Goal: Task Accomplishment & Management: Use online tool/utility

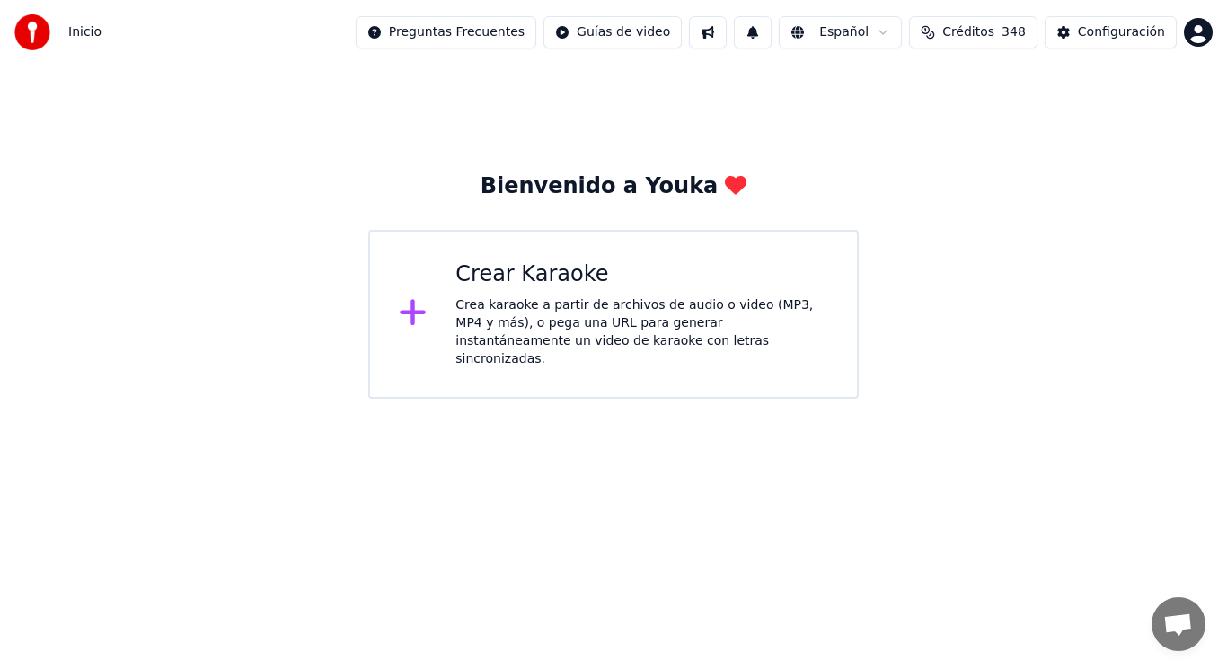
click at [582, 319] on div "Crea karaoke a partir de archivos de audio o video (MP3, MP4 y más), o pega una…" at bounding box center [642, 332] width 373 height 72
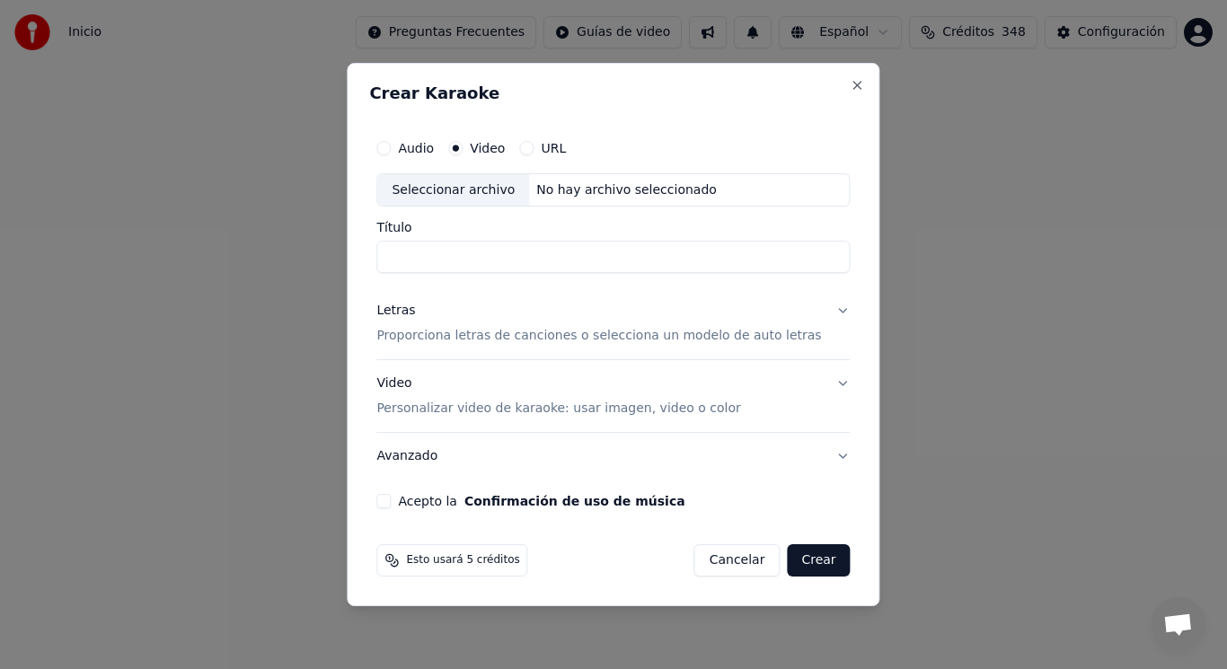
click at [476, 196] on div "Seleccionar archivo" at bounding box center [453, 190] width 152 height 32
type input "**********"
click at [827, 313] on button "Letras Proporciona letras de canciones o selecciona un modelo de auto letras" at bounding box center [612, 324] width 473 height 72
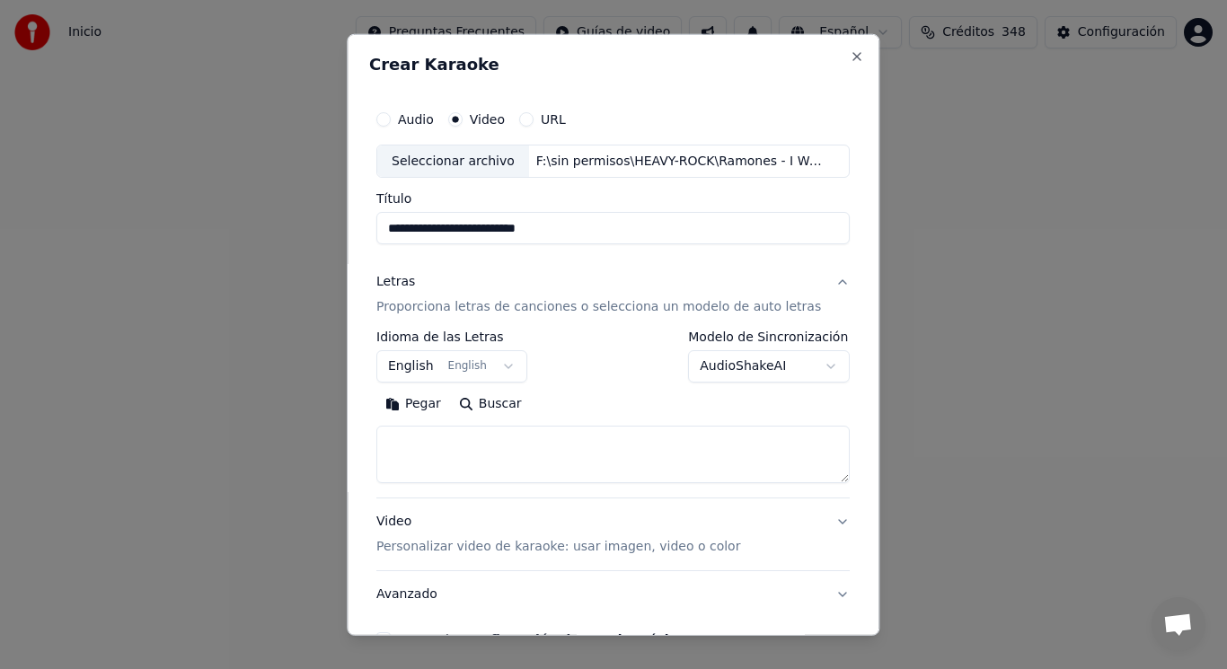
click at [538, 454] on textarea at bounding box center [612, 454] width 473 height 57
paste textarea "**********"
click at [440, 441] on textarea "**********" at bounding box center [597, 454] width 442 height 57
click at [482, 443] on textarea "**********" at bounding box center [597, 454] width 442 height 57
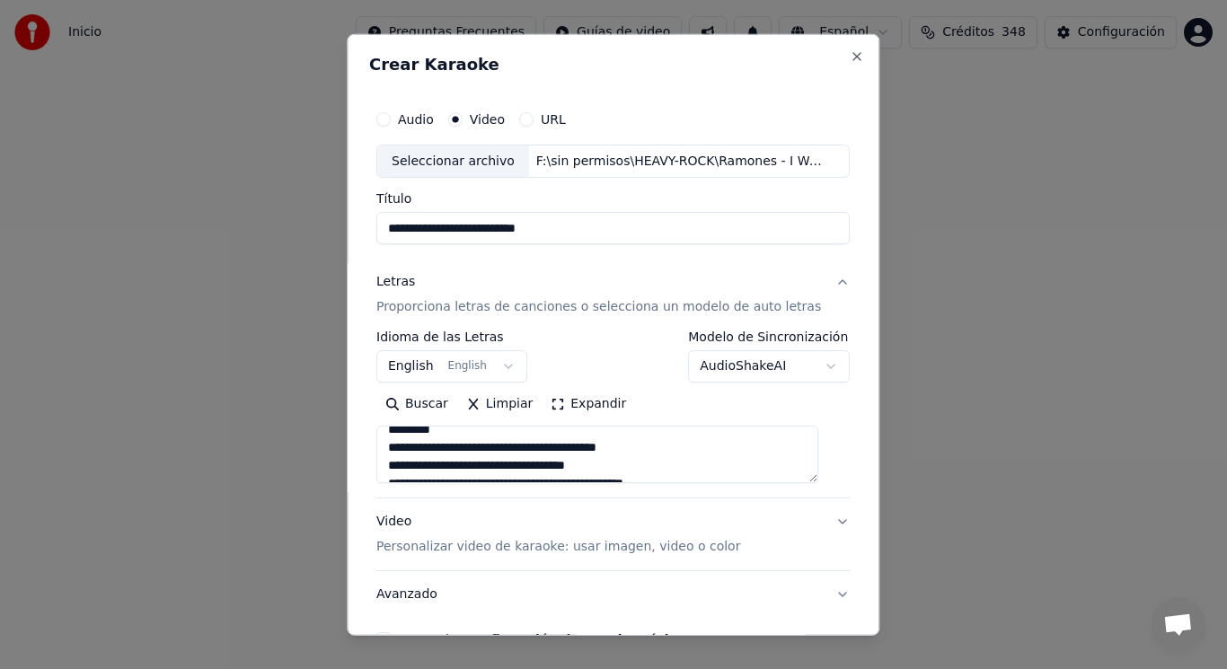
scroll to position [282, 0]
click at [465, 462] on textarea "**********" at bounding box center [597, 454] width 442 height 57
click at [459, 469] on textarea "**********" at bounding box center [597, 454] width 442 height 57
click at [440, 467] on textarea "**********" at bounding box center [597, 454] width 442 height 57
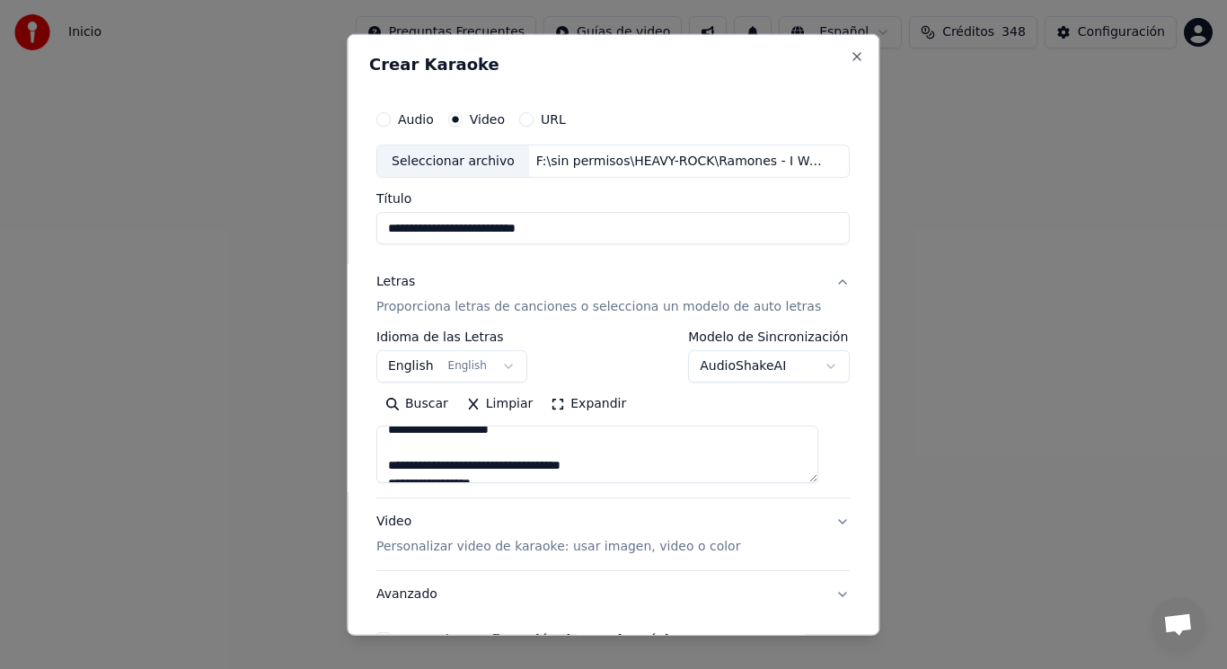
click at [483, 466] on textarea "**********" at bounding box center [597, 454] width 442 height 57
click at [454, 466] on textarea "**********" at bounding box center [597, 454] width 442 height 57
click at [578, 470] on textarea "**********" at bounding box center [597, 454] width 442 height 57
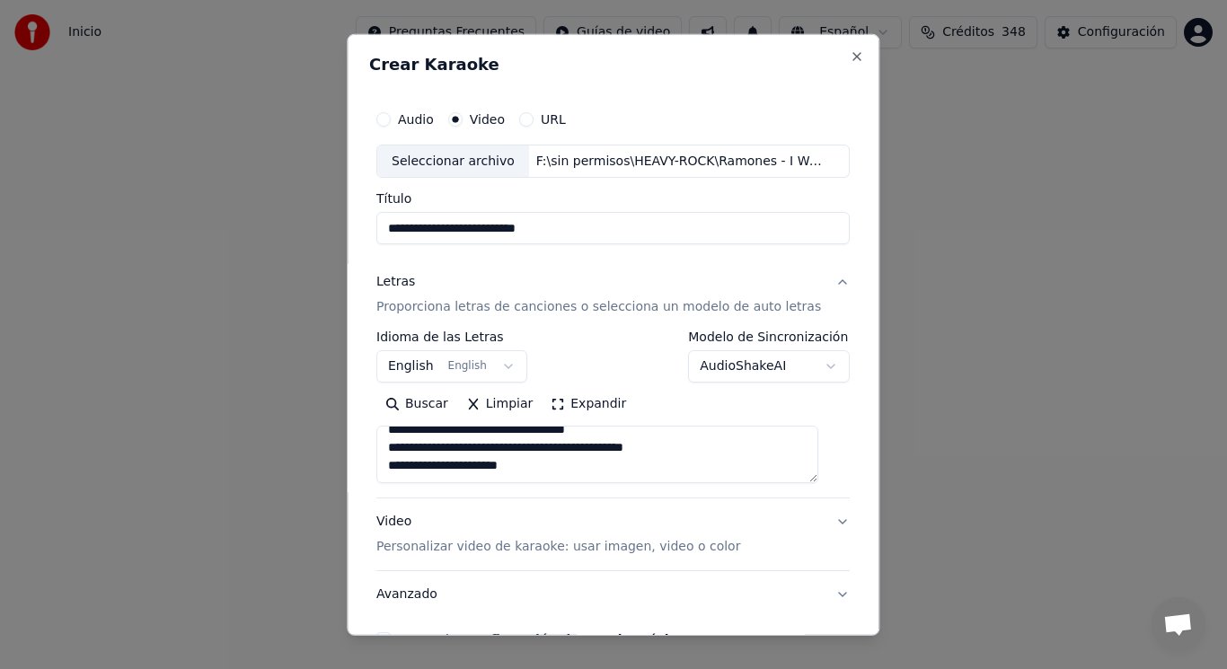
paste textarea "**********"
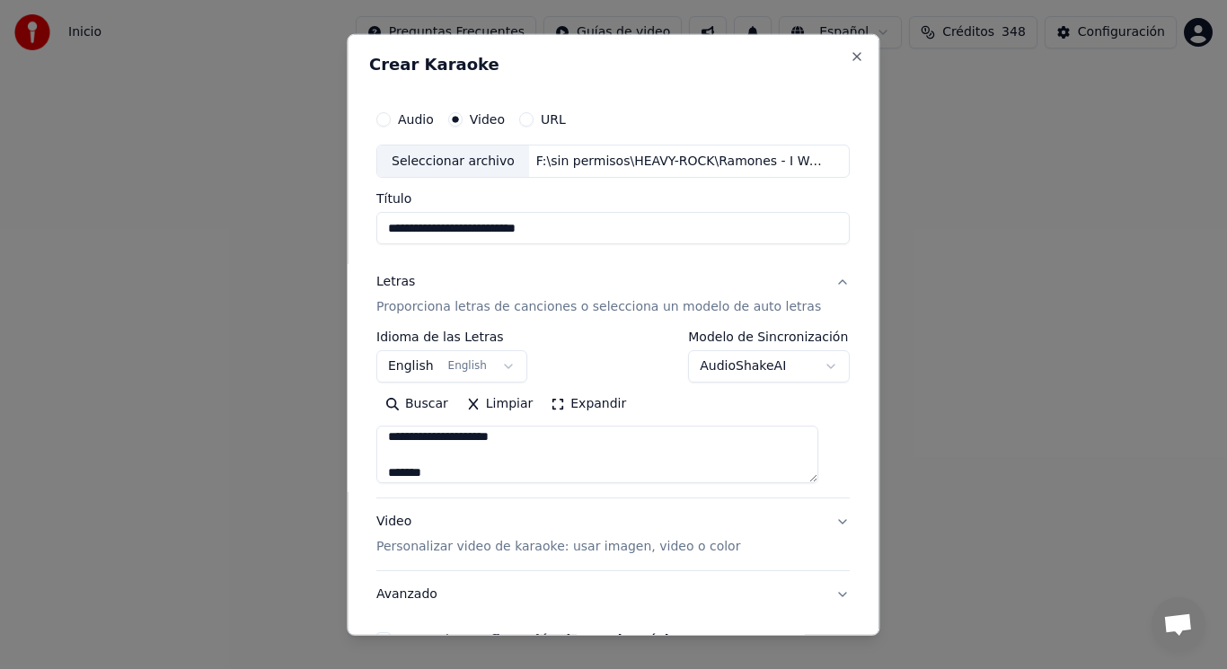
scroll to position [741, 0]
click at [453, 476] on textarea at bounding box center [597, 454] width 442 height 57
click at [463, 442] on textarea at bounding box center [597, 454] width 442 height 57
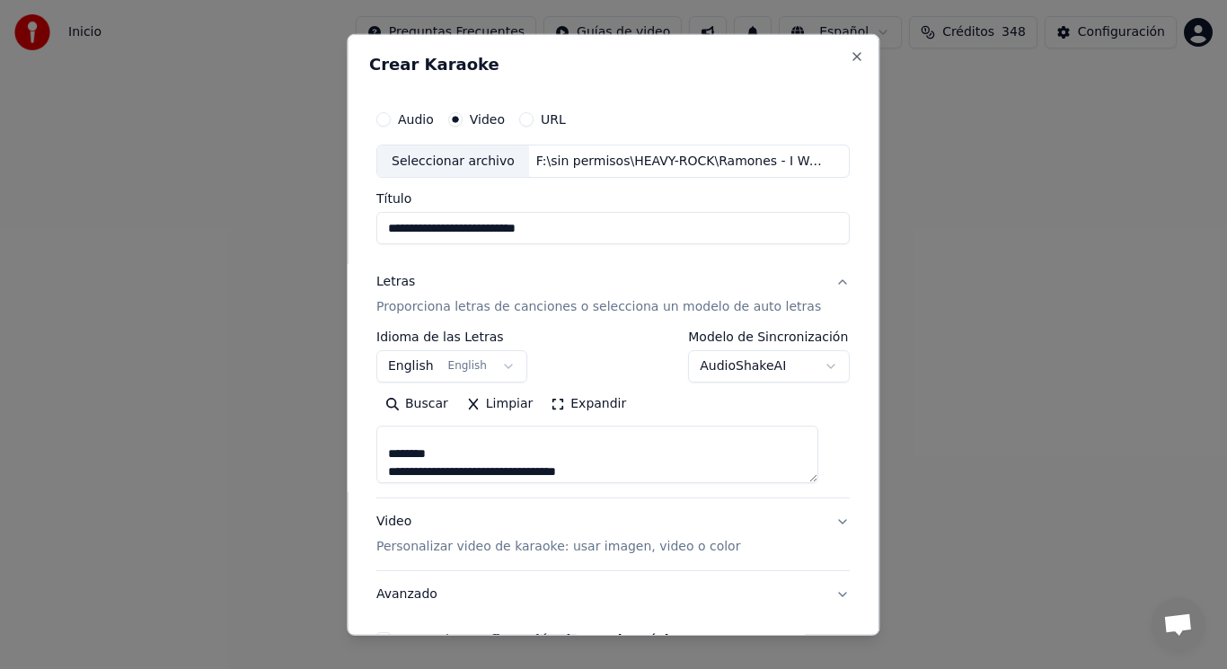
click at [441, 473] on textarea at bounding box center [597, 454] width 442 height 57
click at [483, 472] on textarea at bounding box center [597, 454] width 442 height 57
click at [455, 448] on textarea at bounding box center [597, 454] width 442 height 57
click at [465, 455] on textarea at bounding box center [597, 454] width 442 height 57
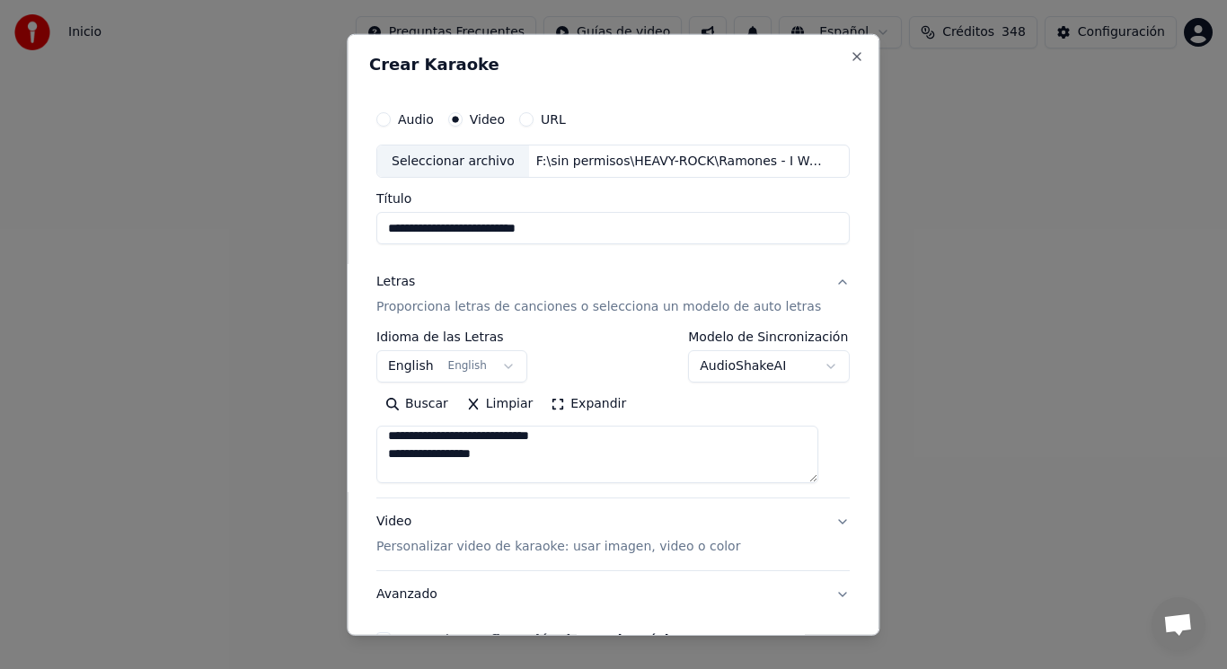
scroll to position [366, 0]
click at [439, 438] on textarea at bounding box center [597, 454] width 442 height 57
click at [483, 438] on textarea at bounding box center [597, 454] width 442 height 57
click at [523, 442] on textarea at bounding box center [597, 454] width 442 height 57
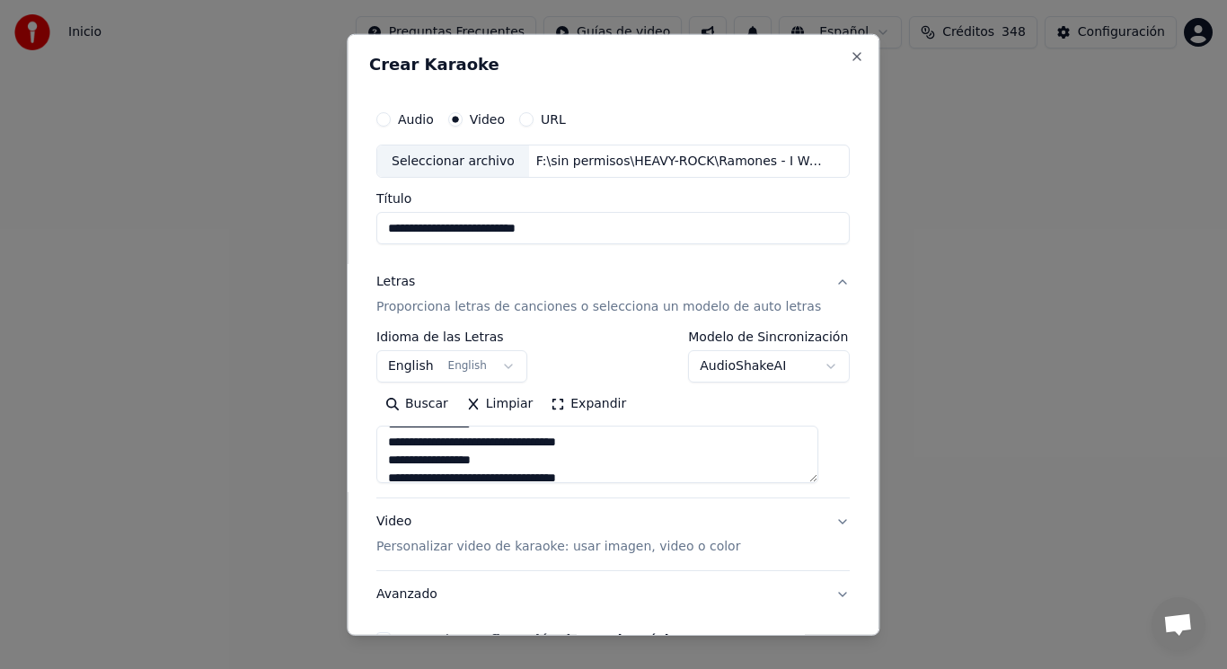
scroll to position [820, 0]
type textarea "**********"
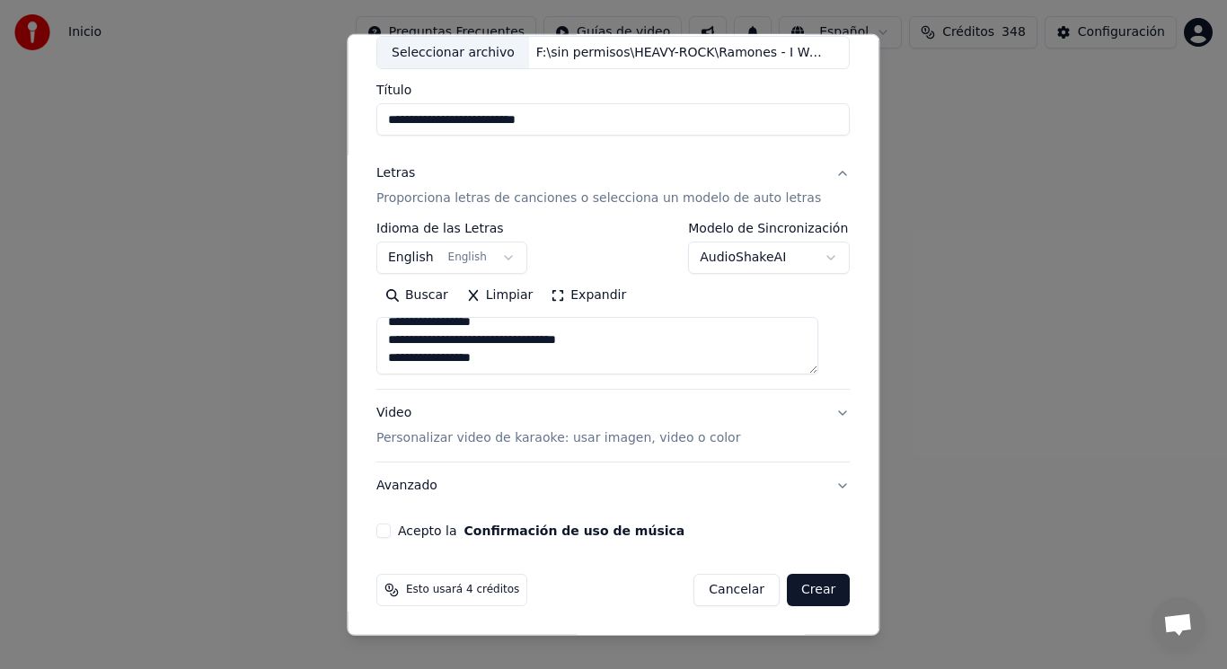
click at [391, 534] on button "Acepto la Confirmación de uso de música" at bounding box center [383, 531] width 14 height 14
click at [798, 593] on button "Crear" at bounding box center [818, 590] width 63 height 32
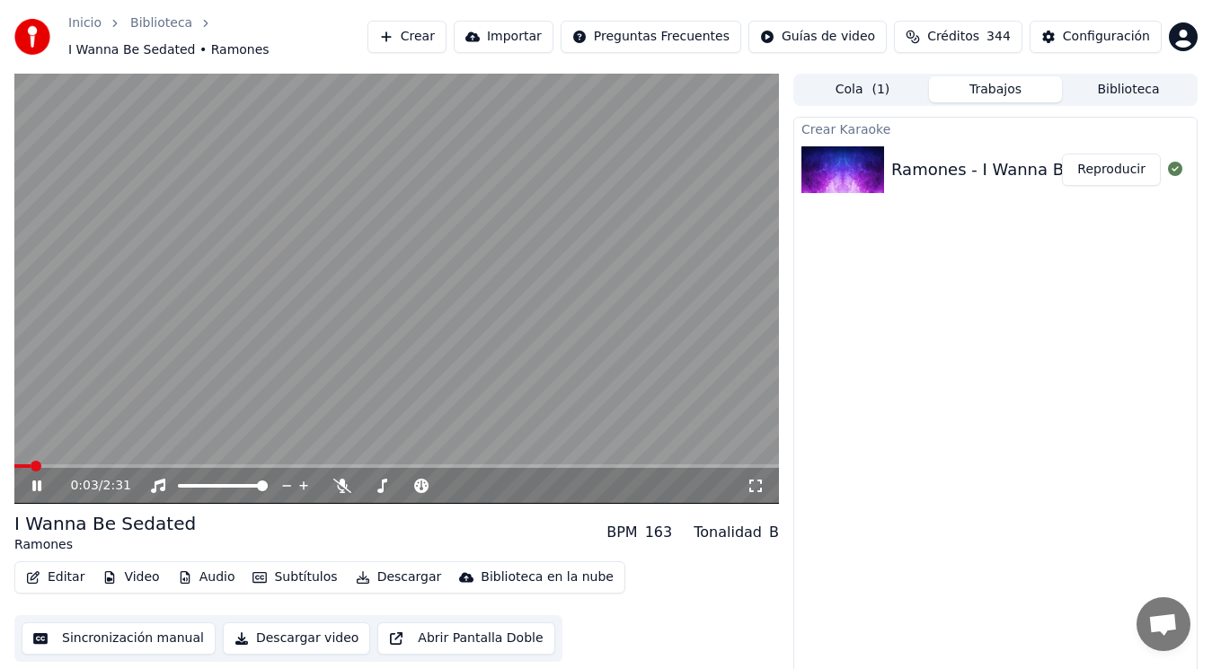
click at [39, 482] on icon at bounding box center [36, 486] width 9 height 11
click at [54, 573] on button "Editar" at bounding box center [55, 577] width 73 height 25
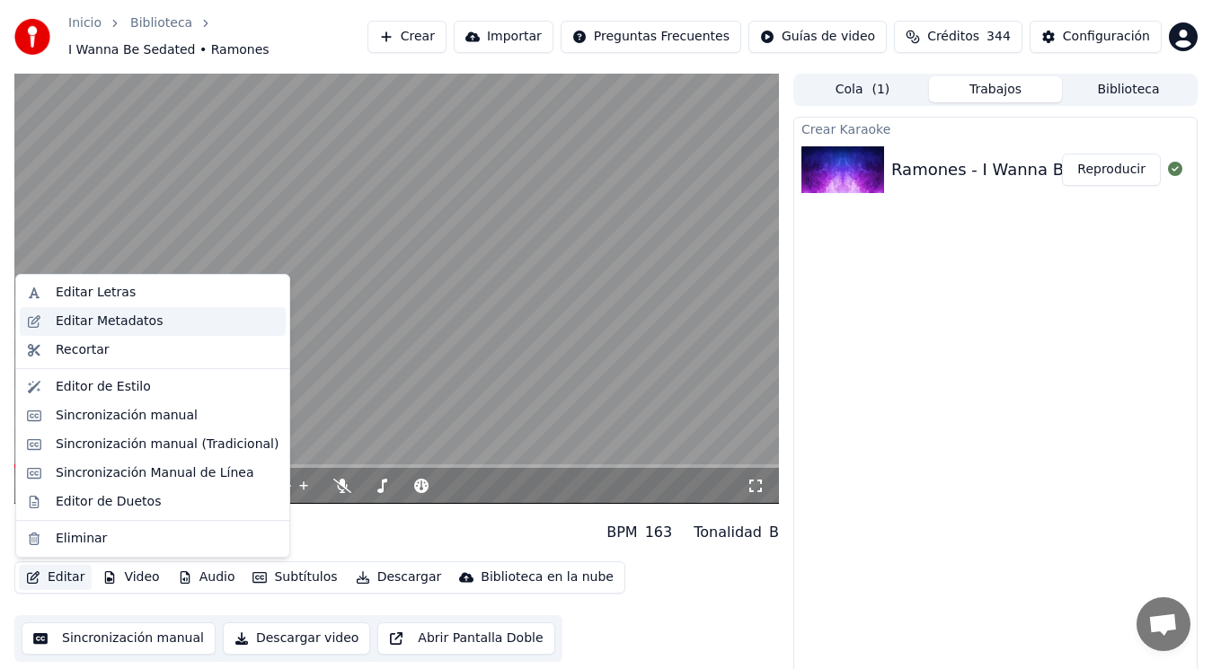
click at [117, 324] on div "Editar Metadatos" at bounding box center [109, 322] width 107 height 18
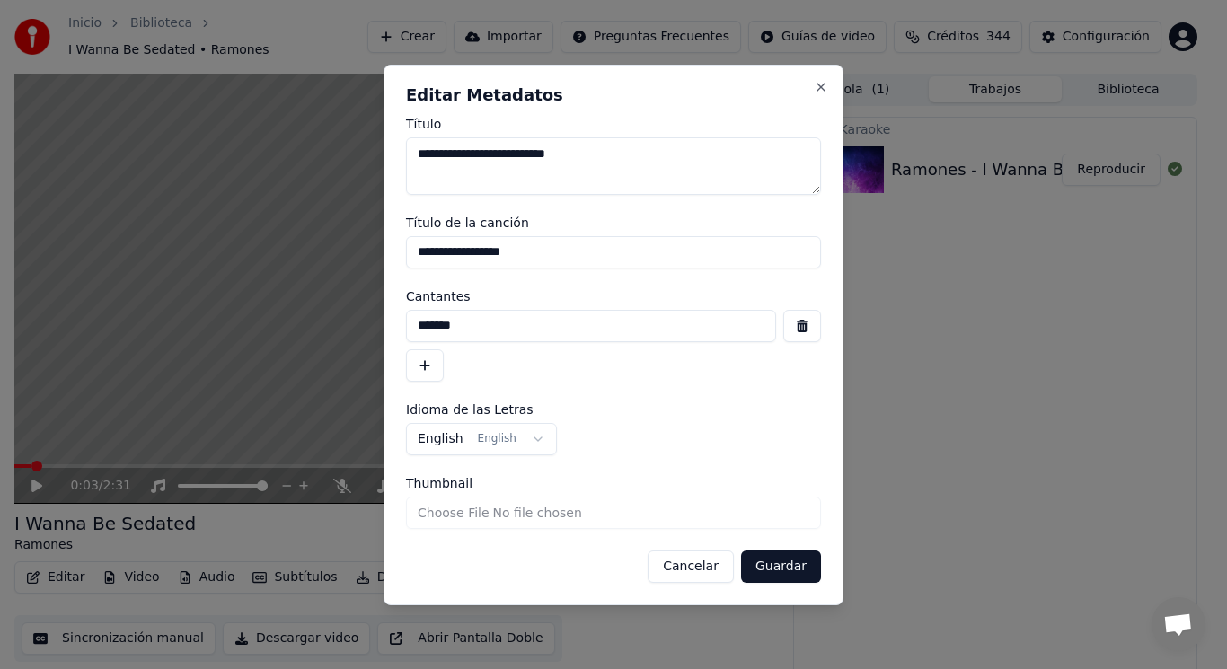
click at [801, 324] on button "button" at bounding box center [802, 326] width 38 height 32
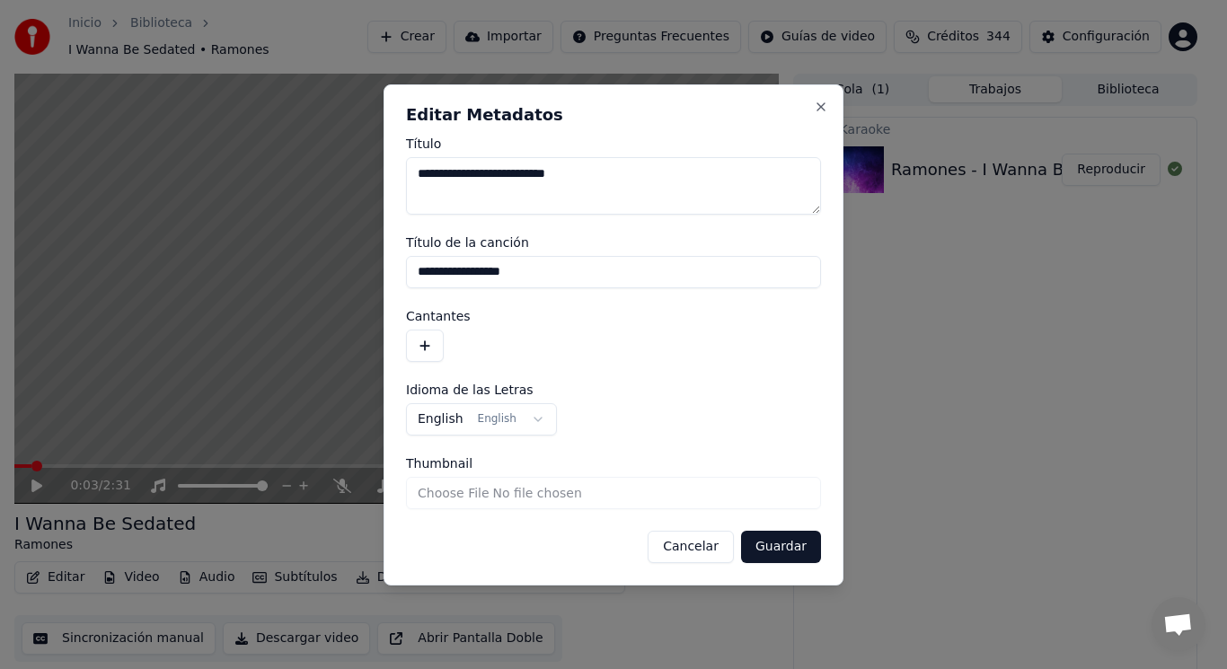
drag, startPoint x: 536, startPoint y: 270, endPoint x: 398, endPoint y: 273, distance: 138.4
click at [398, 273] on div "**********" at bounding box center [614, 334] width 460 height 501
click at [781, 544] on button "Guardar" at bounding box center [781, 547] width 80 height 32
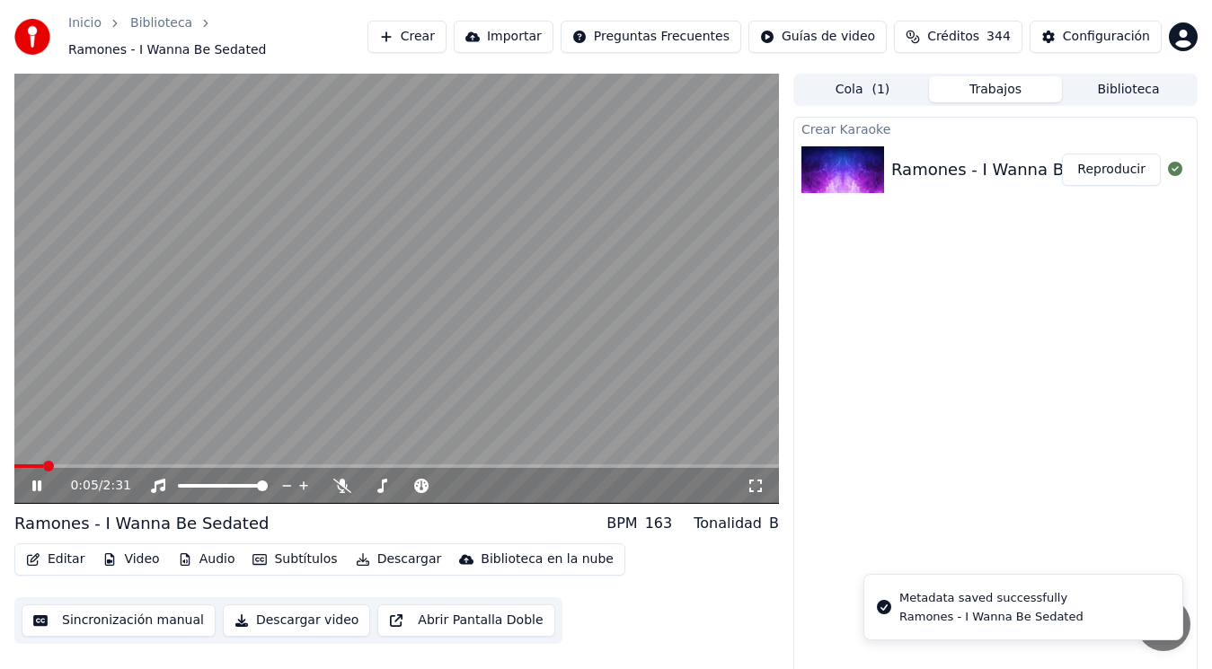
click at [35, 484] on icon at bounding box center [36, 486] width 9 height 11
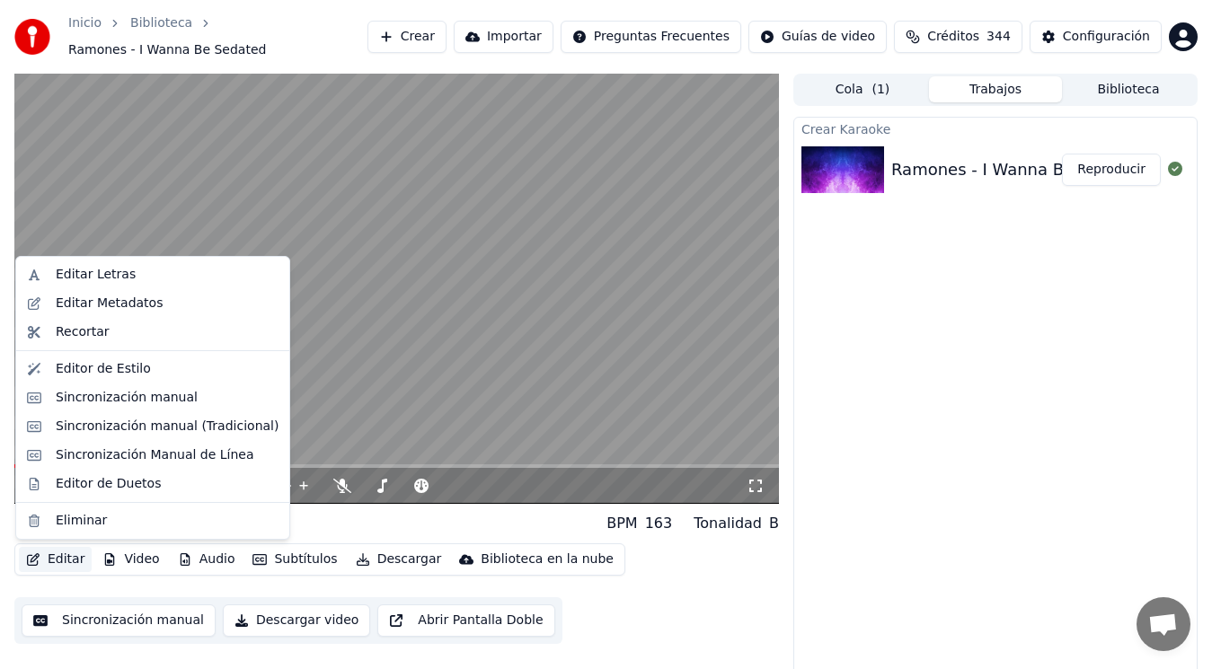
click at [57, 563] on button "Editar" at bounding box center [55, 559] width 73 height 25
click at [139, 425] on div "Sincronización manual (Tradicional)" at bounding box center [167, 427] width 223 height 18
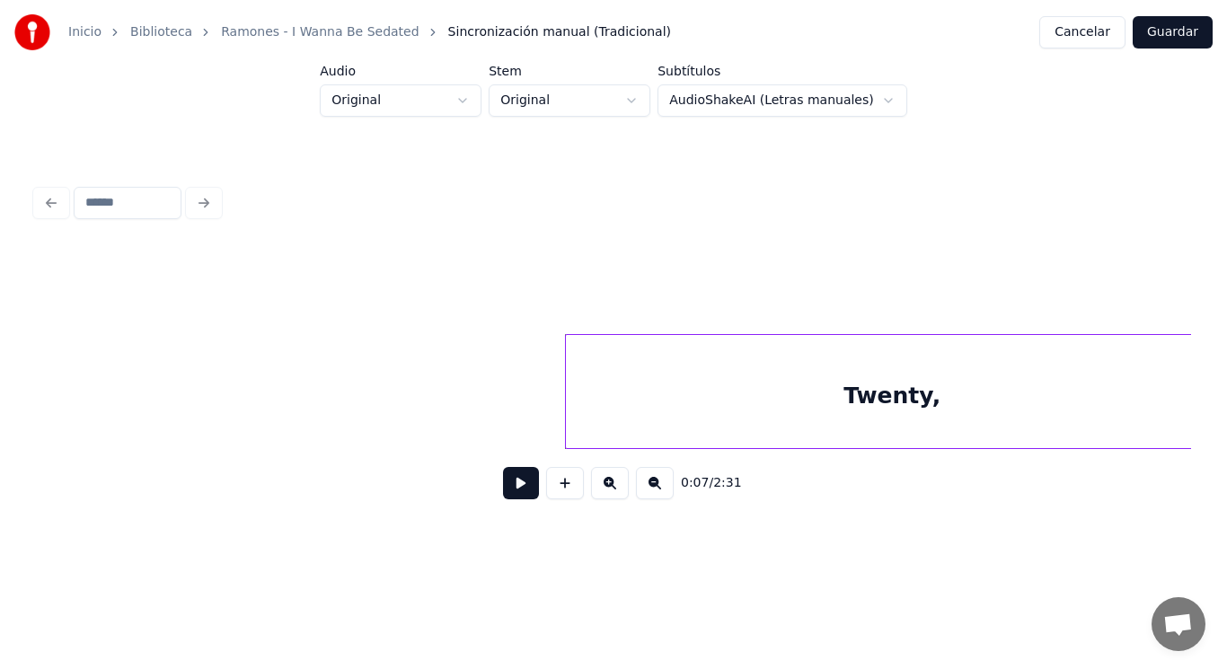
scroll to position [0, 8517]
click at [510, 499] on button at bounding box center [521, 483] width 36 height 32
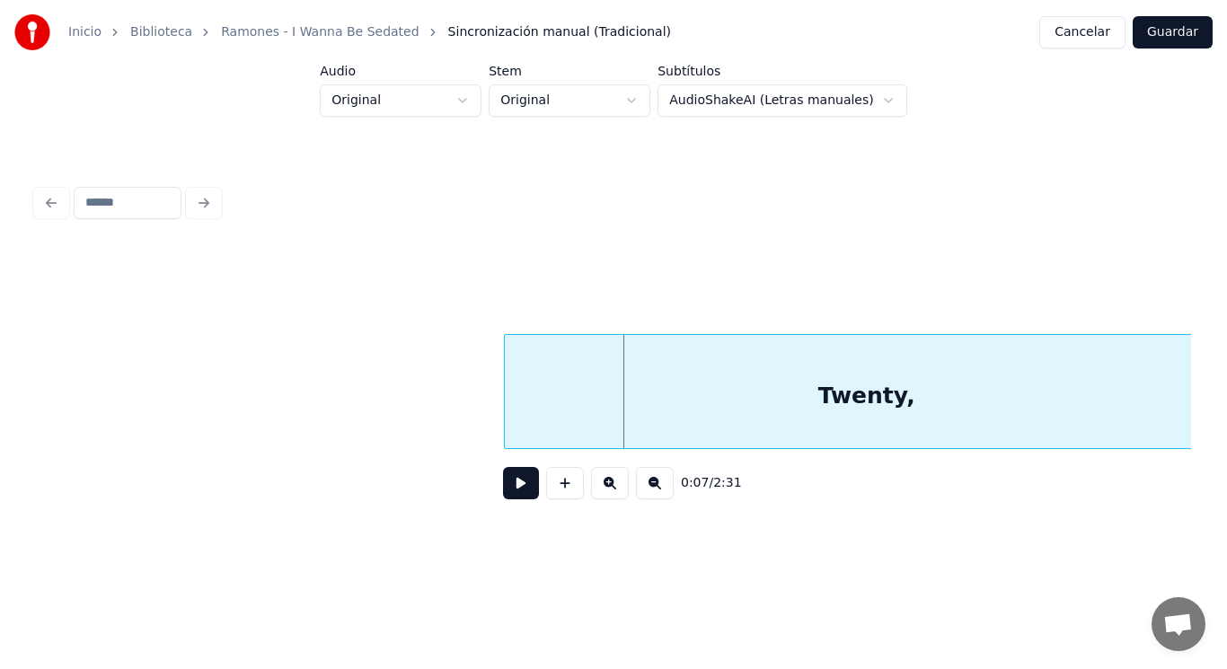
click at [509, 417] on div at bounding box center [507, 391] width 5 height 113
click at [503, 490] on button at bounding box center [521, 483] width 36 height 32
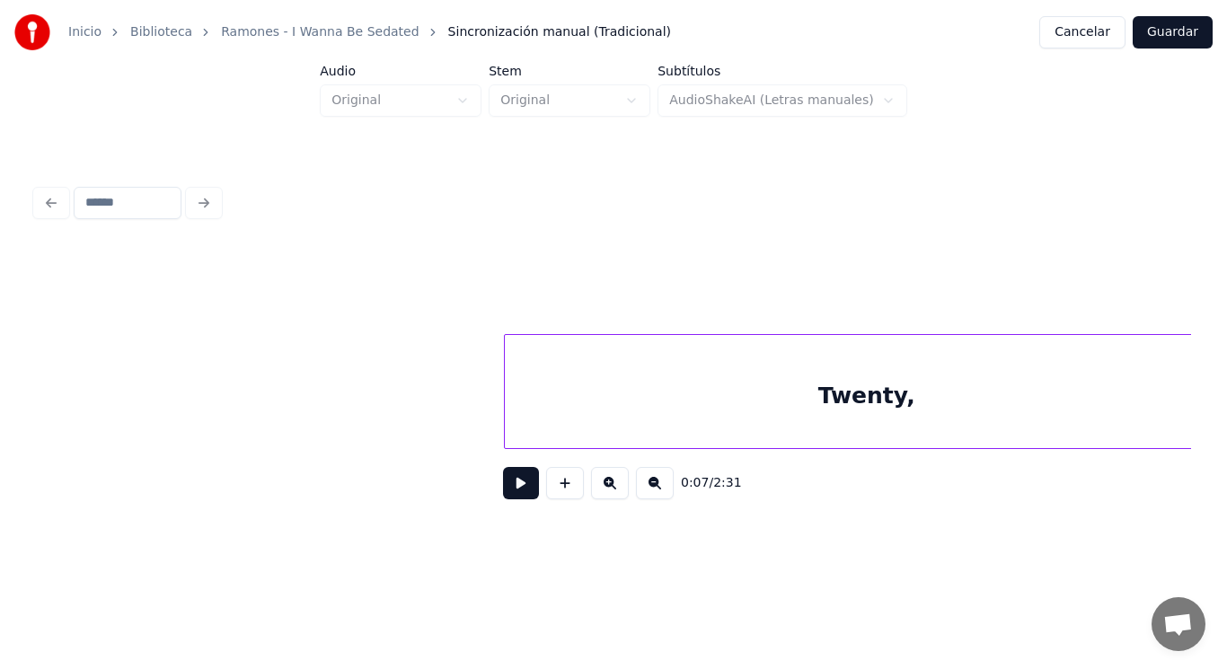
scroll to position [0, 9687]
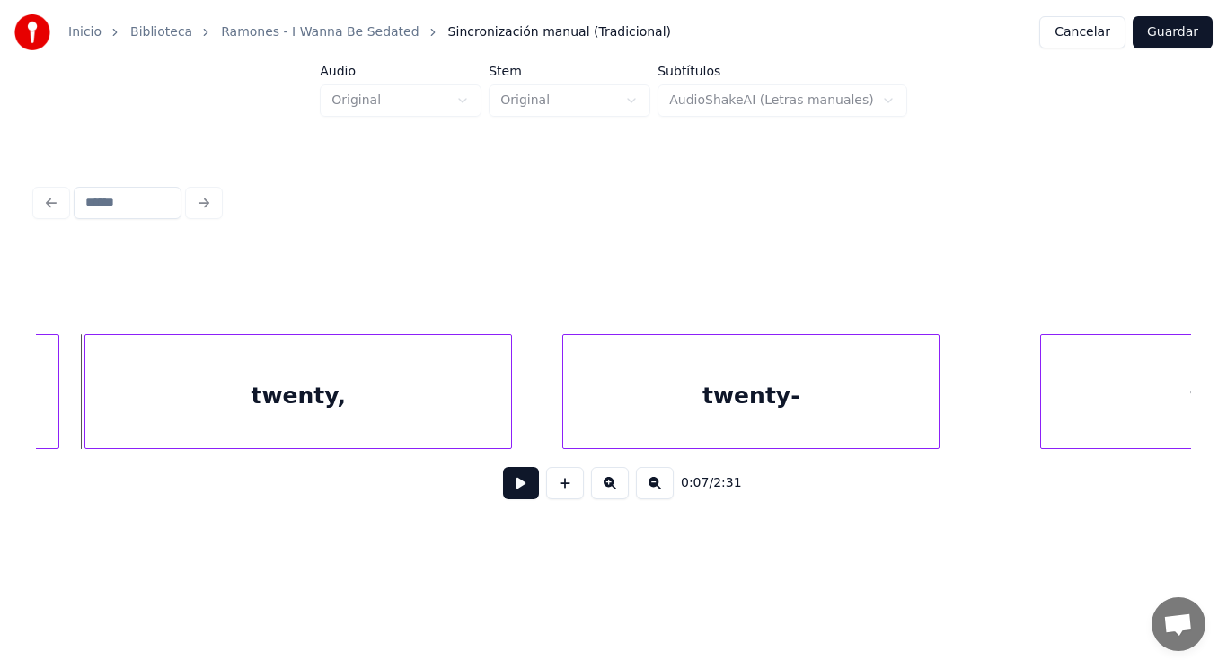
click at [396, 426] on div "twenty," at bounding box center [298, 396] width 426 height 122
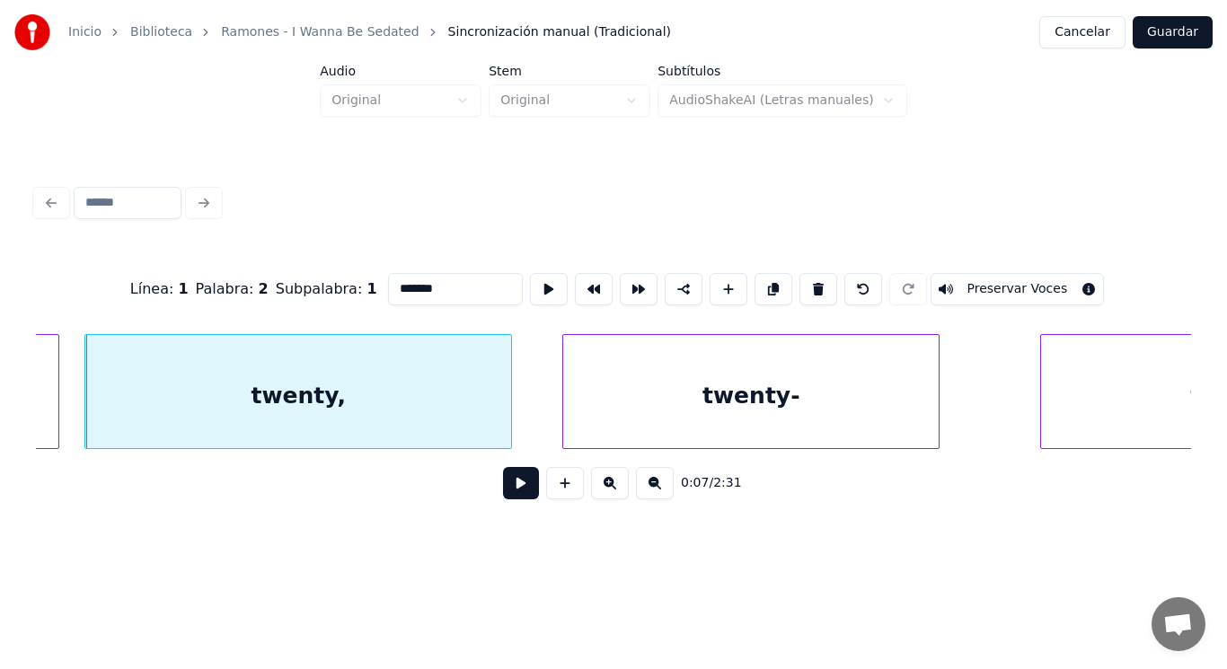
click at [509, 494] on button at bounding box center [521, 483] width 36 height 32
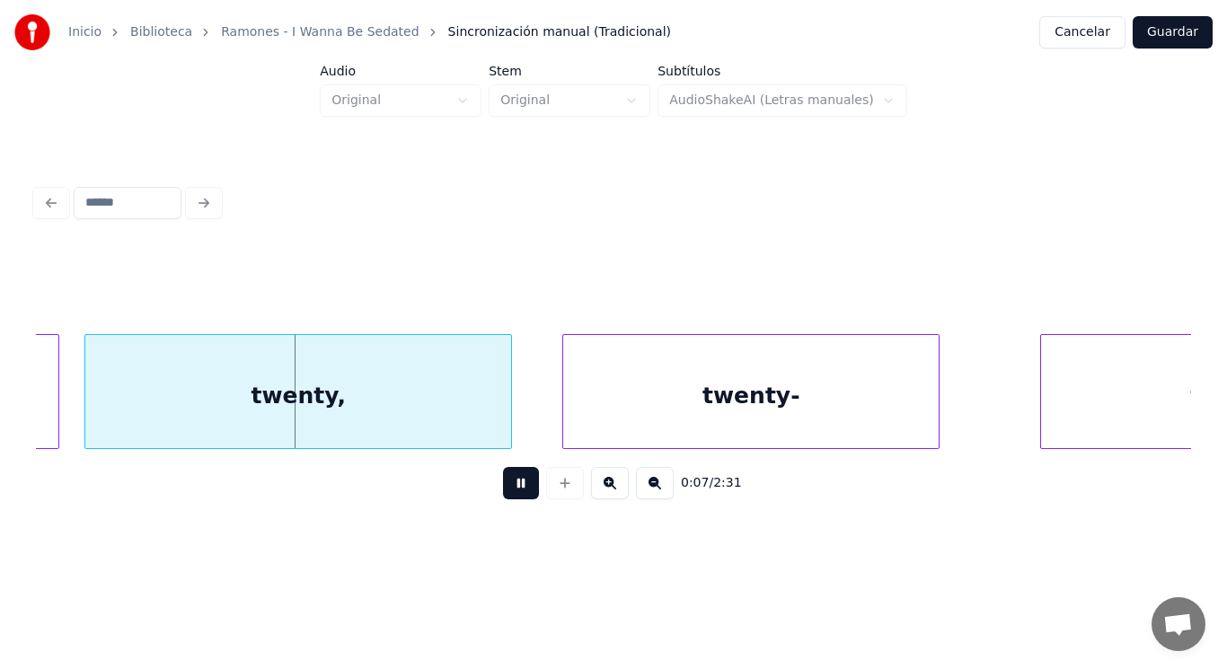
click at [509, 494] on button at bounding box center [521, 483] width 36 height 32
click at [444, 436] on div "twenty," at bounding box center [298, 396] width 426 height 122
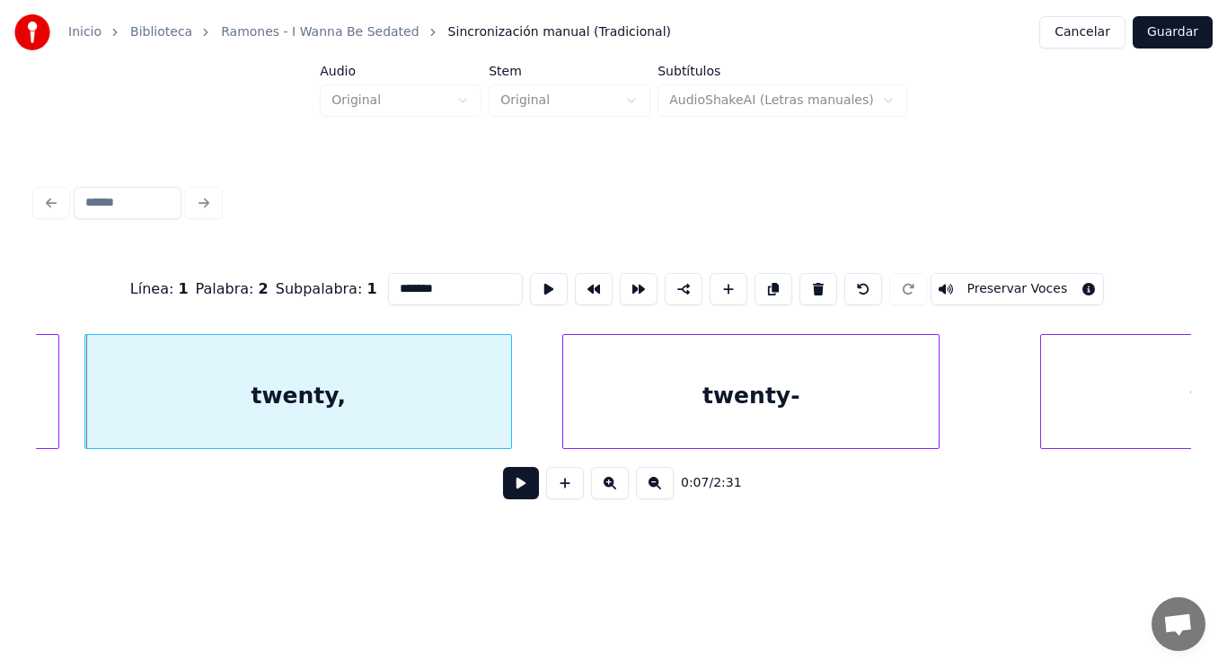
type input "*******"
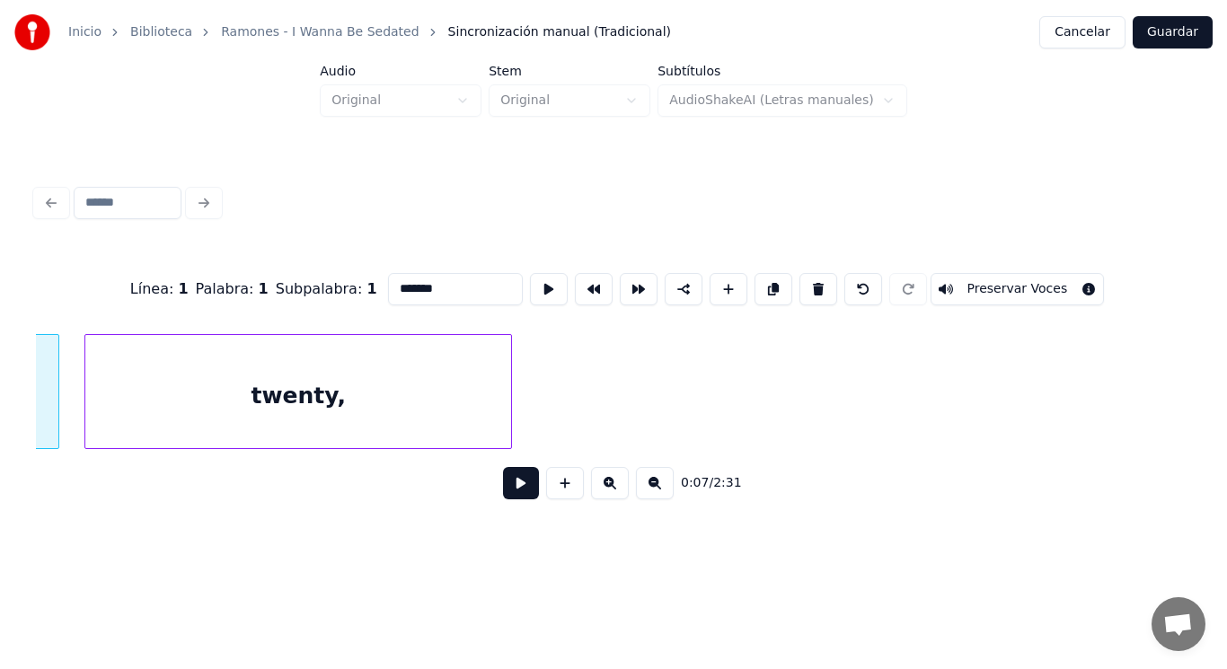
scroll to position [0, 8986]
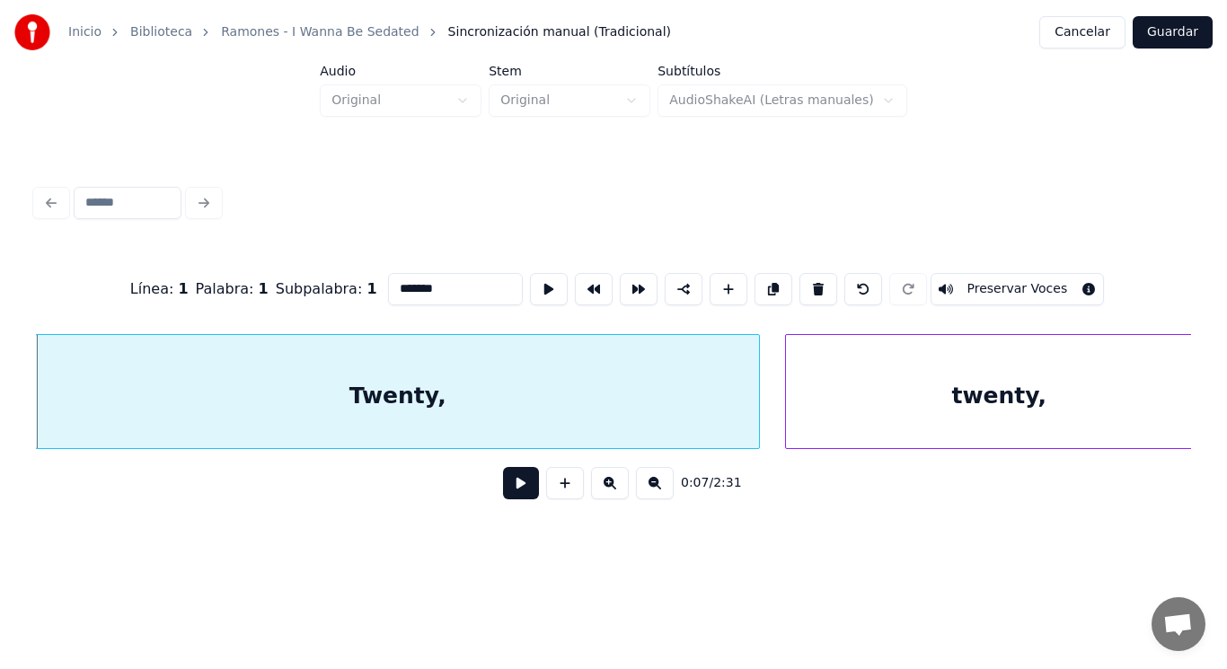
click at [506, 491] on button at bounding box center [521, 483] width 36 height 32
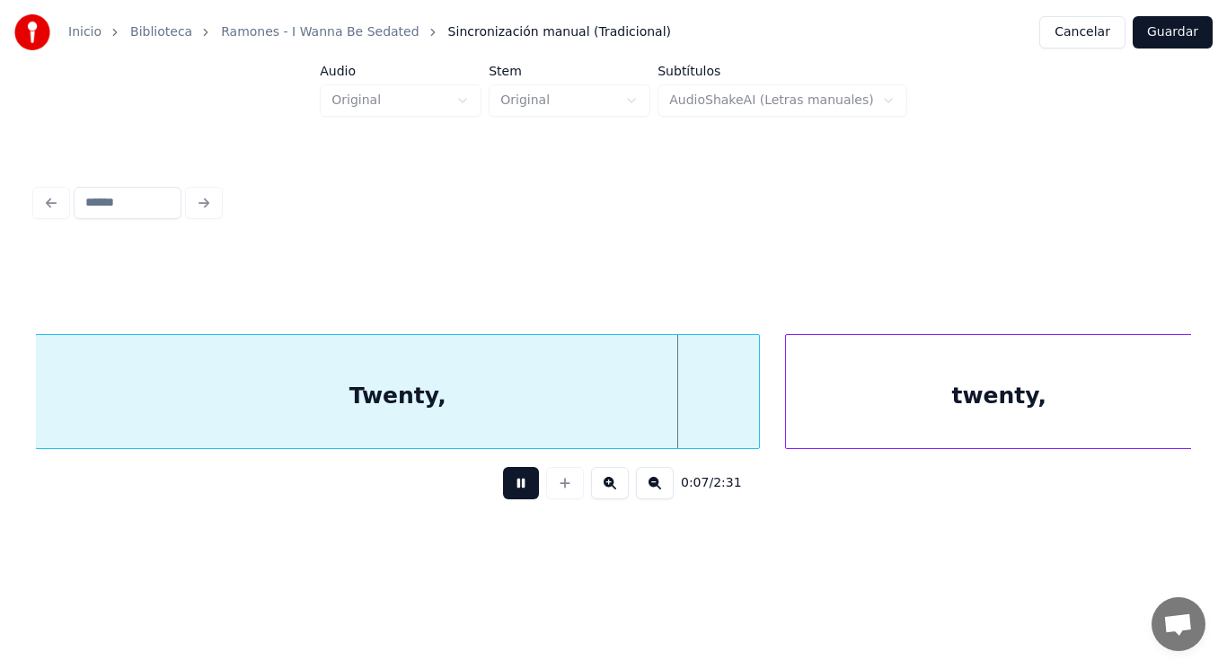
click at [506, 491] on button at bounding box center [521, 483] width 36 height 32
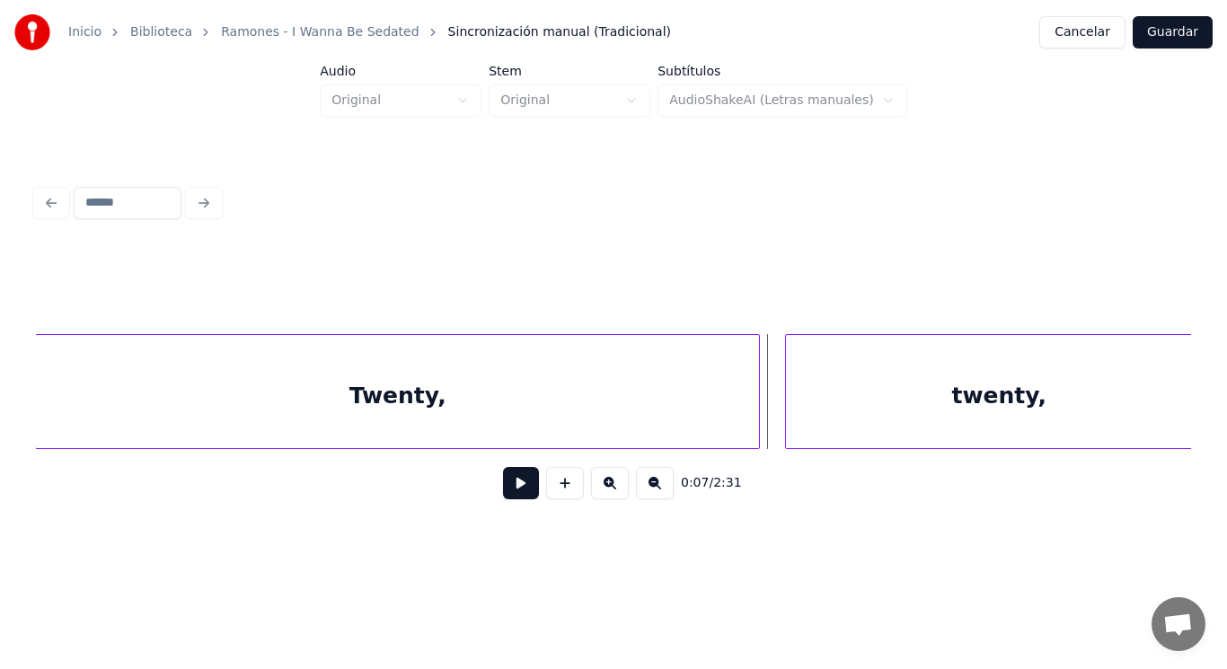
click at [540, 429] on div "Twenty," at bounding box center [397, 396] width 723 height 122
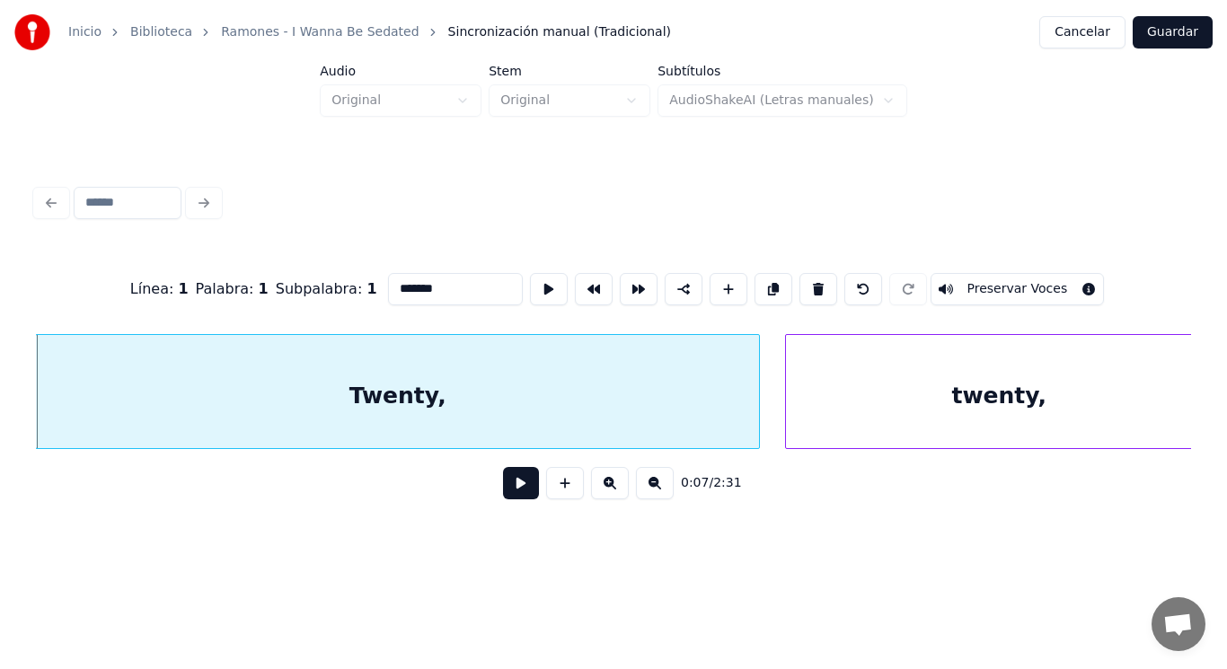
click at [512, 486] on button at bounding box center [521, 483] width 36 height 32
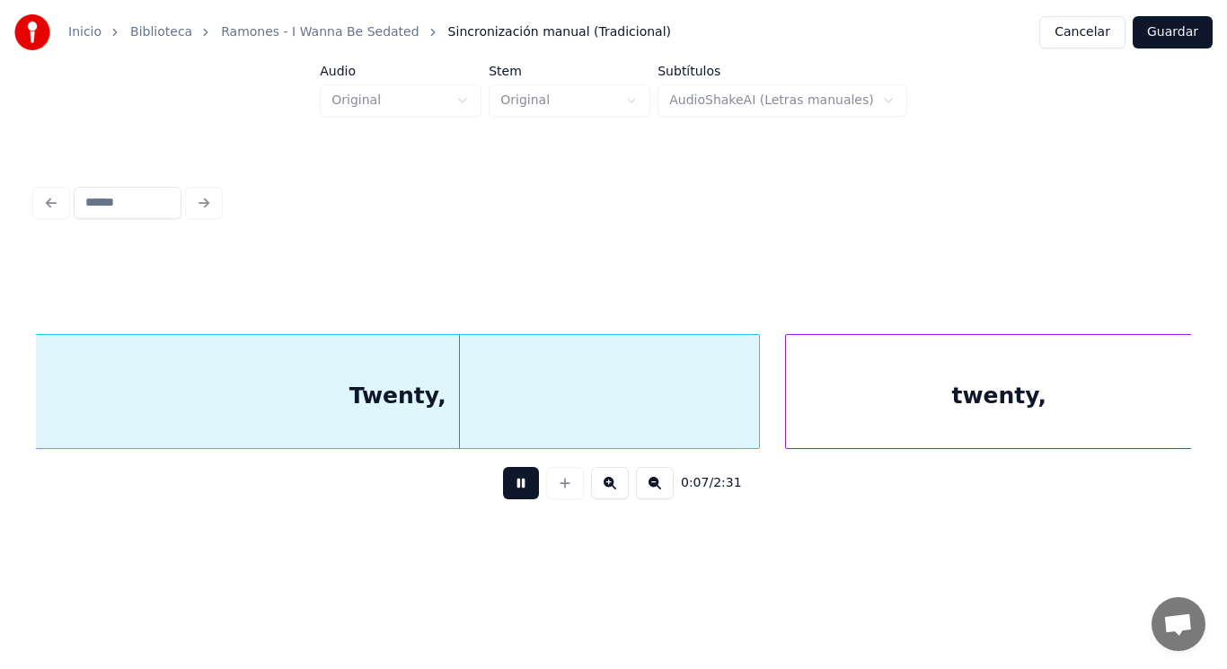
click at [512, 486] on button at bounding box center [521, 483] width 36 height 32
click at [701, 419] on div at bounding box center [699, 391] width 5 height 113
click at [513, 483] on button at bounding box center [521, 483] width 36 height 32
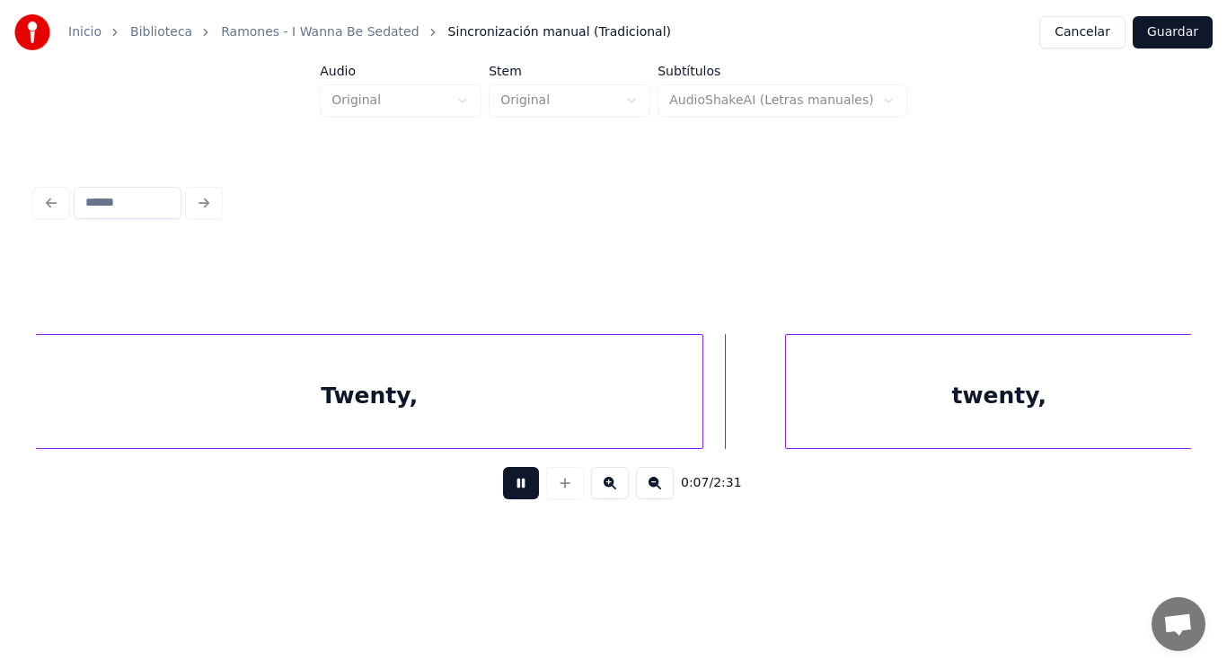
click at [513, 483] on button at bounding box center [521, 483] width 36 height 32
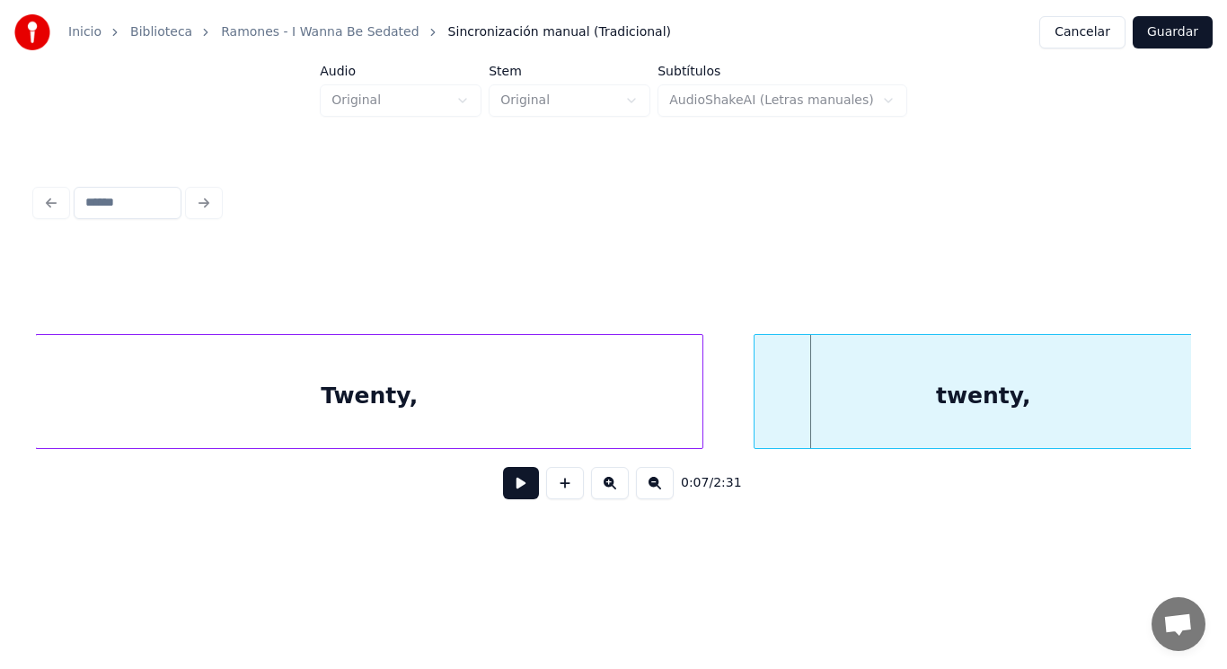
click at [756, 416] on div at bounding box center [757, 391] width 5 height 113
click at [514, 486] on button at bounding box center [521, 483] width 36 height 32
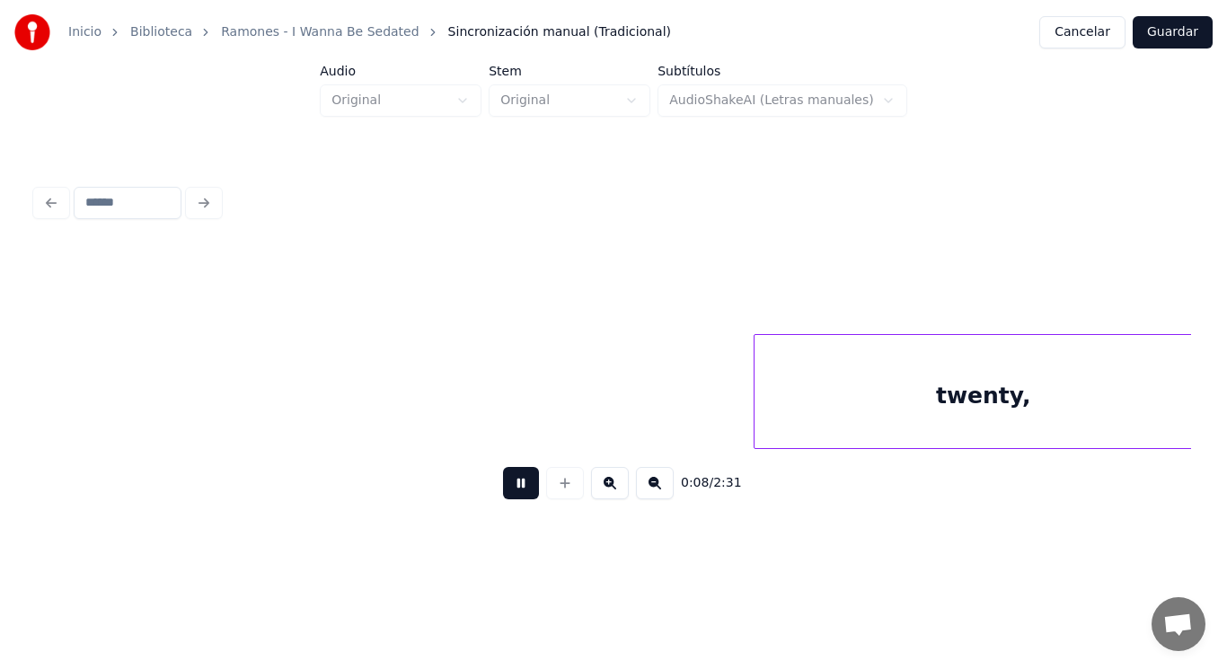
click at [514, 486] on button at bounding box center [521, 483] width 36 height 32
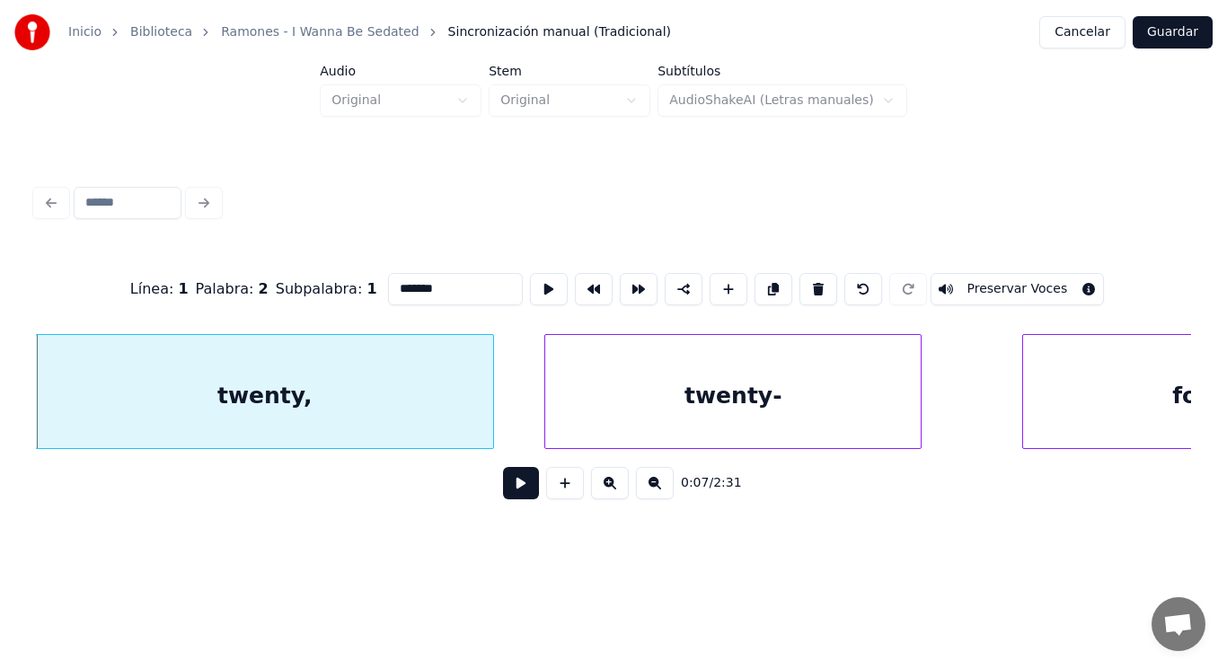
click at [514, 493] on button at bounding box center [521, 483] width 36 height 32
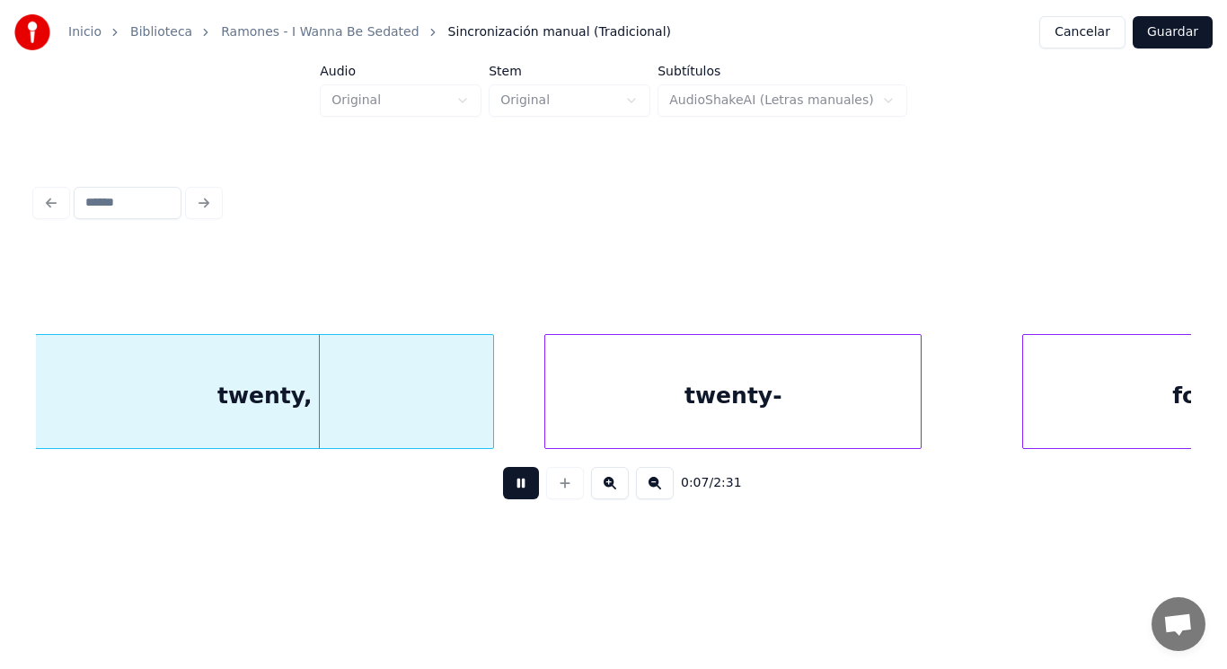
click at [514, 493] on button at bounding box center [521, 483] width 36 height 32
click at [473, 402] on div "twenty," at bounding box center [264, 396] width 457 height 122
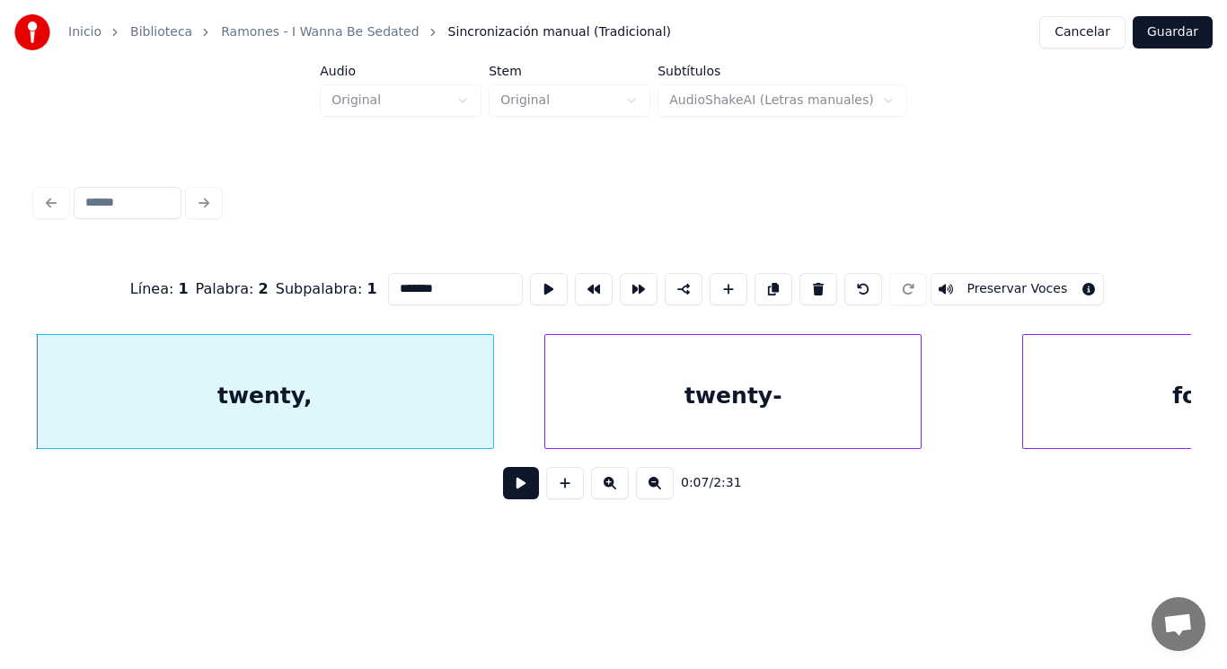
click at [510, 483] on button at bounding box center [521, 483] width 36 height 32
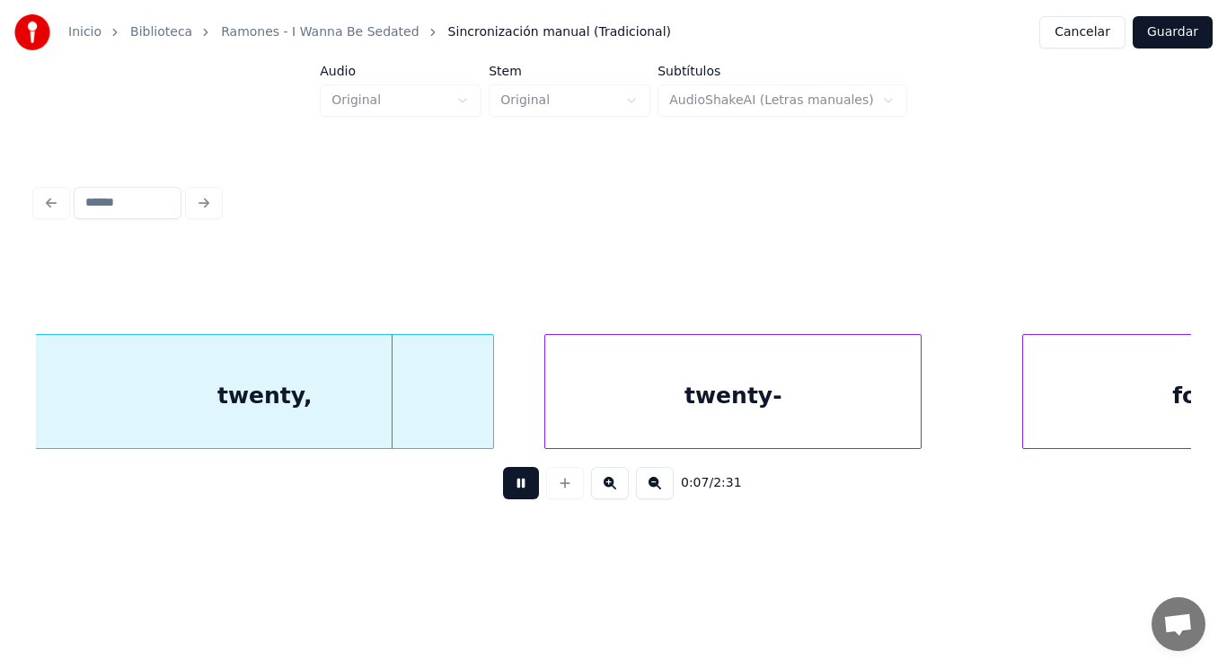
click at [510, 483] on button at bounding box center [521, 483] width 36 height 32
click at [461, 397] on div at bounding box center [458, 391] width 5 height 113
click at [504, 515] on div "0:07 / 2:31" at bounding box center [613, 483] width 1155 height 68
click at [507, 498] on button at bounding box center [521, 483] width 36 height 32
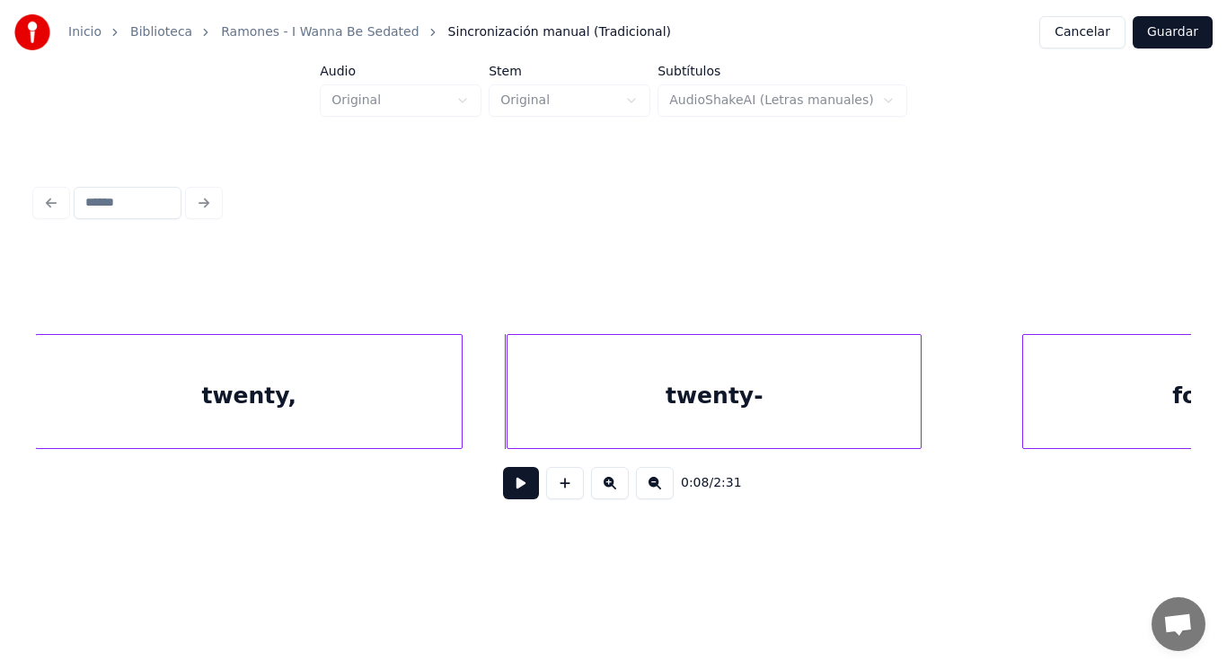
click at [512, 411] on div at bounding box center [510, 391] width 5 height 113
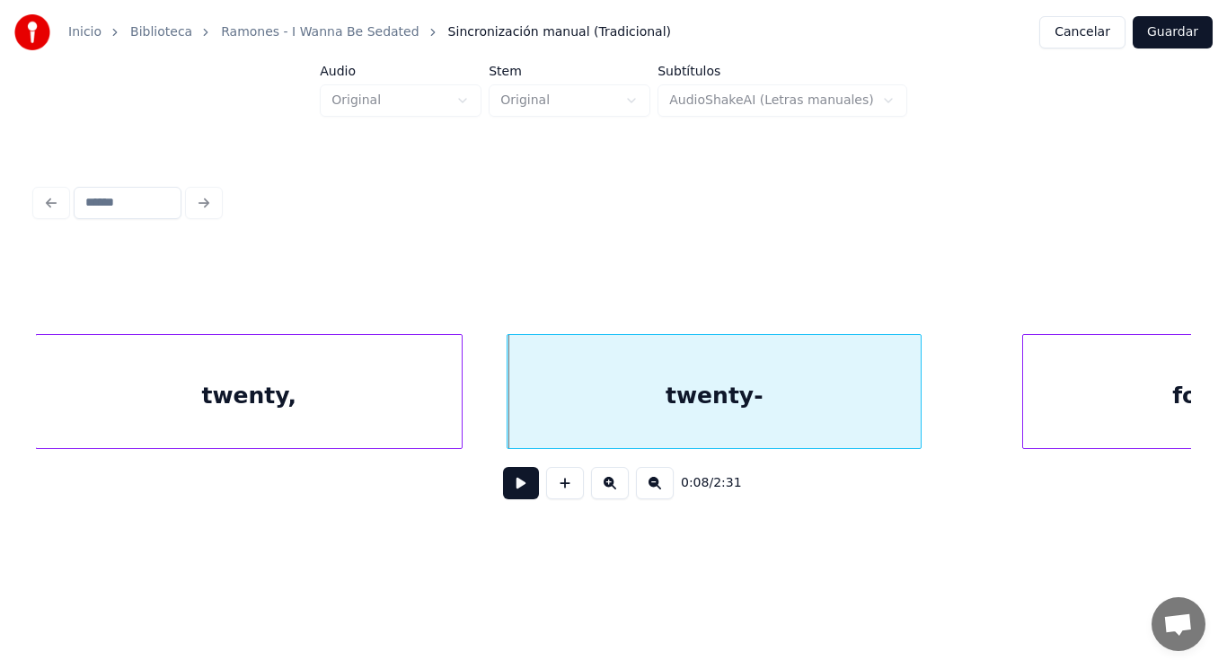
click at [503, 482] on button at bounding box center [521, 483] width 36 height 32
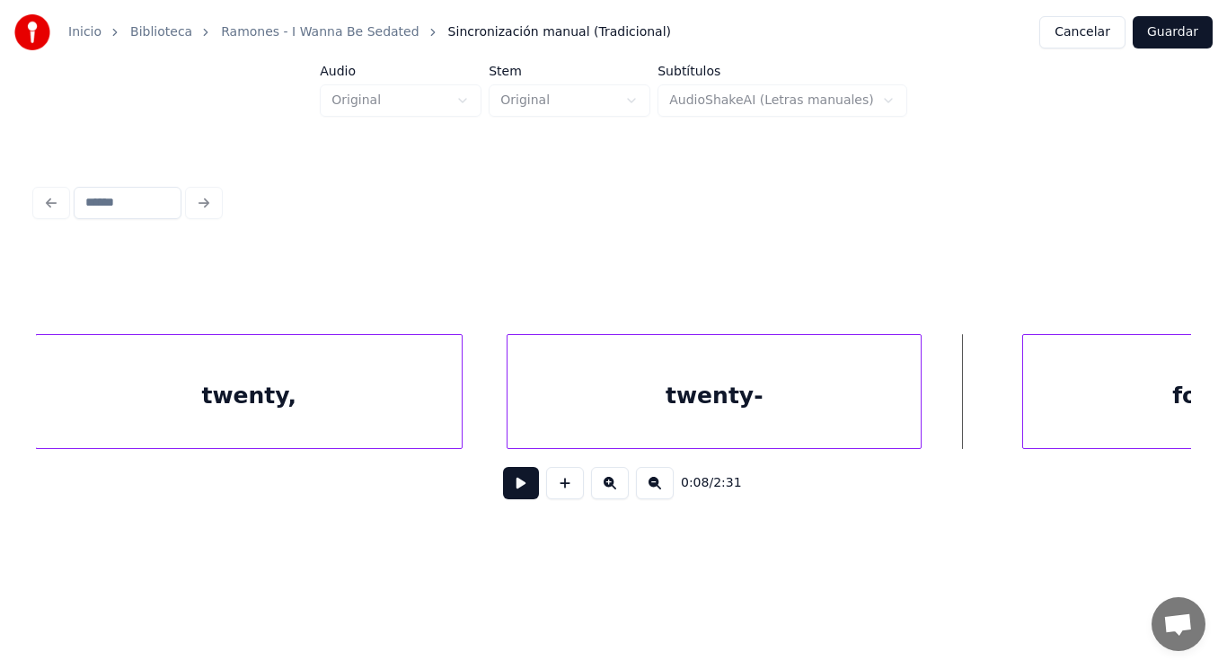
click at [660, 414] on div "twenty-" at bounding box center [714, 396] width 413 height 122
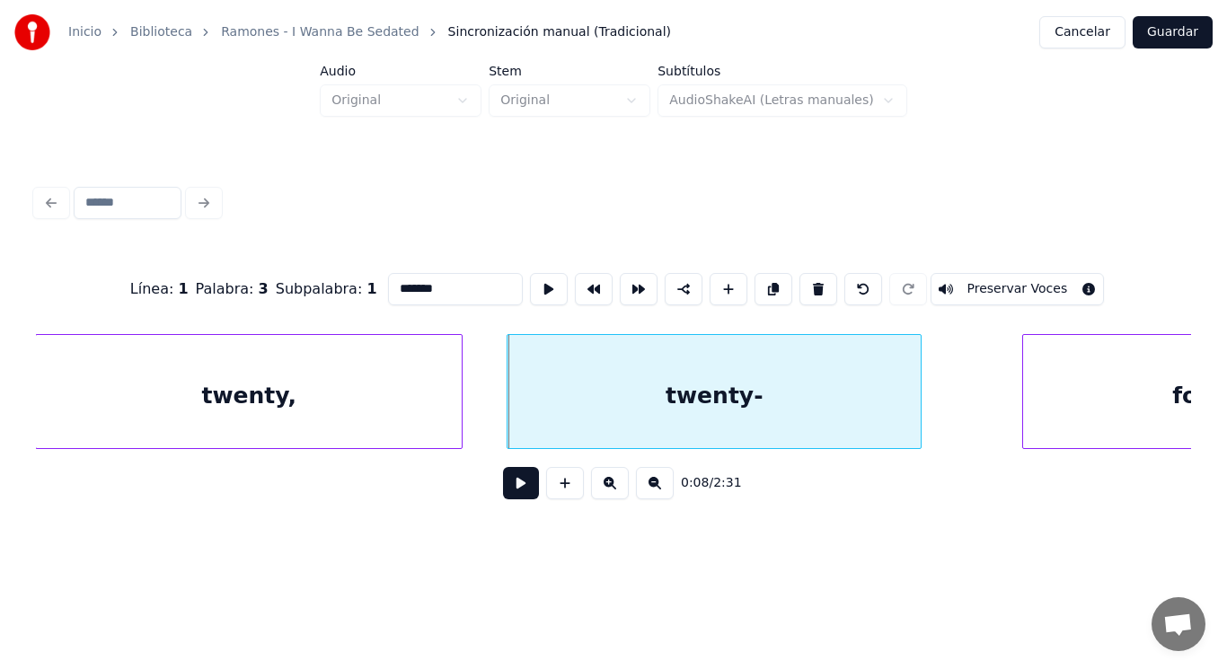
click at [511, 477] on button at bounding box center [521, 483] width 36 height 32
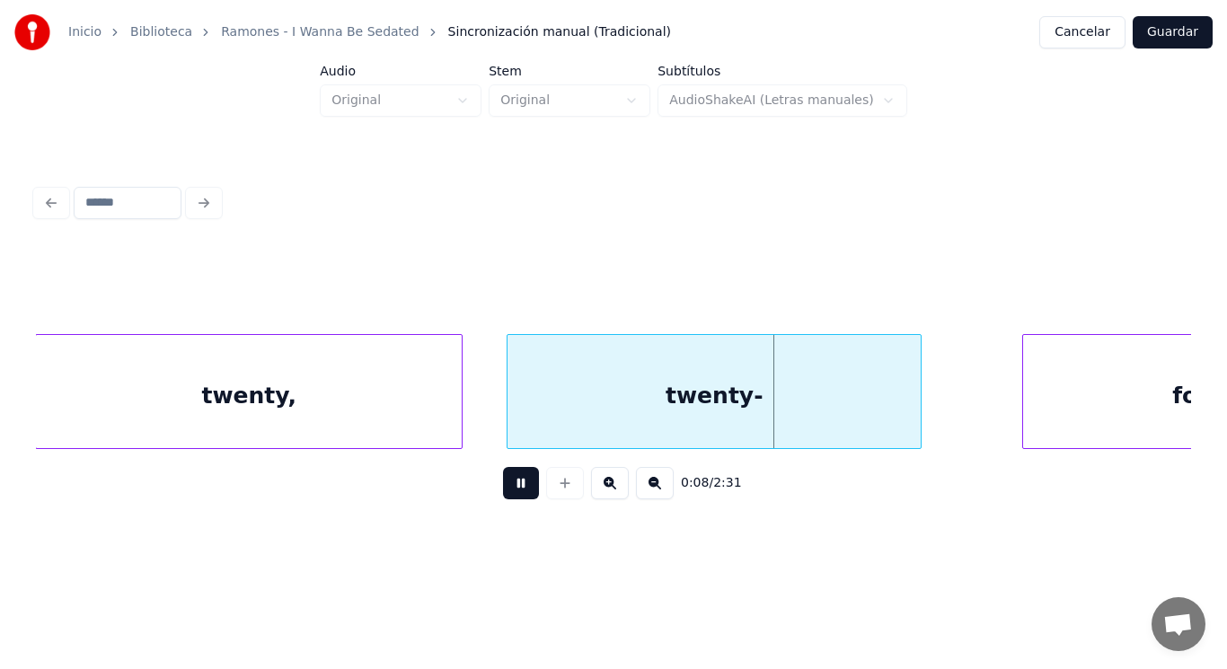
click at [511, 477] on button at bounding box center [521, 483] width 36 height 32
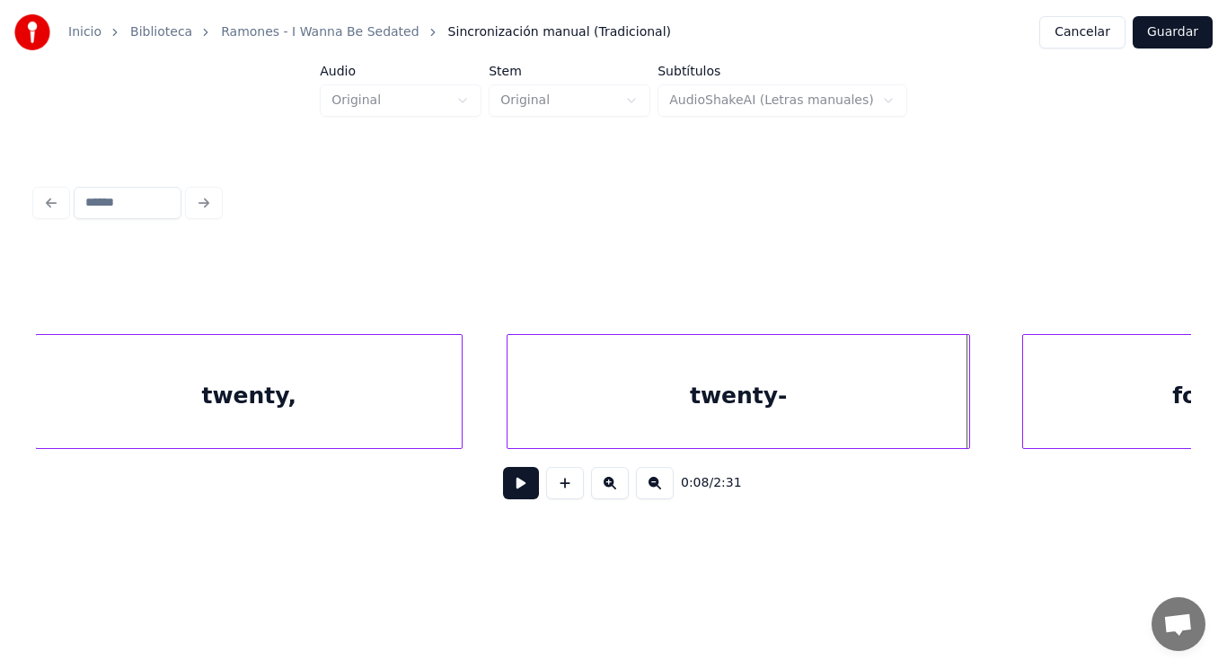
click at [968, 401] on div at bounding box center [966, 391] width 5 height 113
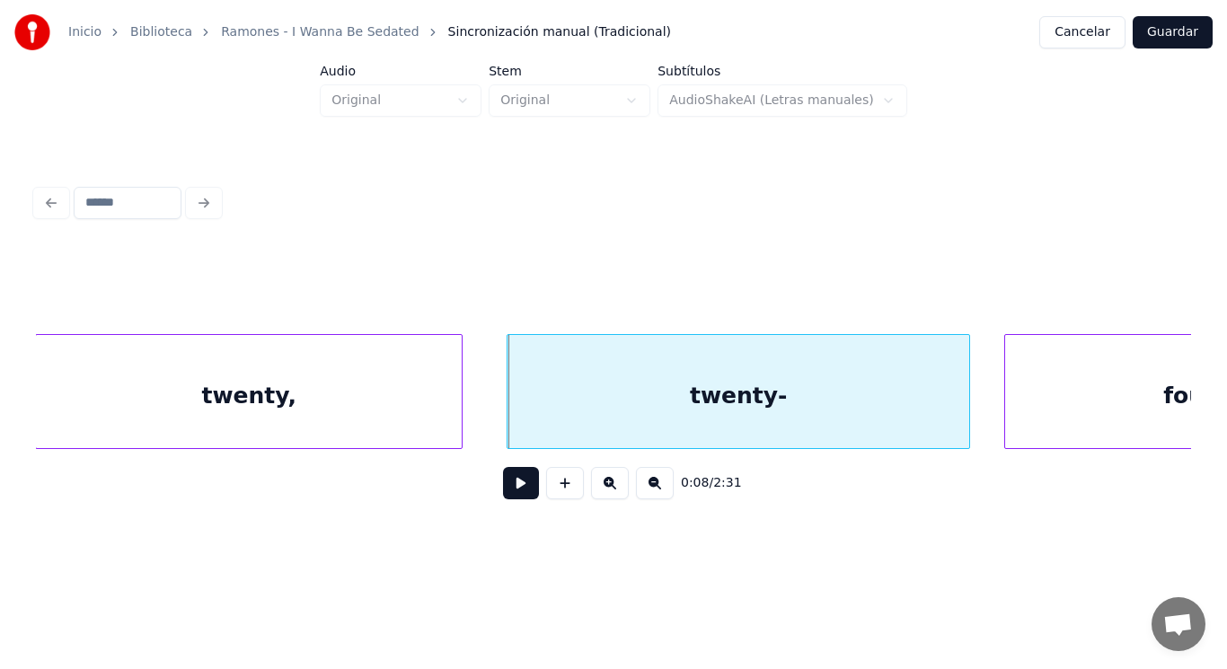
click at [1006, 401] on div at bounding box center [1007, 391] width 5 height 113
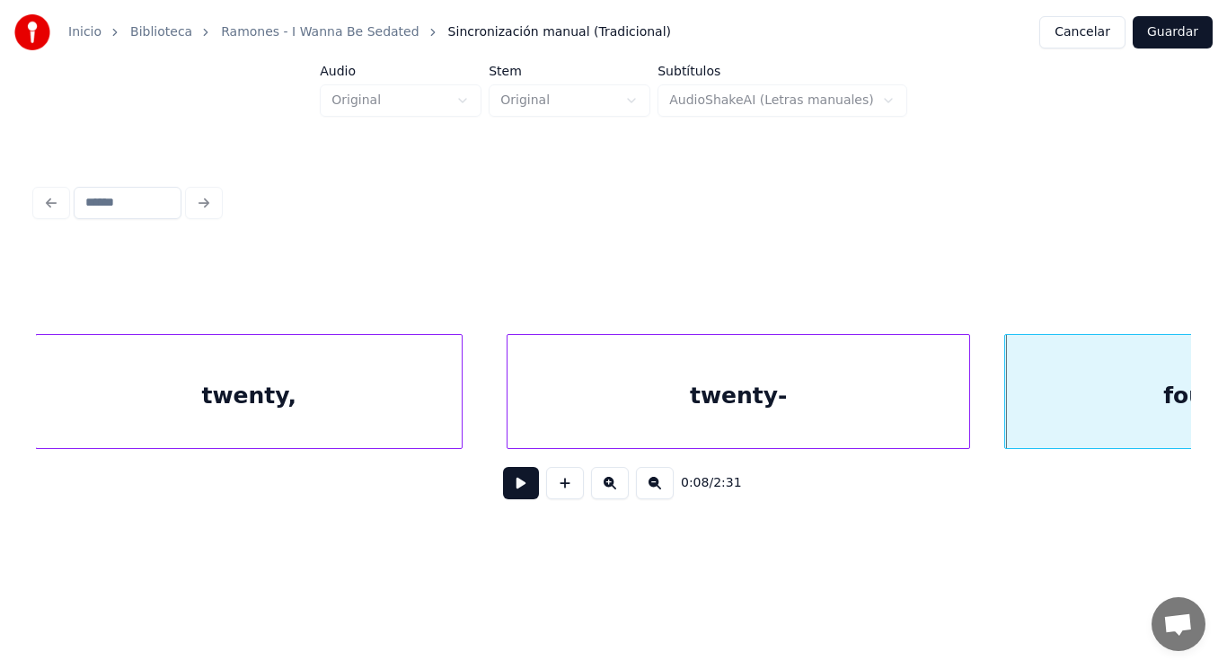
click at [776, 411] on div "twenty-" at bounding box center [739, 396] width 462 height 122
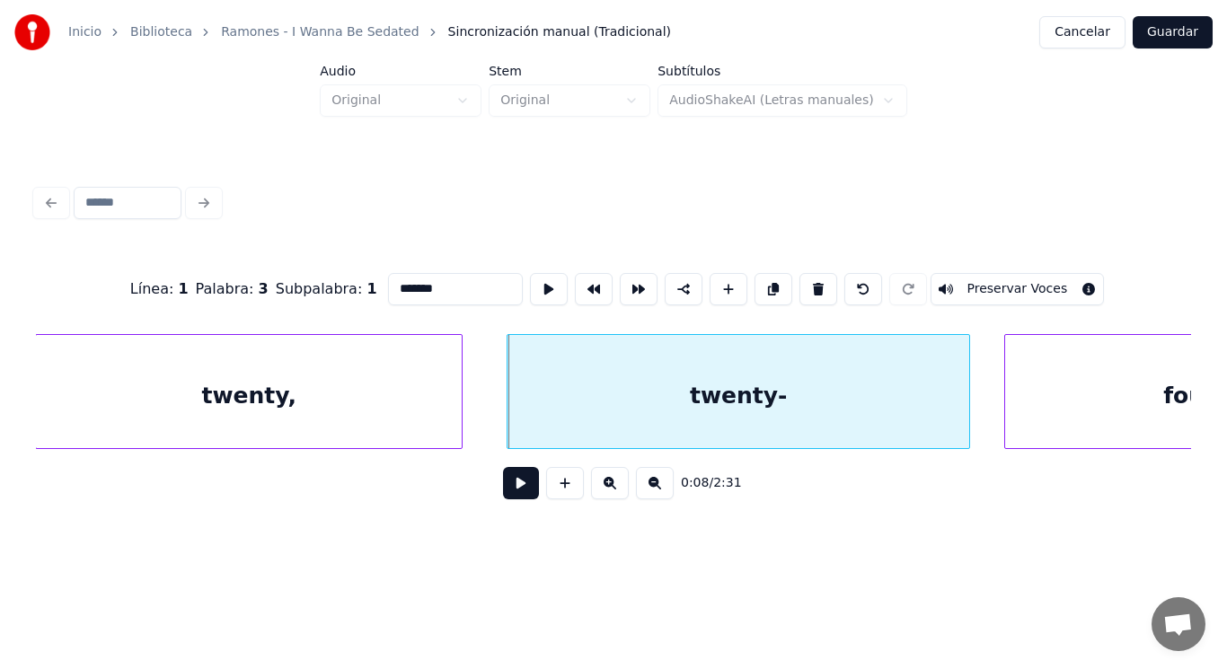
click at [507, 487] on button at bounding box center [521, 483] width 36 height 32
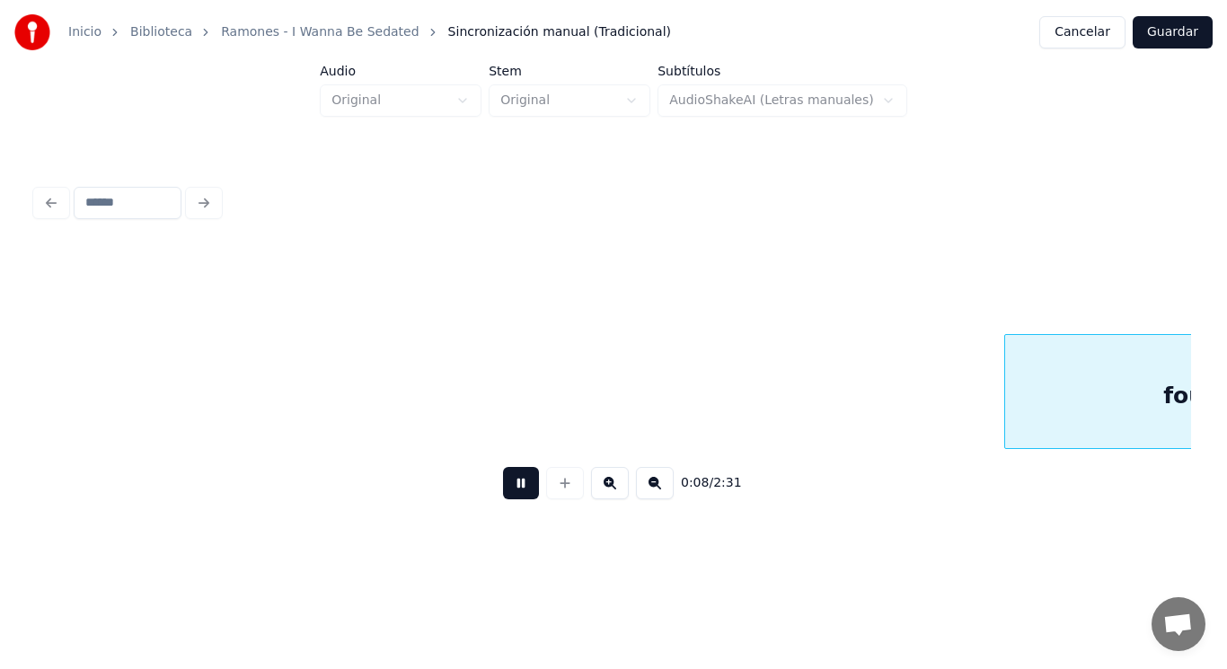
scroll to position [0, 10866]
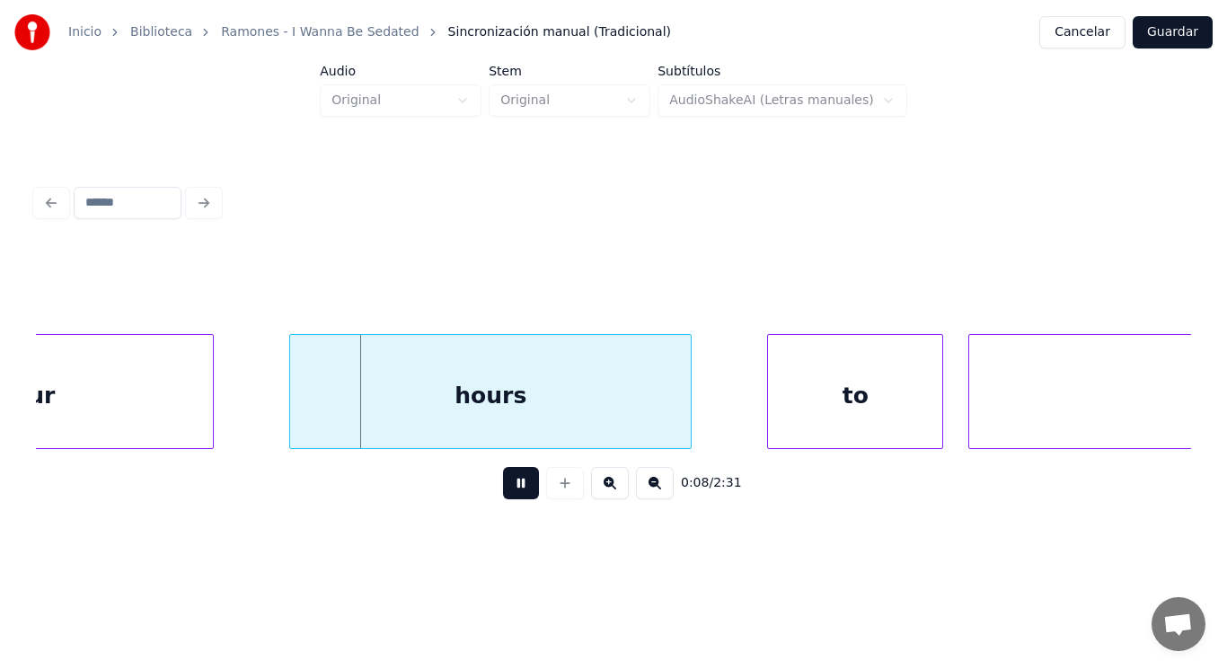
click at [507, 487] on button at bounding box center [521, 483] width 36 height 32
click at [439, 418] on div "hours" at bounding box center [490, 396] width 401 height 122
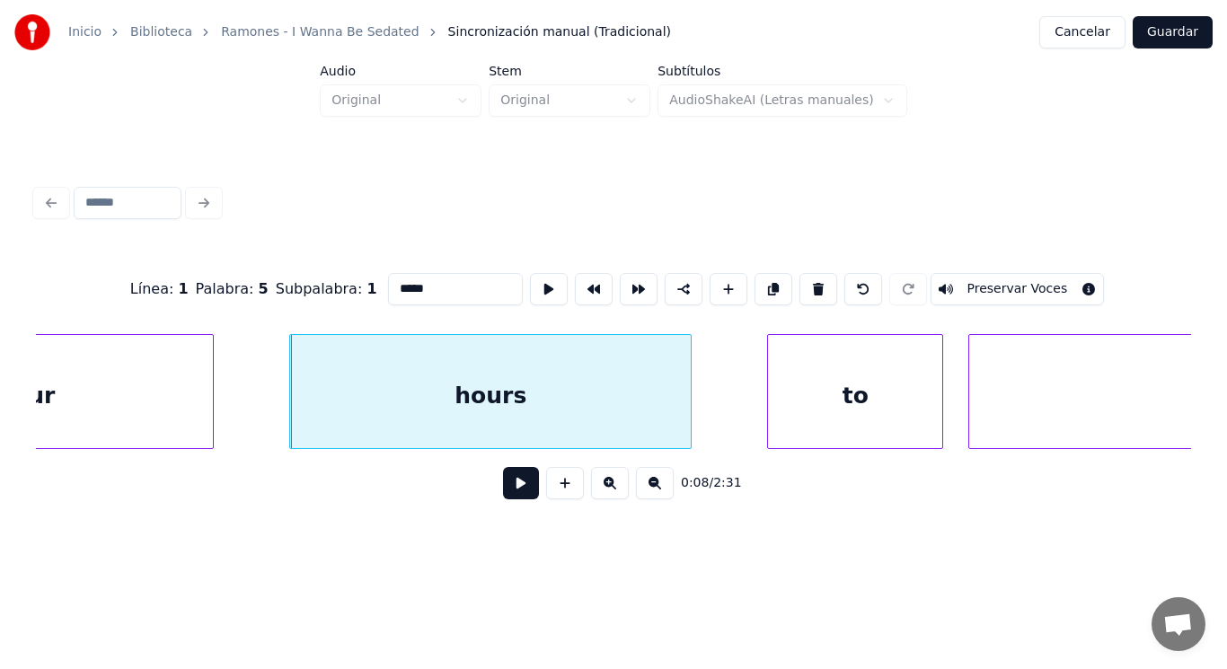
click at [506, 487] on button at bounding box center [521, 483] width 36 height 32
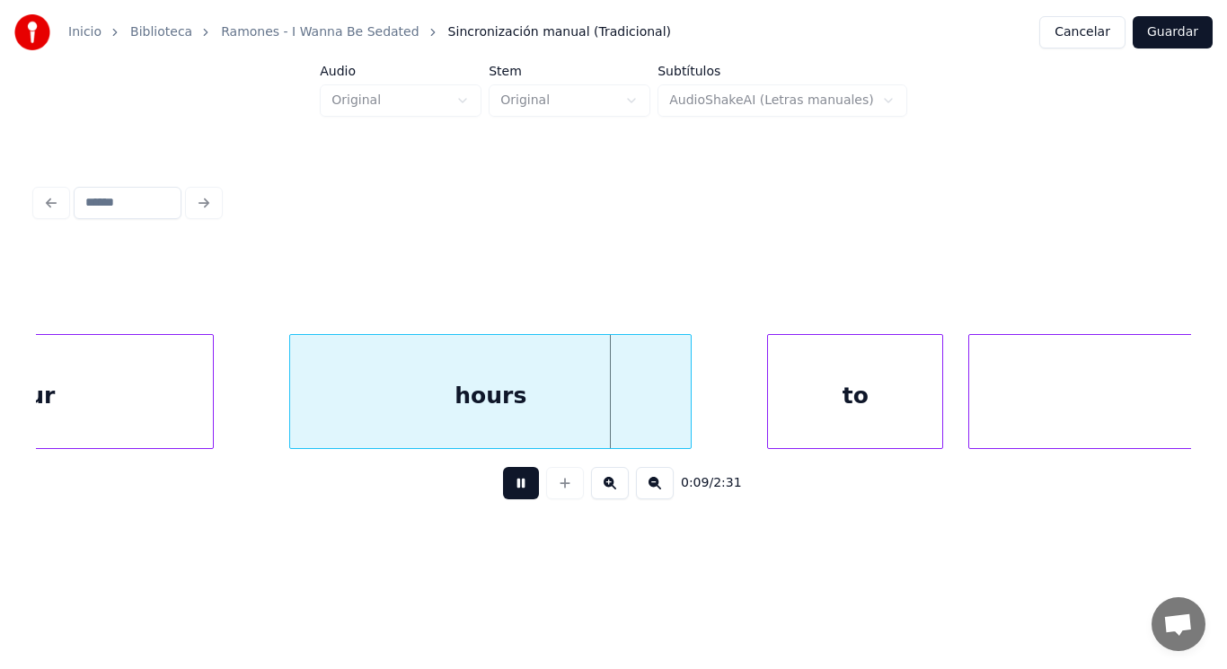
click at [506, 487] on button at bounding box center [521, 483] width 36 height 32
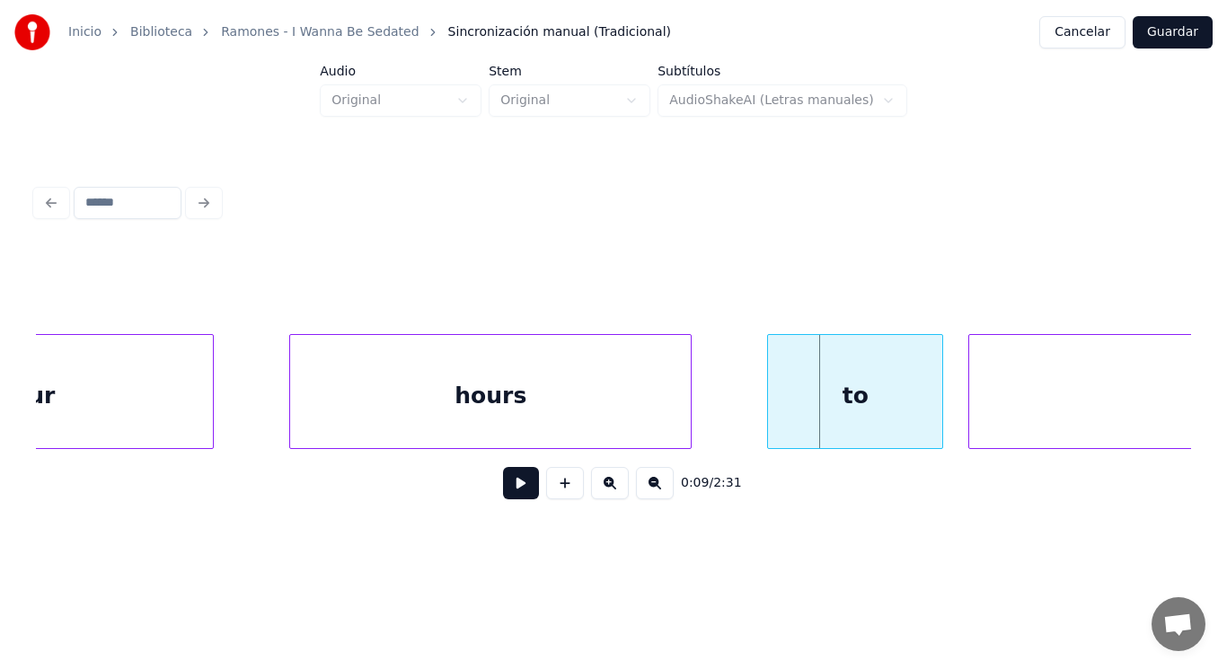
click at [485, 392] on div "hours" at bounding box center [490, 396] width 401 height 122
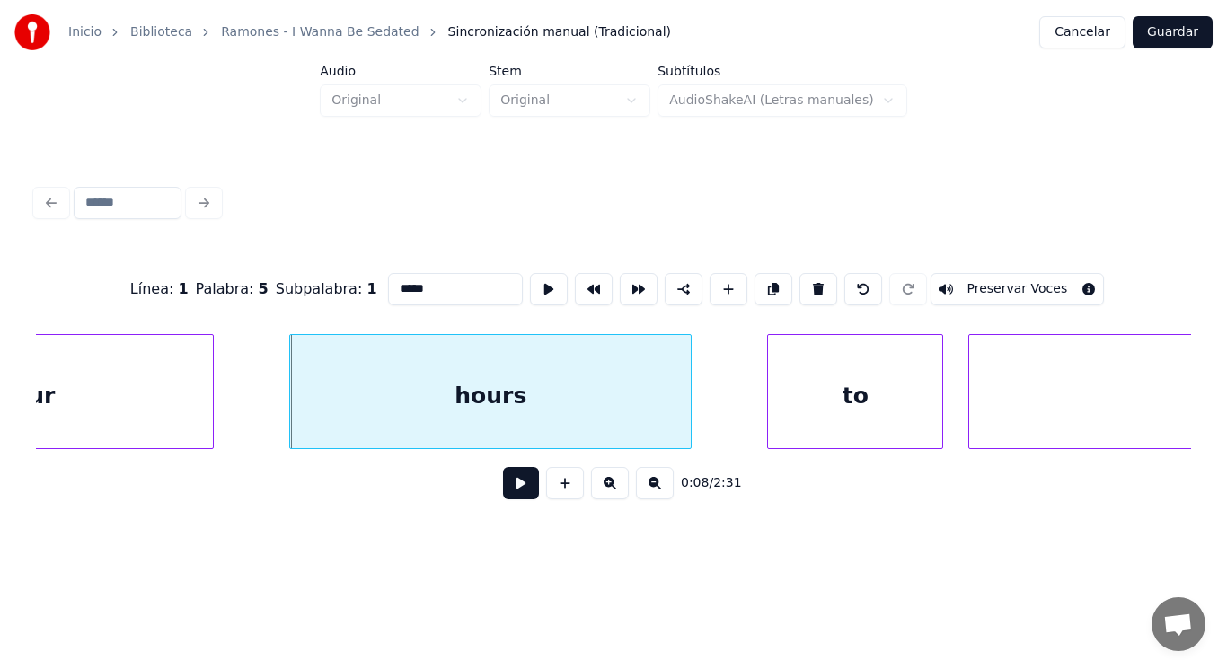
click at [503, 490] on button at bounding box center [521, 483] width 36 height 32
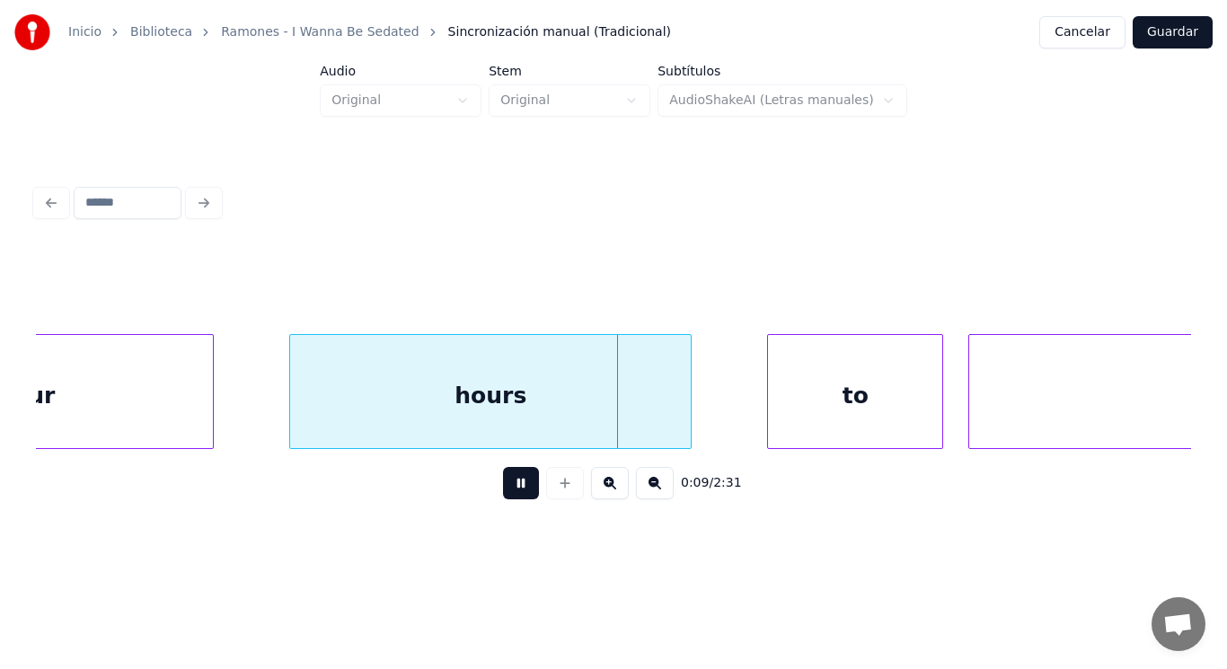
click at [503, 490] on button at bounding box center [521, 483] width 36 height 32
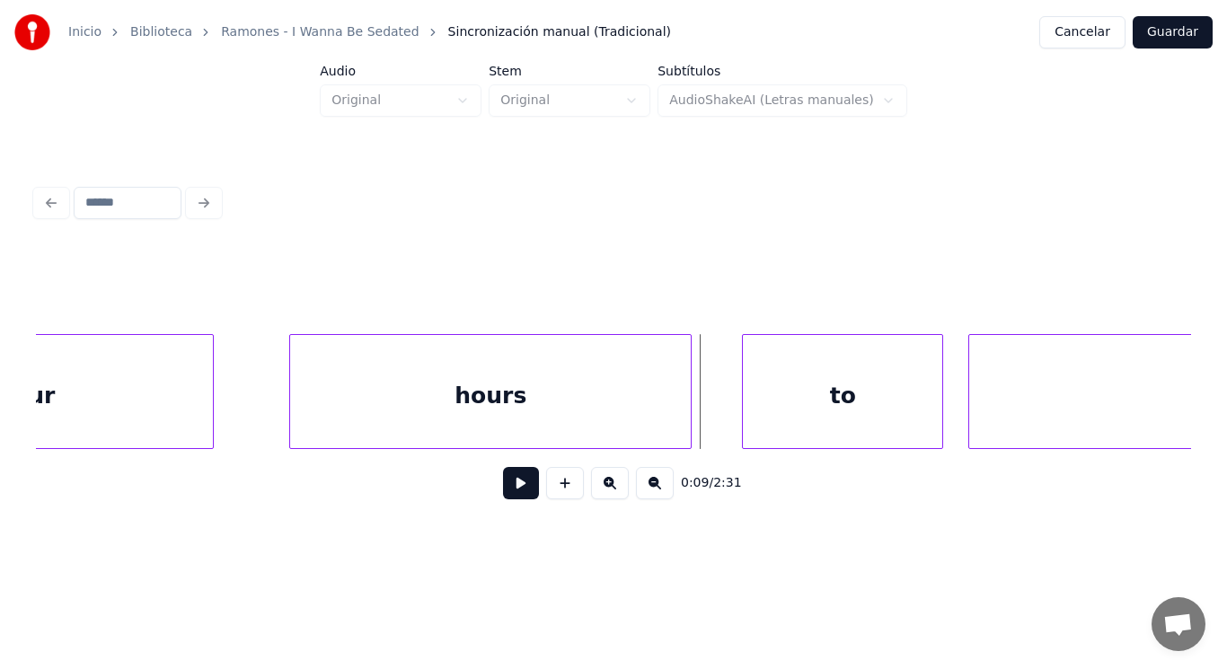
click at [745, 416] on div at bounding box center [745, 391] width 5 height 113
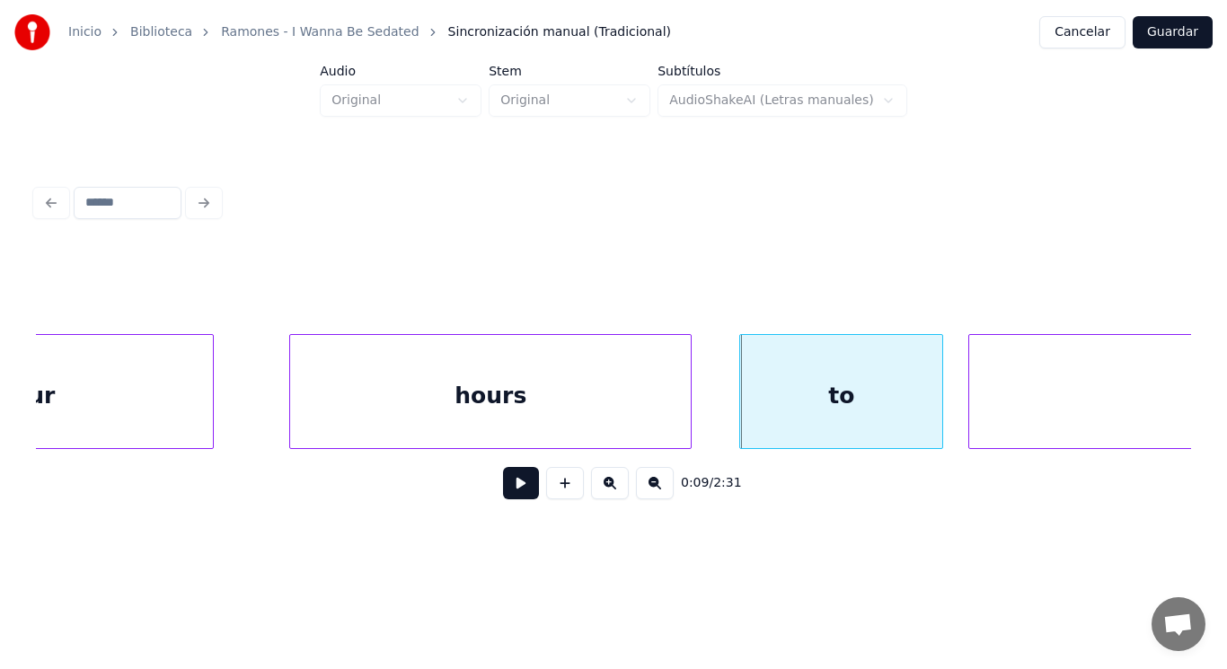
click at [507, 485] on button at bounding box center [521, 483] width 36 height 32
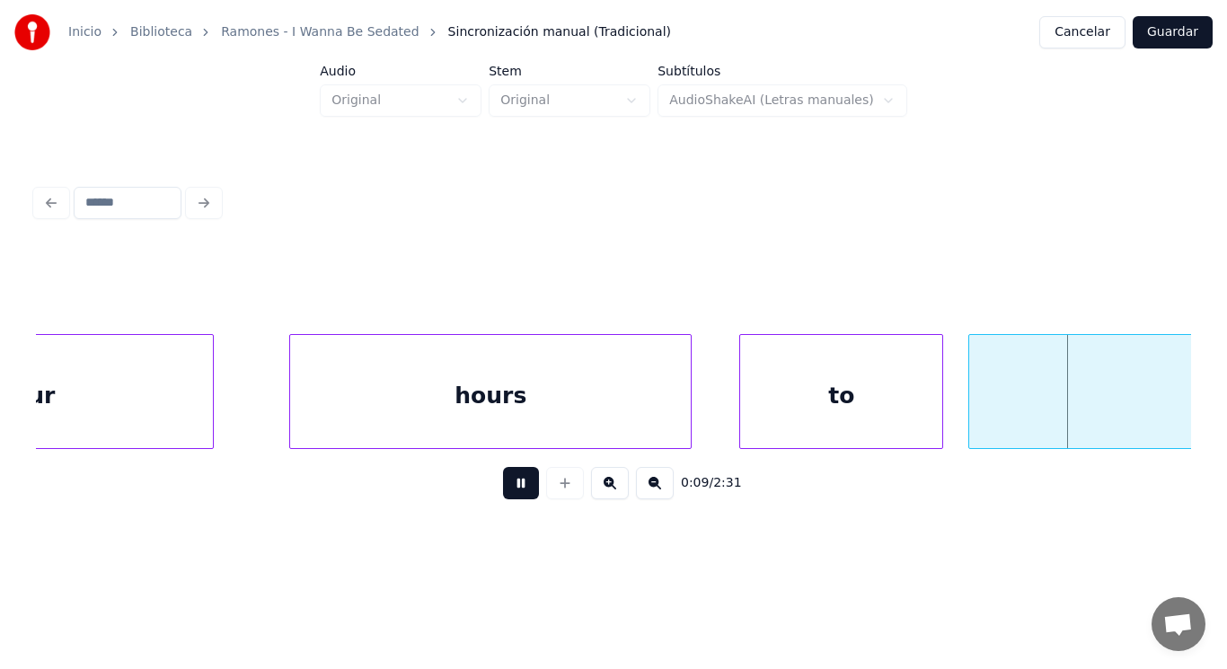
scroll to position [0, 12027]
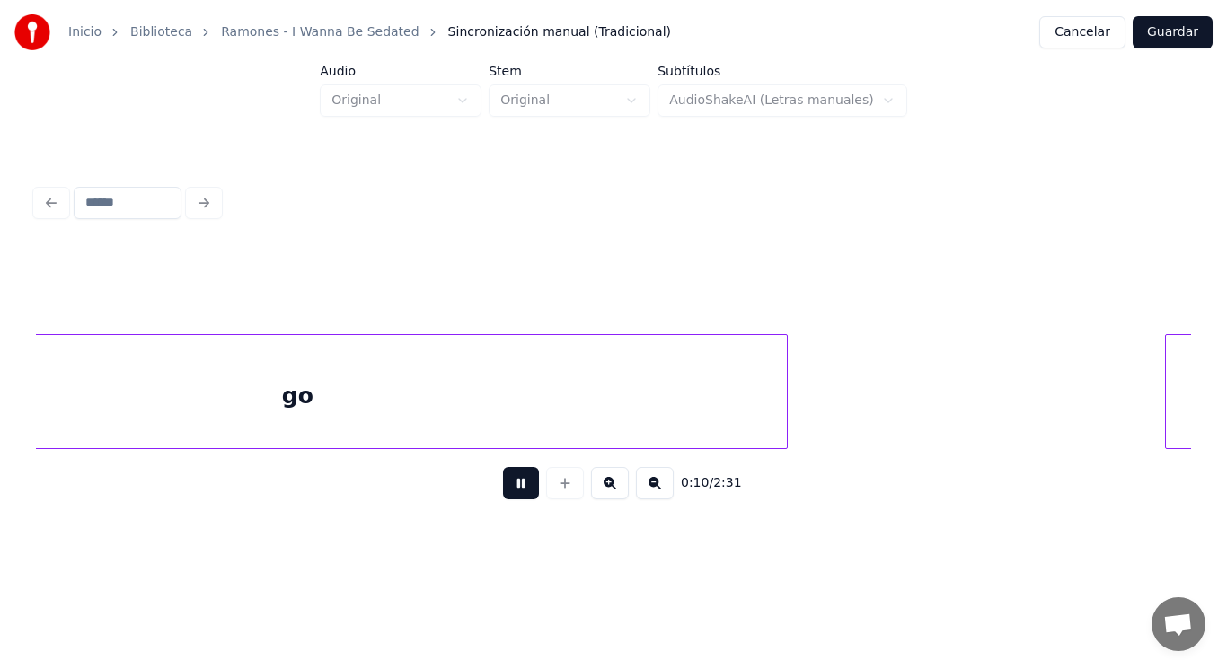
click at [507, 485] on button at bounding box center [521, 483] width 36 height 32
click at [550, 399] on div "go" at bounding box center [297, 396] width 979 height 122
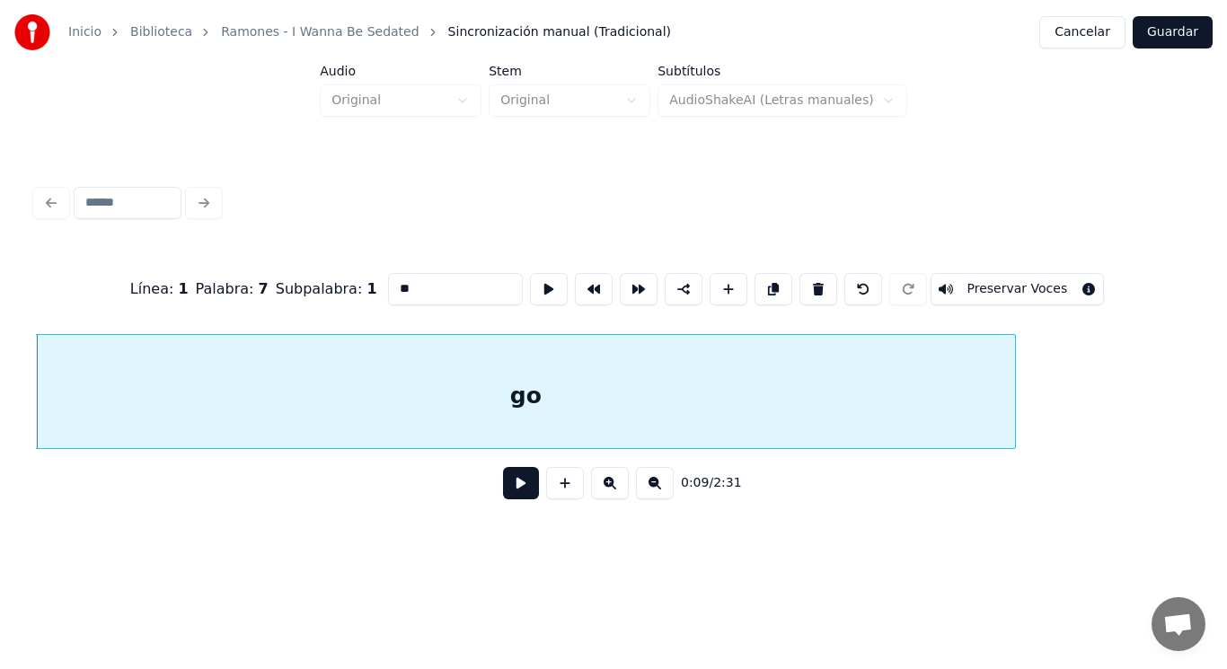
click at [509, 487] on button at bounding box center [521, 483] width 36 height 32
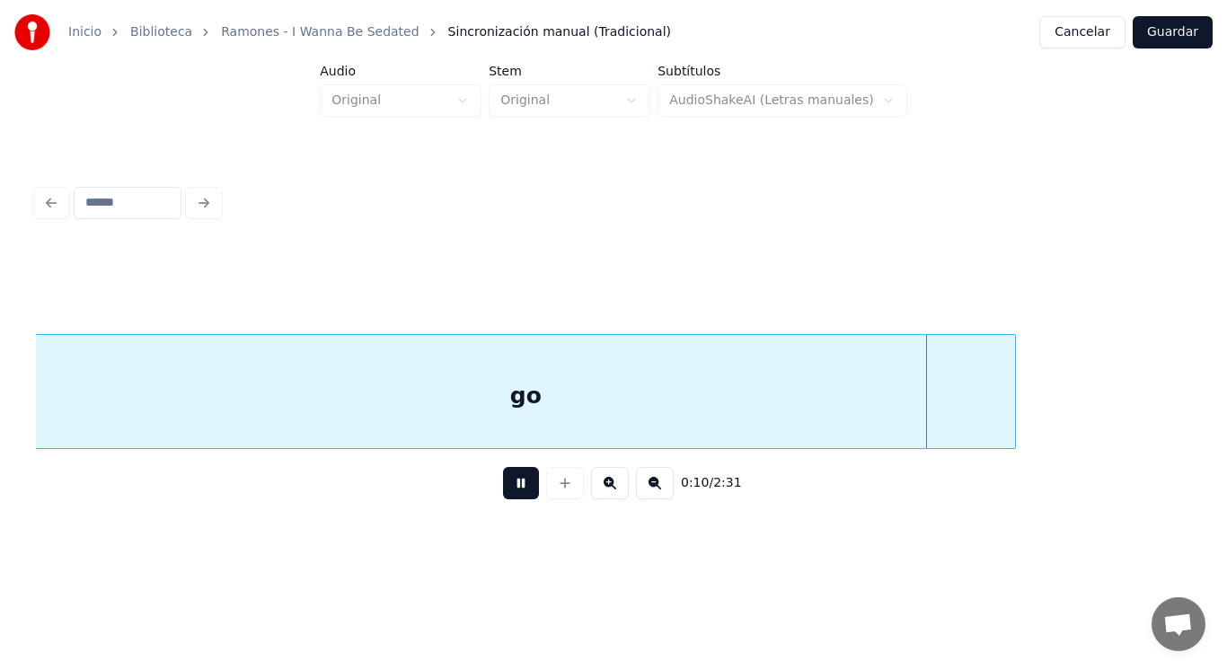
click at [509, 487] on button at bounding box center [521, 483] width 36 height 32
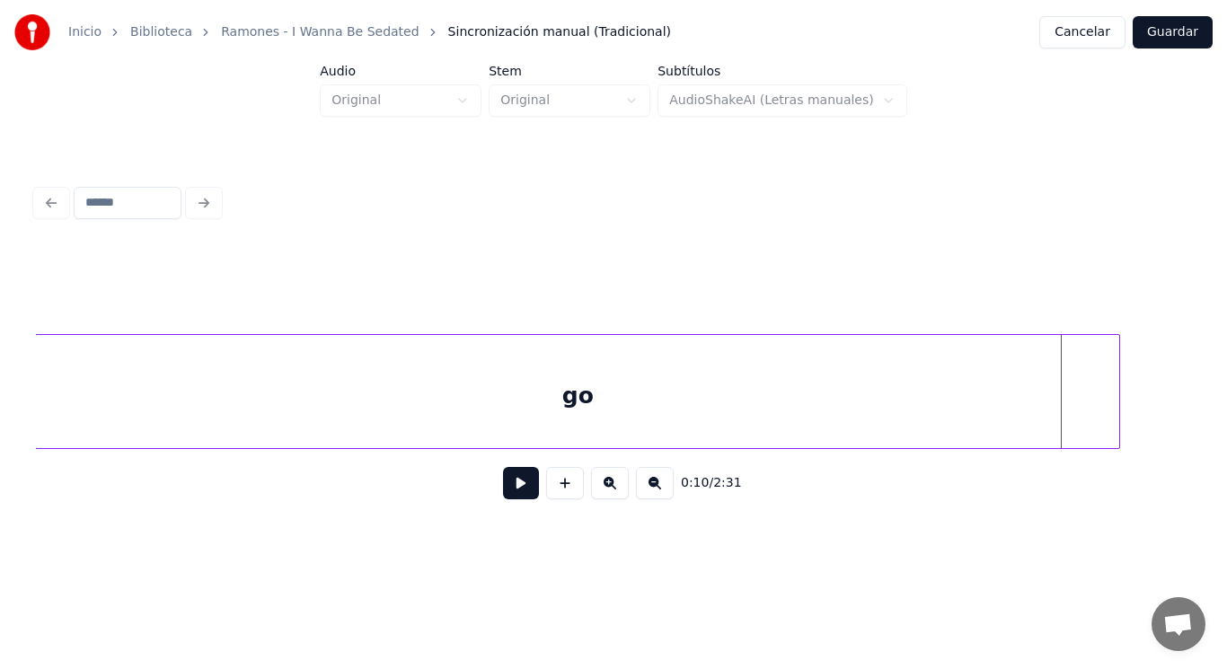
click at [1118, 411] on div at bounding box center [1116, 391] width 5 height 113
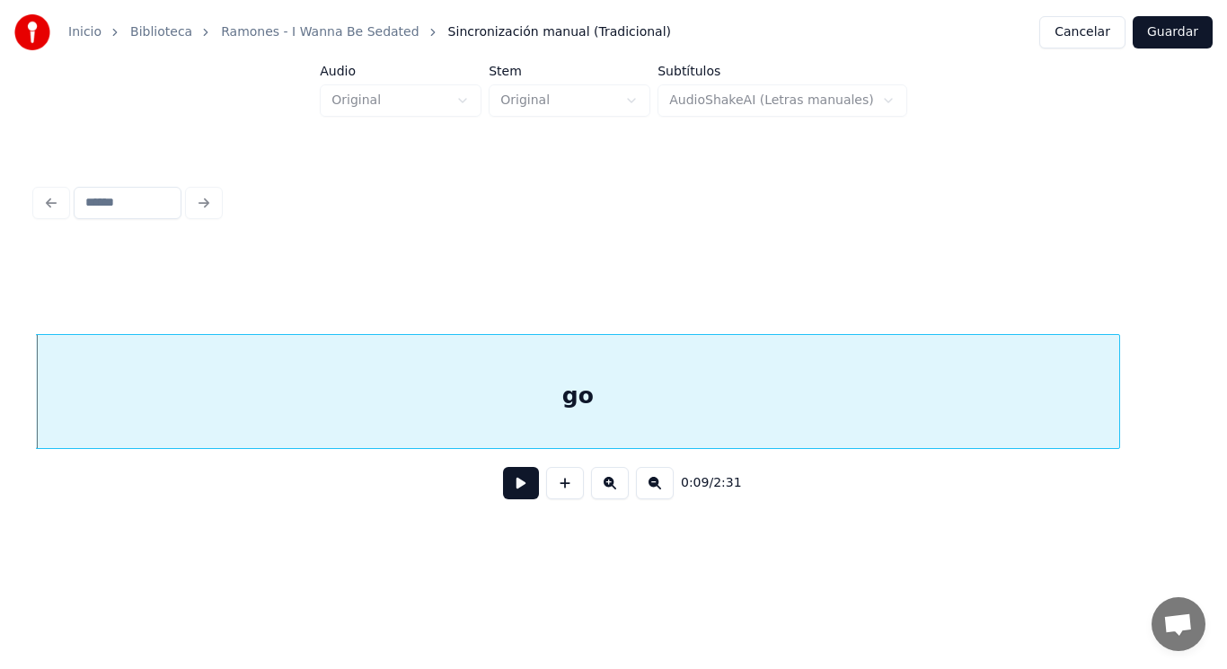
click at [517, 491] on button at bounding box center [521, 483] width 36 height 32
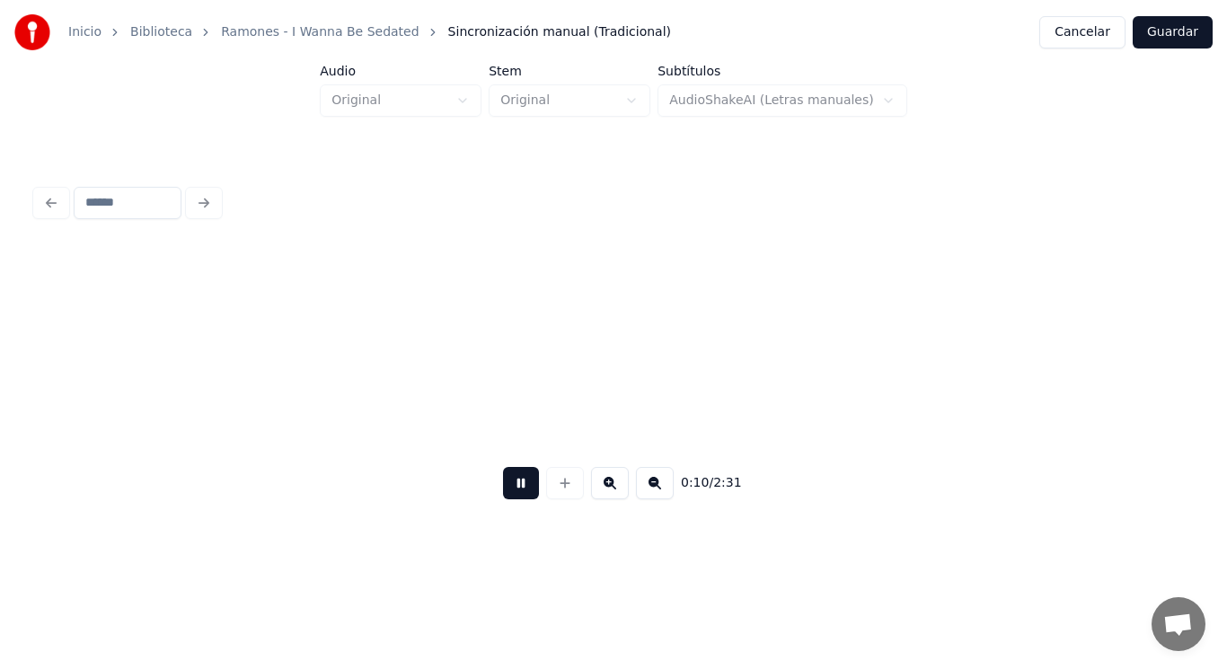
scroll to position [0, 12958]
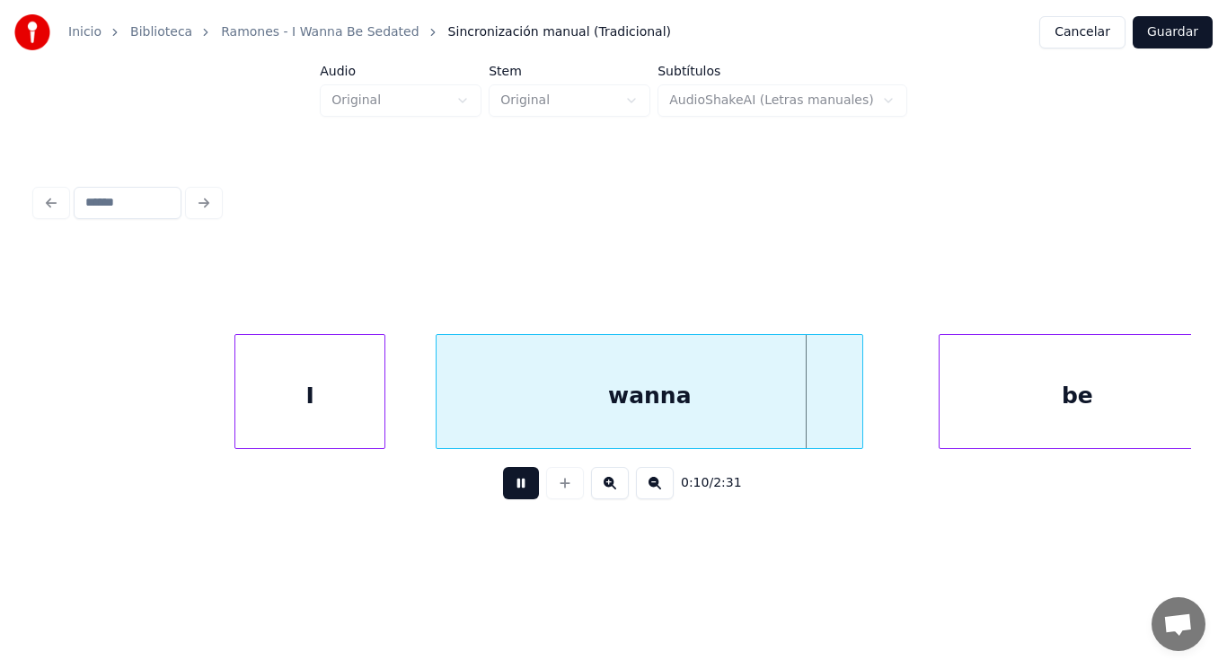
click at [517, 491] on button at bounding box center [521, 483] width 36 height 32
click at [198, 409] on div at bounding box center [197, 391] width 5 height 113
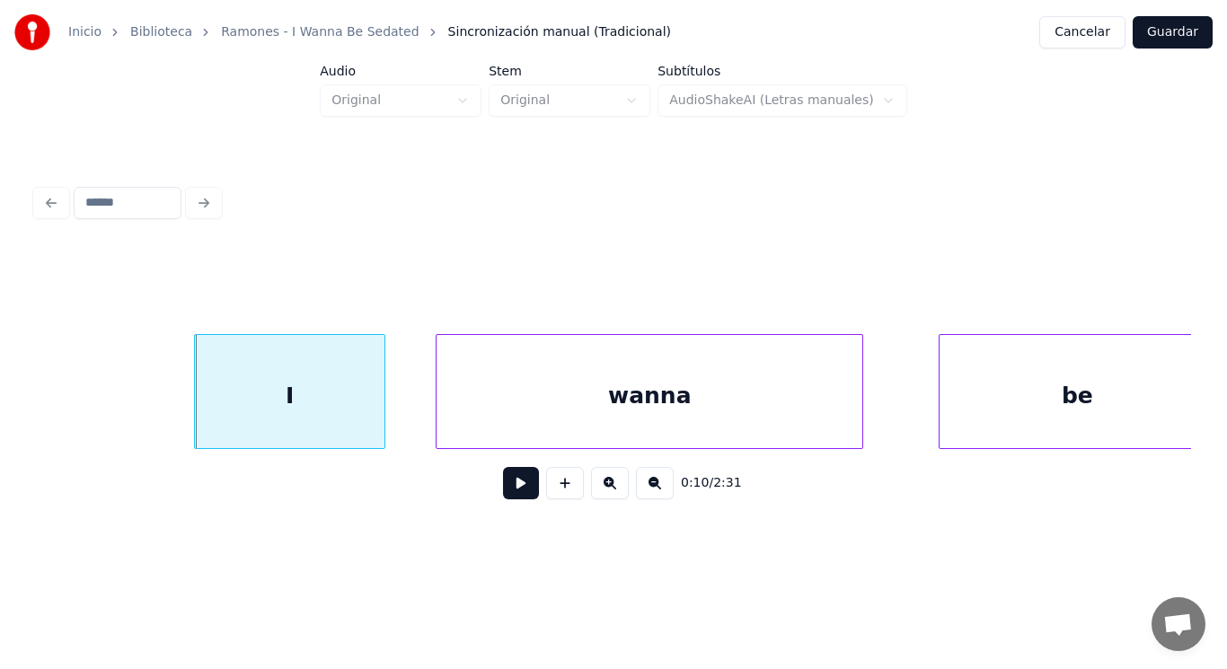
click at [518, 488] on button at bounding box center [521, 483] width 36 height 32
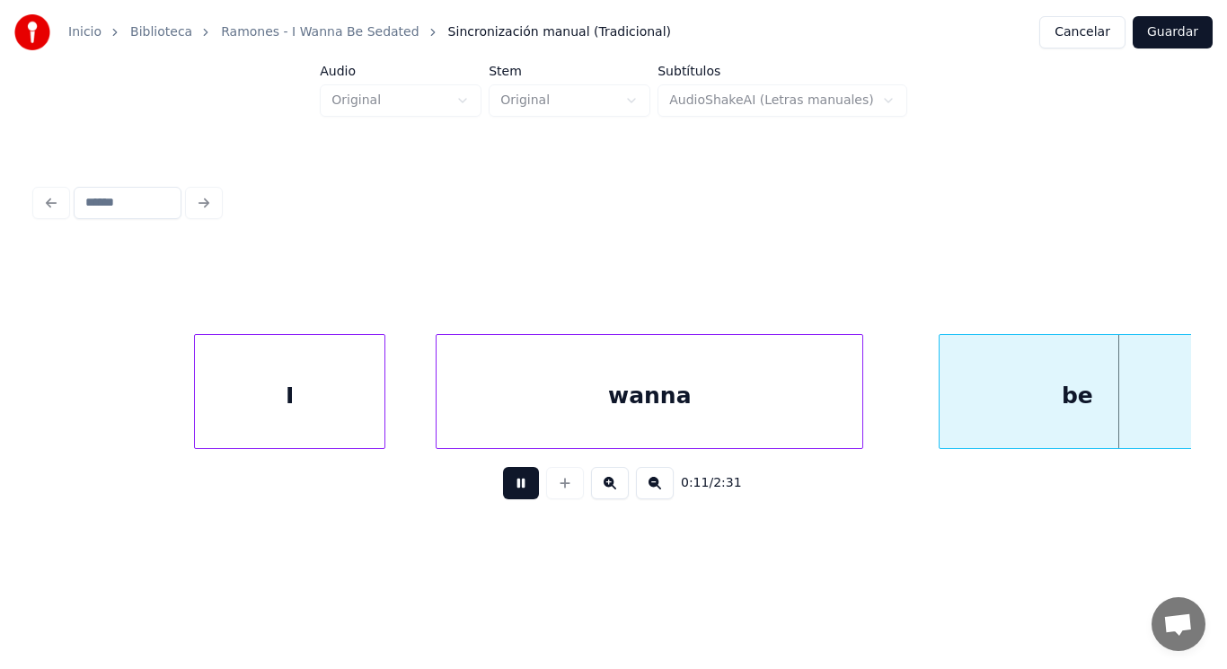
click at [518, 488] on button at bounding box center [521, 483] width 36 height 32
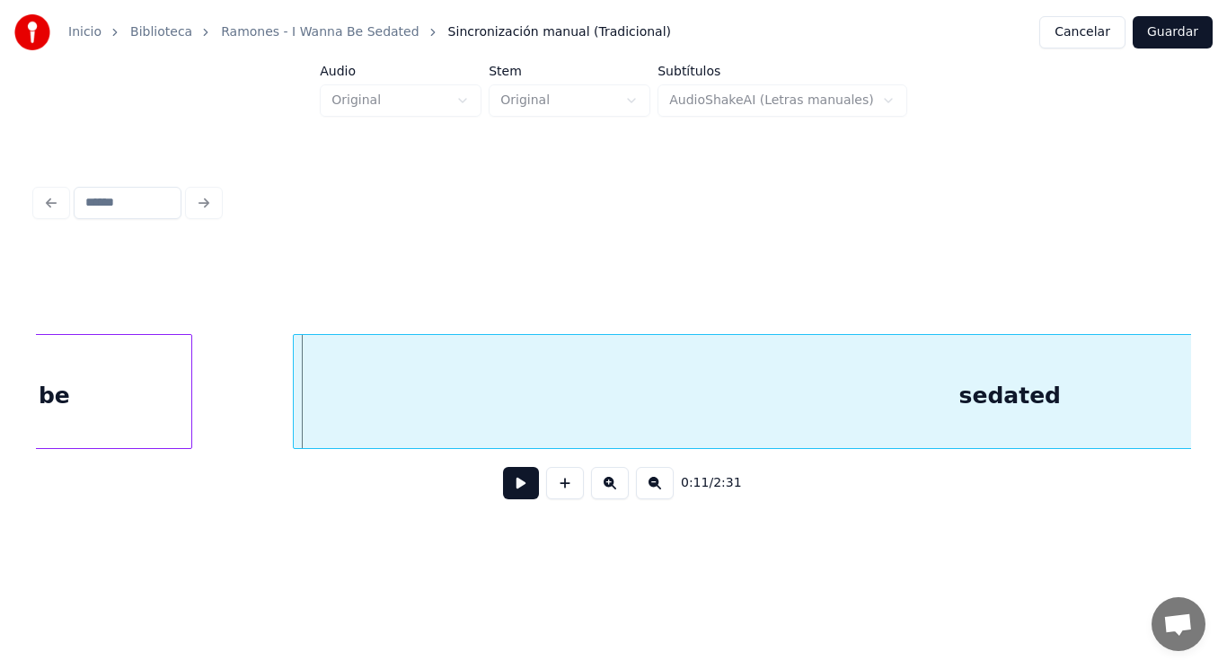
click at [82, 405] on div "be" at bounding box center [53, 396] width 275 height 122
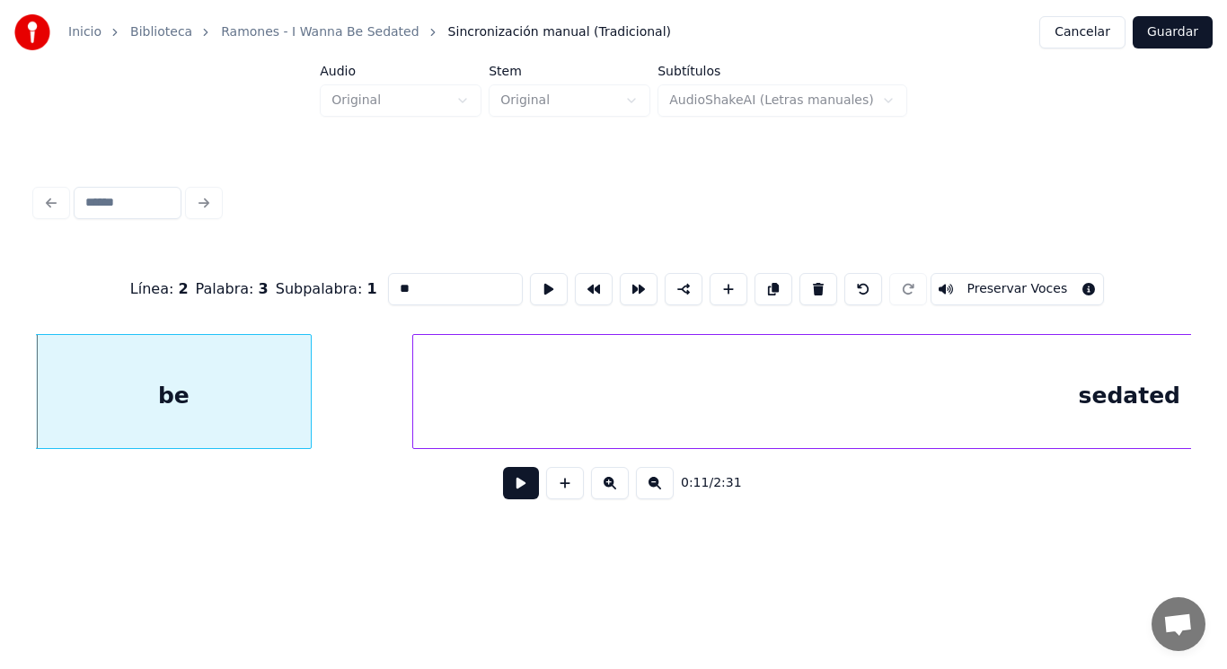
click at [508, 491] on button at bounding box center [521, 483] width 36 height 32
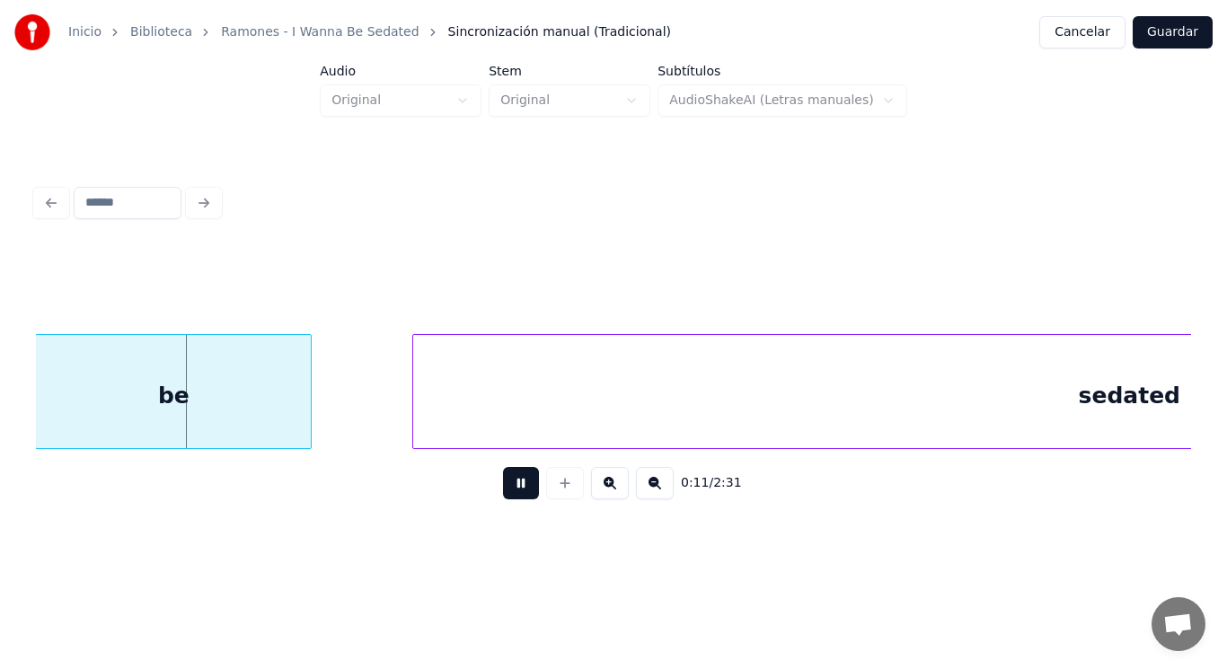
click at [508, 491] on button at bounding box center [521, 483] width 36 height 32
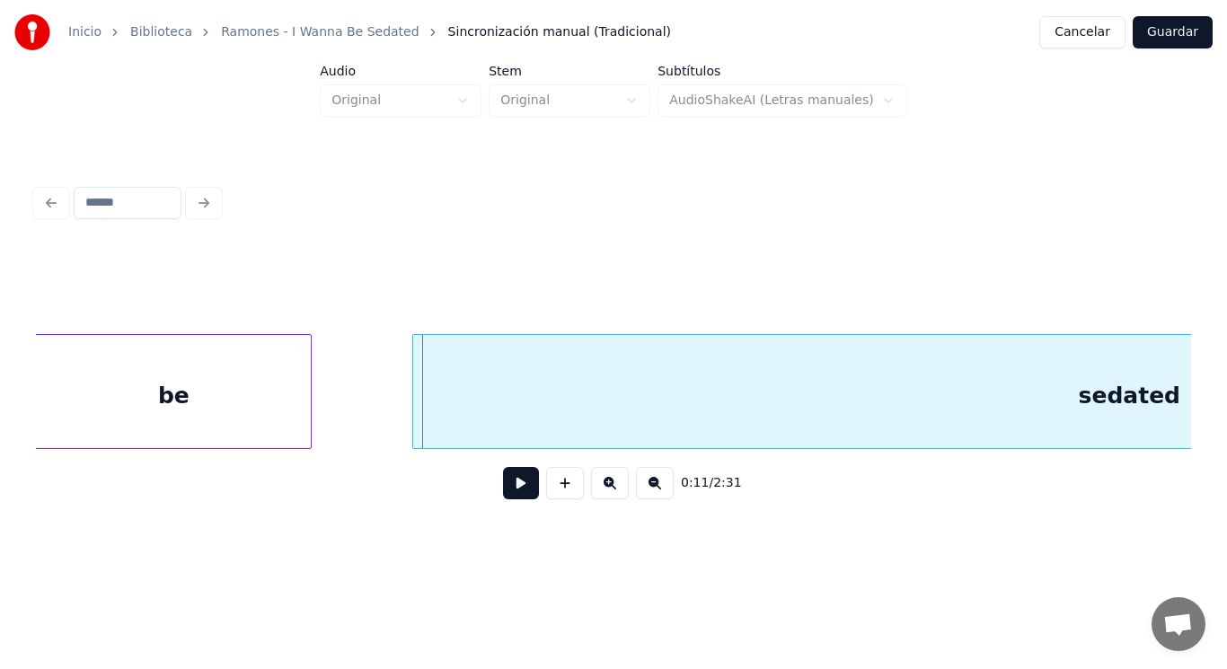
click at [282, 424] on div "be" at bounding box center [173, 396] width 275 height 122
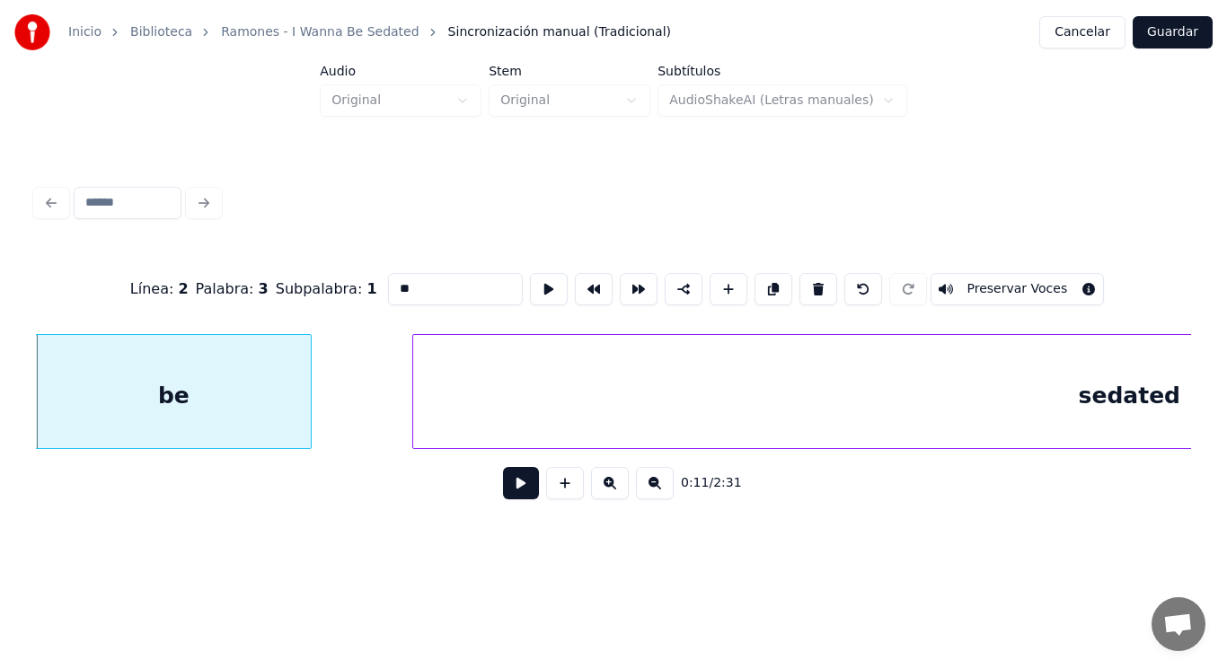
click at [517, 490] on button at bounding box center [521, 483] width 36 height 32
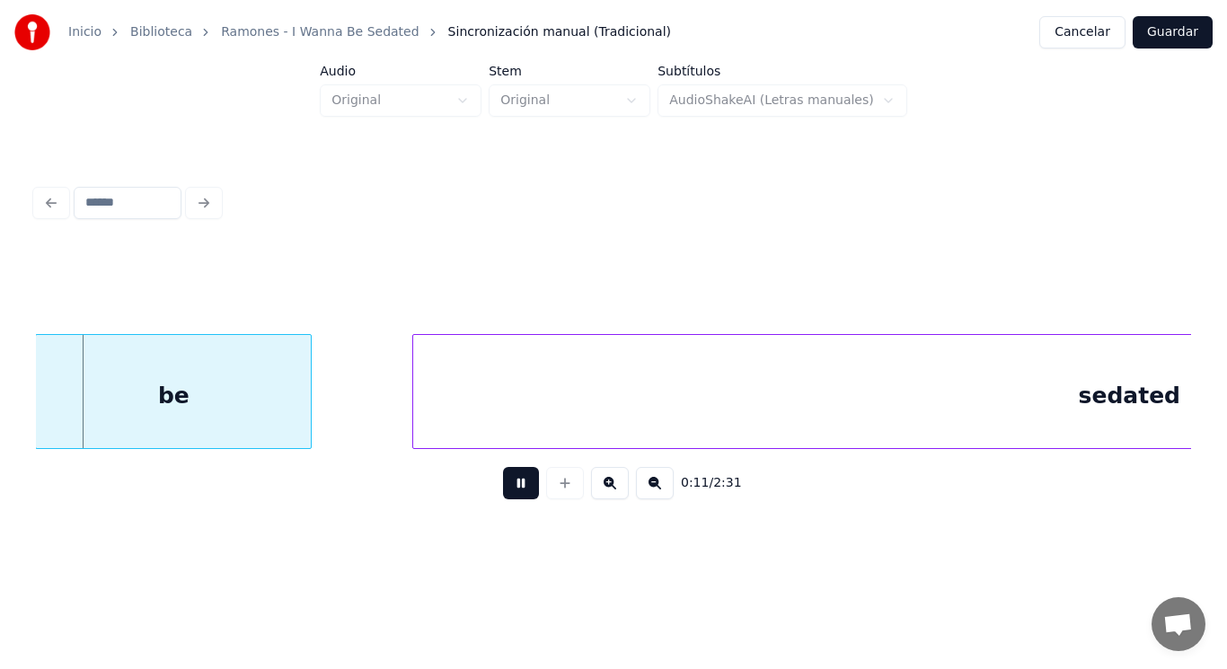
click at [517, 490] on button at bounding box center [521, 483] width 36 height 32
click at [274, 418] on div at bounding box center [276, 391] width 5 height 113
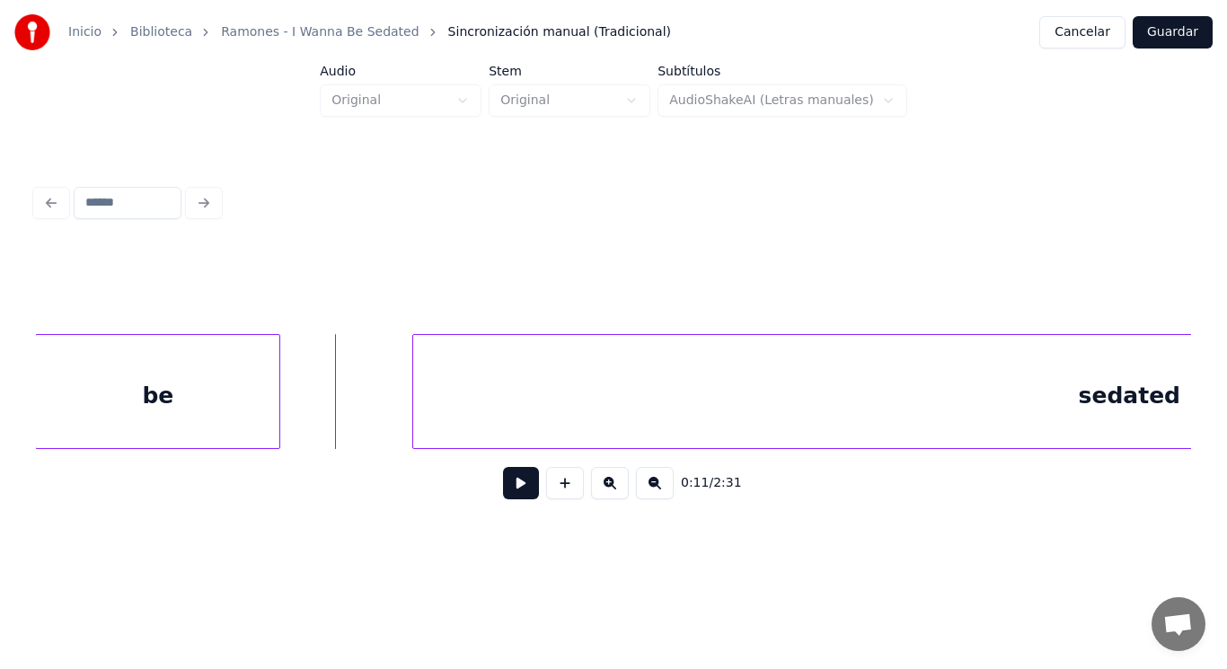
click at [504, 500] on button at bounding box center [521, 483] width 36 height 32
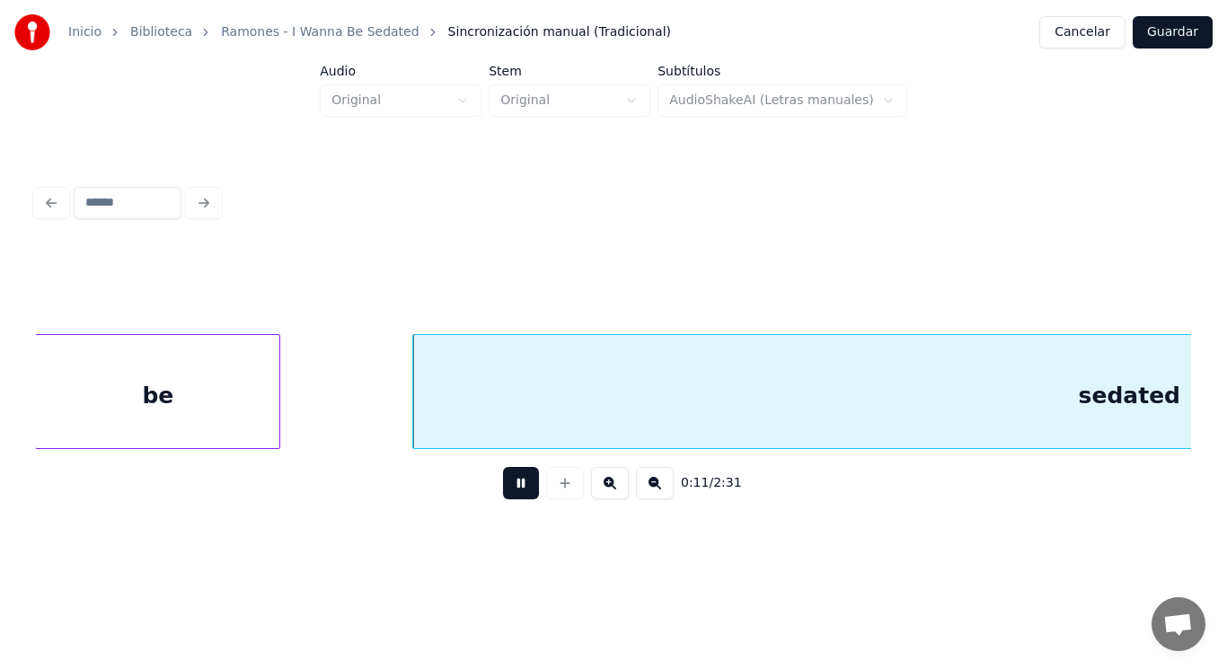
click at [504, 500] on button at bounding box center [521, 483] width 36 height 32
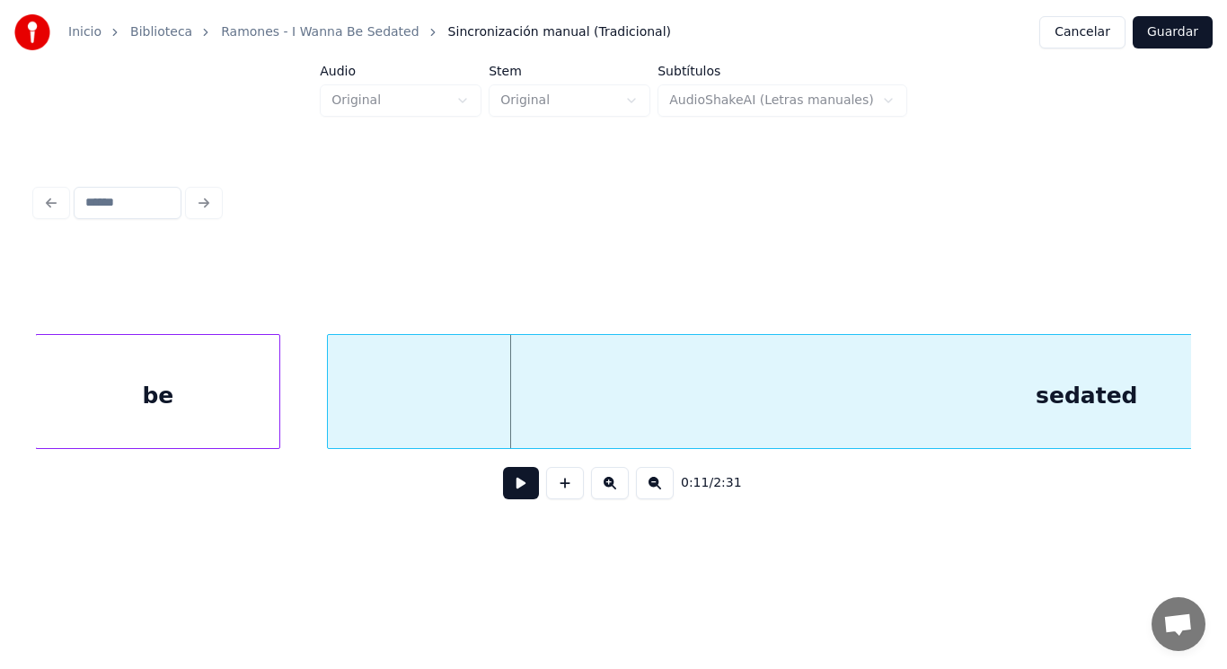
click at [328, 411] on div at bounding box center [330, 391] width 5 height 113
click at [520, 498] on button at bounding box center [521, 483] width 36 height 32
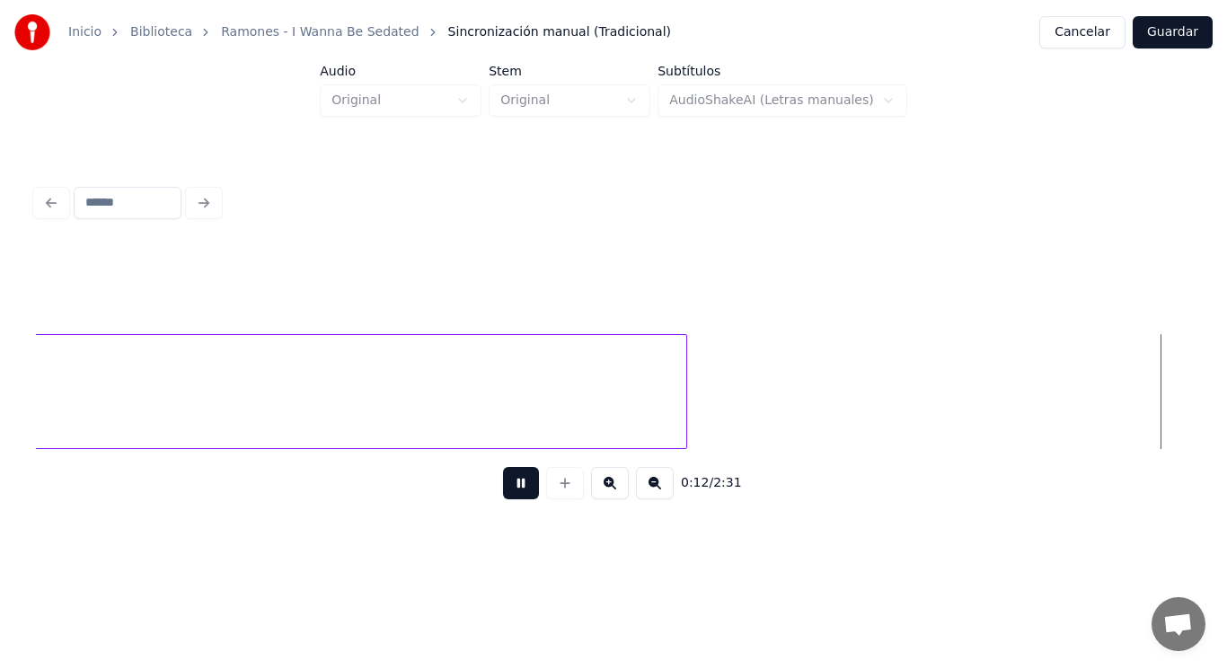
scroll to position [0, 16196]
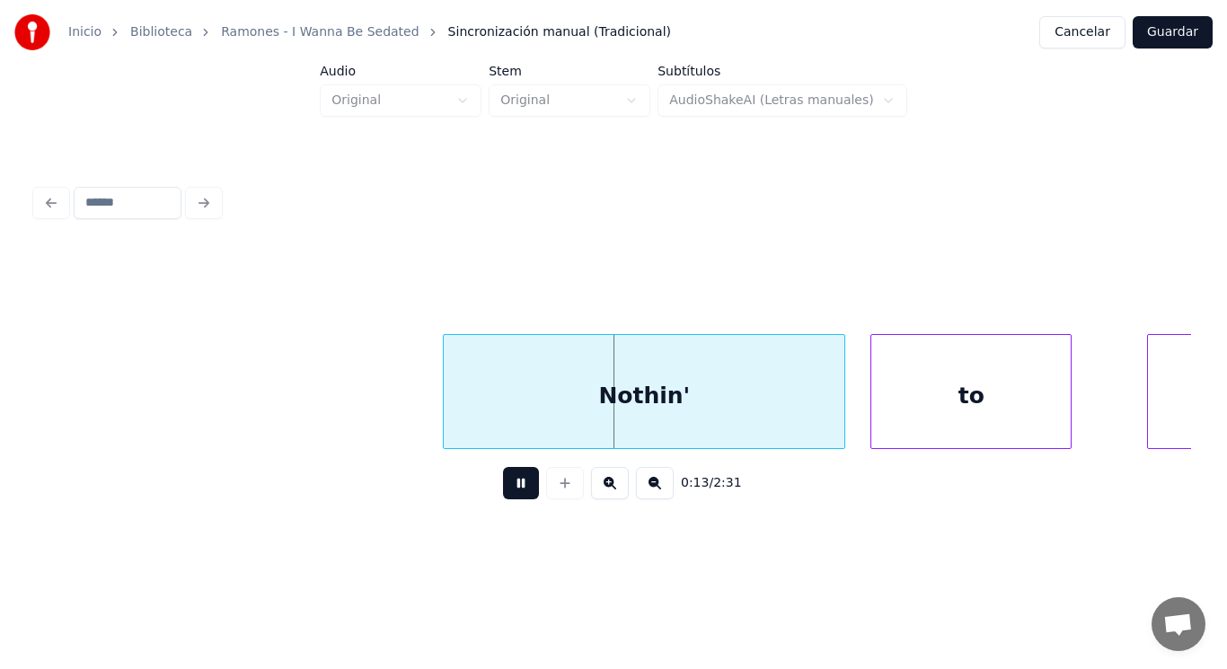
click at [520, 498] on button at bounding box center [521, 483] width 36 height 32
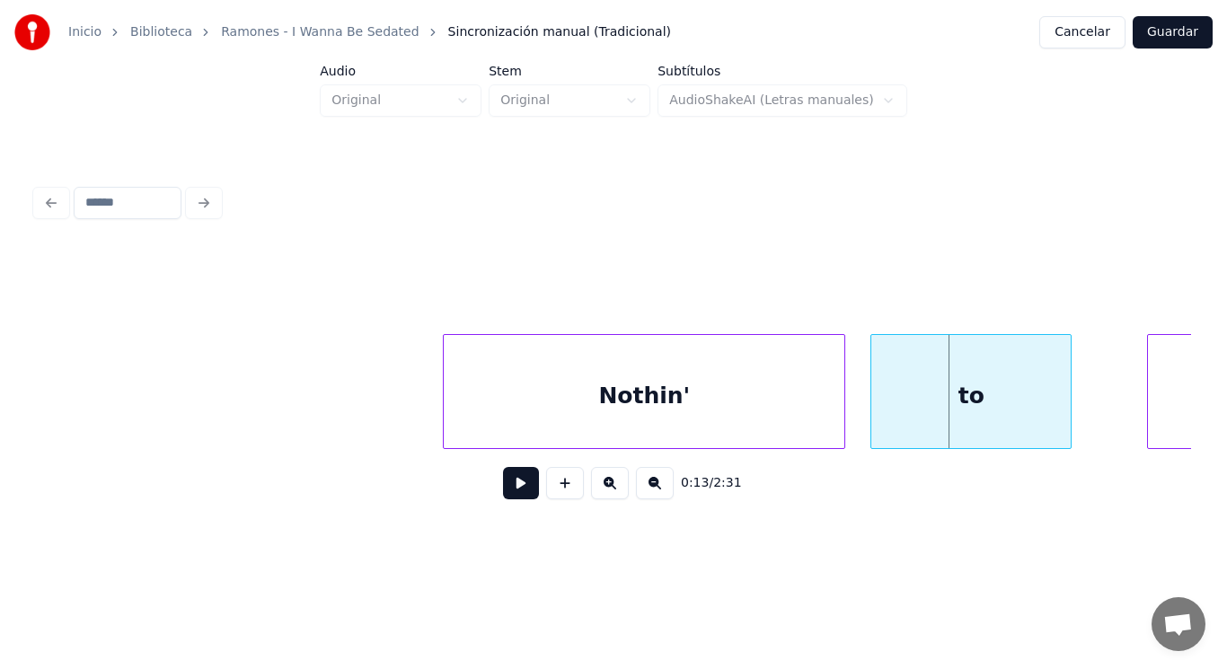
click at [475, 430] on div "Nothin'" at bounding box center [644, 396] width 401 height 122
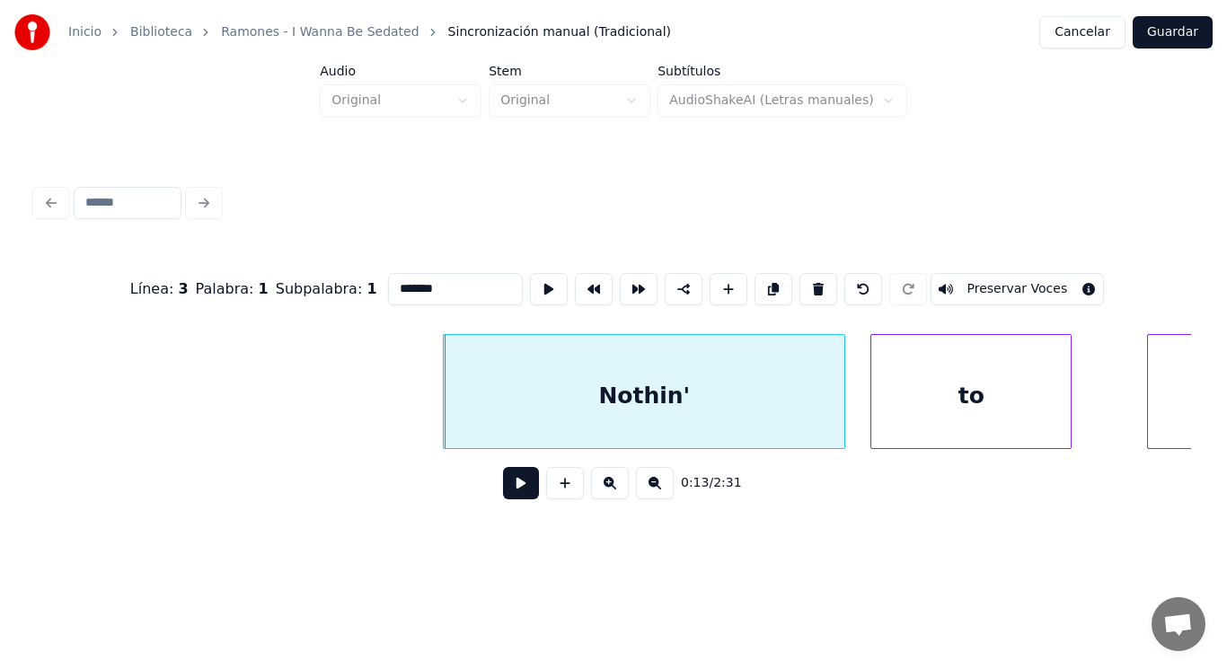
click at [515, 490] on button at bounding box center [521, 483] width 36 height 32
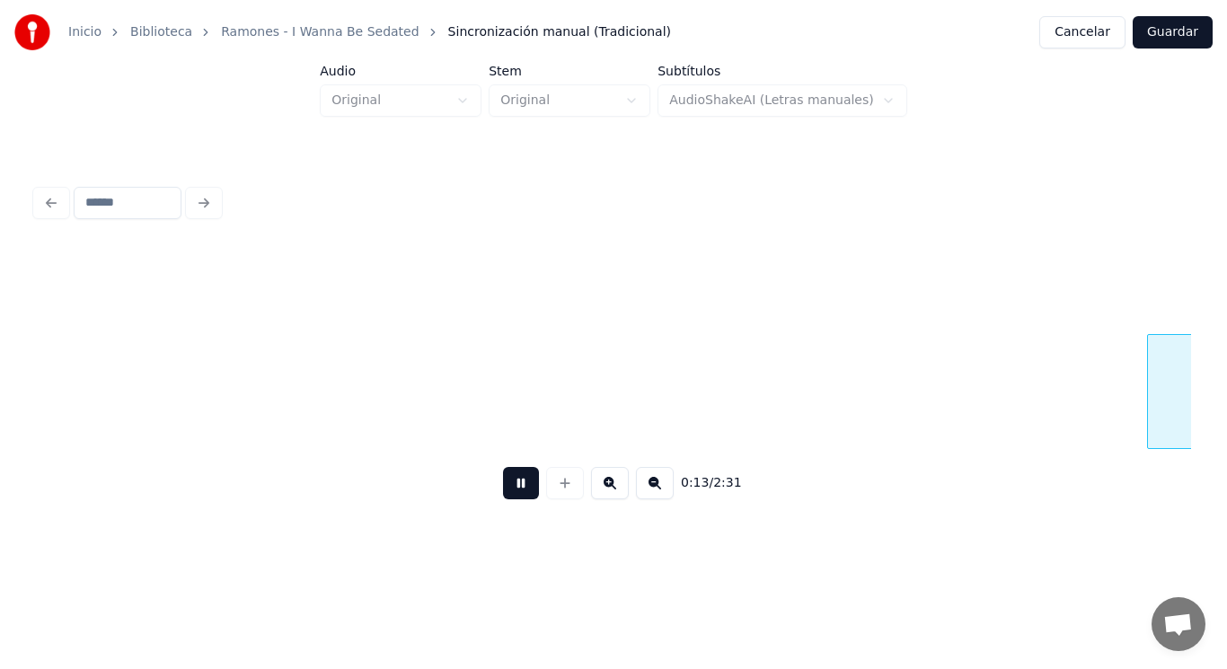
click at [515, 490] on button at bounding box center [521, 483] width 36 height 32
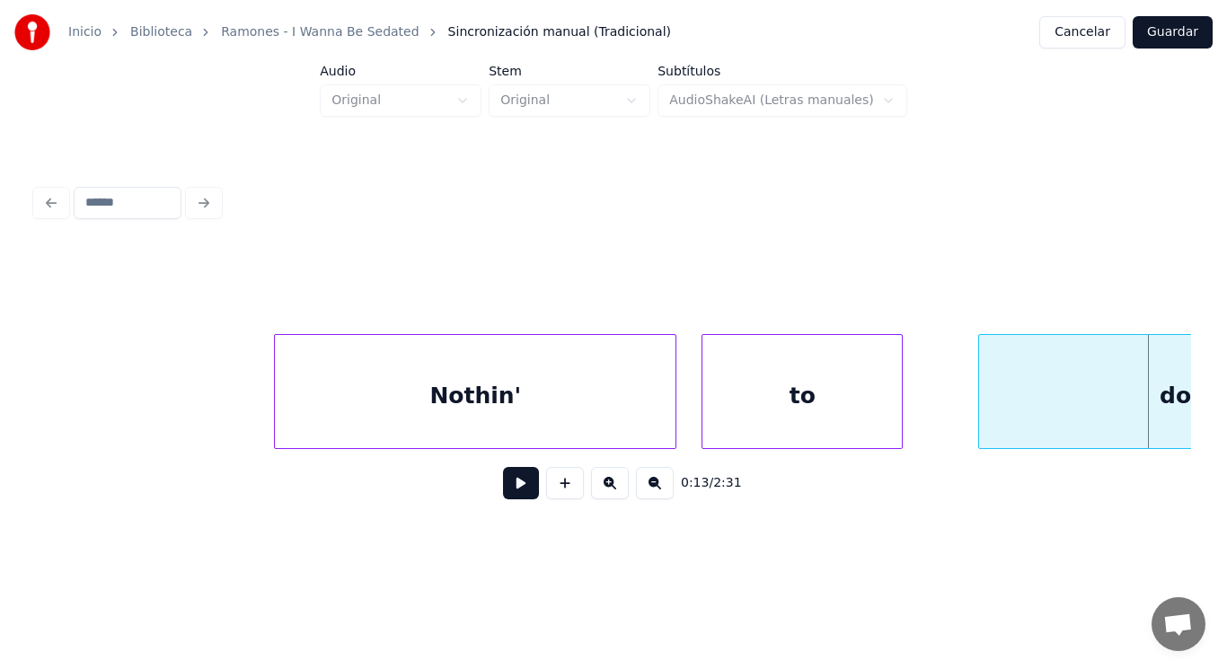
scroll to position [0, 16353]
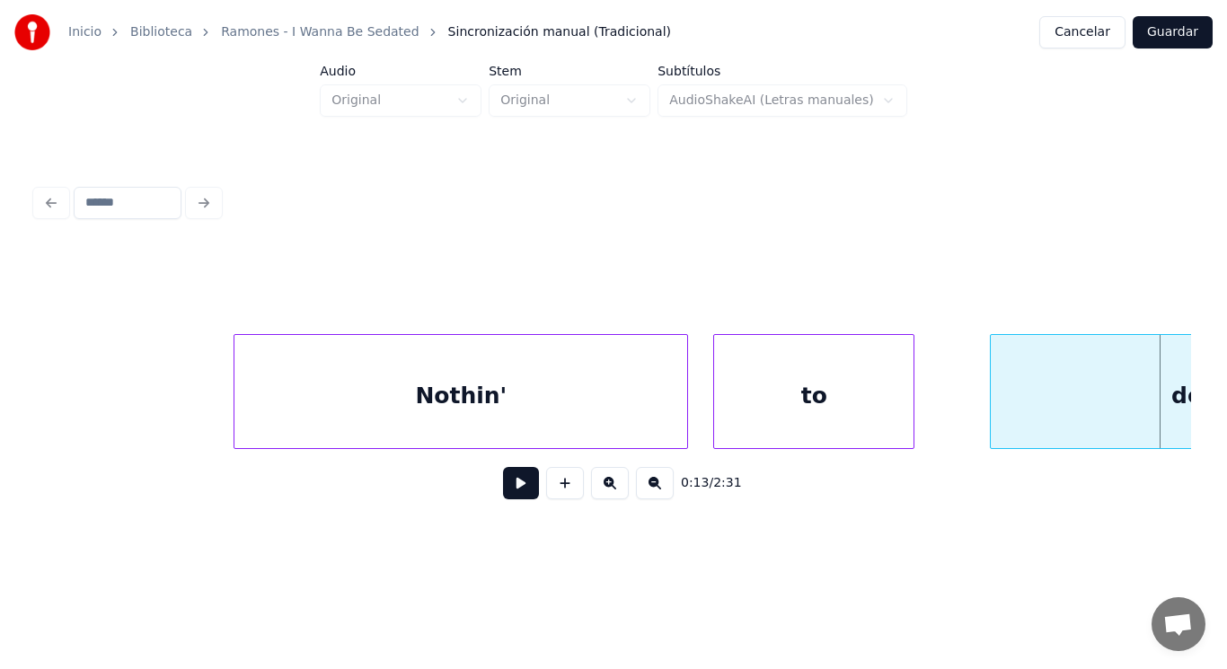
click at [236, 418] on div at bounding box center [236, 391] width 5 height 113
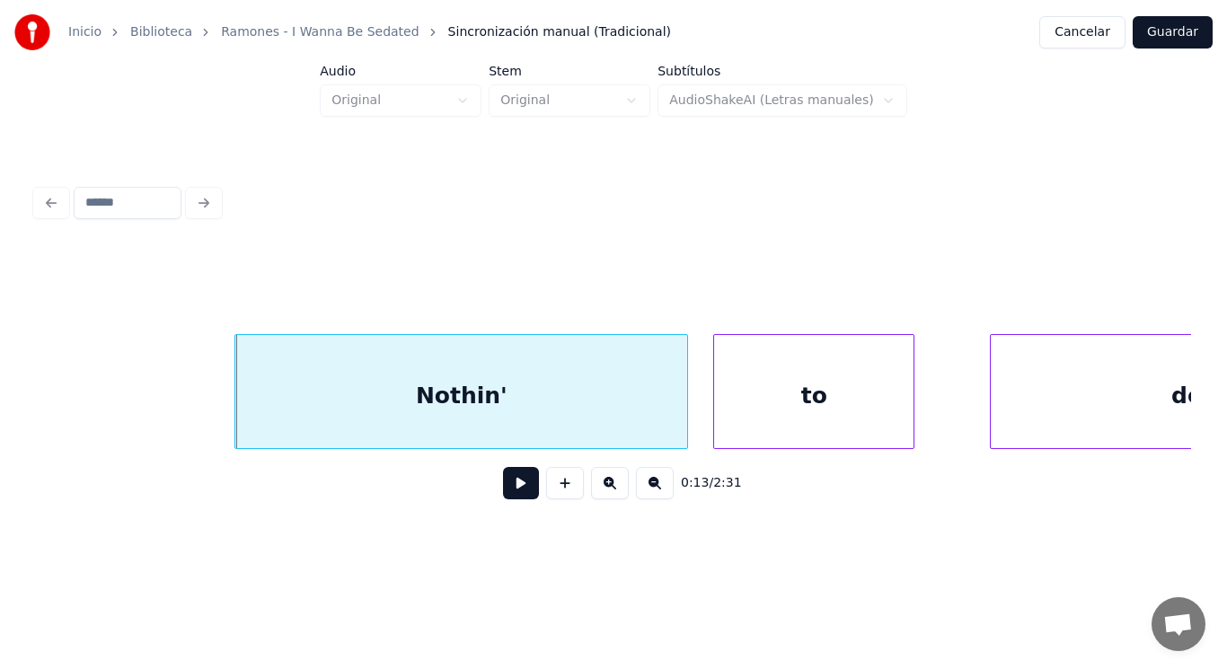
click at [503, 487] on button at bounding box center [521, 483] width 36 height 32
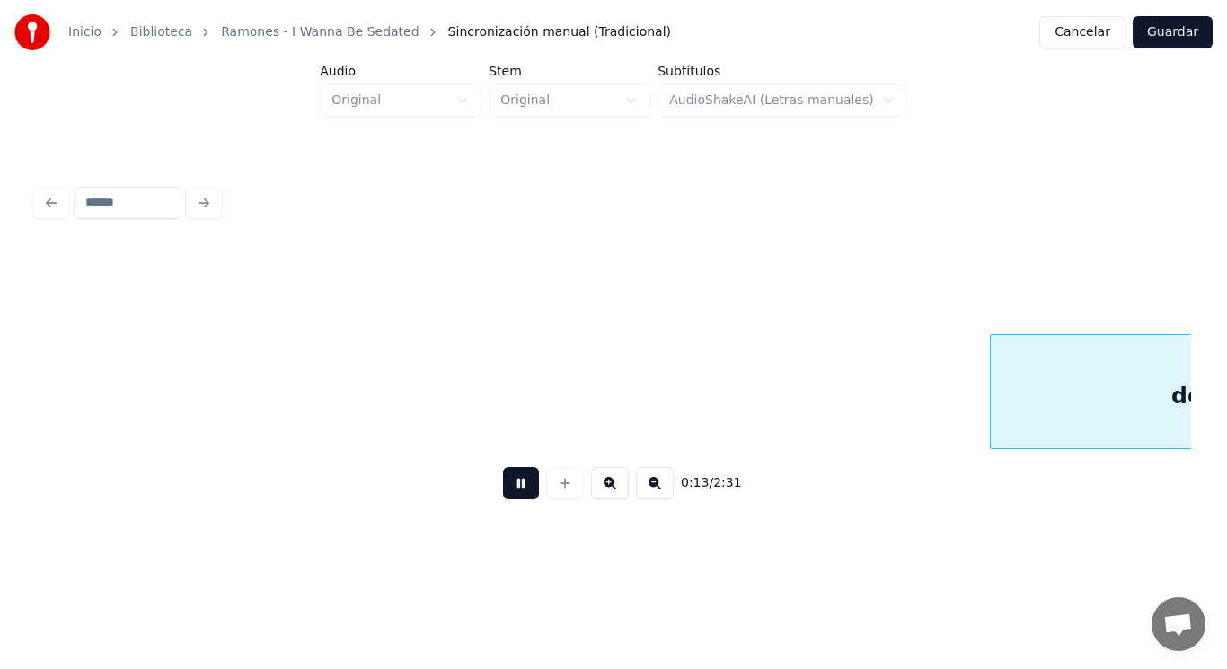
scroll to position [0, 17511]
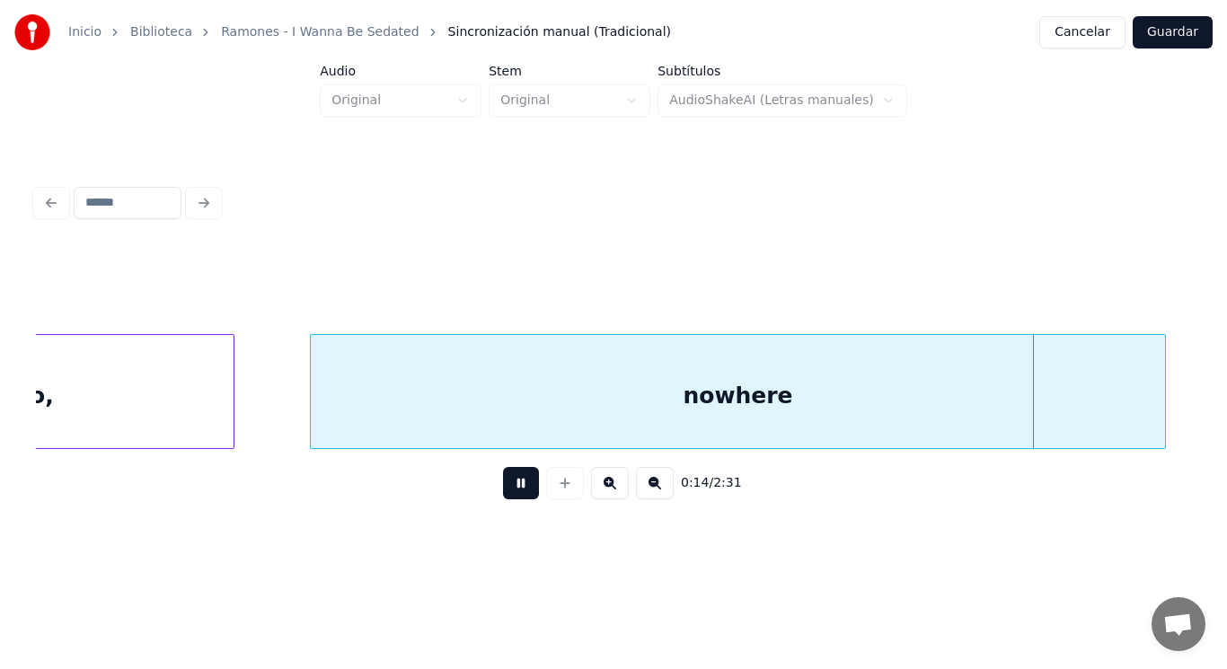
click at [503, 487] on button at bounding box center [521, 483] width 36 height 32
click at [494, 422] on div "nowhere" at bounding box center [738, 396] width 854 height 122
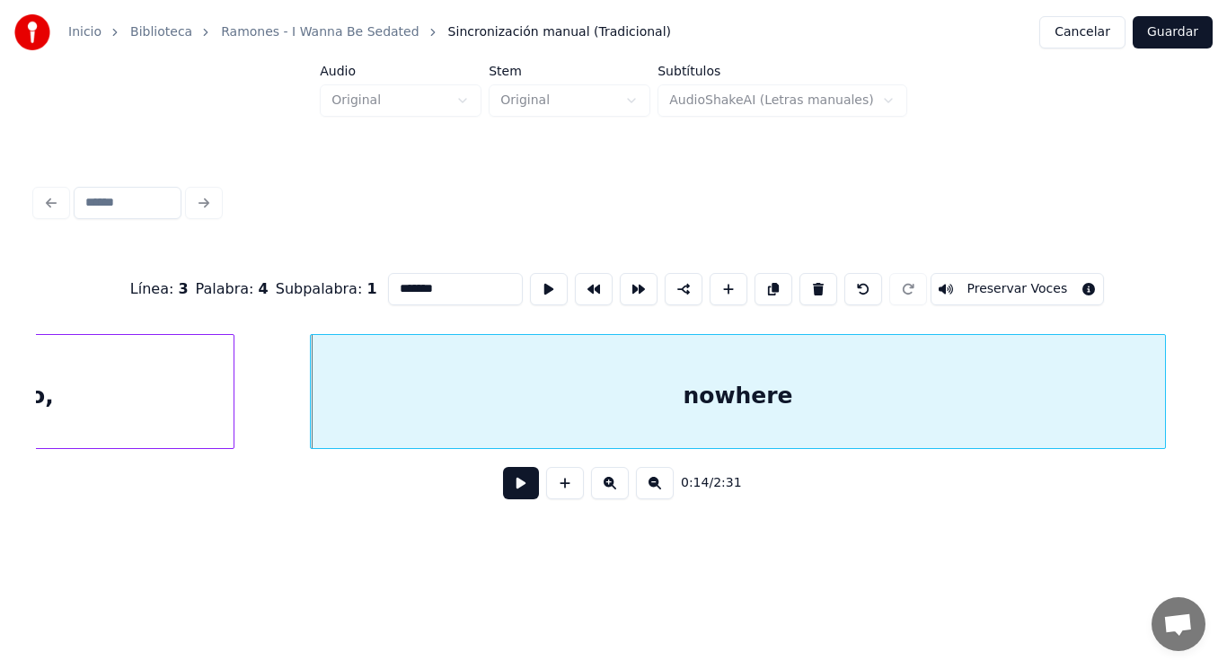
click at [513, 488] on button at bounding box center [521, 483] width 36 height 32
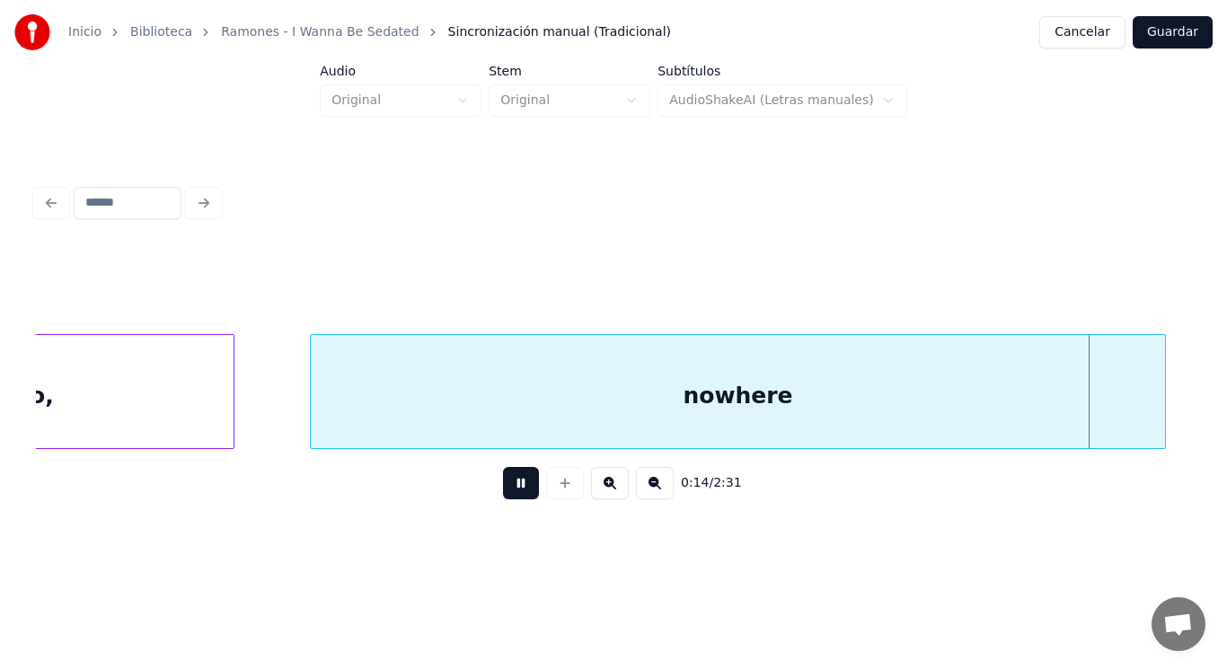
scroll to position [0, 18680]
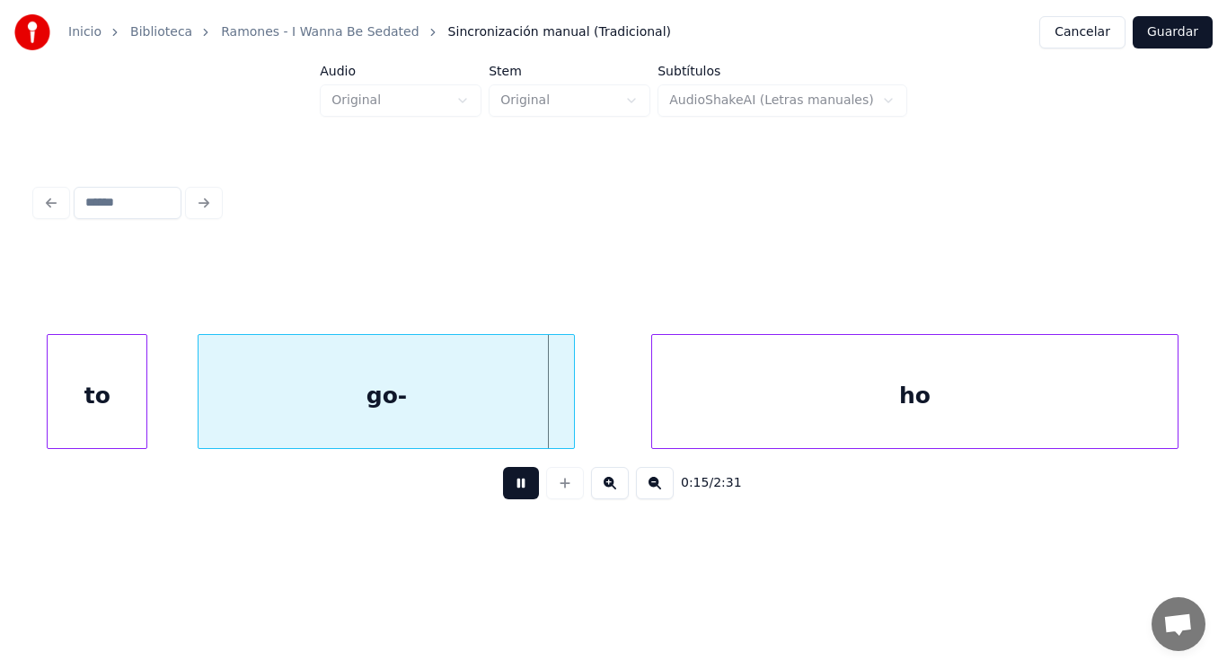
click at [513, 488] on button at bounding box center [521, 483] width 36 height 32
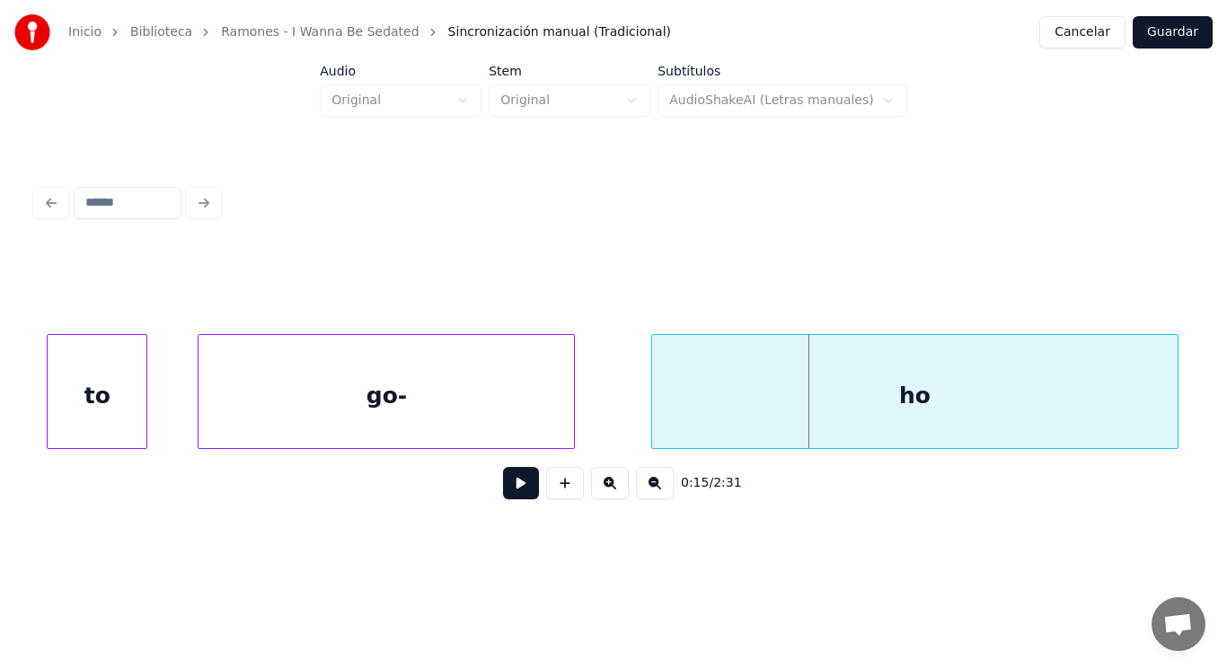
click at [133, 394] on div "to" at bounding box center [97, 396] width 99 height 122
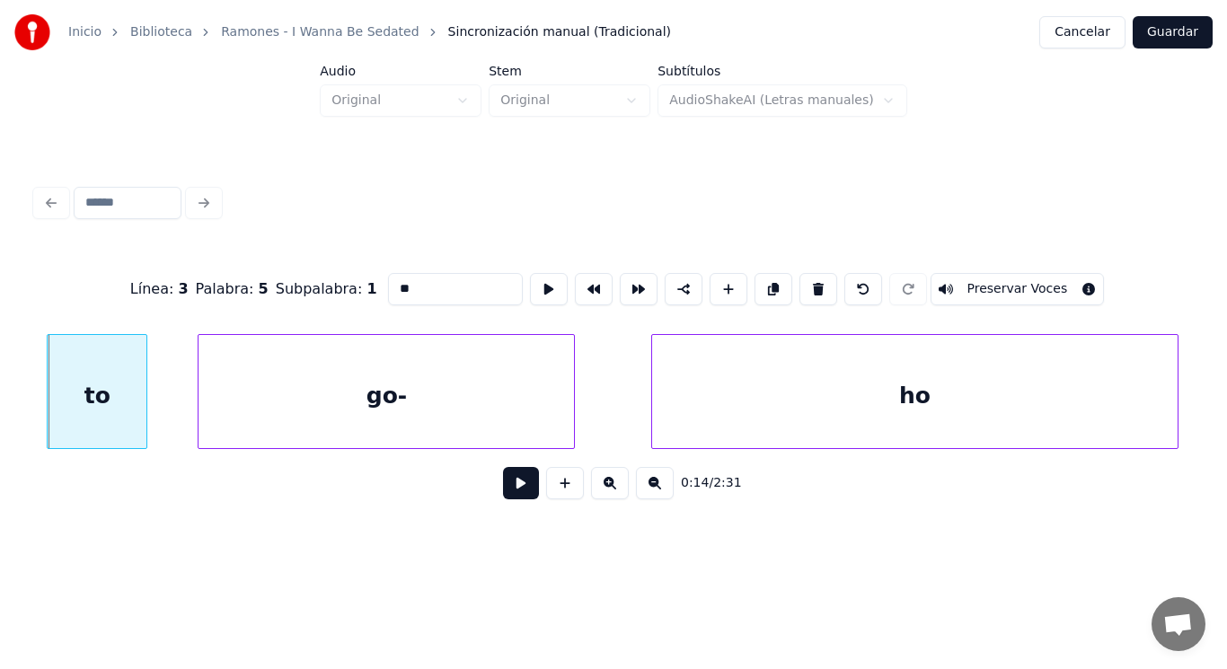
click at [510, 500] on button at bounding box center [521, 483] width 36 height 32
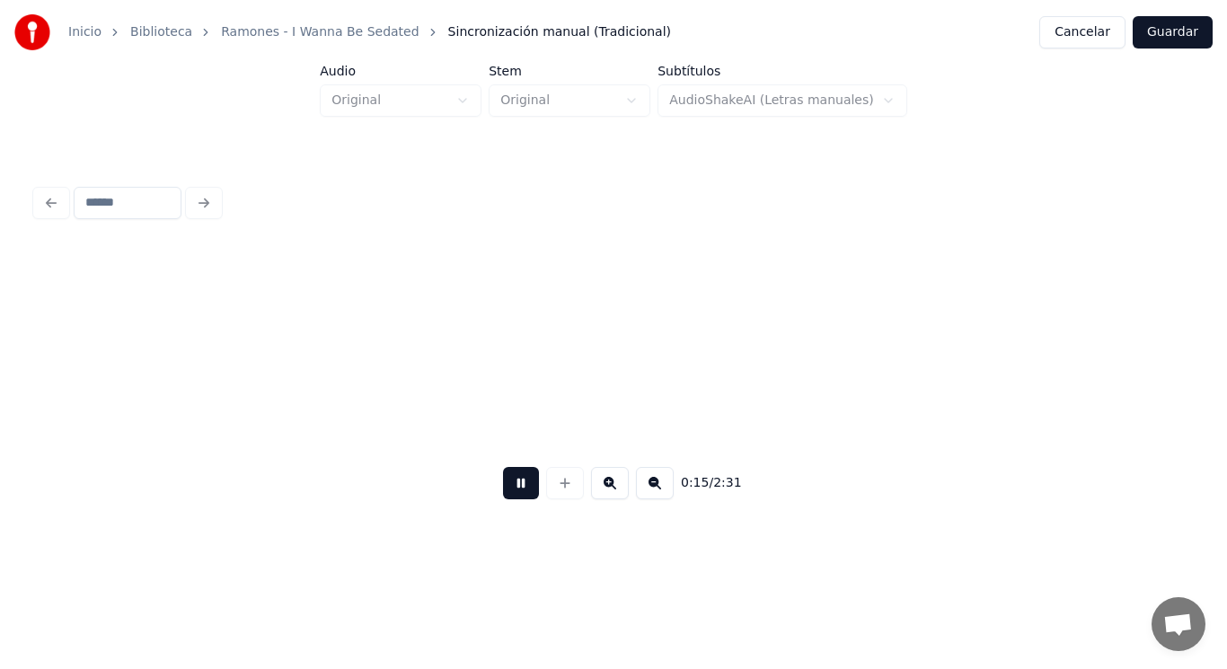
scroll to position [0, 19846]
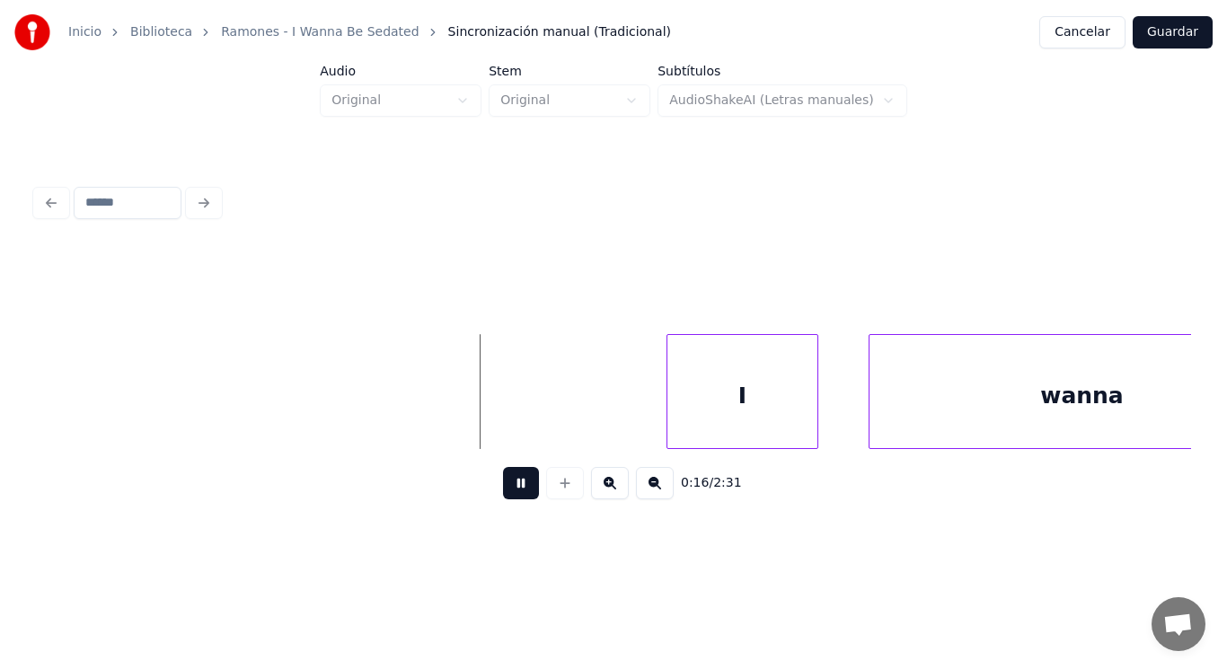
click at [510, 500] on button at bounding box center [521, 483] width 36 height 32
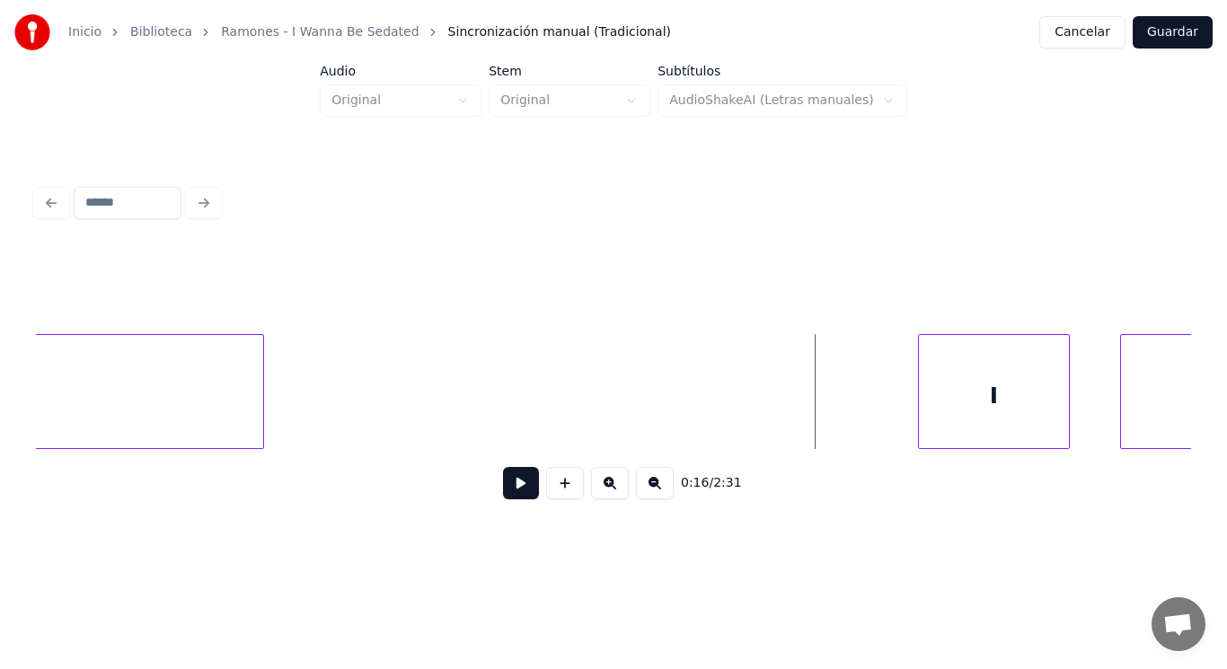
click at [181, 398] on div "ho" at bounding box center [1, 396] width 526 height 122
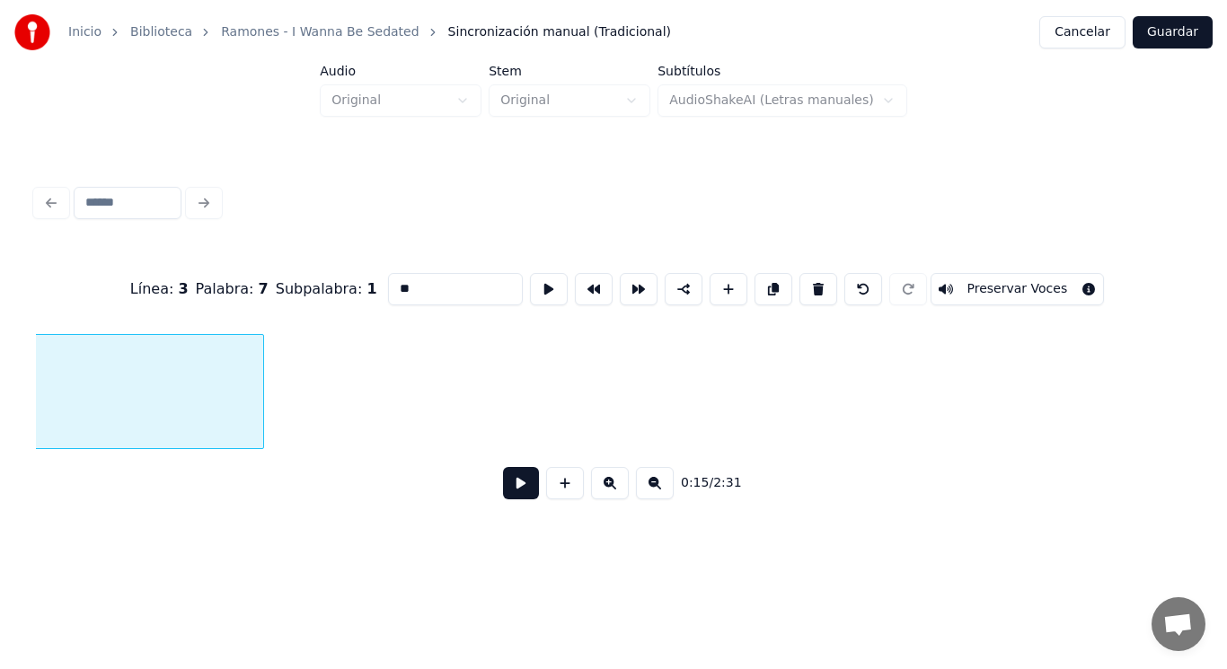
scroll to position [0, 19295]
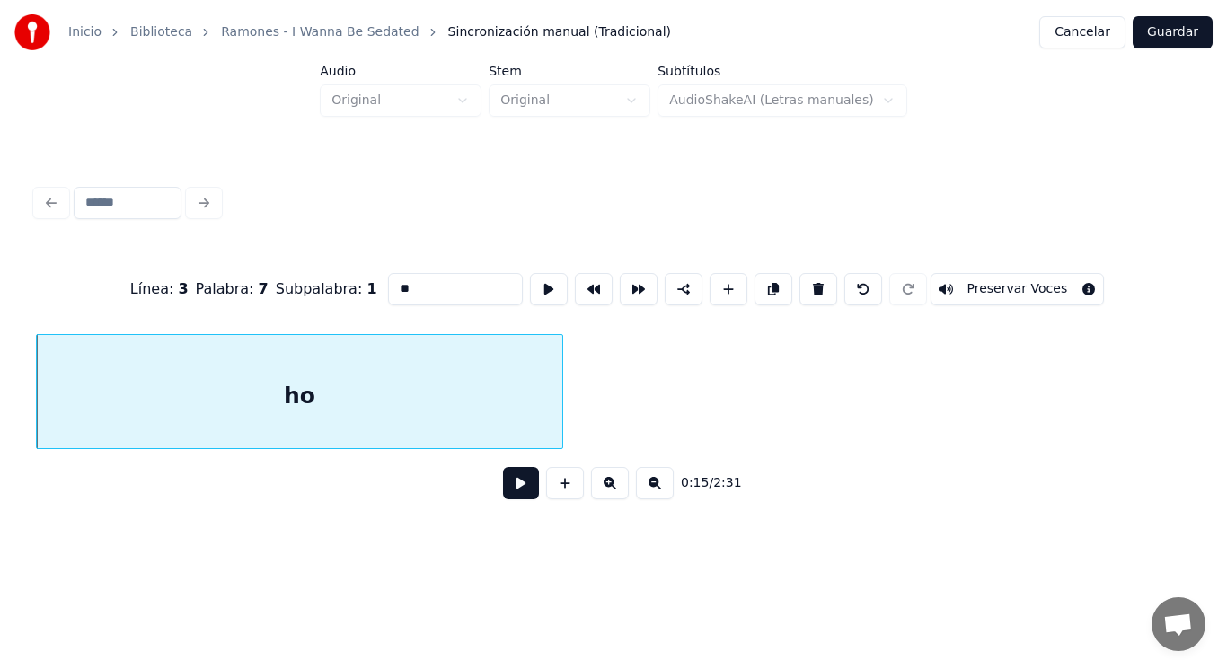
click at [507, 500] on button at bounding box center [521, 483] width 36 height 32
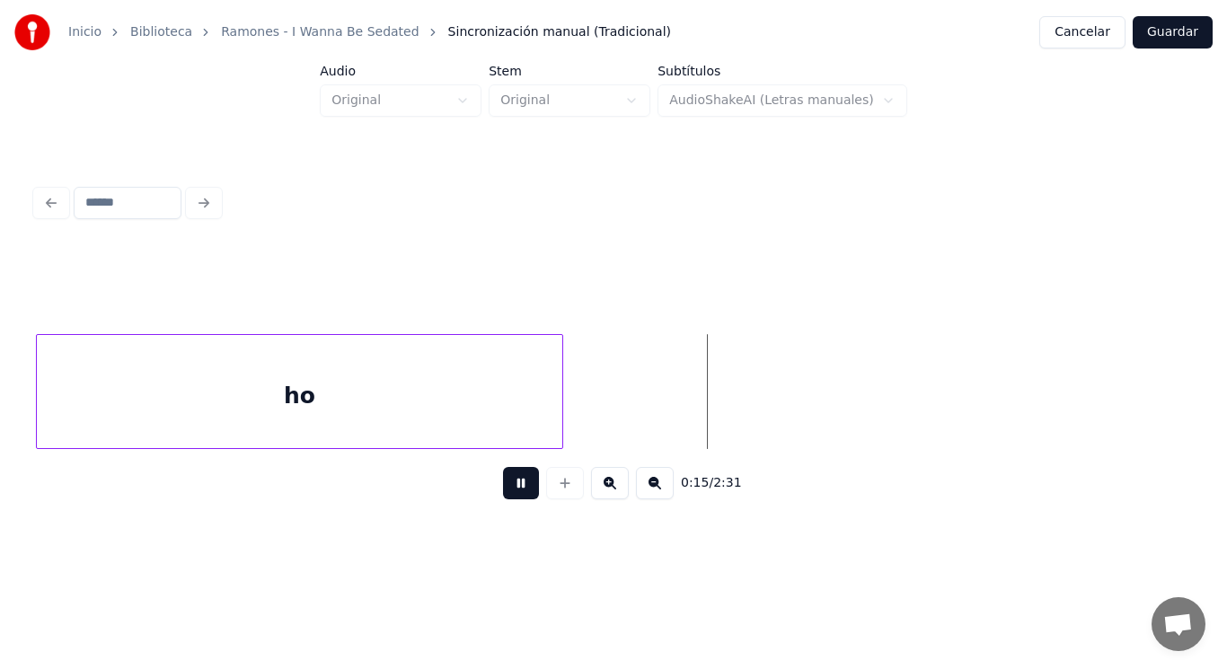
click at [507, 500] on button at bounding box center [521, 483] width 36 height 32
click at [723, 413] on div at bounding box center [721, 391] width 5 height 113
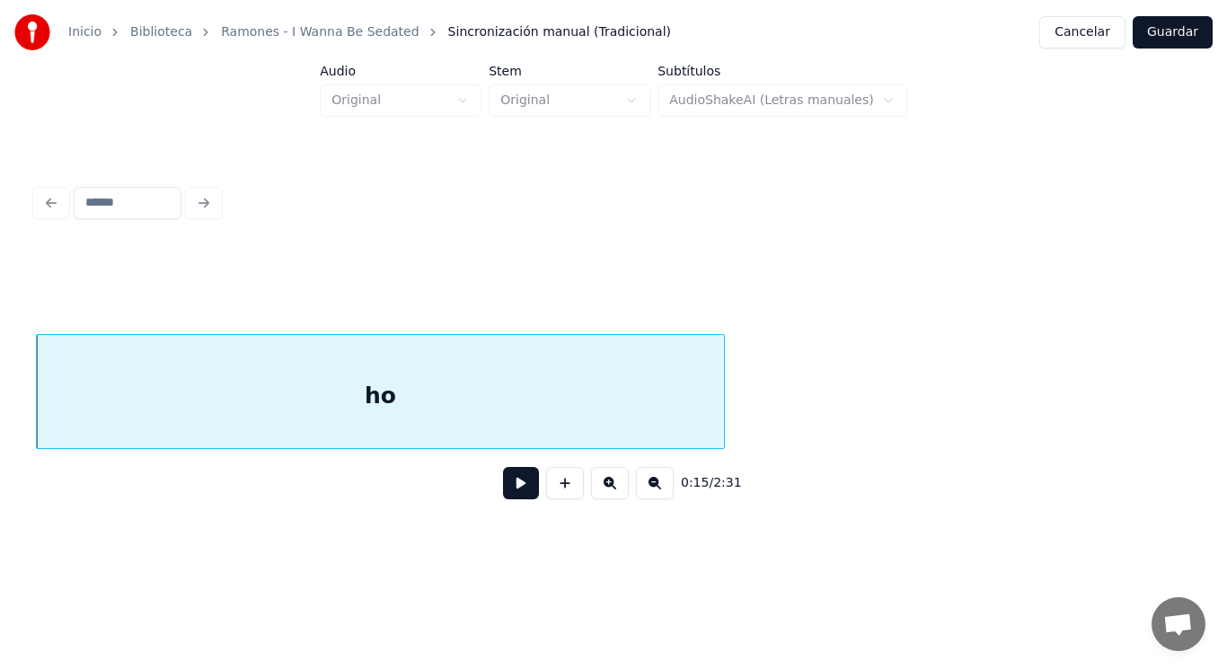
click at [516, 486] on button at bounding box center [521, 483] width 36 height 32
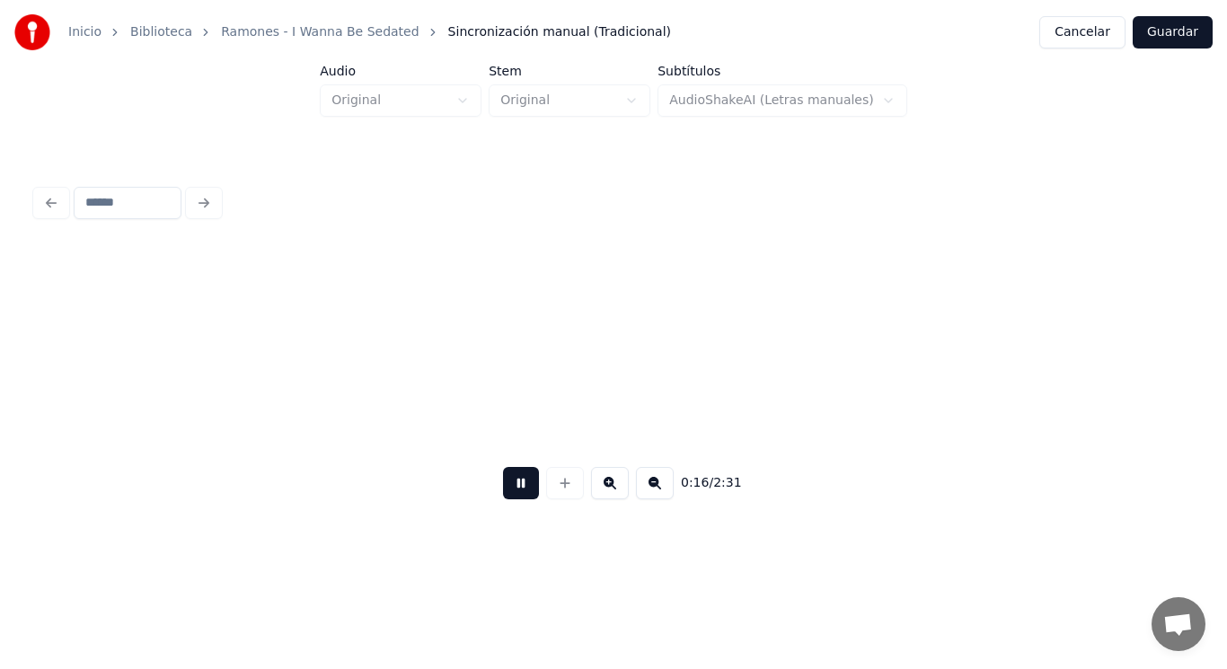
scroll to position [0, 20463]
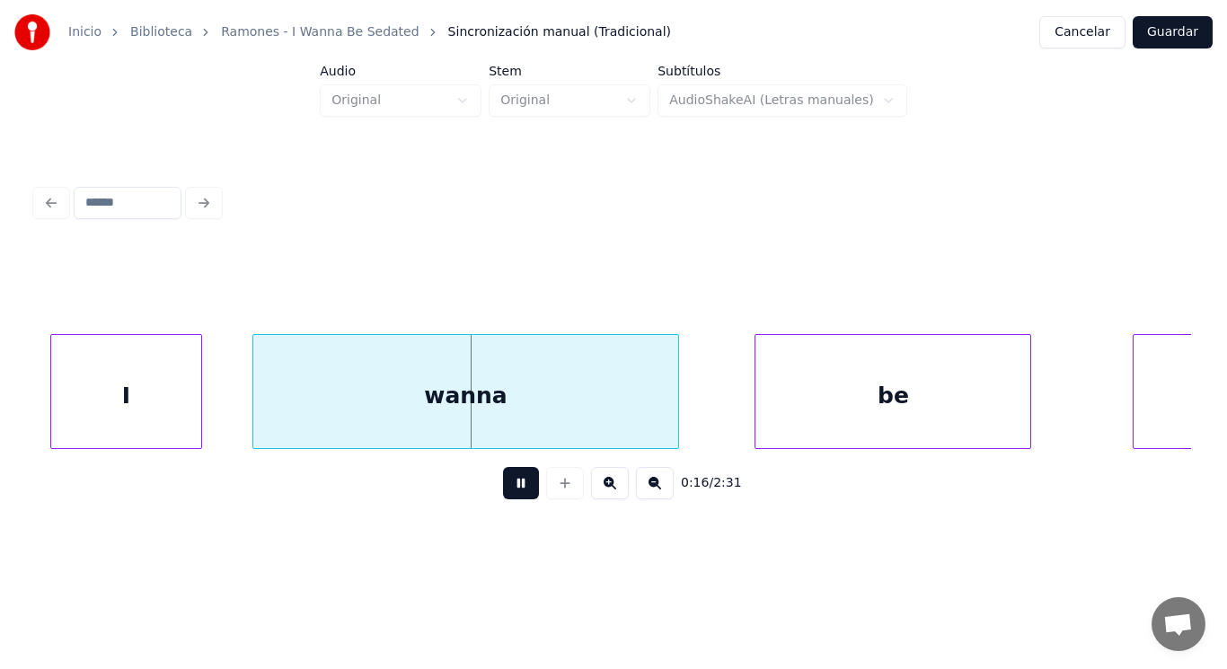
click at [516, 486] on button at bounding box center [521, 483] width 36 height 32
click at [516, 484] on button at bounding box center [521, 483] width 36 height 32
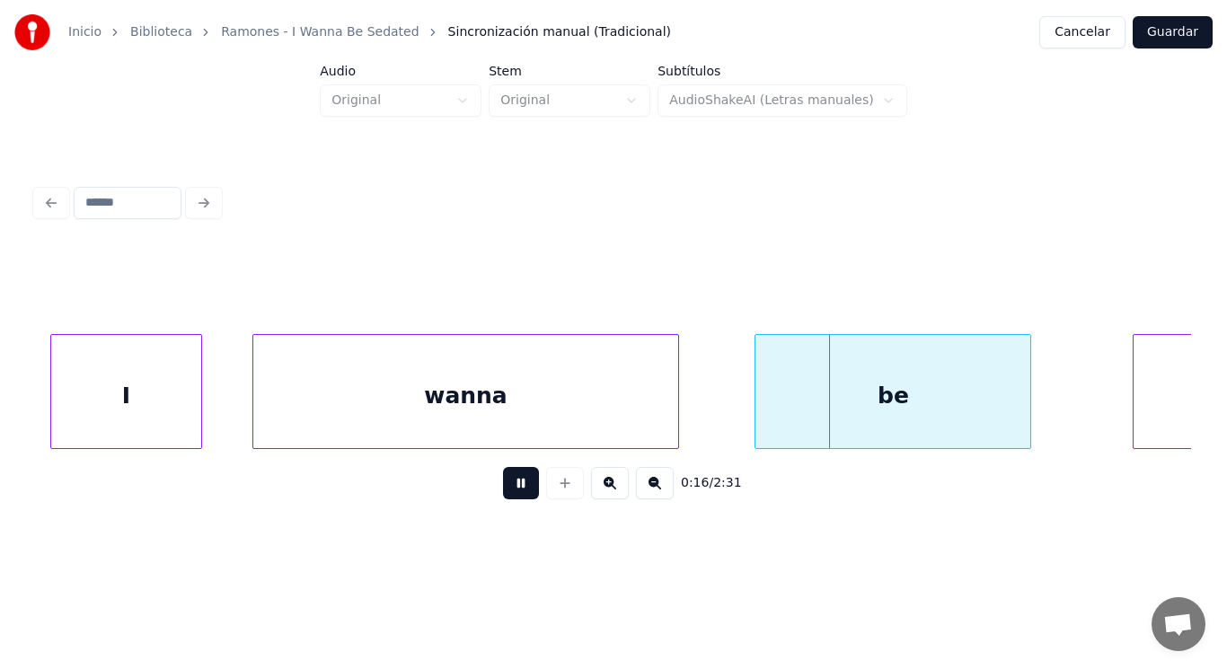
click at [516, 484] on button at bounding box center [521, 483] width 36 height 32
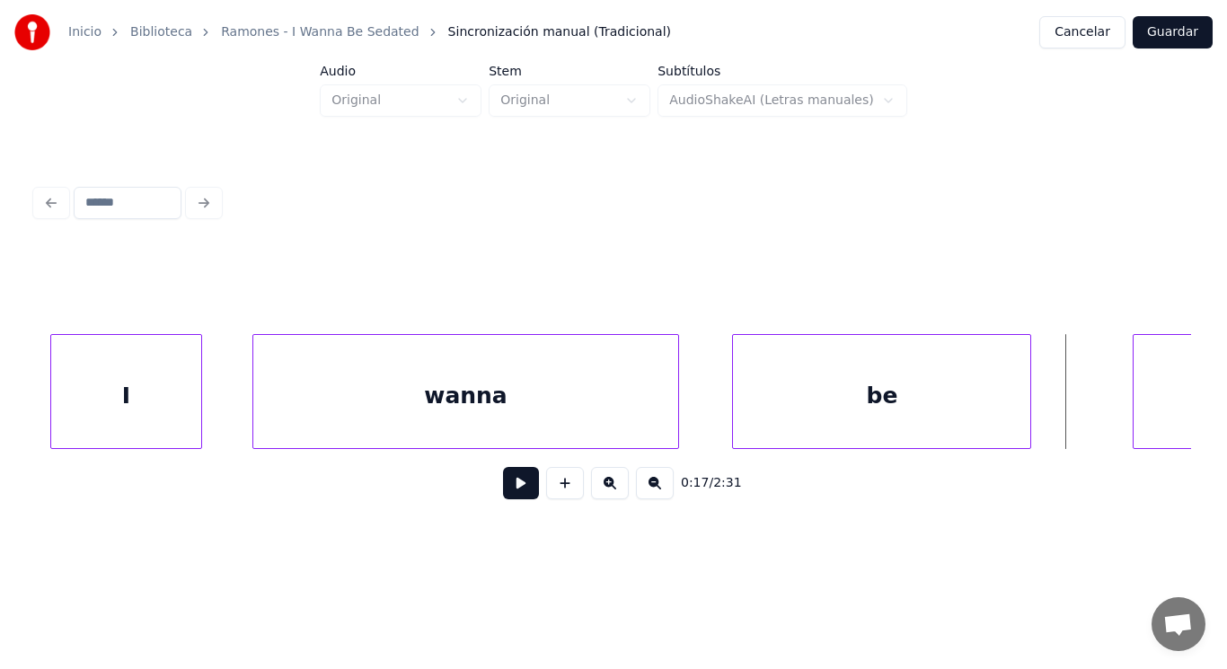
click at [739, 394] on div at bounding box center [735, 391] width 5 height 113
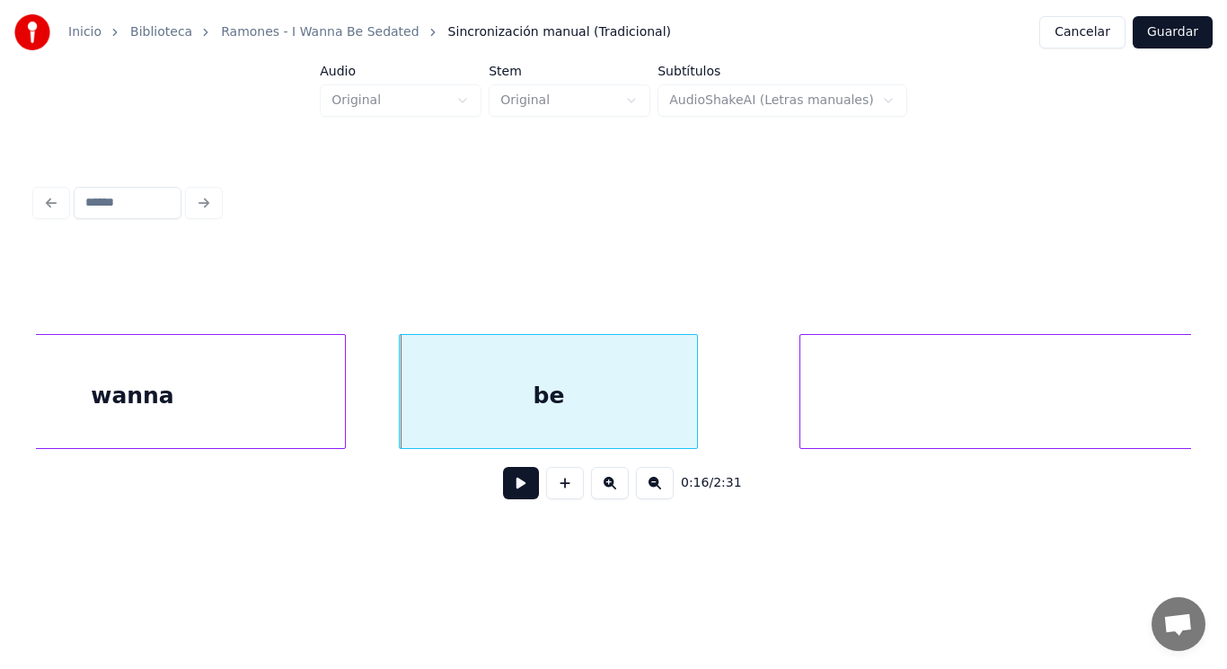
scroll to position [0, 20894]
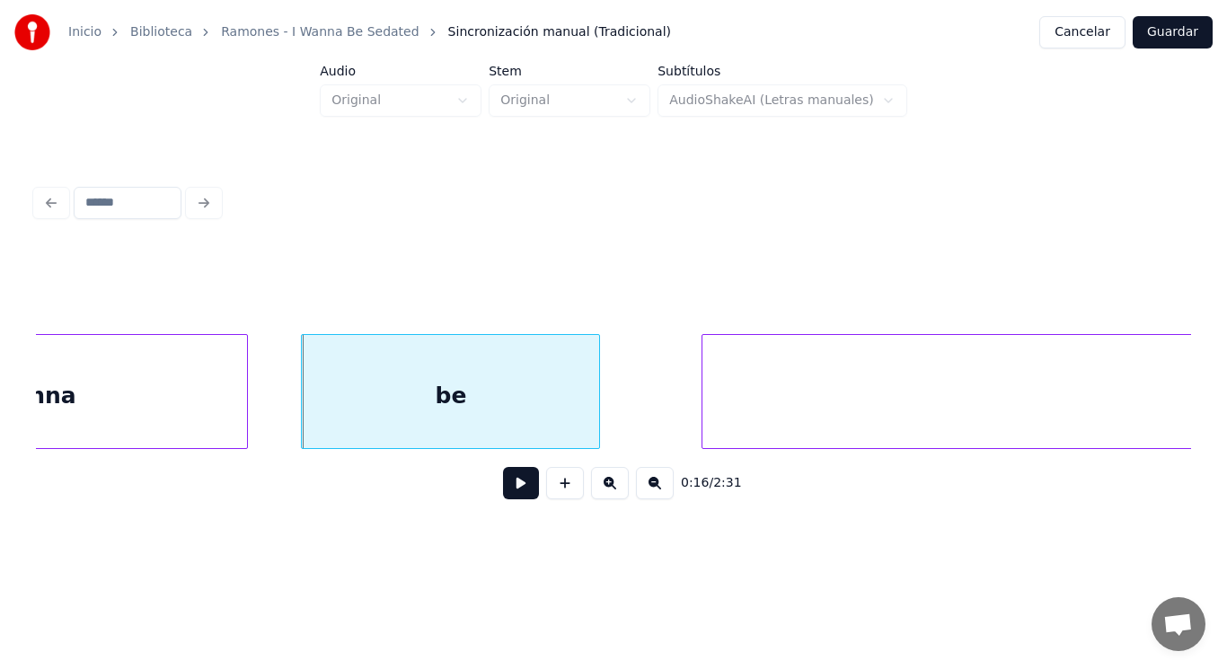
click at [473, 398] on div "be" at bounding box center [450, 396] width 297 height 122
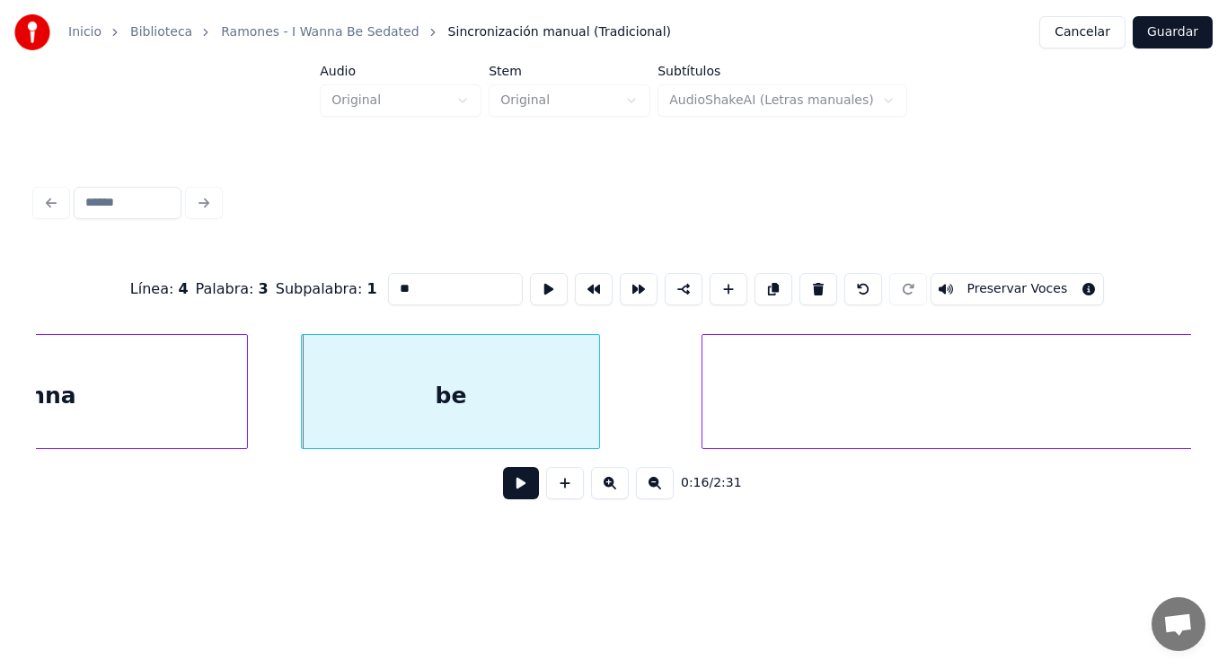
click at [507, 486] on button at bounding box center [521, 483] width 36 height 32
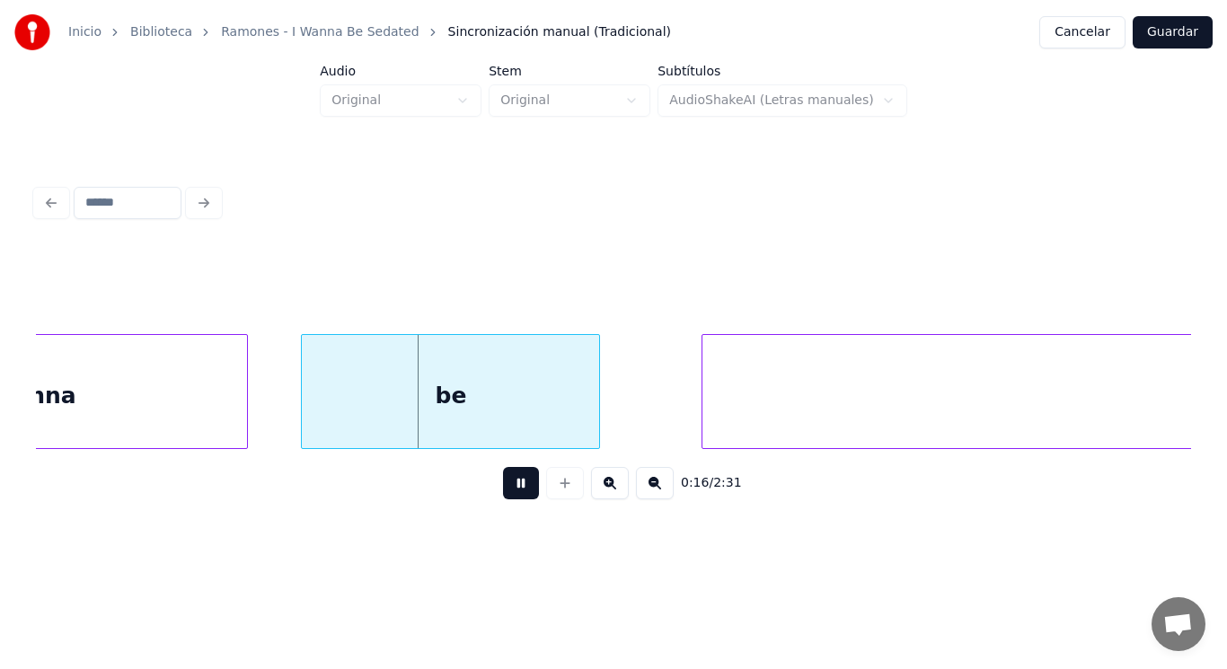
click at [507, 486] on button at bounding box center [521, 483] width 36 height 32
click at [571, 414] on div at bounding box center [573, 391] width 5 height 113
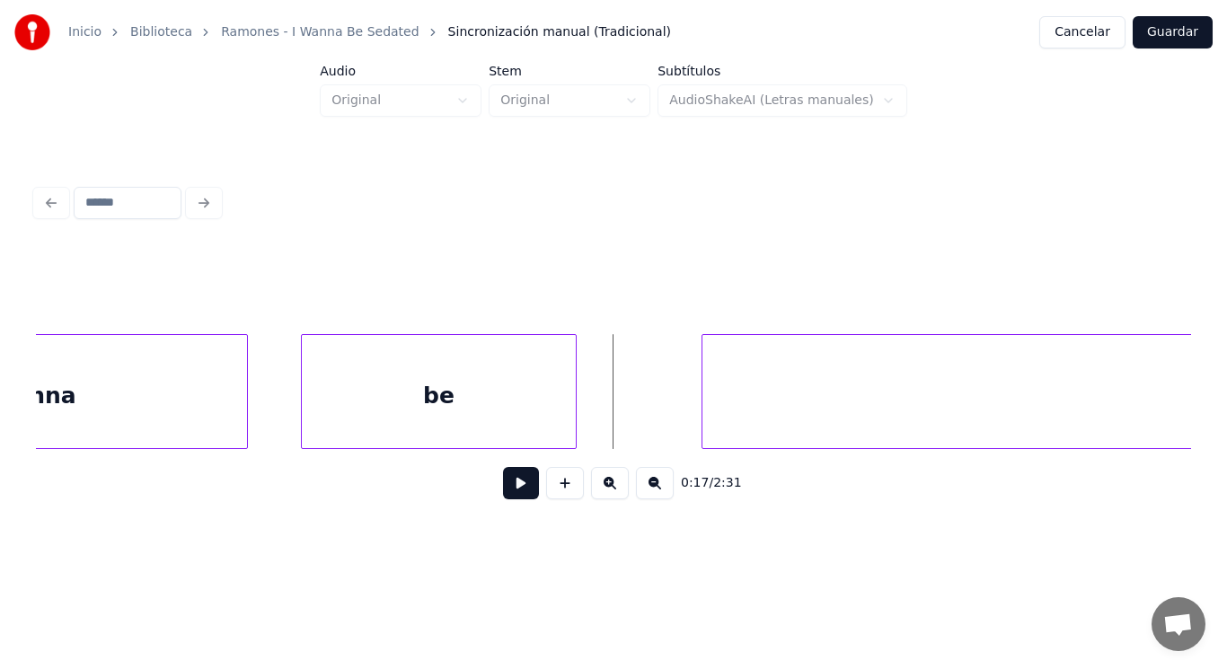
click at [514, 482] on button at bounding box center [521, 483] width 36 height 32
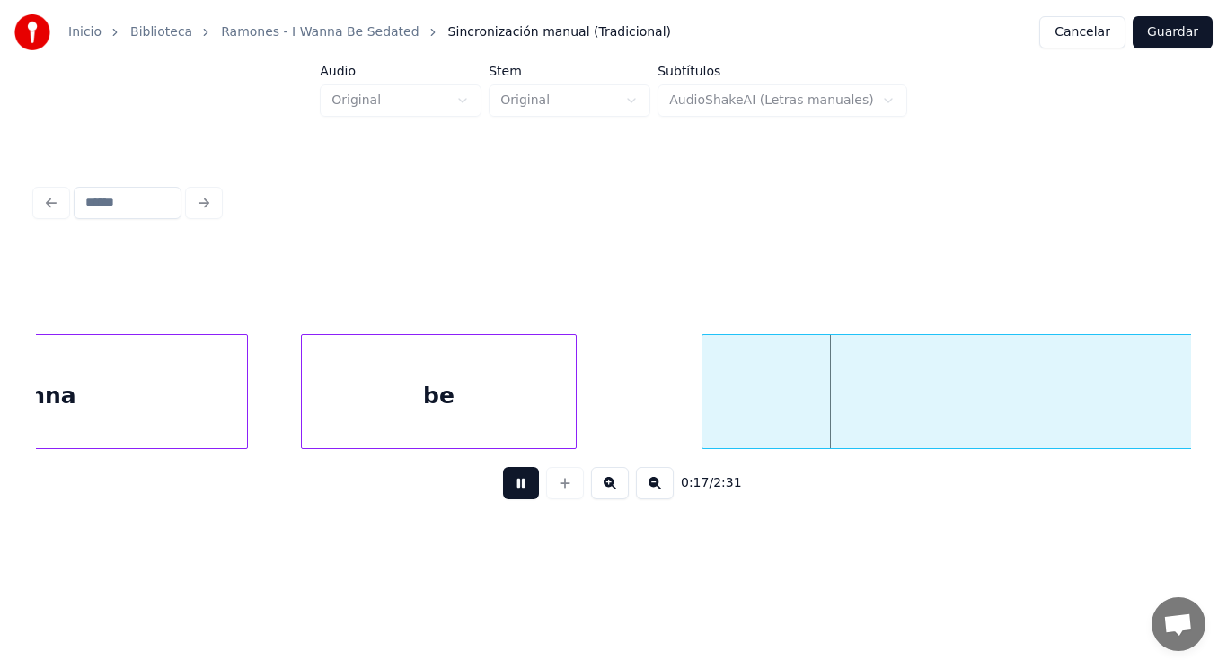
click at [514, 482] on button at bounding box center [521, 483] width 36 height 32
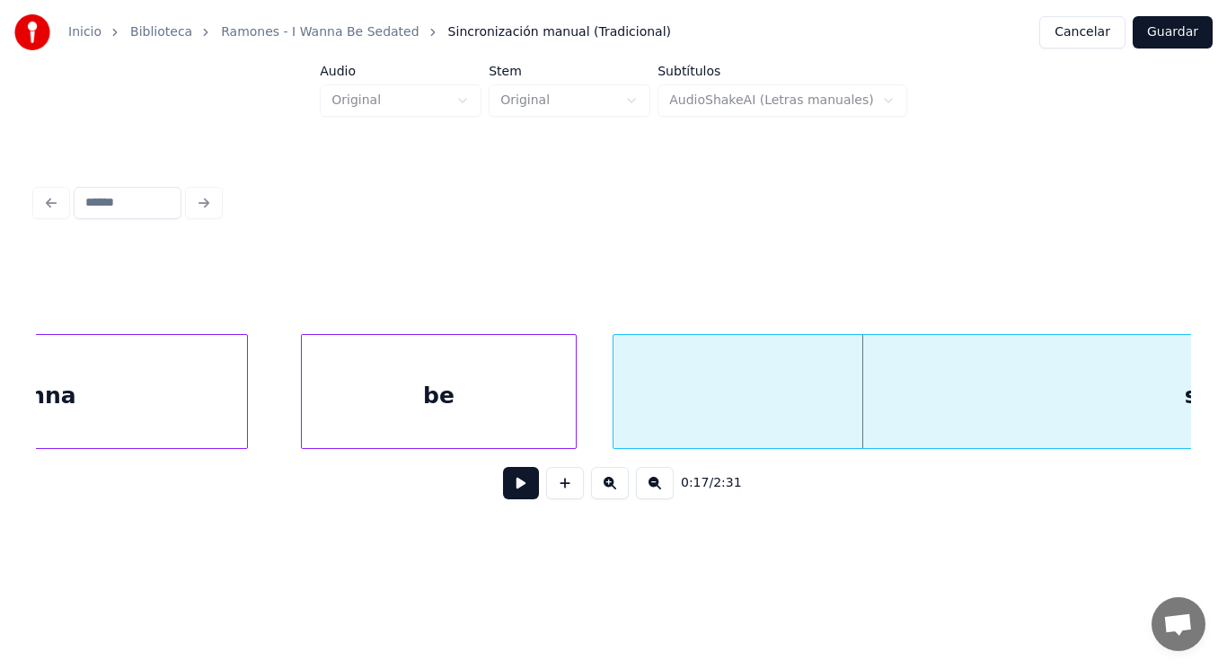
click at [617, 413] on div at bounding box center [616, 391] width 5 height 113
click at [513, 480] on button at bounding box center [521, 483] width 36 height 32
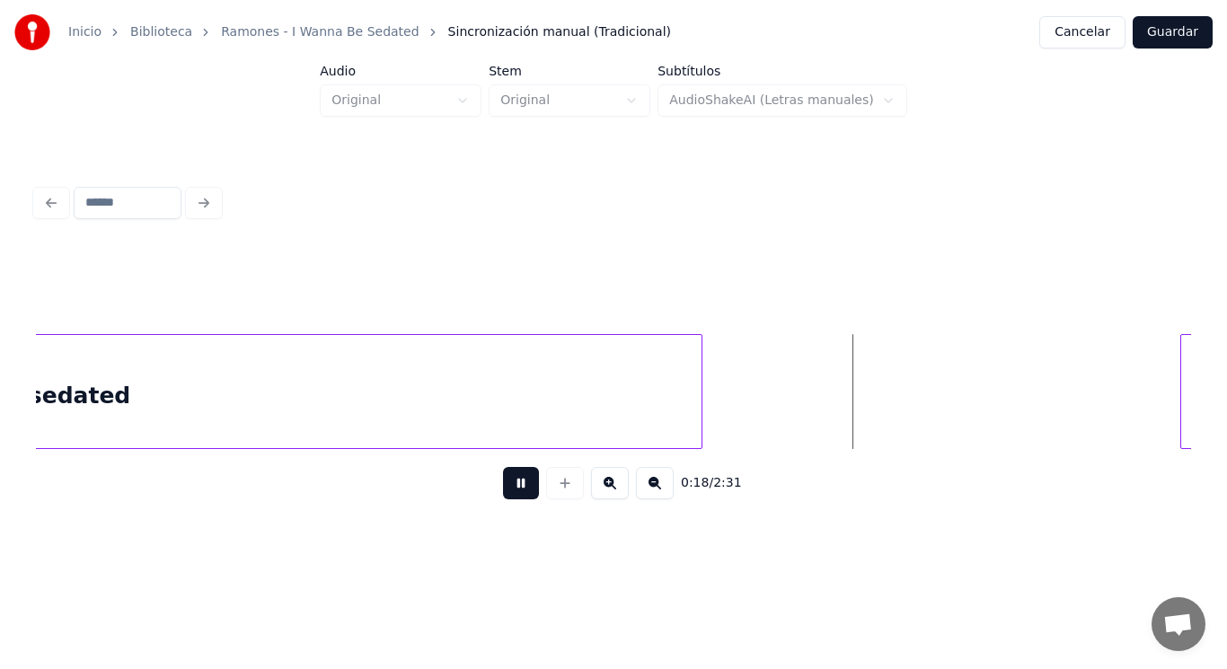
click at [513, 480] on button at bounding box center [521, 483] width 36 height 32
click at [858, 406] on div at bounding box center [856, 391] width 5 height 113
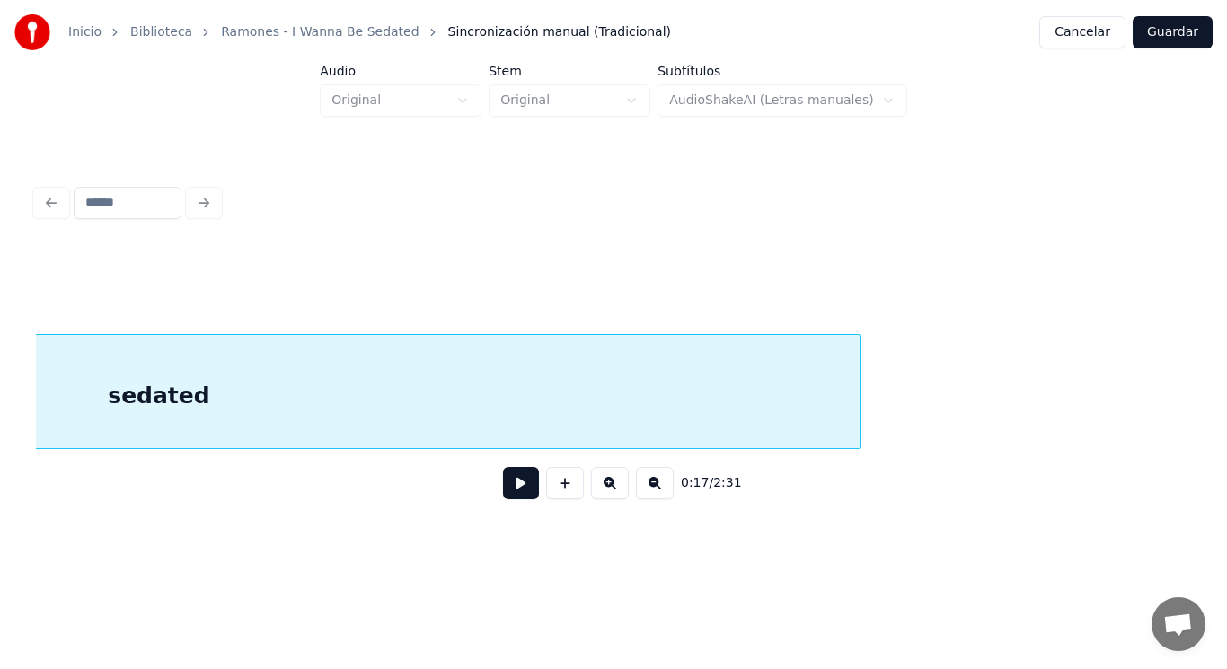
scroll to position [0, 21471]
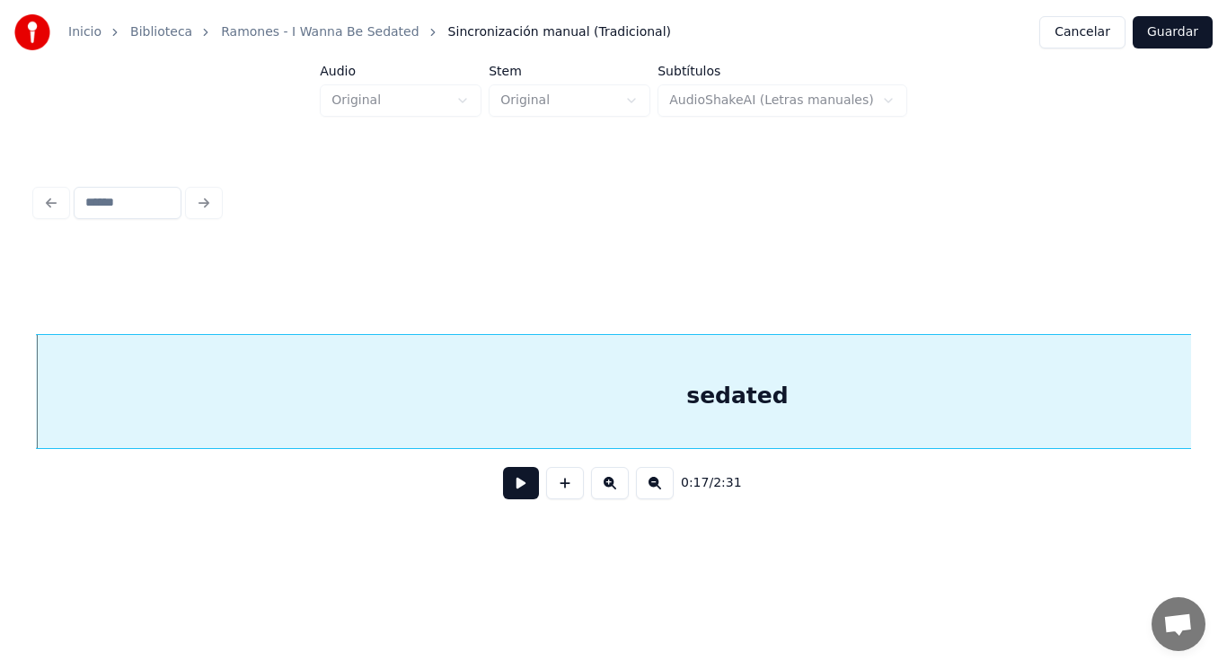
click at [509, 487] on button at bounding box center [521, 483] width 36 height 32
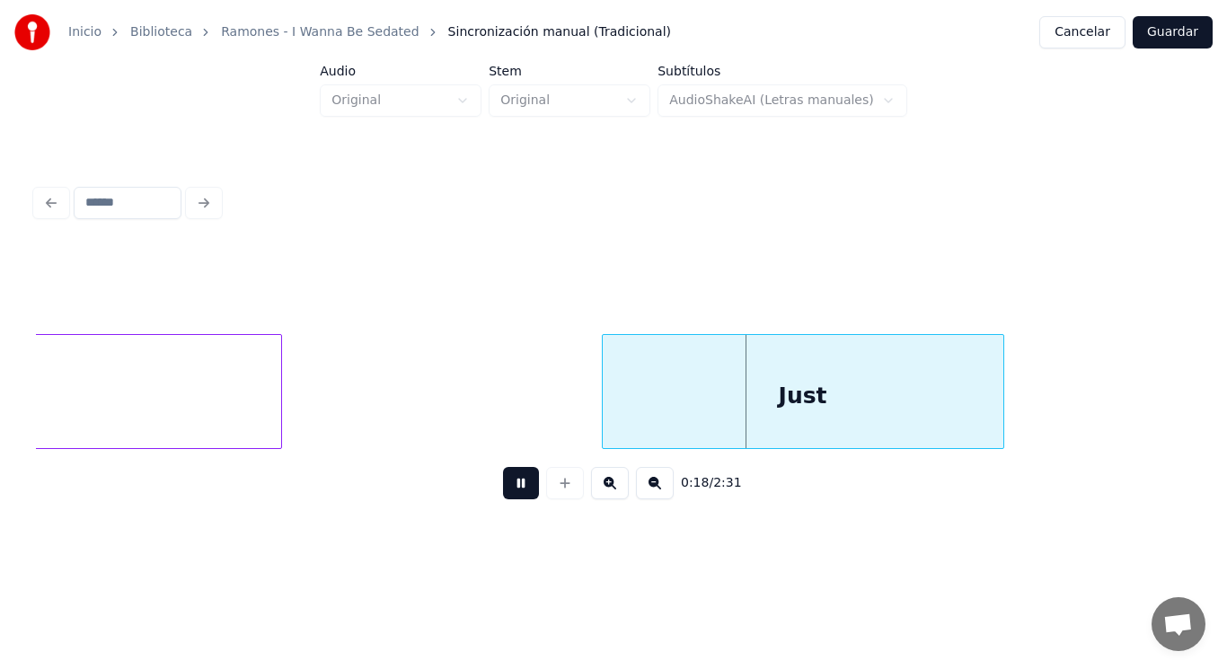
click at [509, 487] on button at bounding box center [521, 483] width 36 height 32
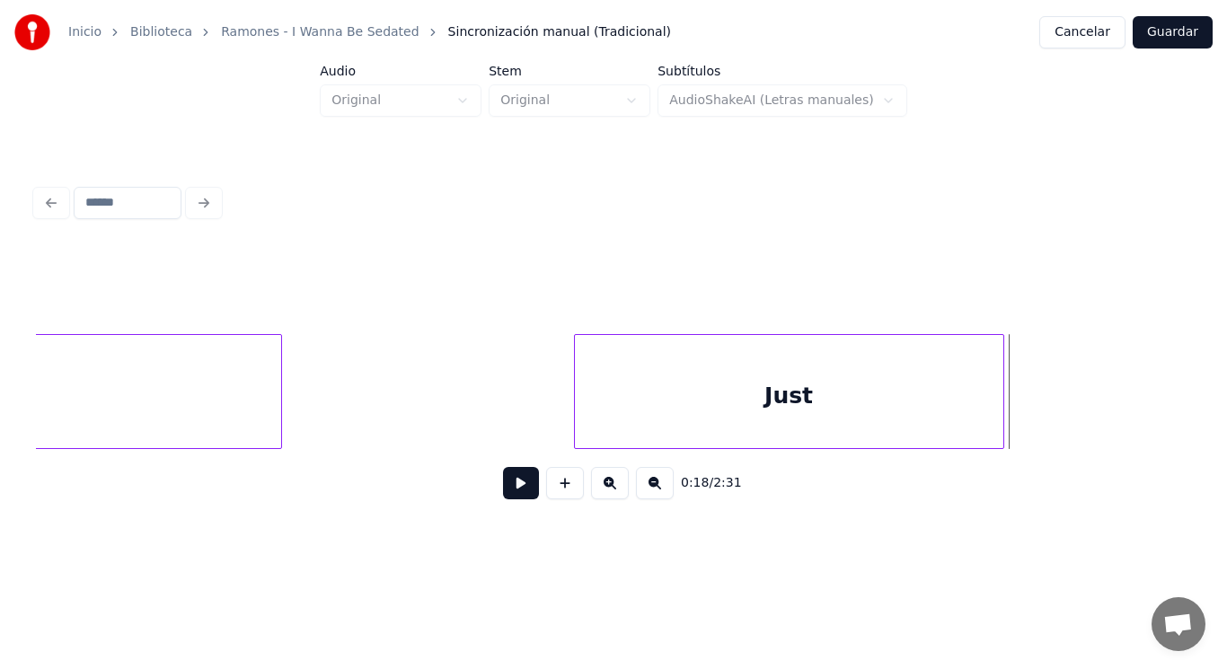
click at [575, 412] on div at bounding box center [577, 391] width 5 height 113
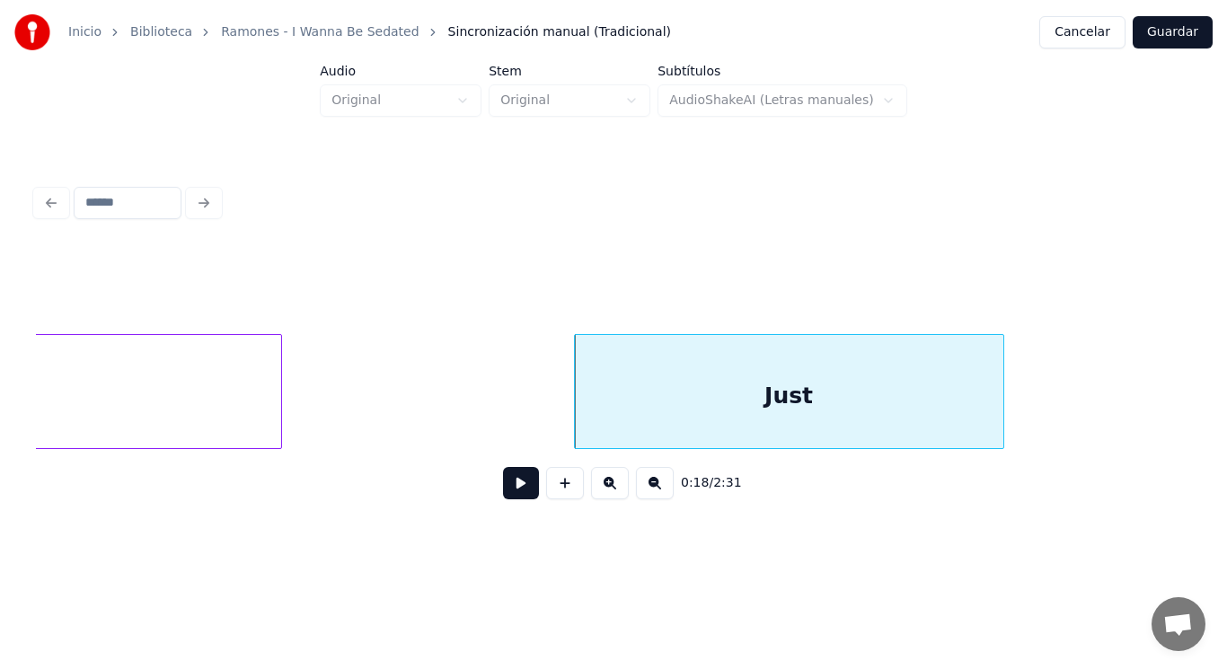
click at [506, 485] on button at bounding box center [521, 483] width 36 height 32
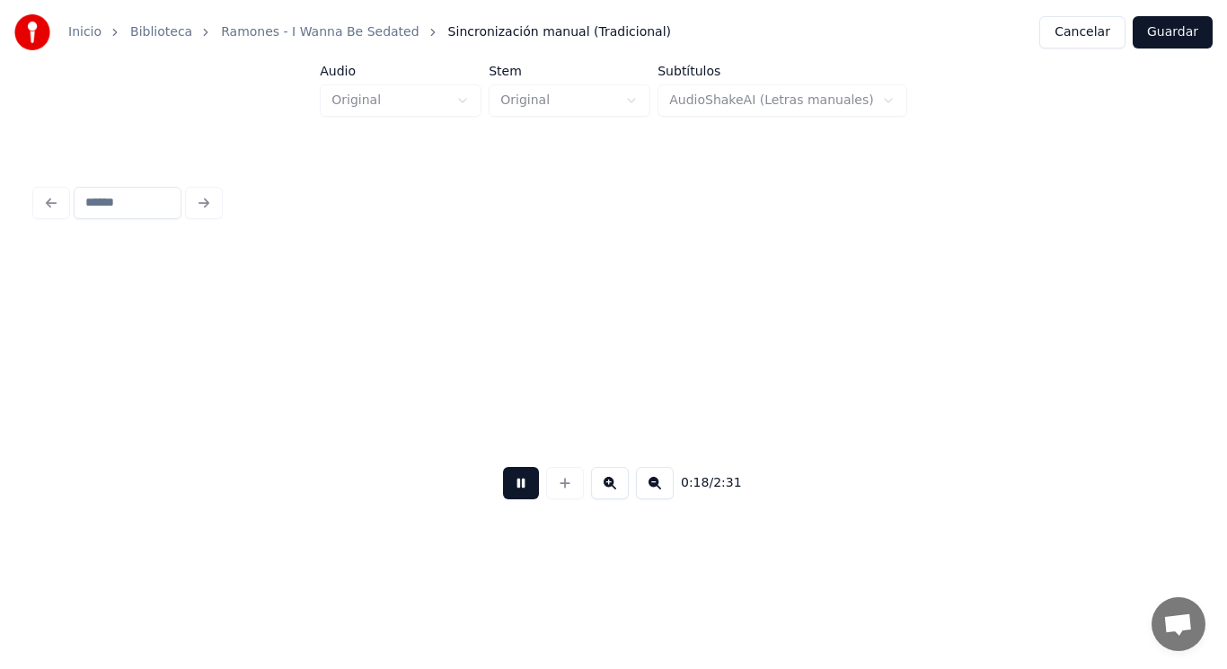
scroll to position [0, 23794]
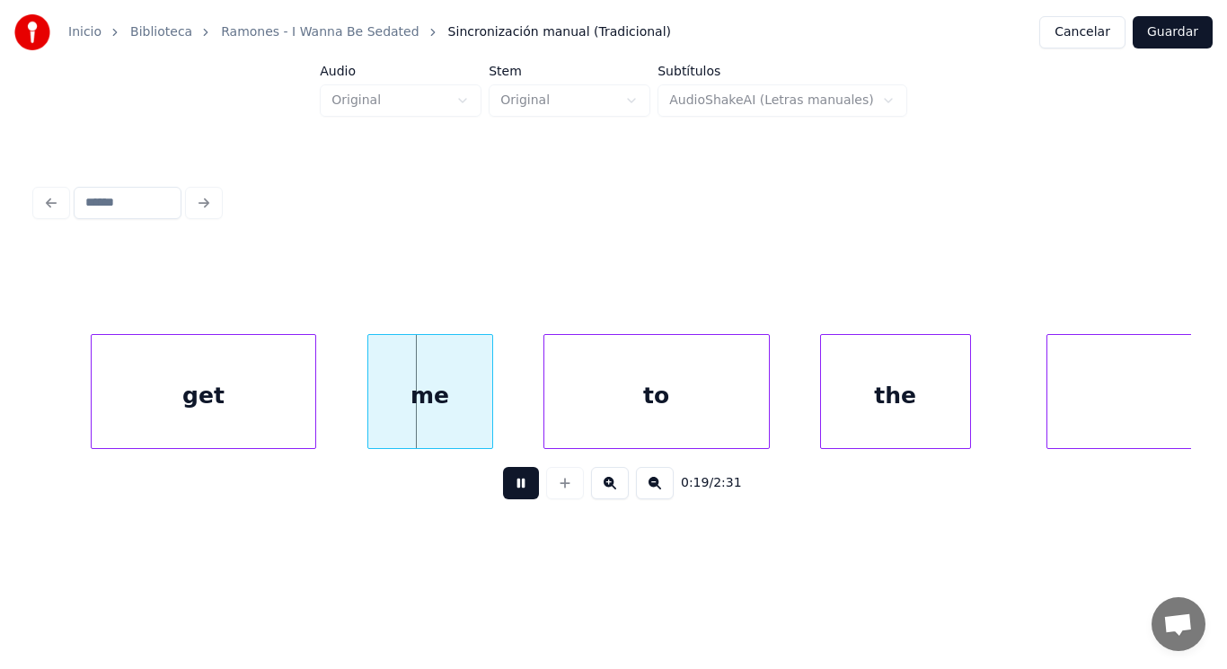
click at [506, 485] on button at bounding box center [521, 483] width 36 height 32
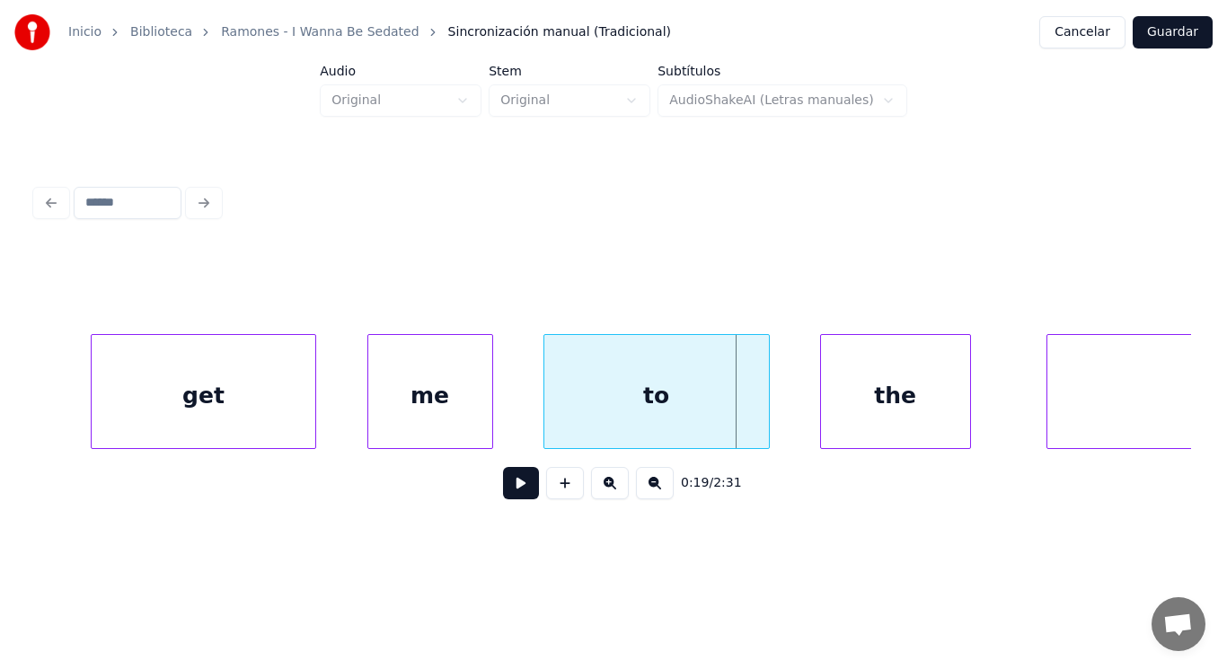
click at [400, 420] on div "me" at bounding box center [430, 396] width 124 height 122
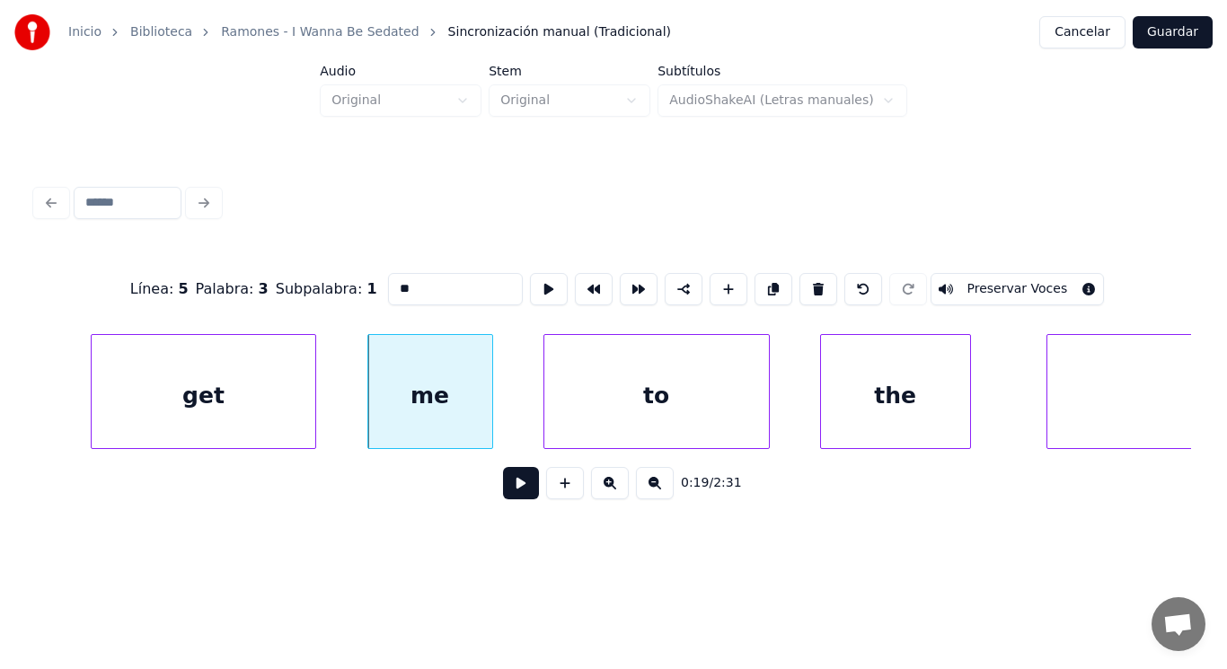
click at [513, 491] on button at bounding box center [521, 483] width 36 height 32
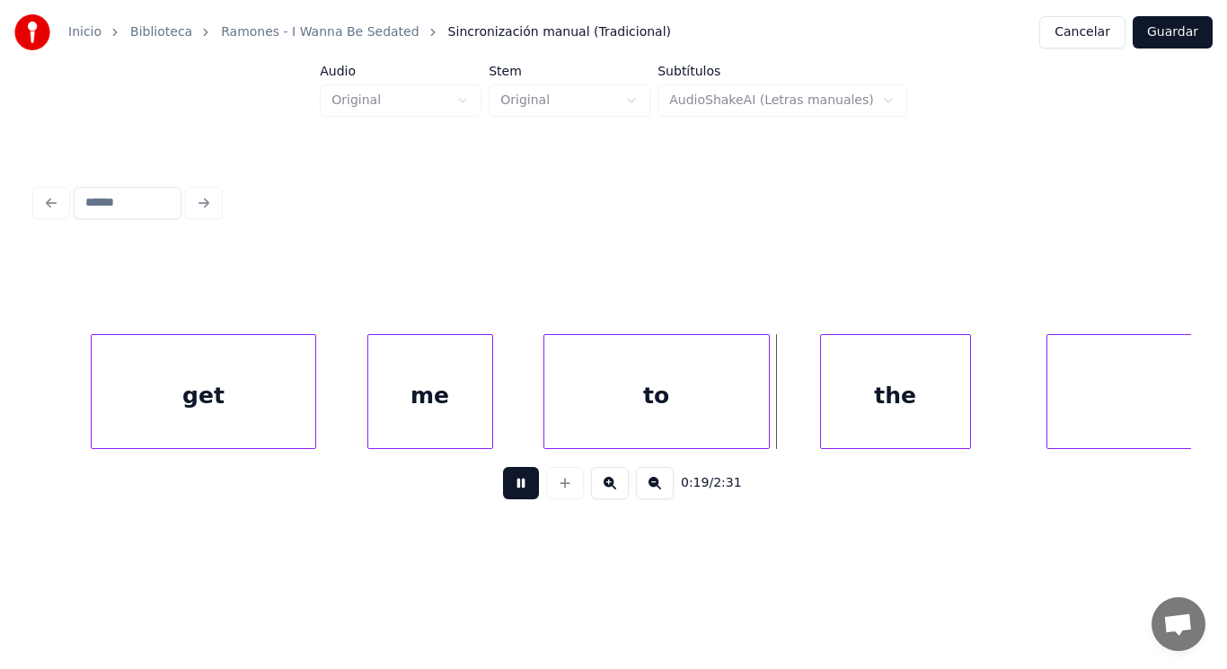
click at [513, 491] on button at bounding box center [521, 483] width 36 height 32
click at [163, 402] on div "get" at bounding box center [204, 396] width 225 height 122
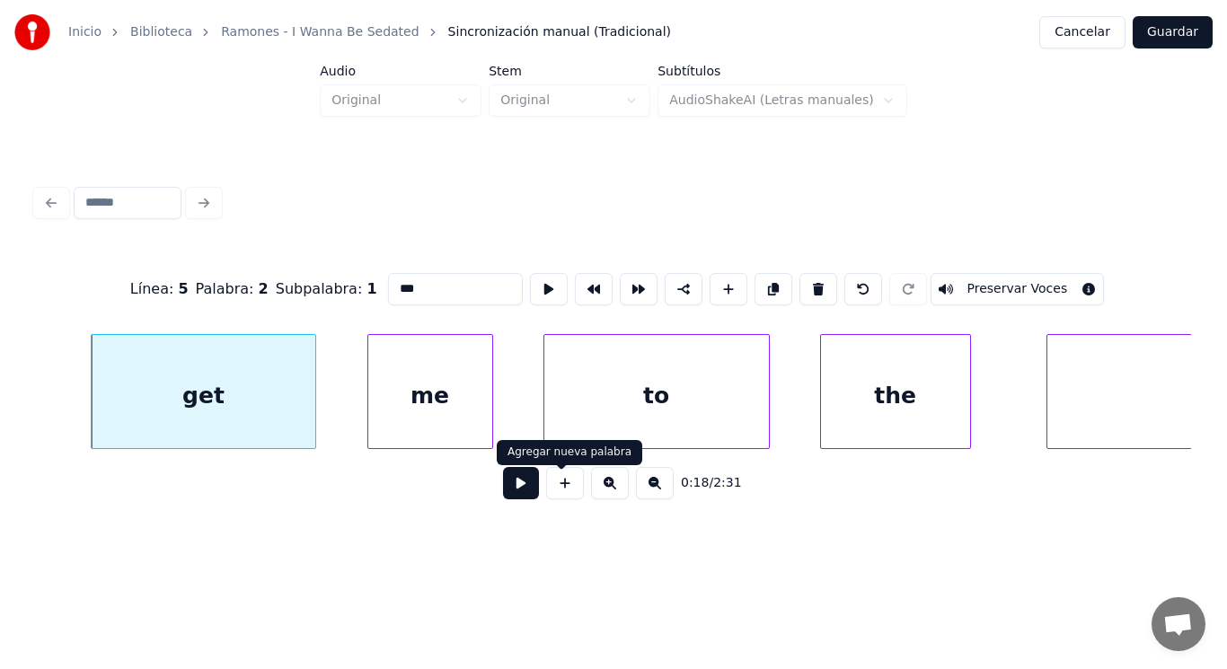
click at [518, 492] on button at bounding box center [521, 483] width 36 height 32
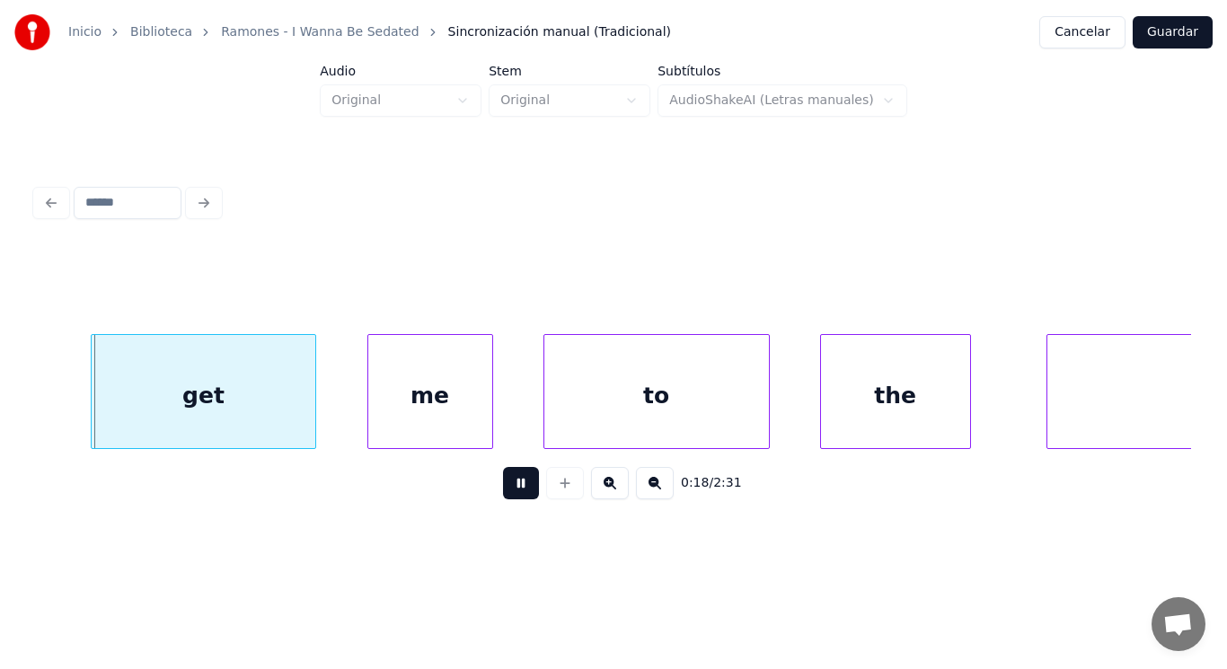
click at [518, 492] on button at bounding box center [521, 483] width 36 height 32
click at [295, 415] on div at bounding box center [295, 391] width 5 height 113
click at [346, 415] on div at bounding box center [343, 391] width 5 height 113
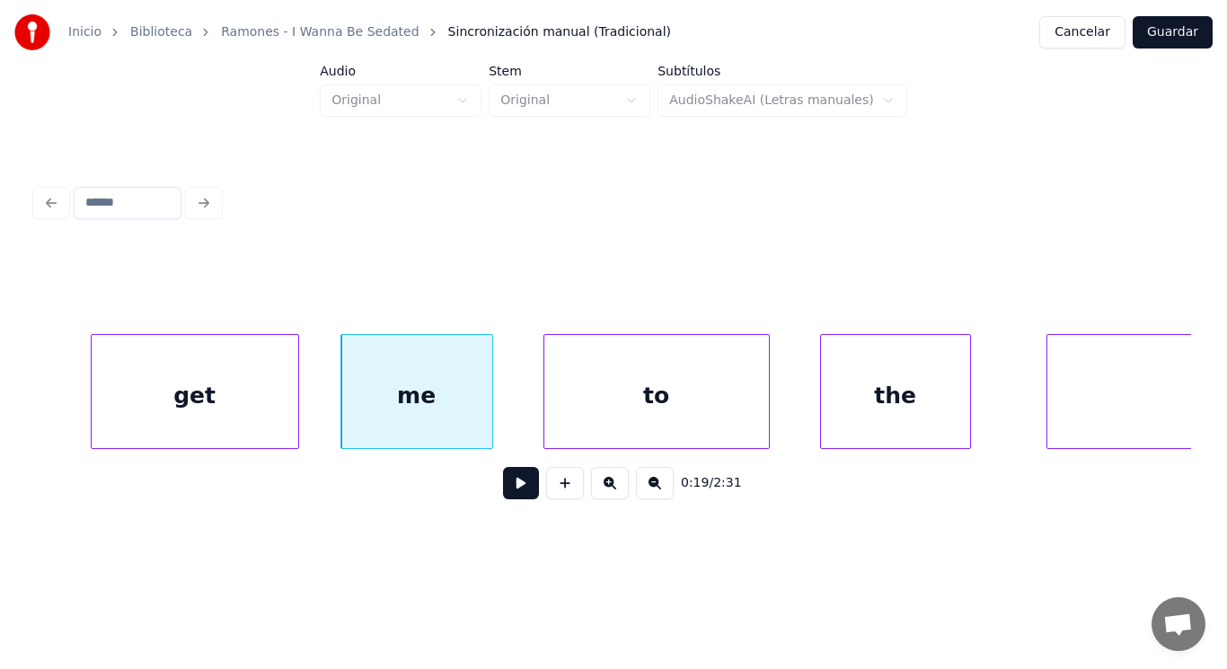
click at [503, 486] on button at bounding box center [521, 483] width 36 height 32
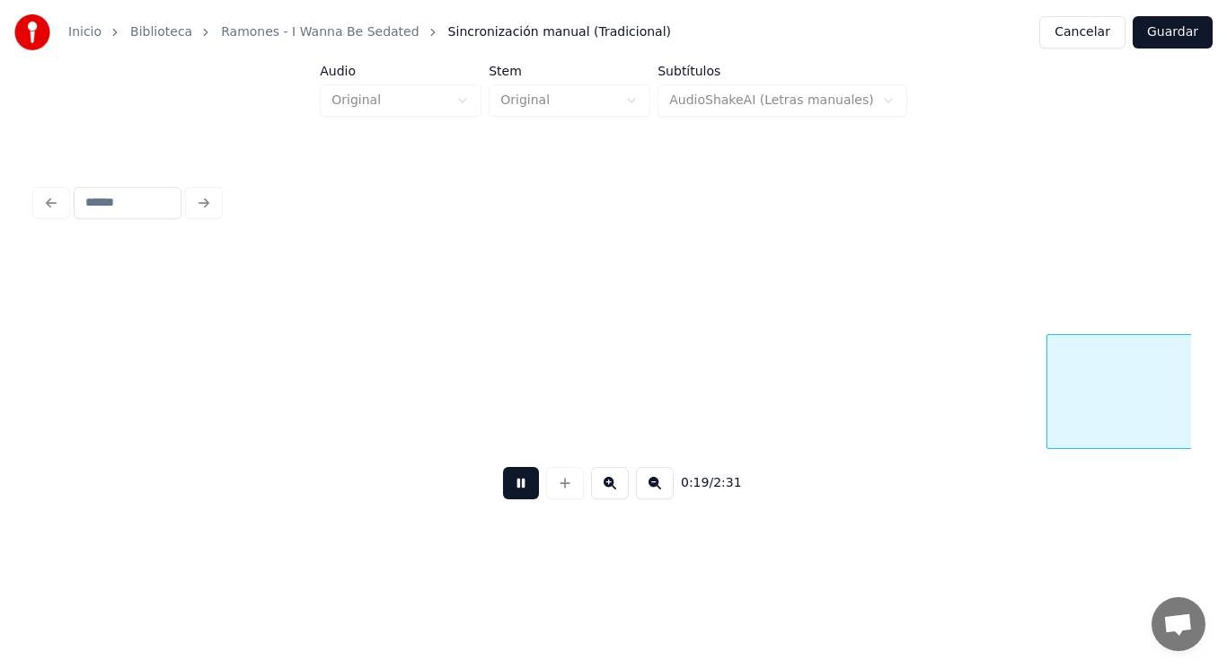
scroll to position [0, 24951]
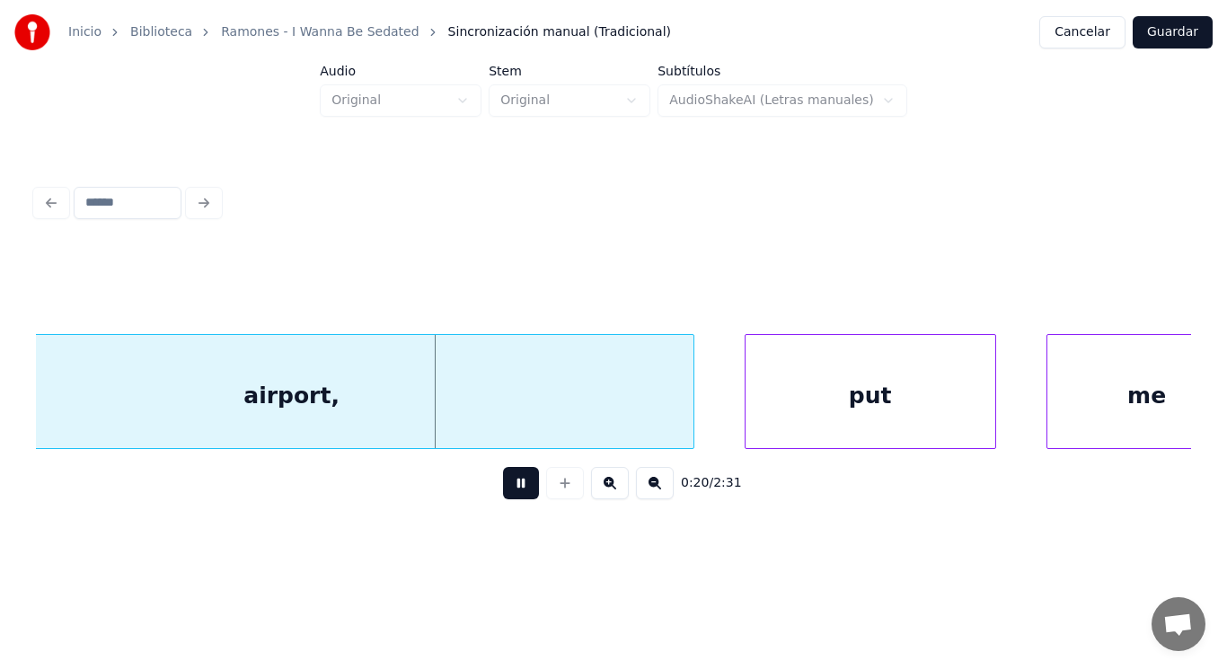
click at [503, 486] on button at bounding box center [521, 483] width 36 height 32
click at [463, 425] on div "airport," at bounding box center [291, 396] width 803 height 122
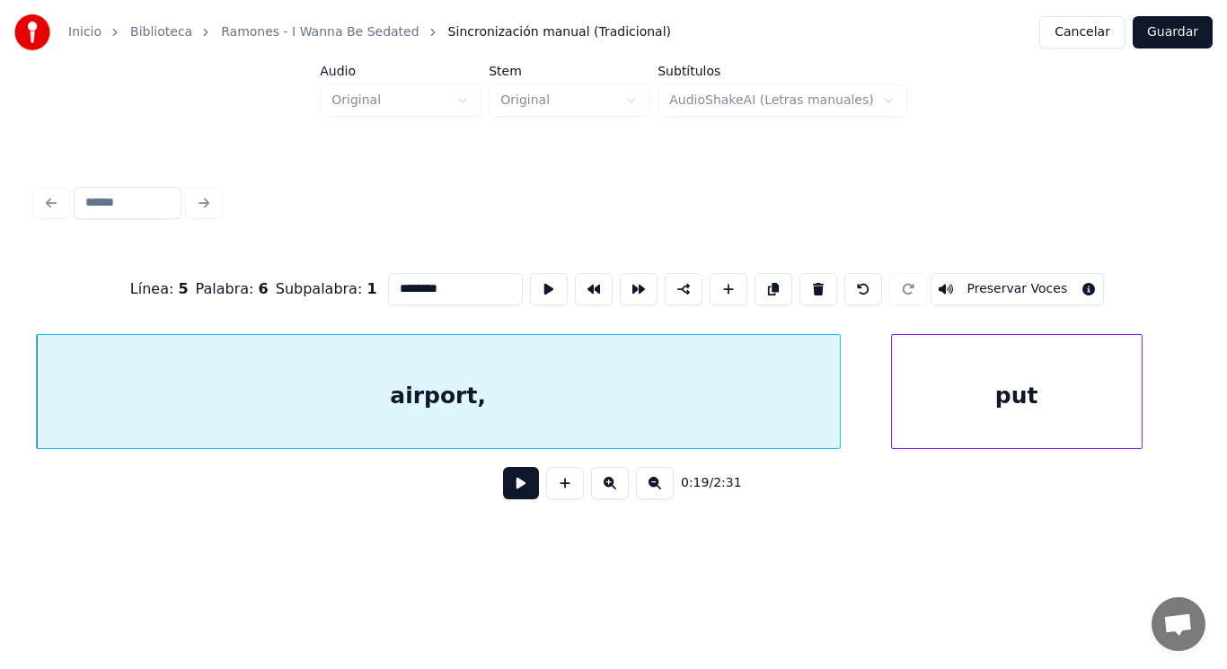
click at [507, 487] on button at bounding box center [521, 483] width 36 height 32
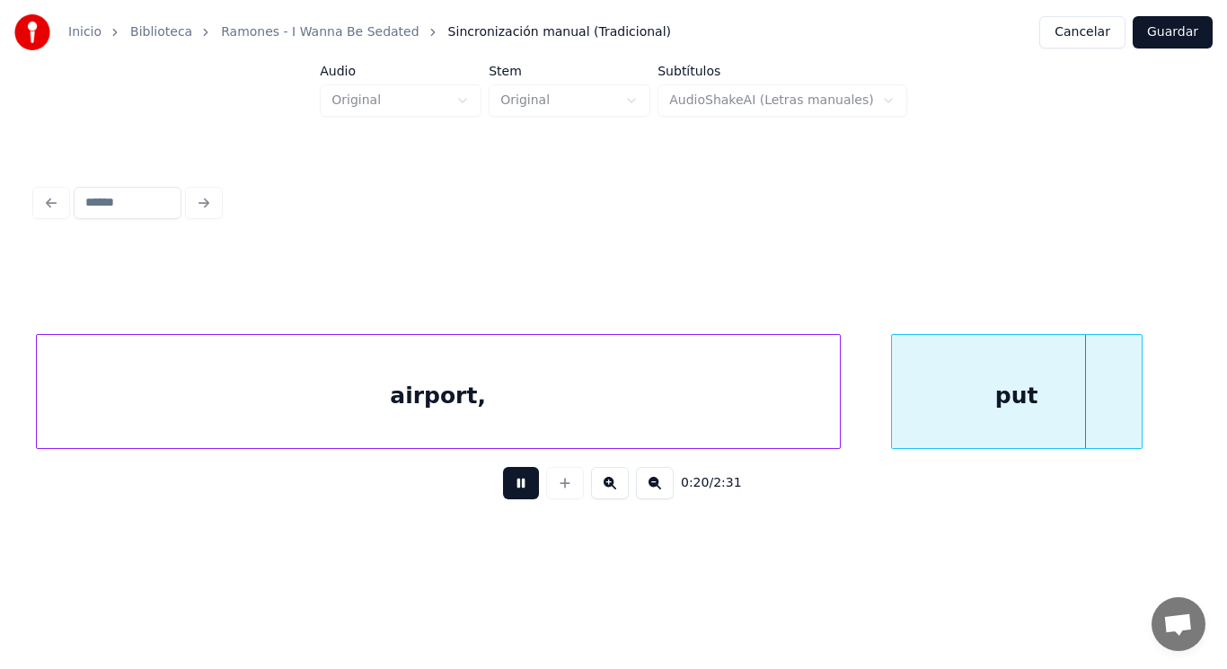
scroll to position [0, 25982]
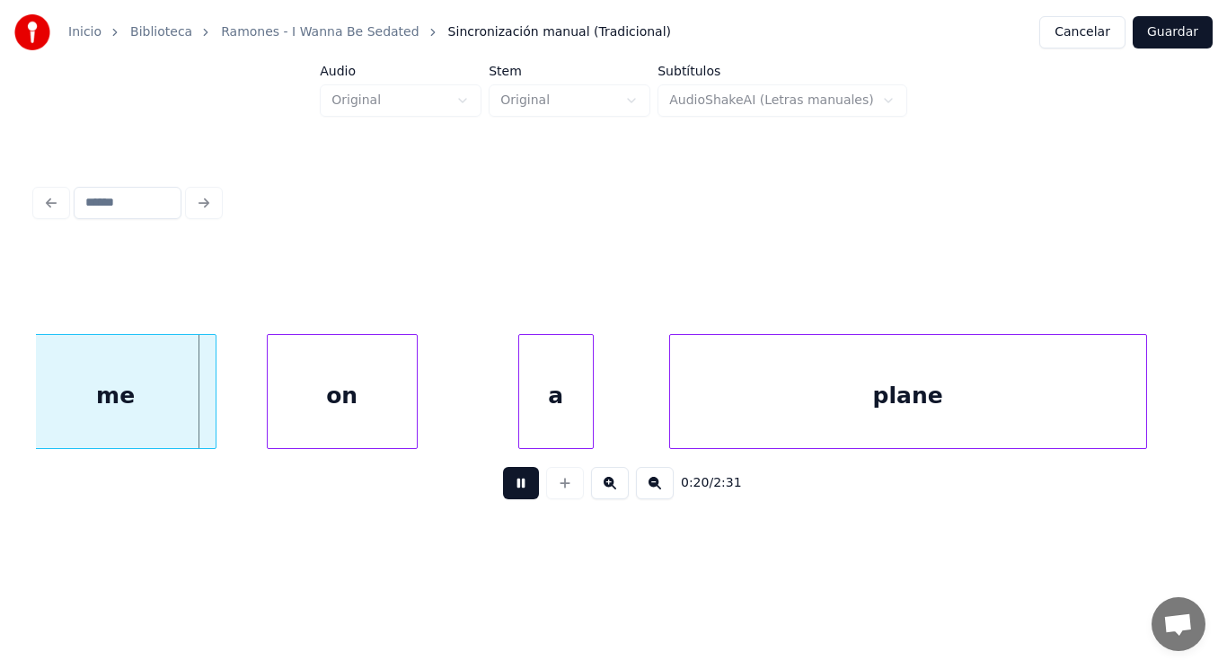
click at [507, 487] on button at bounding box center [521, 483] width 36 height 32
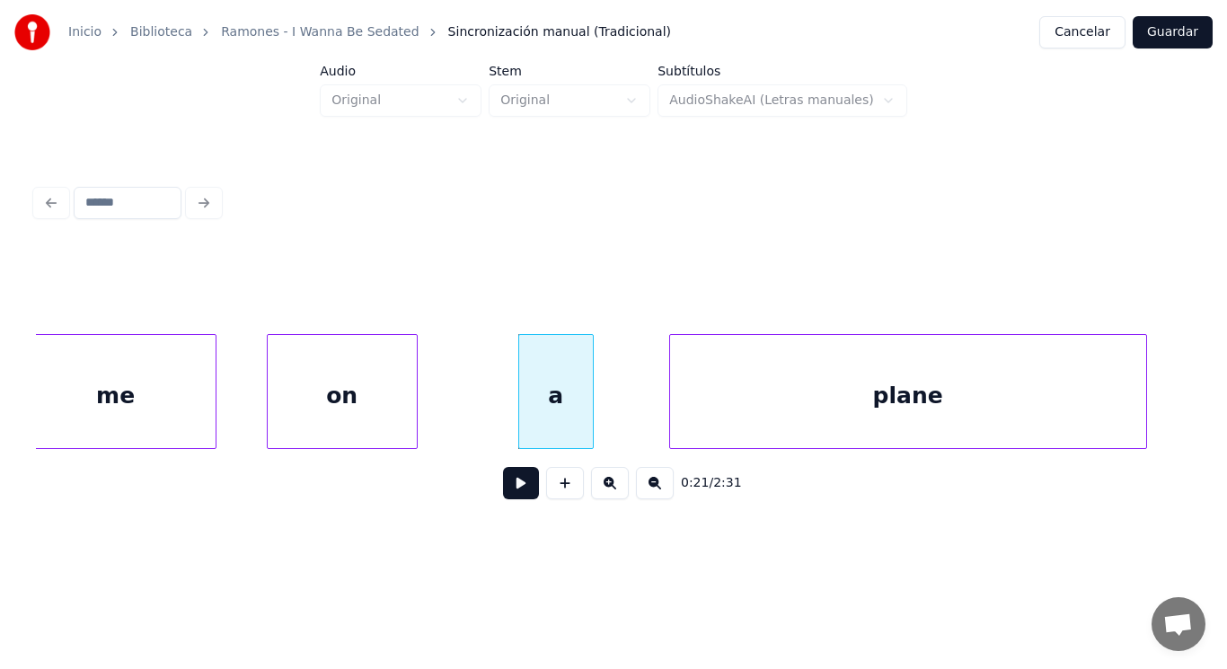
click at [389, 419] on div "on" at bounding box center [342, 396] width 149 height 122
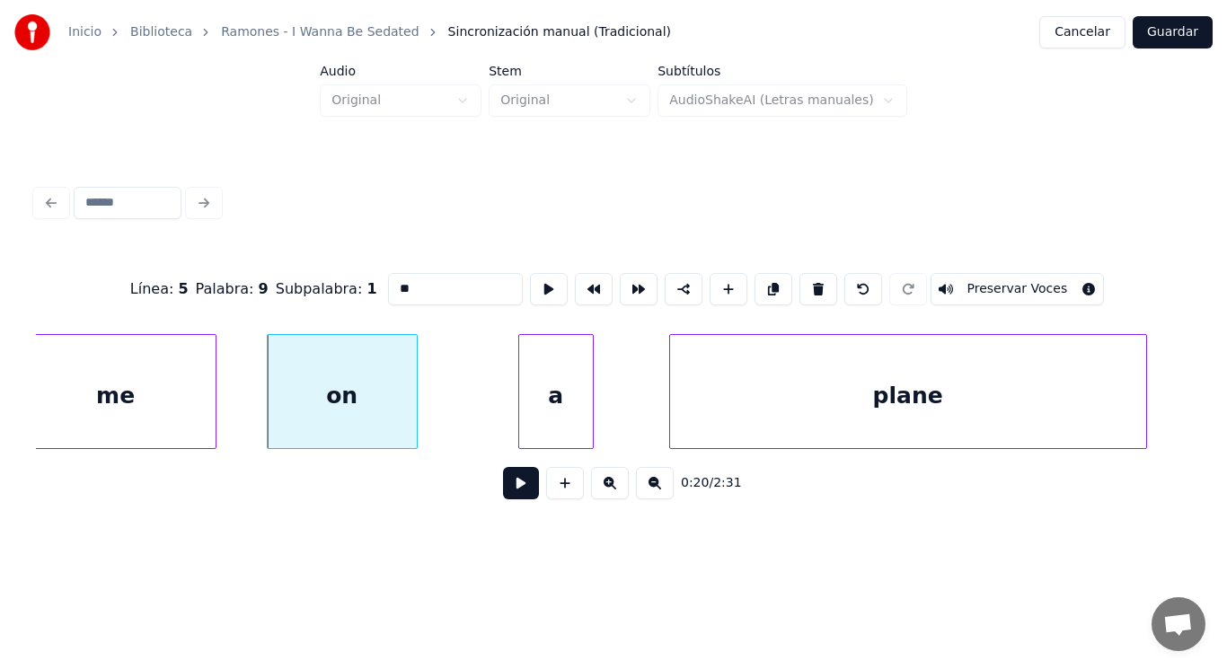
click at [511, 491] on button at bounding box center [521, 483] width 36 height 32
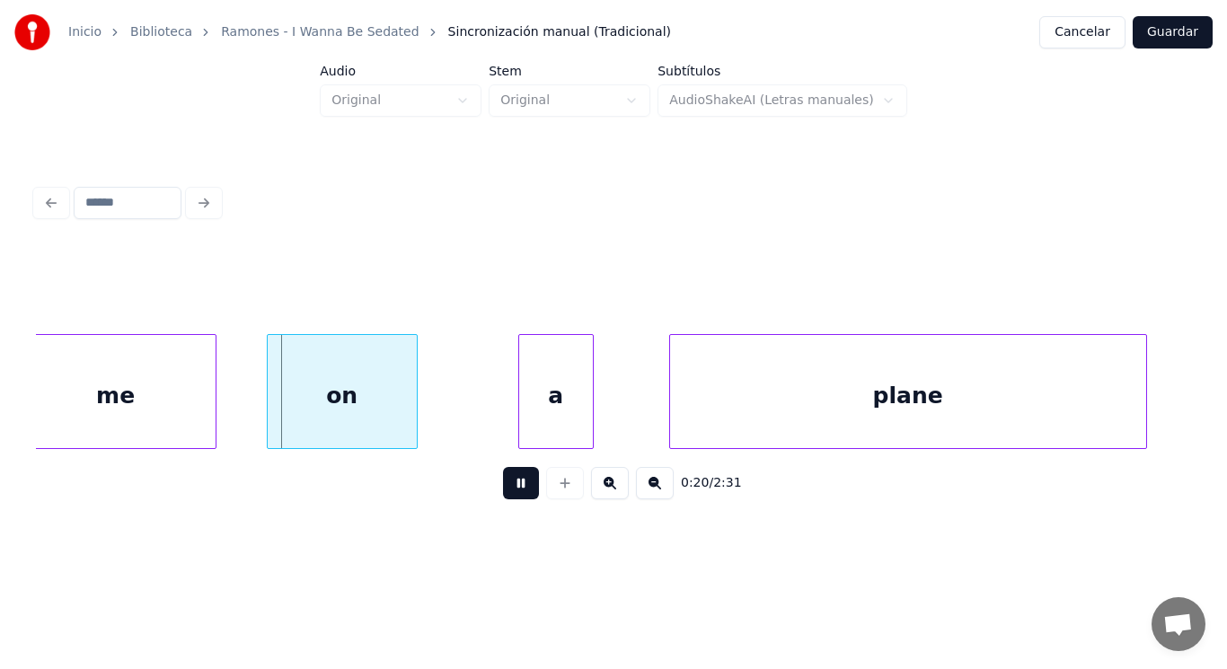
click at [511, 491] on button at bounding box center [521, 483] width 36 height 32
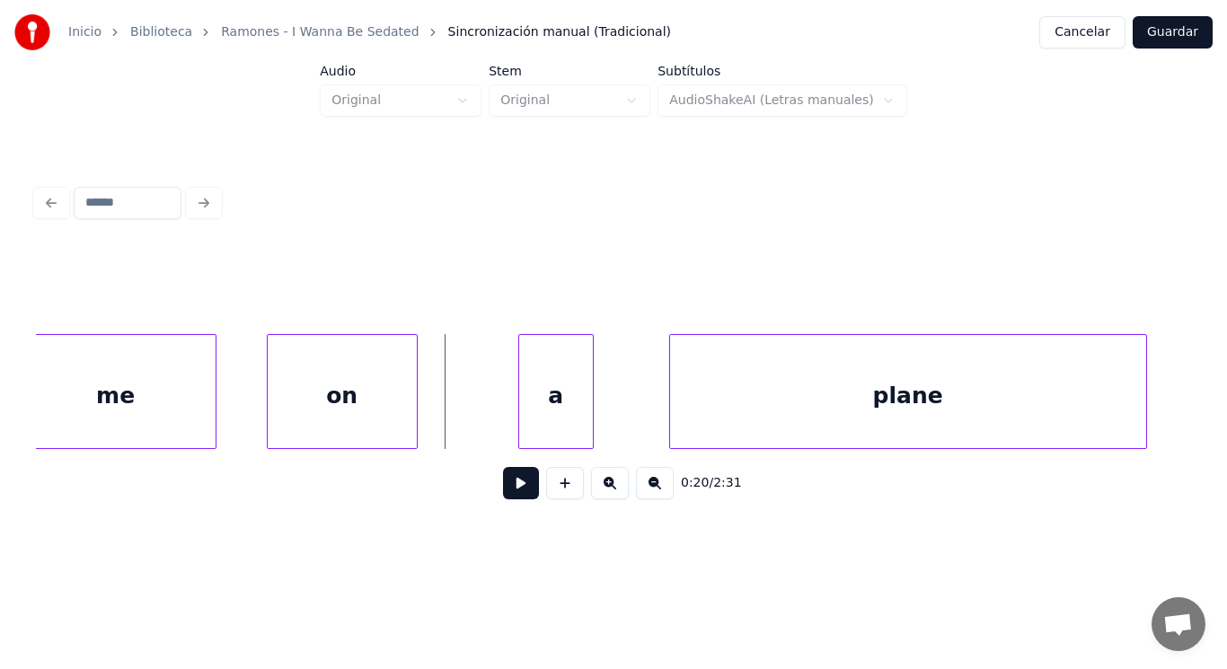
click at [404, 407] on div "on" at bounding box center [342, 396] width 149 height 122
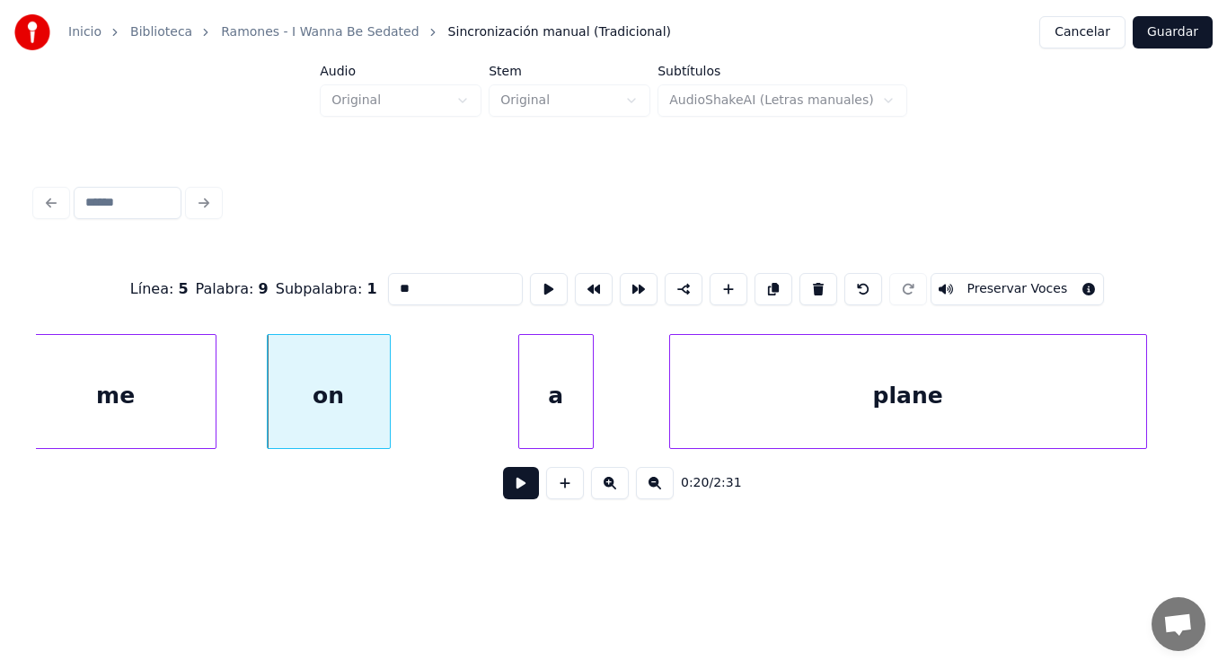
click at [387, 411] on div at bounding box center [387, 391] width 5 height 113
click at [431, 413] on div at bounding box center [431, 391] width 5 height 113
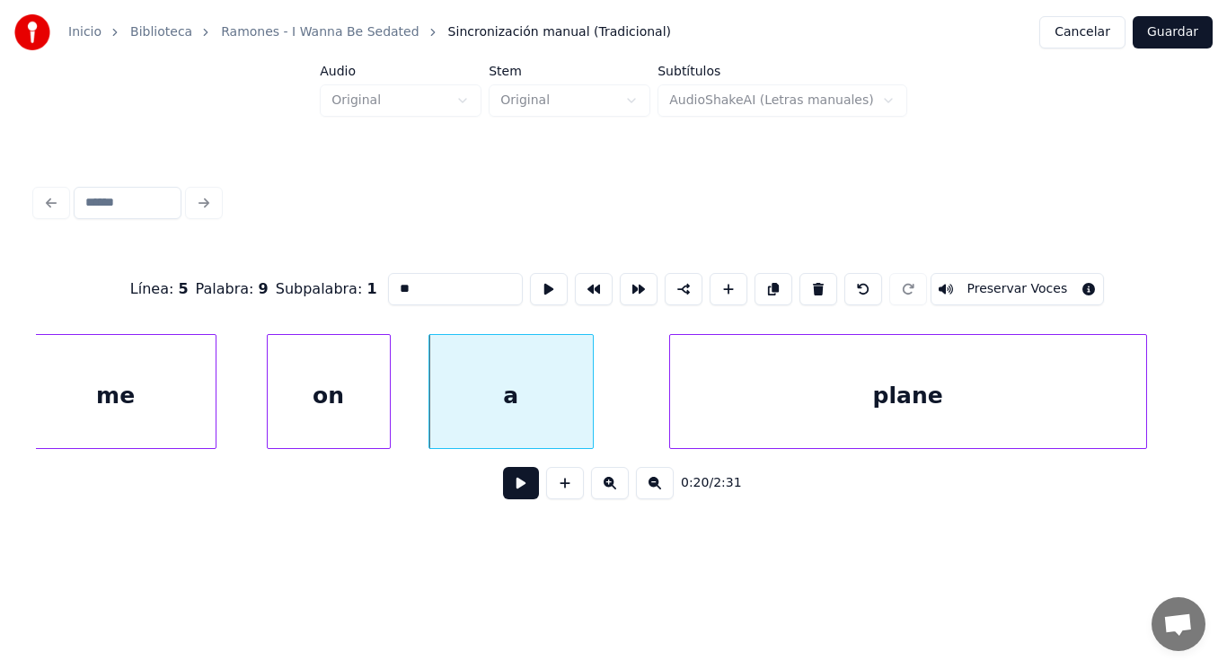
click at [503, 482] on button at bounding box center [521, 483] width 36 height 32
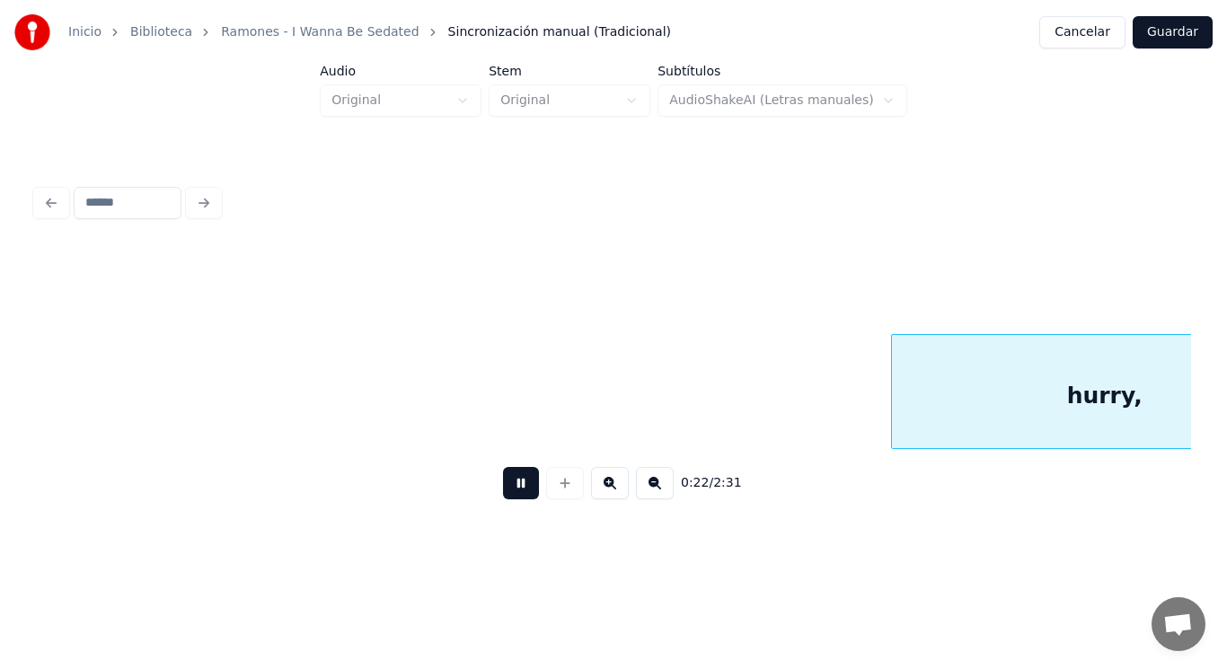
scroll to position [0, 28311]
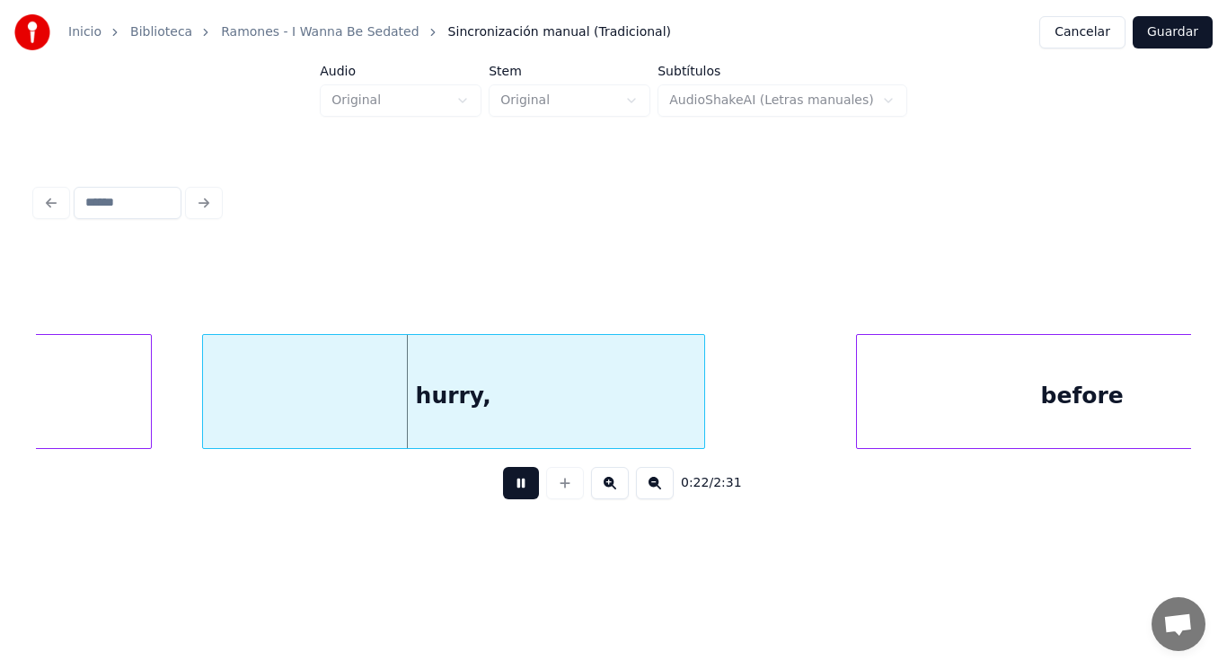
click at [503, 482] on button at bounding box center [521, 483] width 36 height 32
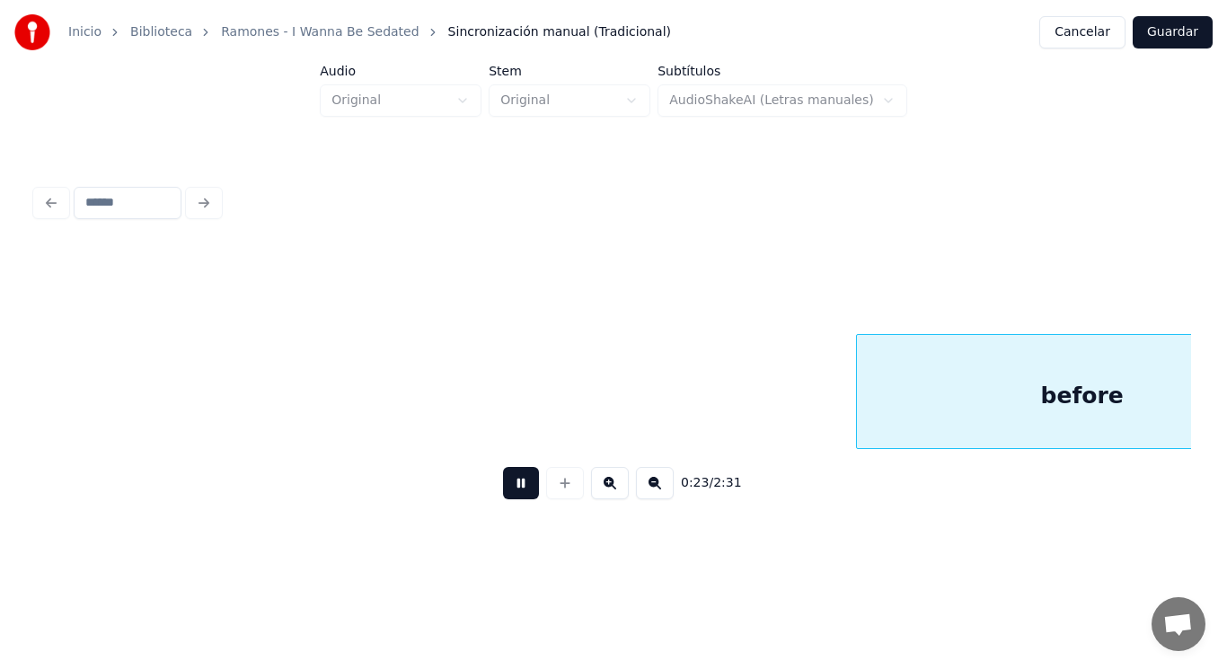
scroll to position [0, 29475]
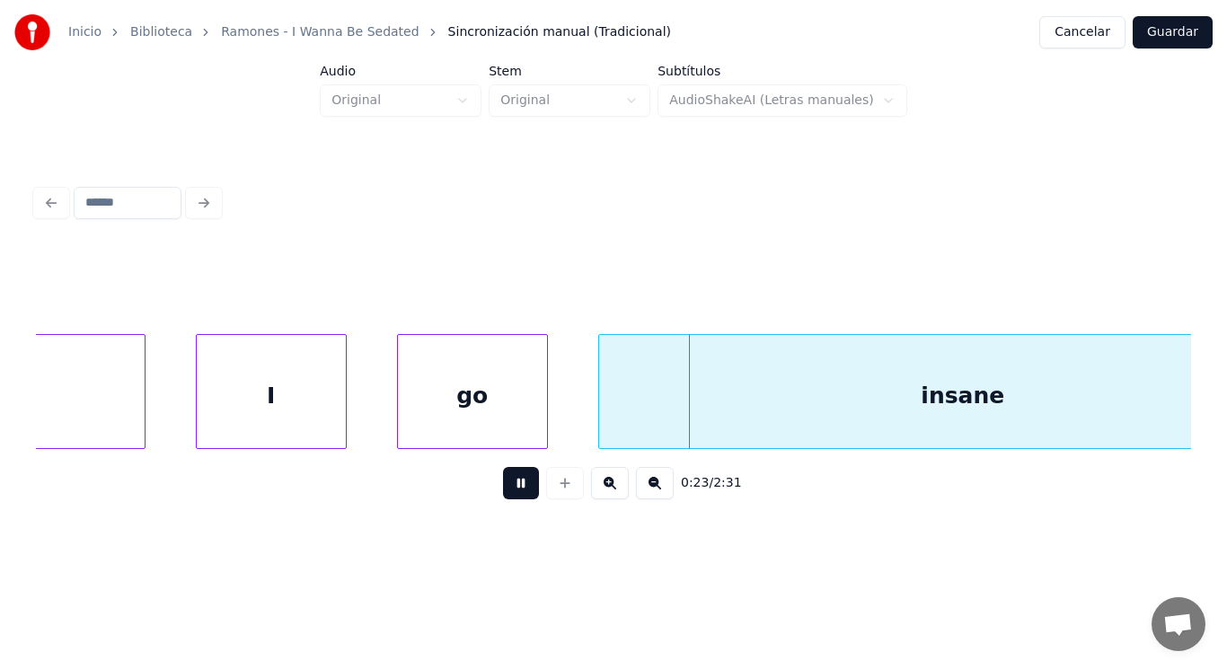
click at [503, 482] on button at bounding box center [521, 483] width 36 height 32
click at [275, 398] on div "I" at bounding box center [271, 396] width 149 height 122
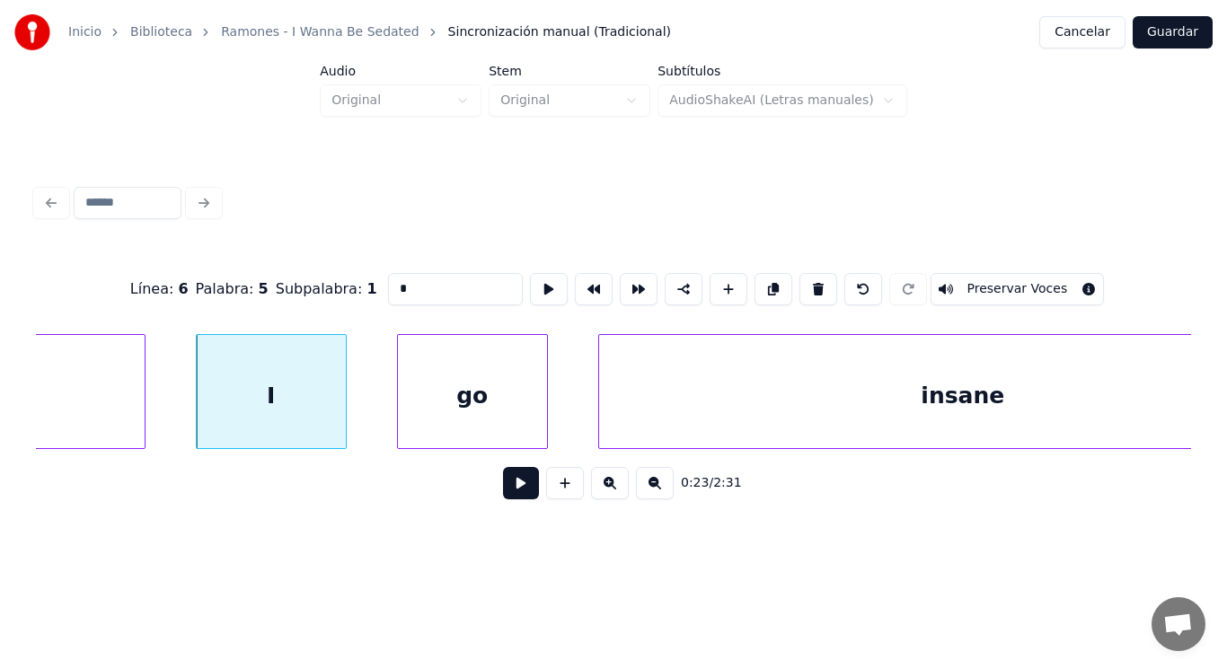
click at [517, 489] on button at bounding box center [521, 483] width 36 height 32
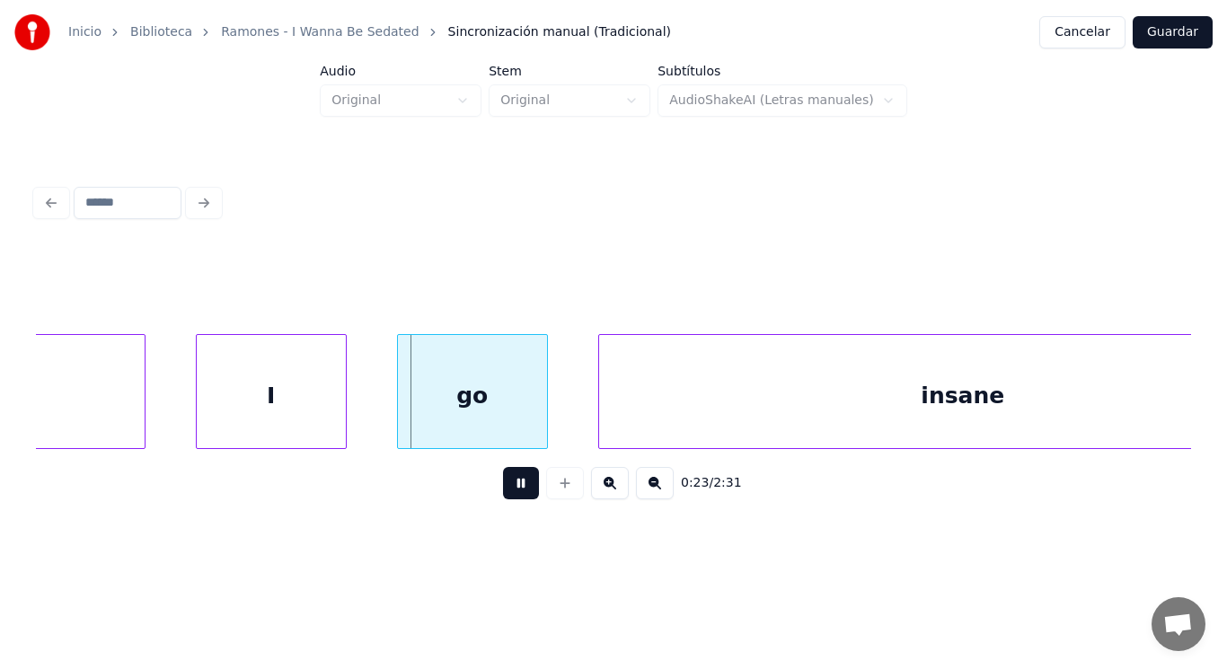
click at [517, 489] on button at bounding box center [521, 483] width 36 height 32
click at [373, 414] on div at bounding box center [371, 391] width 5 height 113
click at [514, 491] on button at bounding box center [521, 483] width 36 height 32
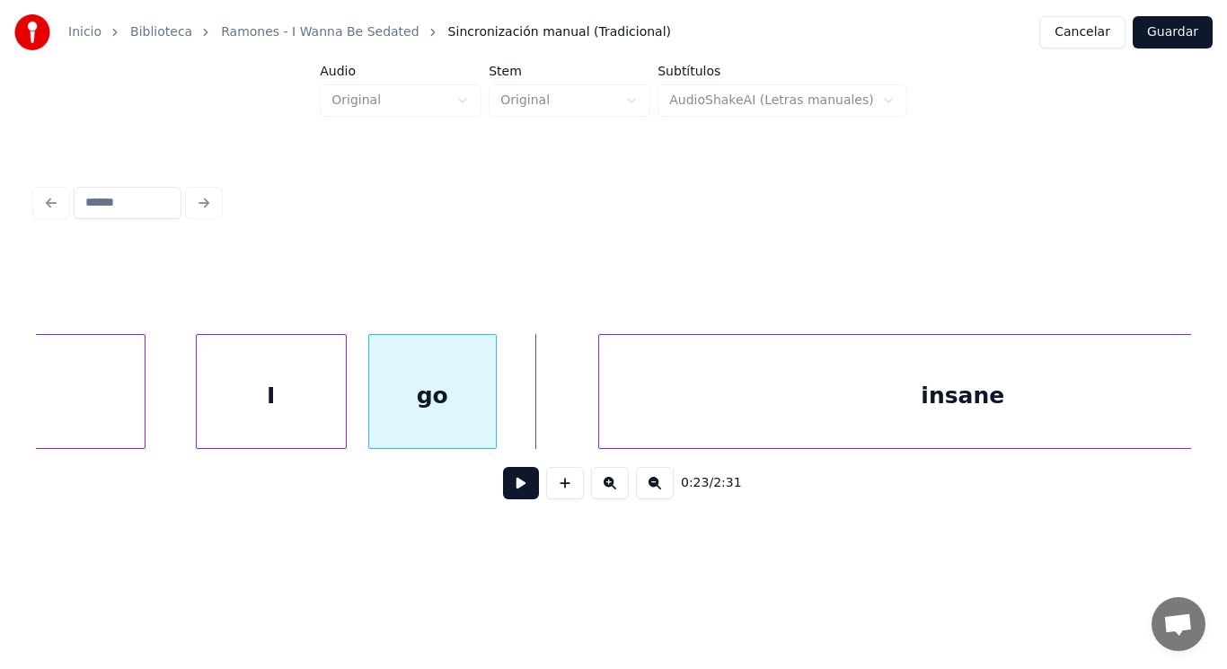
click at [493, 423] on div at bounding box center [493, 391] width 5 height 113
click at [534, 413] on div at bounding box center [534, 391] width 5 height 113
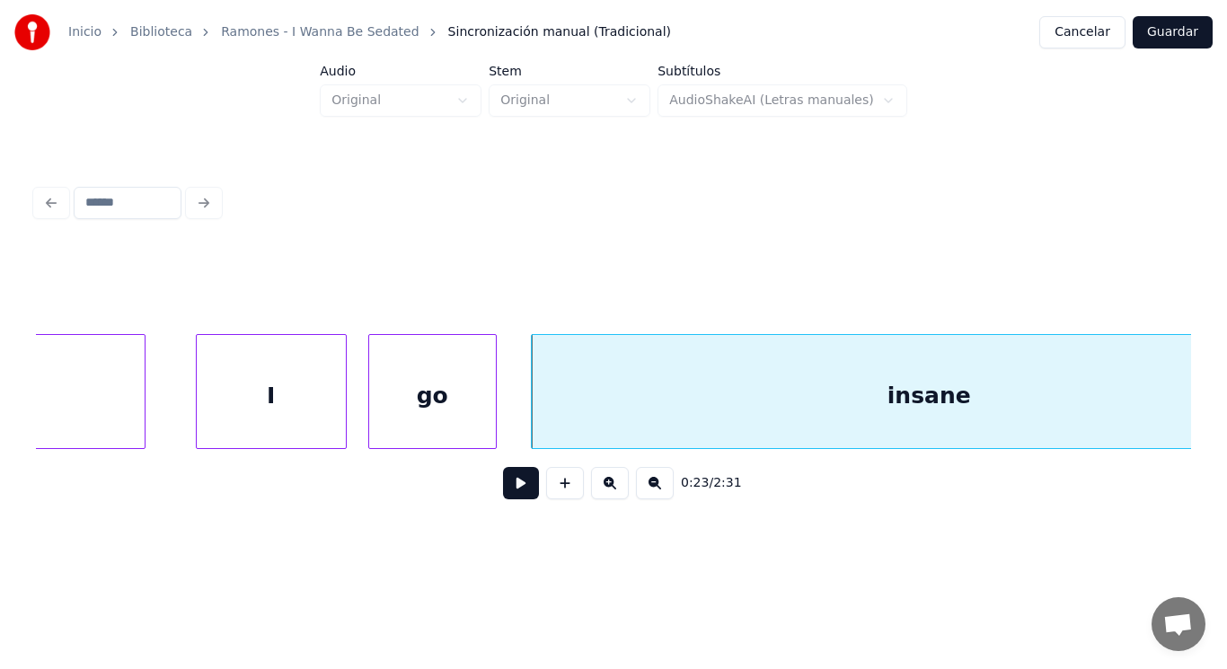
click at [503, 481] on button at bounding box center [521, 483] width 36 height 32
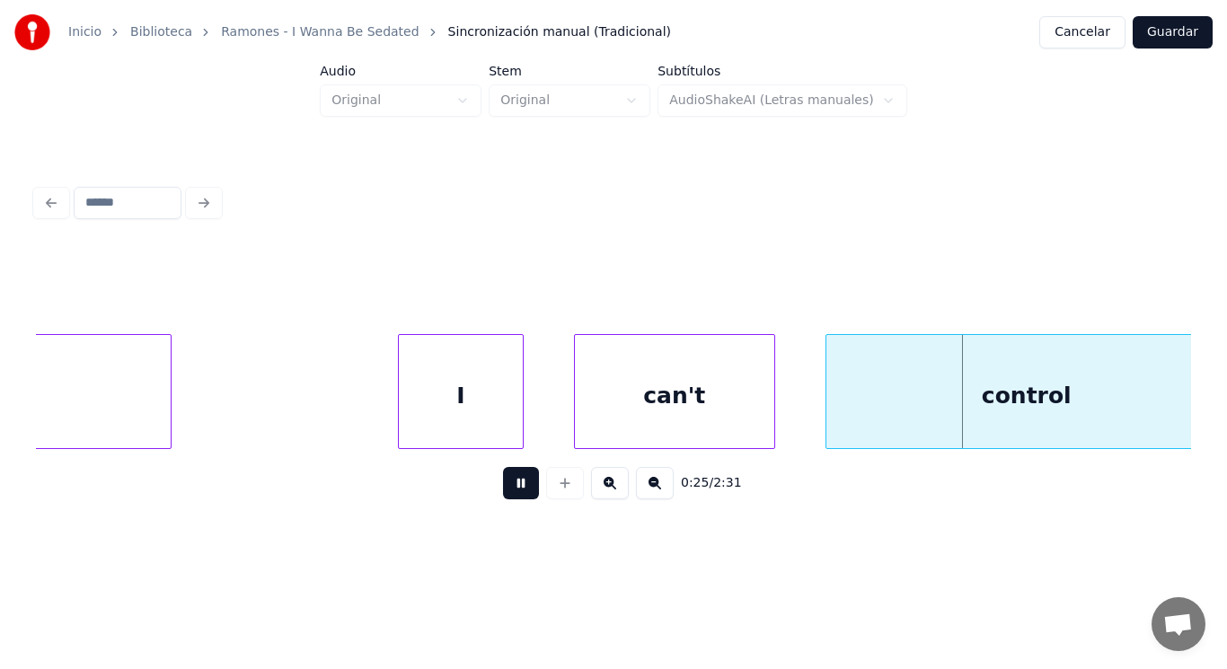
click at [503, 481] on button at bounding box center [521, 483] width 36 height 32
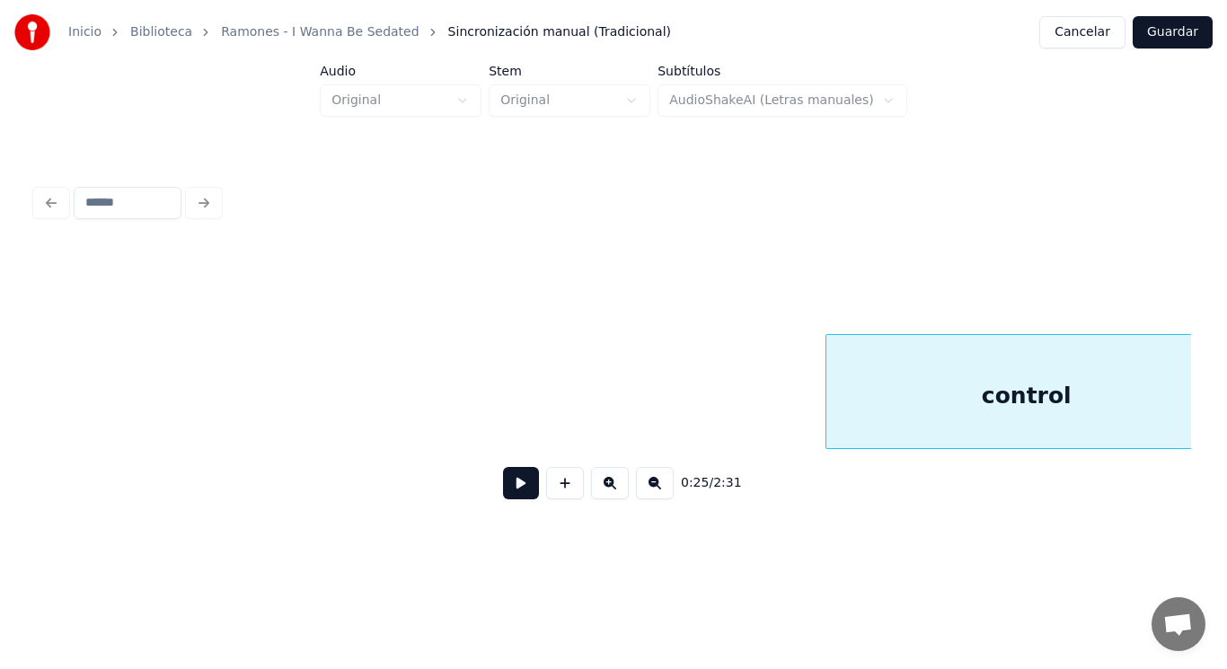
scroll to position [0, 31789]
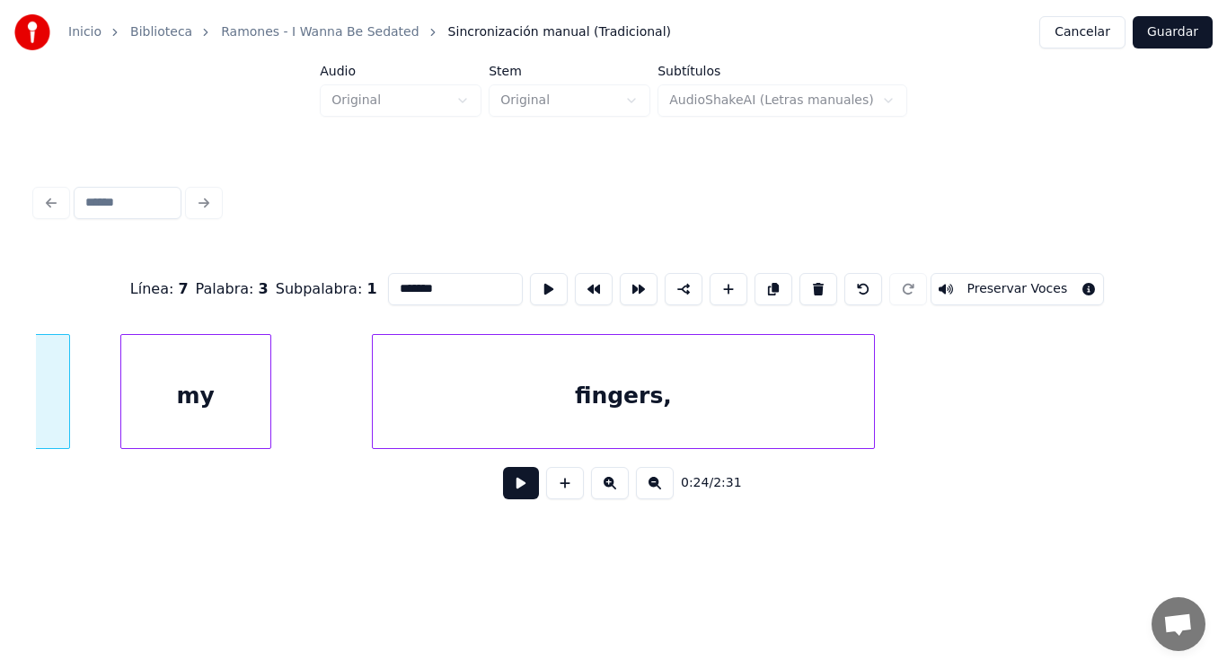
scroll to position [0, 31422]
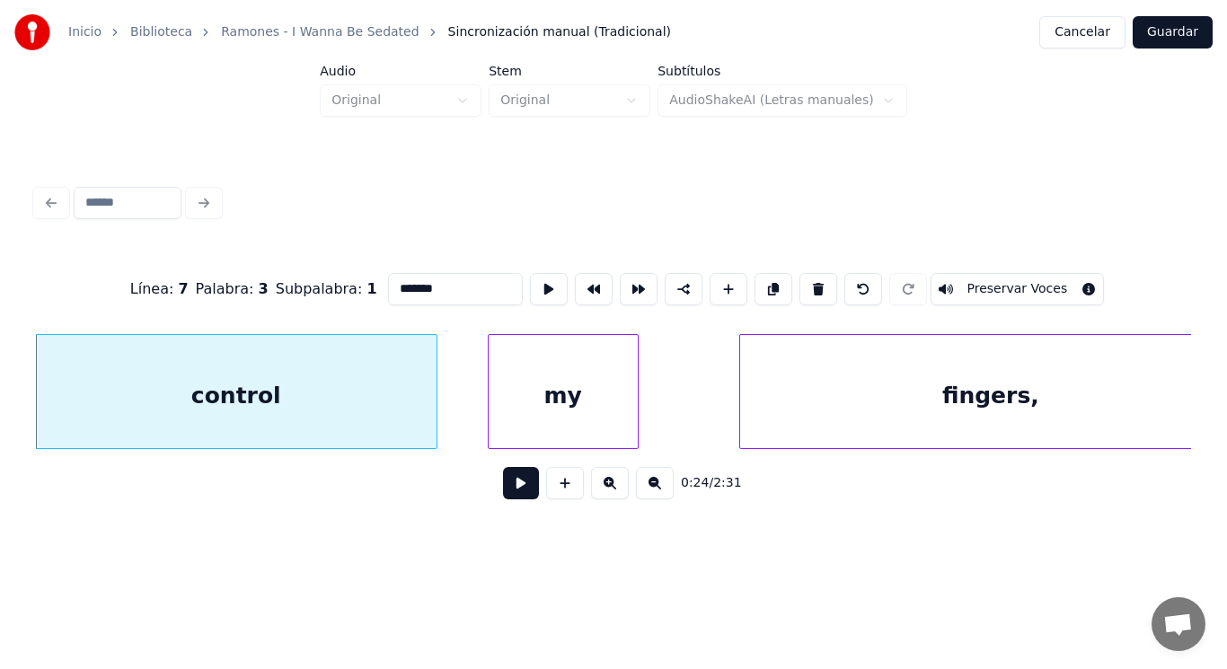
click at [515, 494] on button at bounding box center [521, 483] width 36 height 32
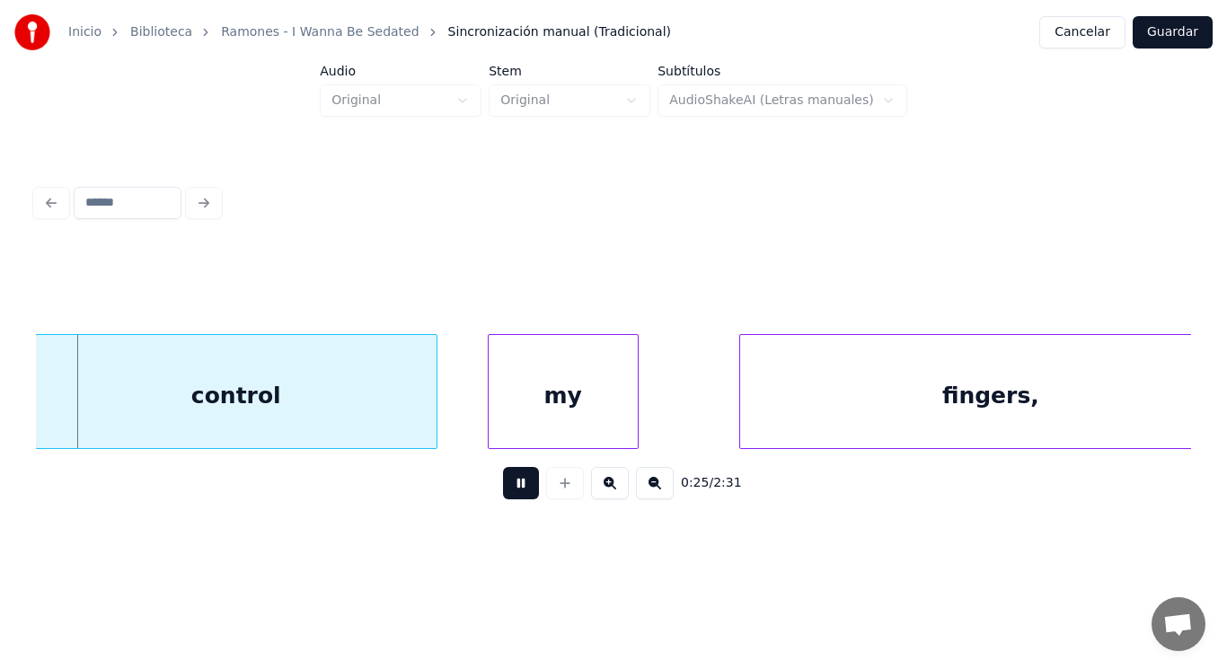
click at [515, 494] on button at bounding box center [521, 483] width 36 height 32
click at [416, 418] on div at bounding box center [415, 391] width 5 height 113
click at [453, 415] on div at bounding box center [450, 391] width 5 height 113
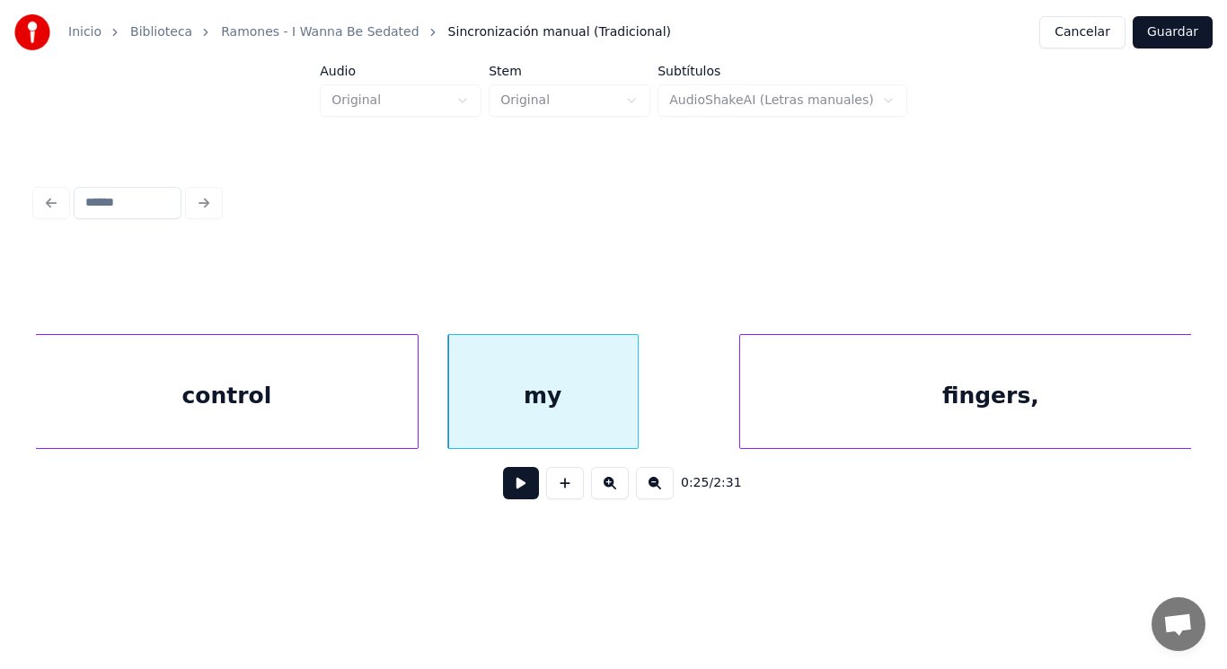
click at [503, 487] on button at bounding box center [521, 483] width 36 height 32
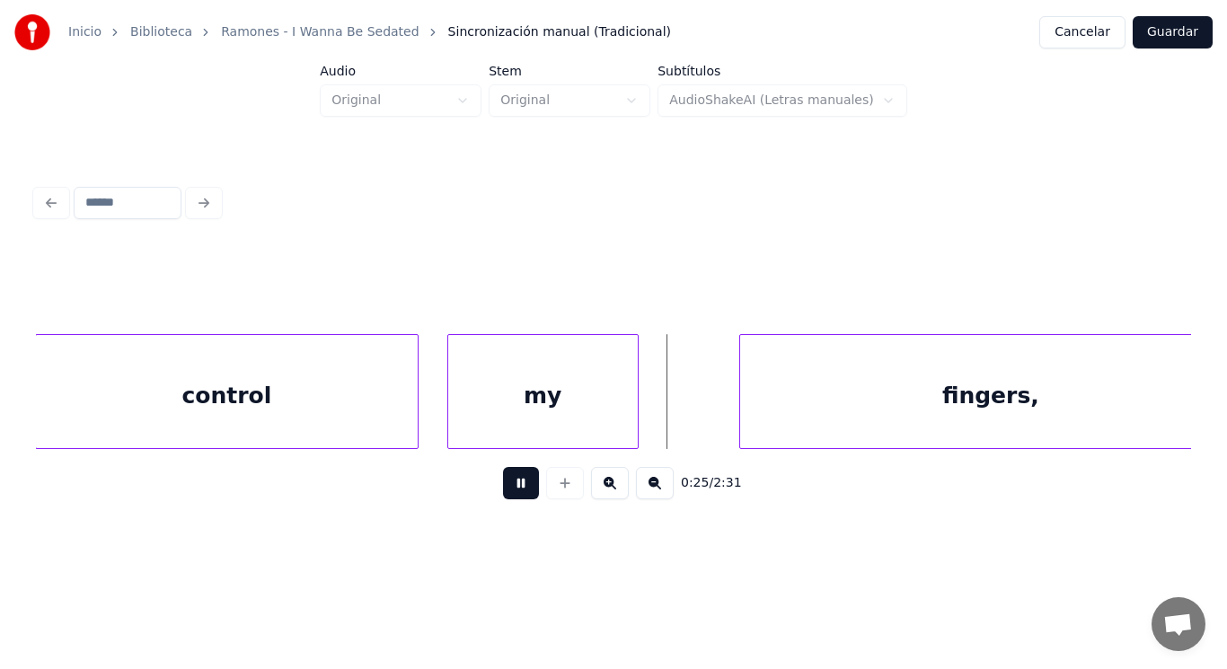
click at [503, 487] on button at bounding box center [521, 483] width 36 height 32
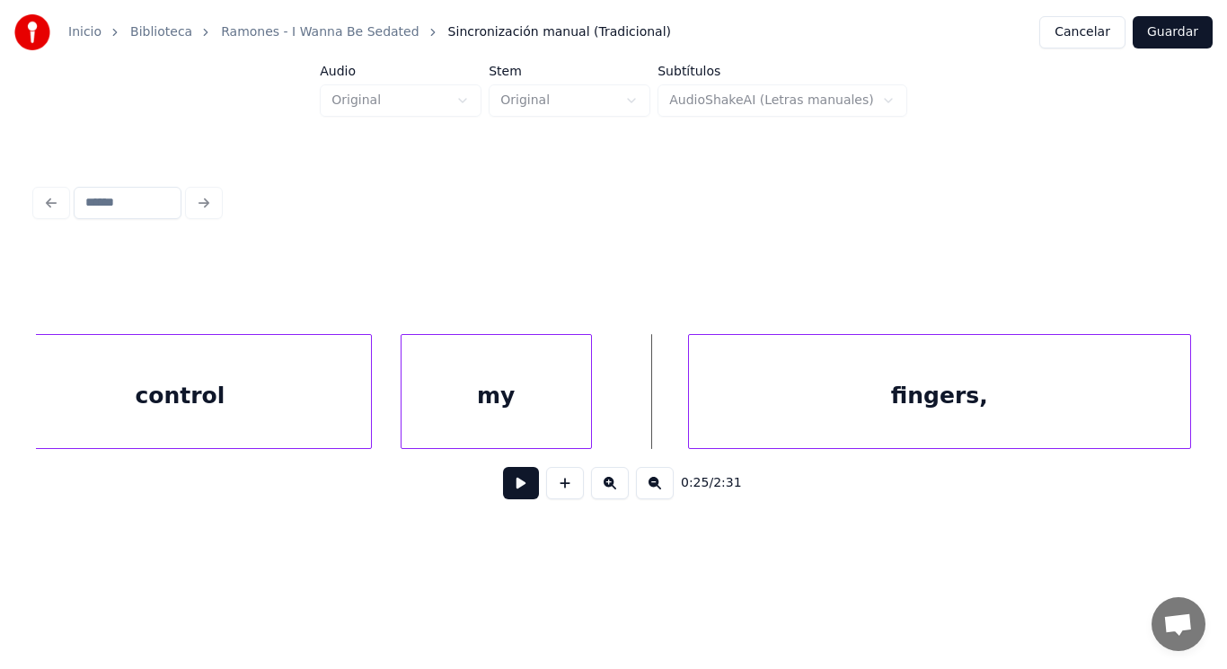
click at [742, 410] on div "fingers," at bounding box center [939, 396] width 501 height 122
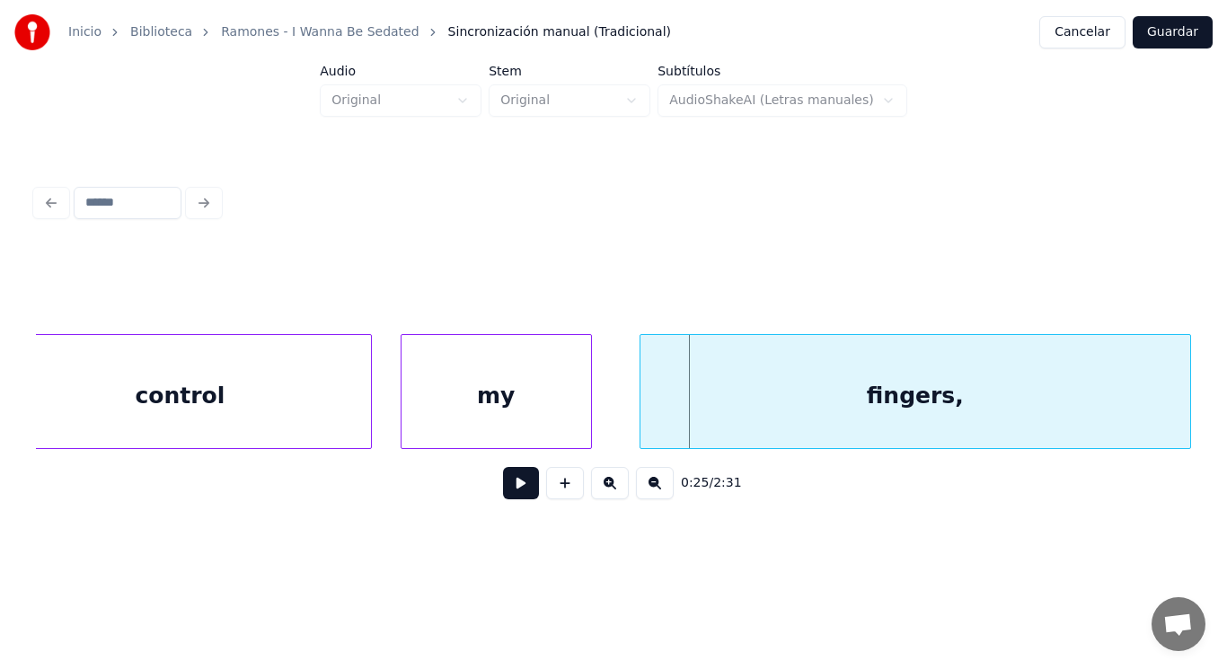
click at [644, 412] on div at bounding box center [643, 391] width 5 height 113
click at [511, 486] on button at bounding box center [521, 483] width 36 height 32
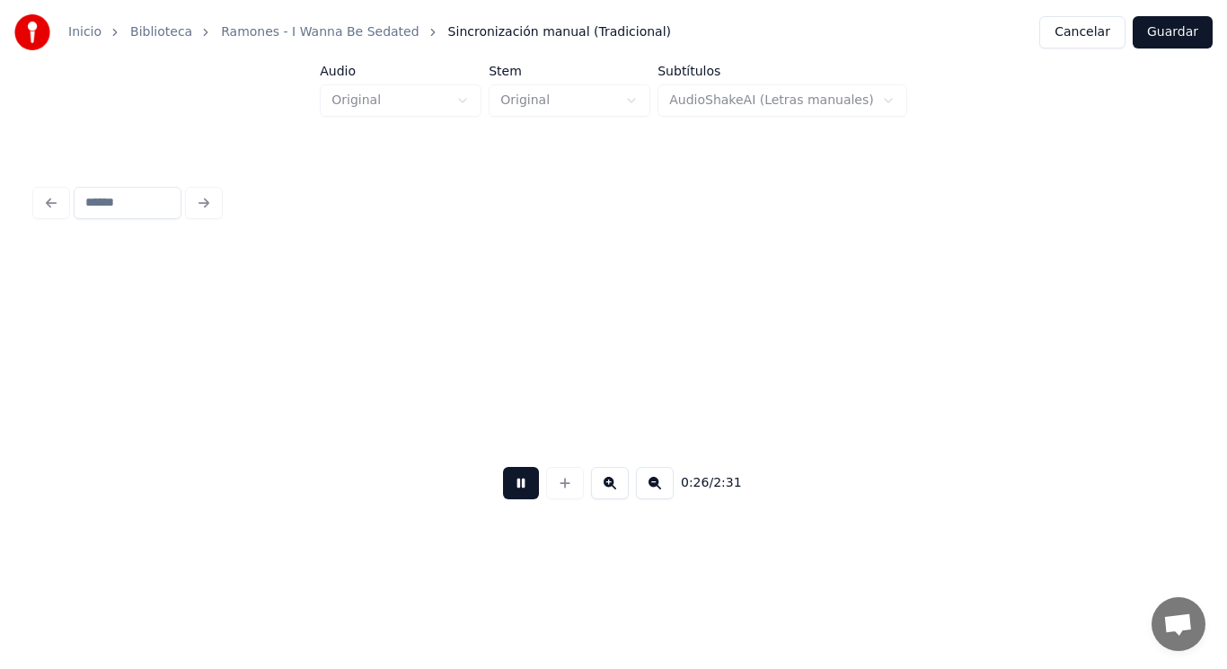
scroll to position [0, 32635]
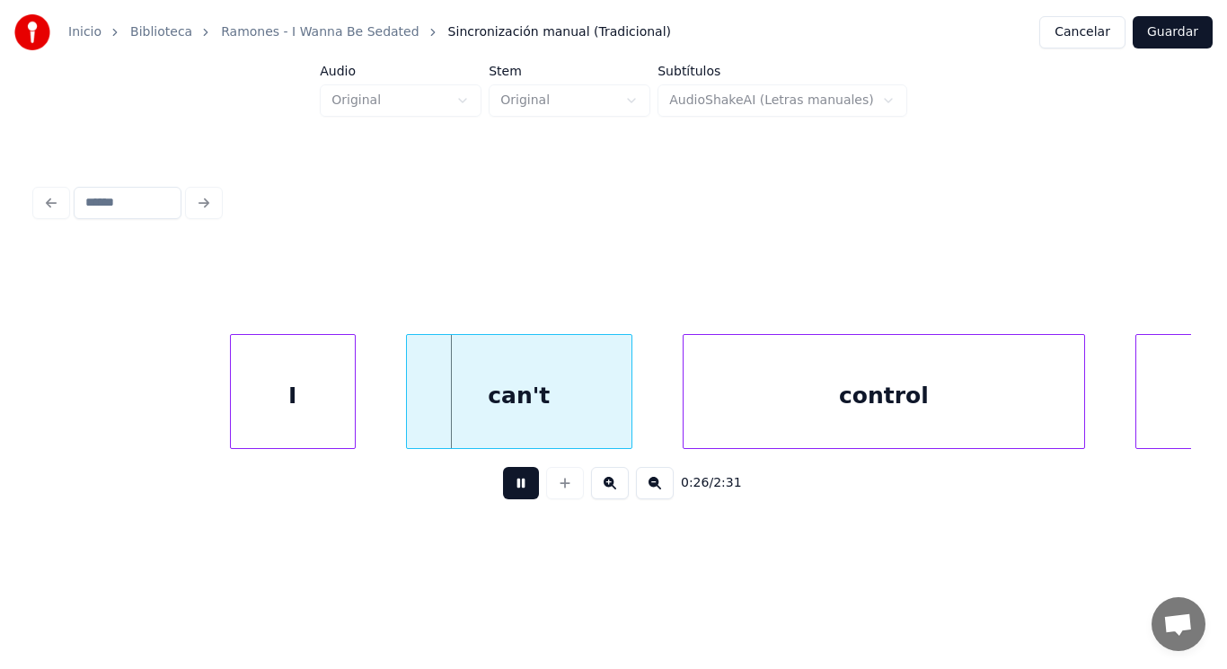
click at [511, 486] on button at bounding box center [521, 483] width 36 height 32
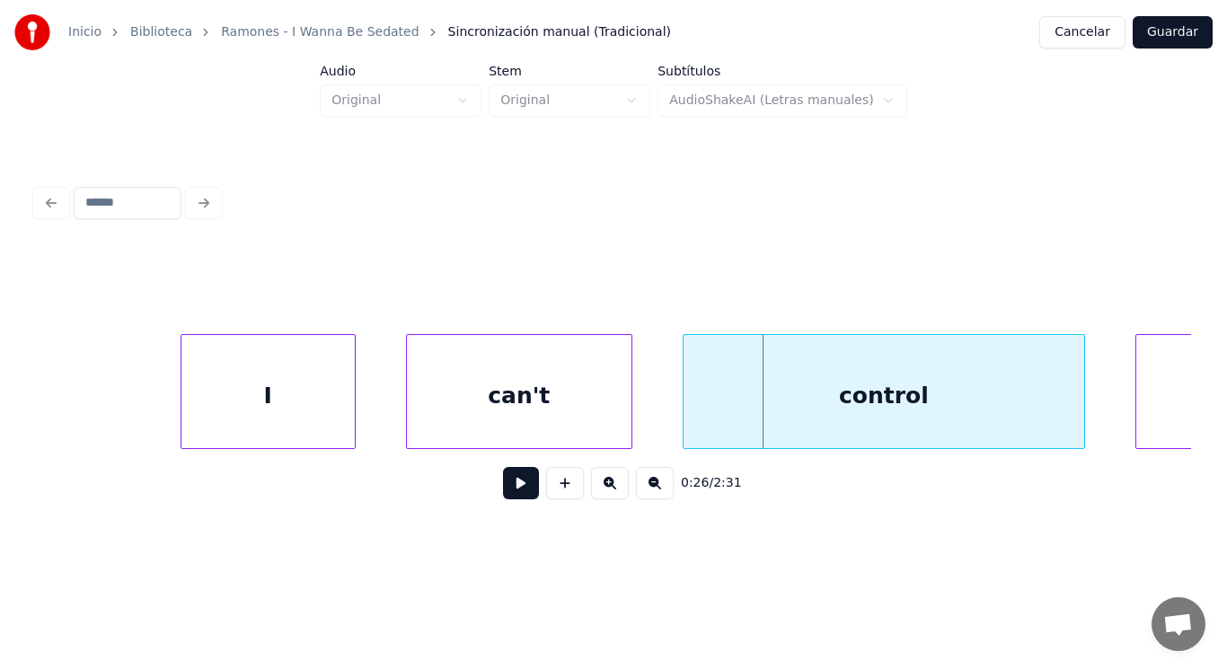
click at [181, 392] on div at bounding box center [183, 391] width 5 height 113
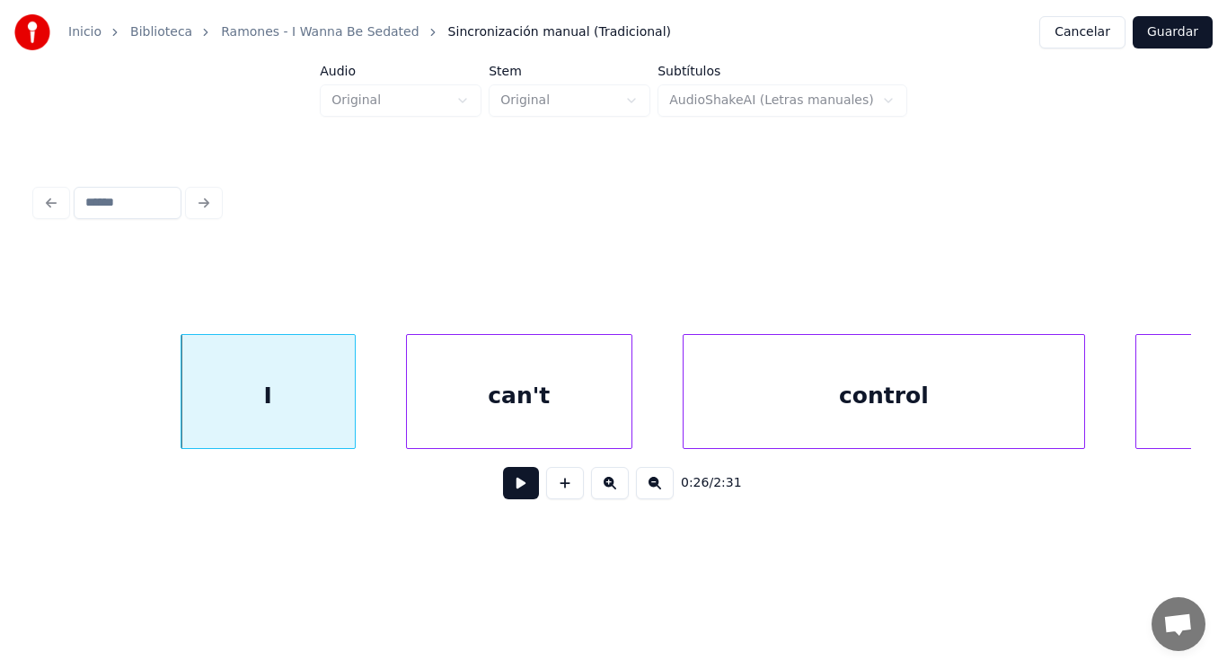
click at [503, 490] on button at bounding box center [521, 483] width 36 height 32
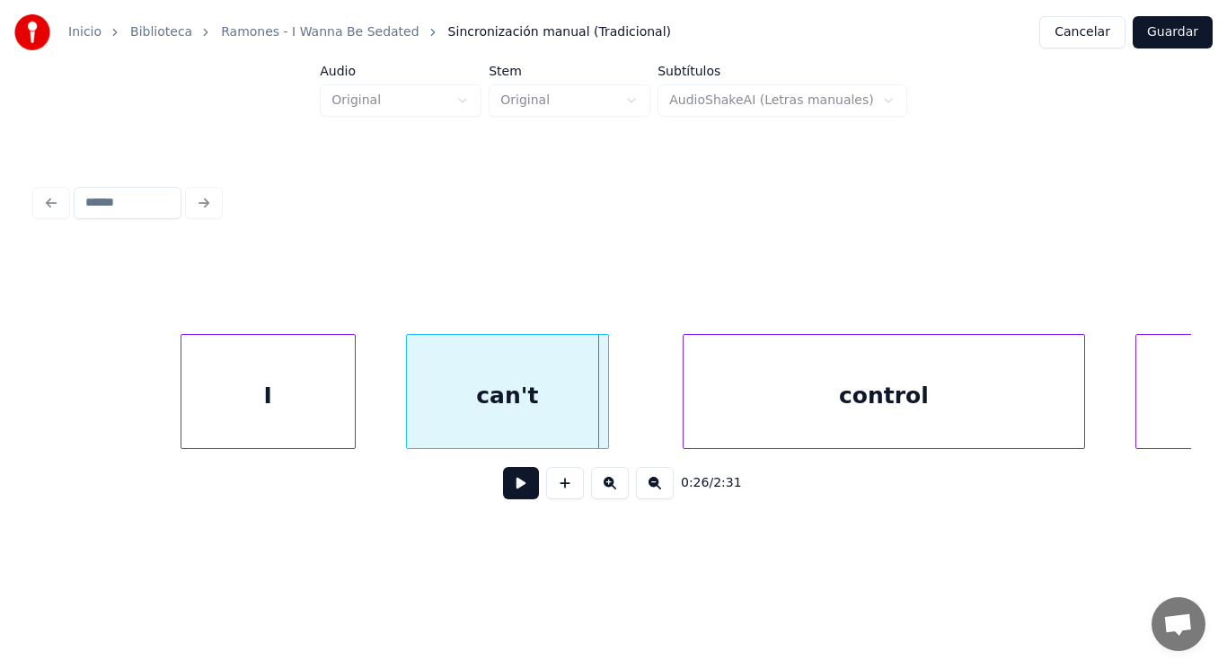
click at [603, 411] on div at bounding box center [605, 391] width 5 height 113
click at [515, 487] on button at bounding box center [521, 483] width 36 height 32
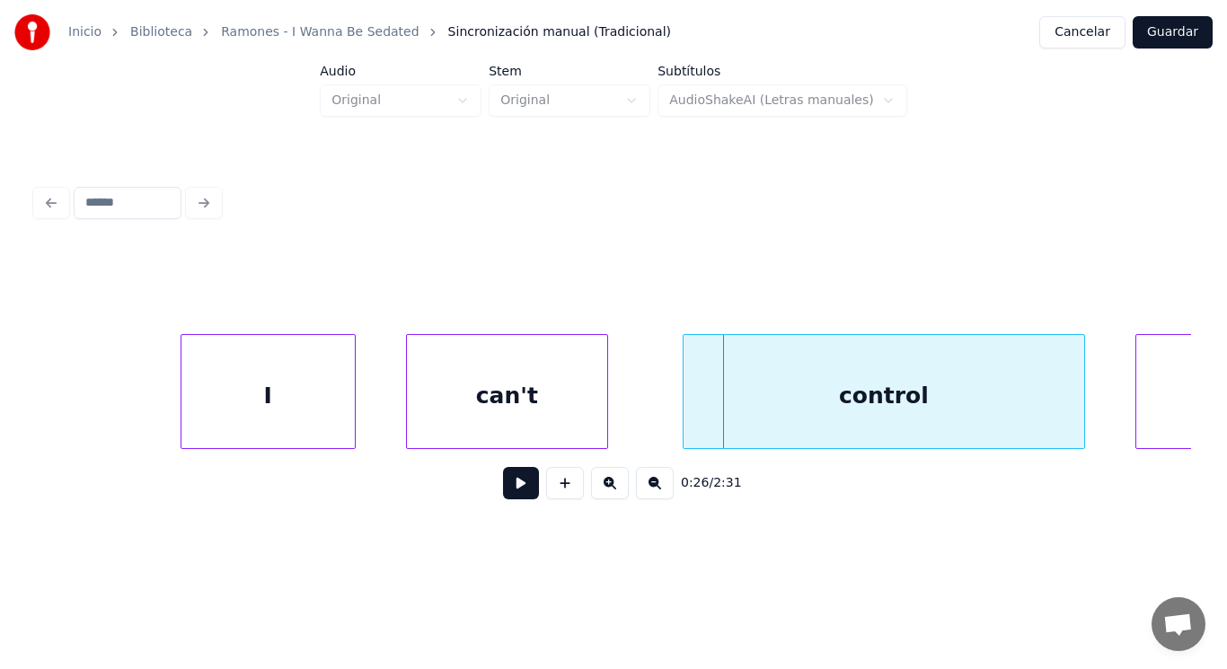
click at [691, 416] on div "control" at bounding box center [884, 396] width 401 height 122
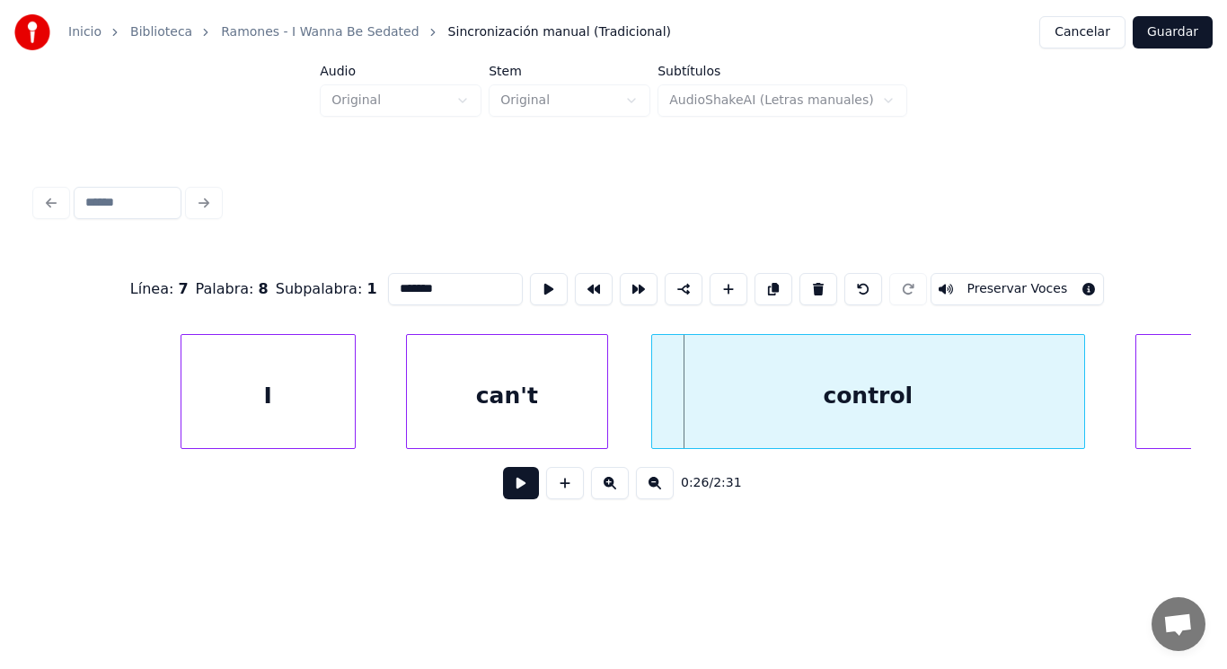
click at [655, 415] on div at bounding box center [654, 391] width 5 height 113
click at [507, 485] on button at bounding box center [521, 483] width 36 height 32
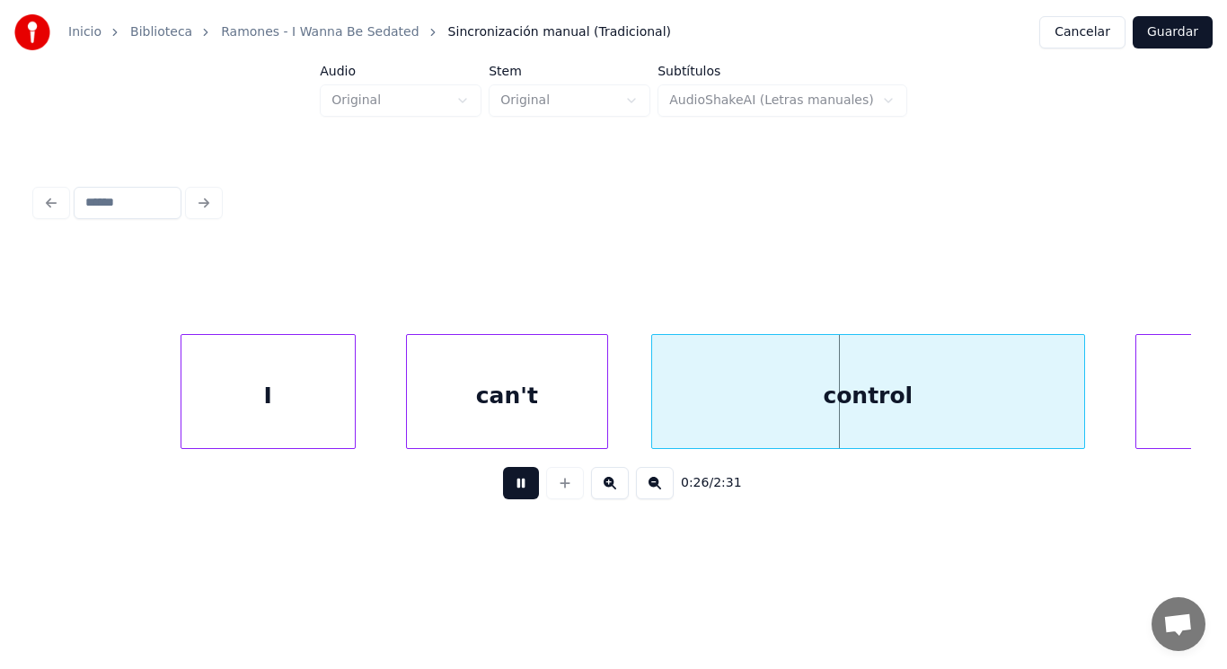
click at [507, 485] on button at bounding box center [521, 483] width 36 height 32
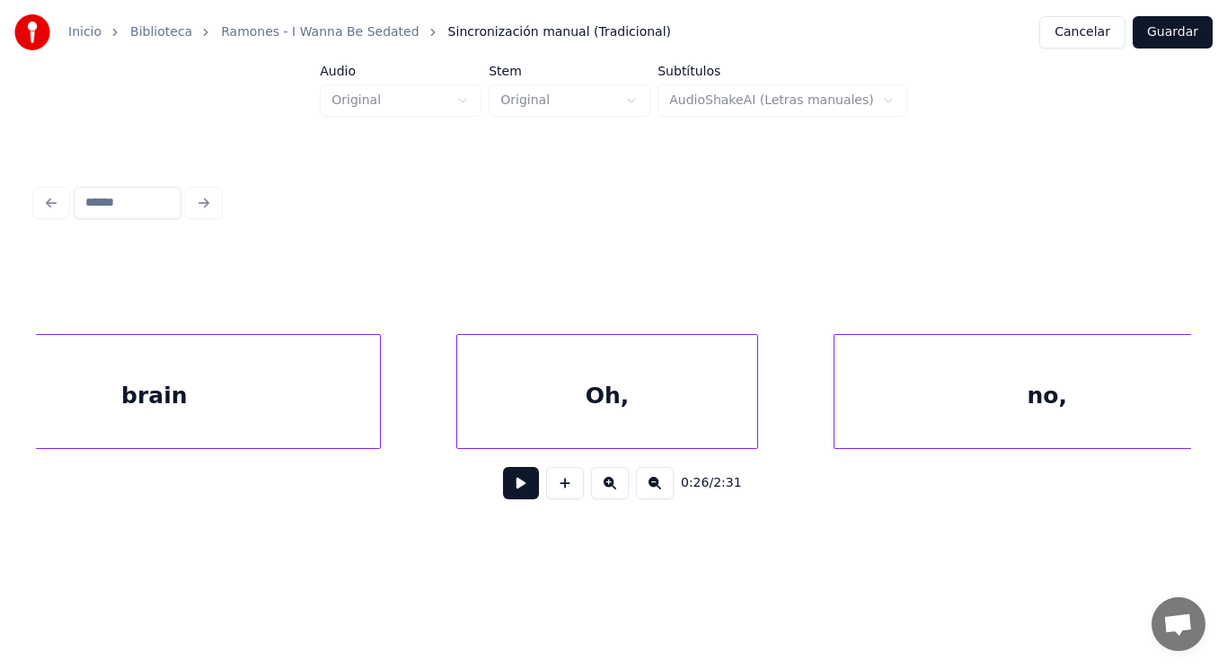
scroll to position [0, 33762]
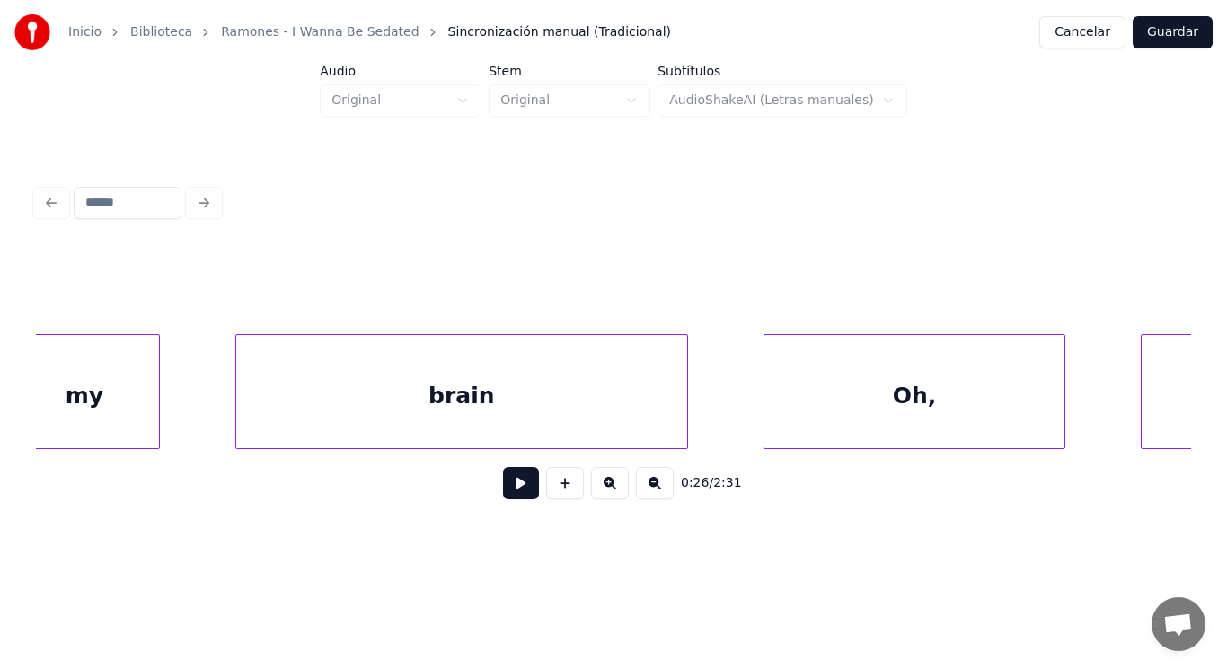
click at [128, 412] on div "my" at bounding box center [84, 396] width 149 height 122
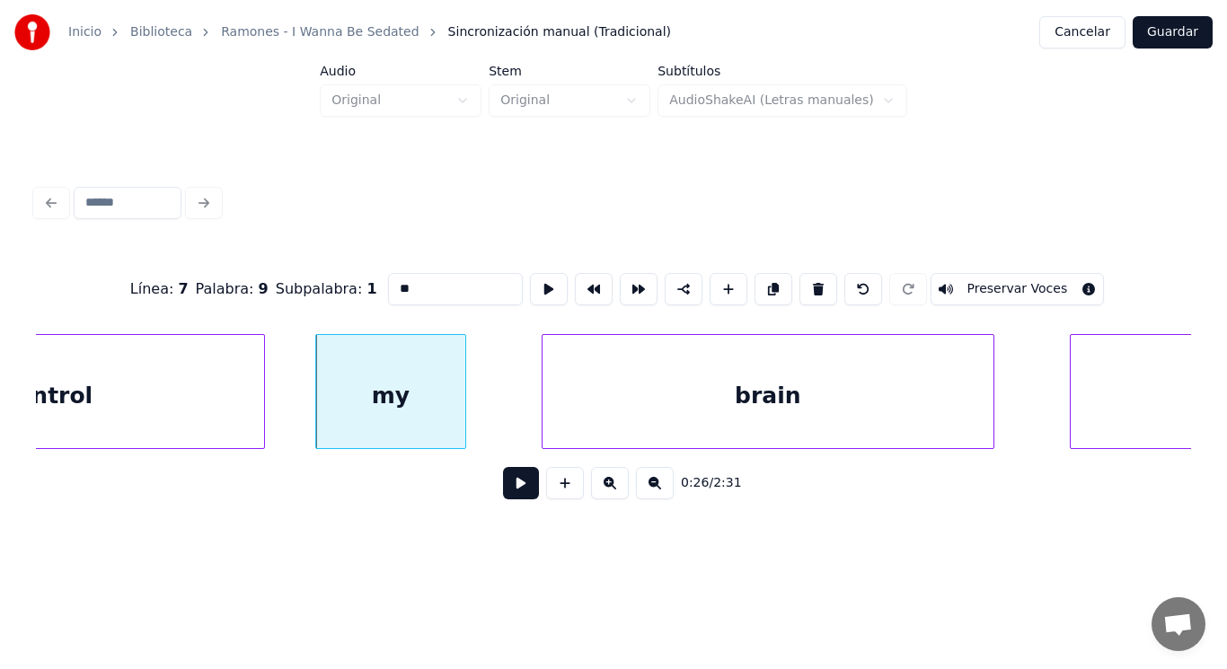
scroll to position [0, 33148]
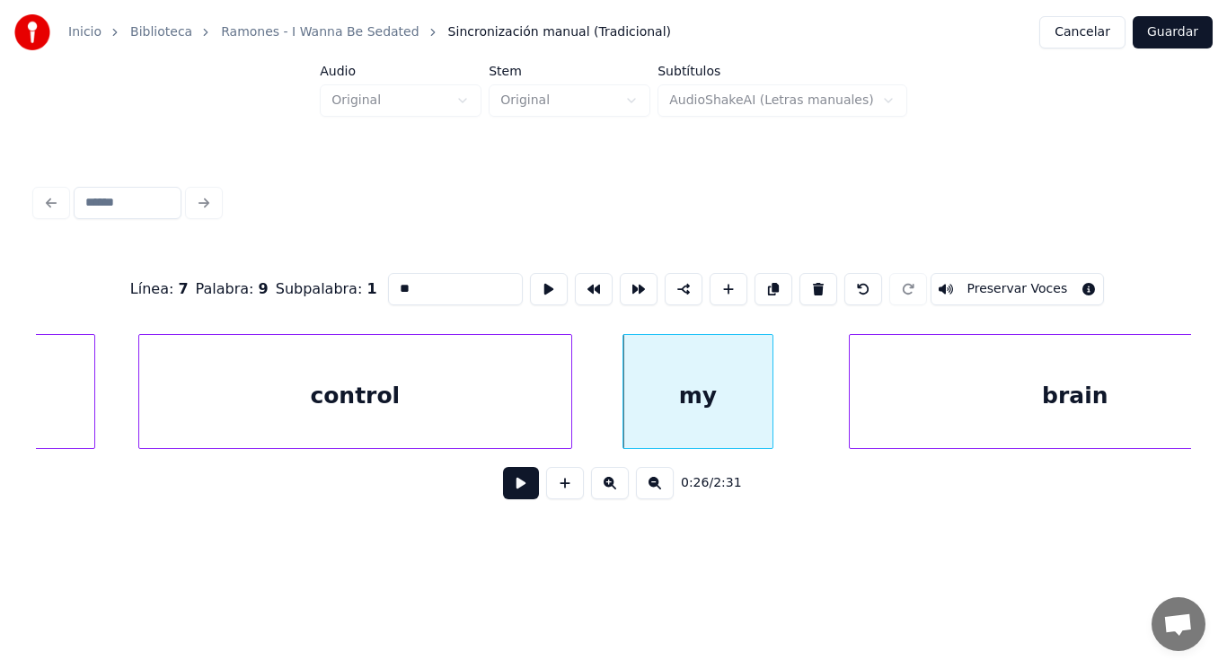
click at [424, 402] on div "control" at bounding box center [355, 396] width 432 height 122
type input "*******"
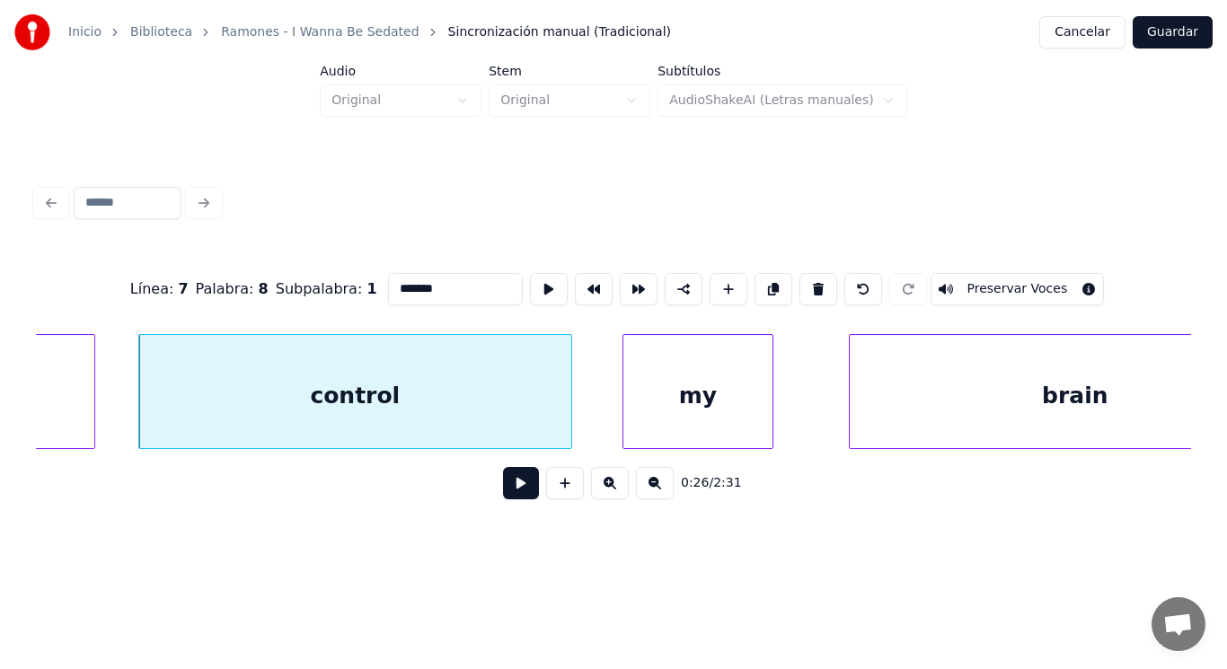
click at [506, 495] on button at bounding box center [521, 483] width 36 height 32
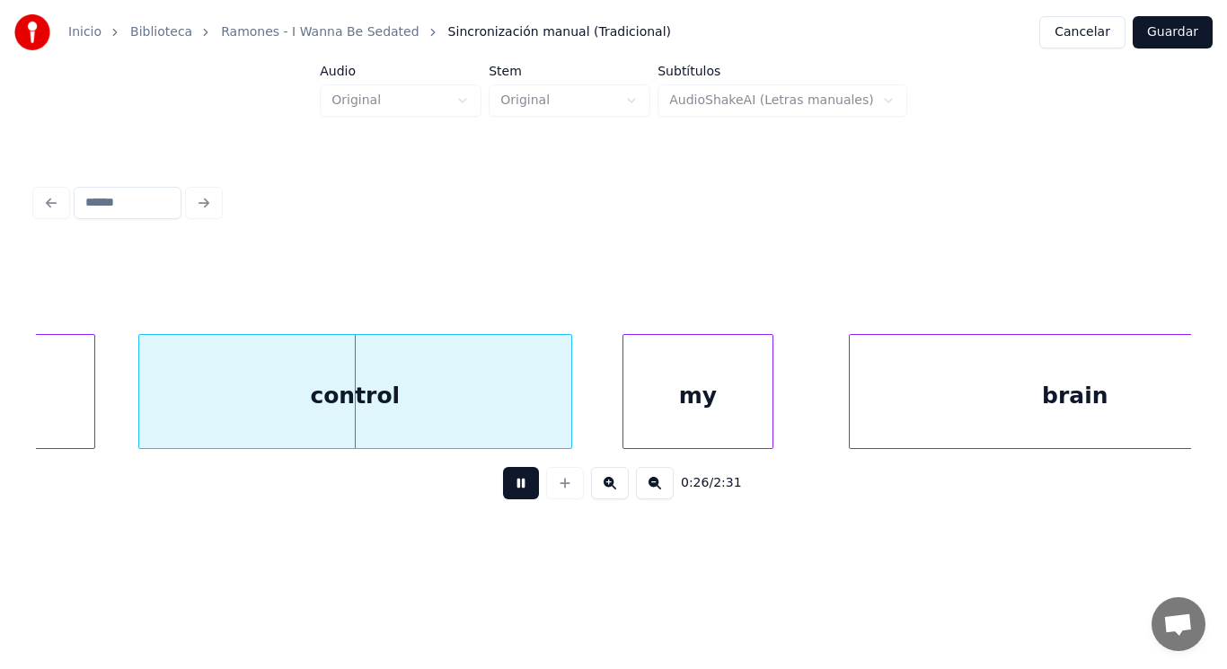
click at [506, 495] on button at bounding box center [521, 483] width 36 height 32
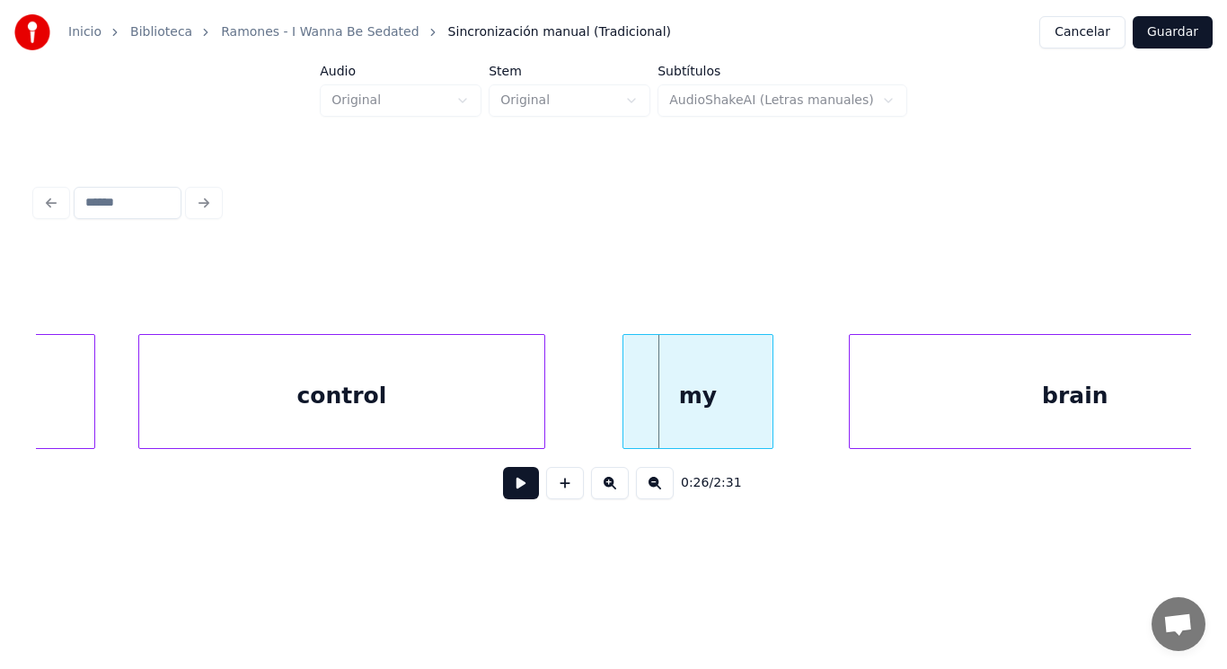
click at [543, 415] on div at bounding box center [541, 391] width 5 height 113
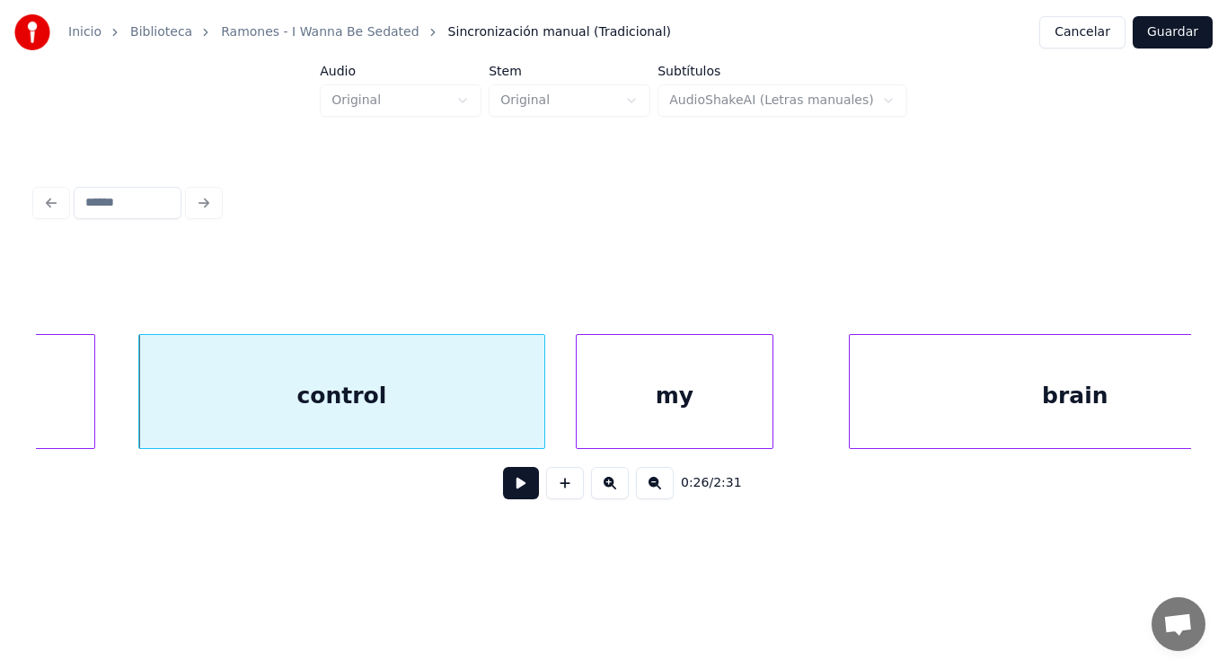
click at [578, 408] on div at bounding box center [579, 391] width 5 height 113
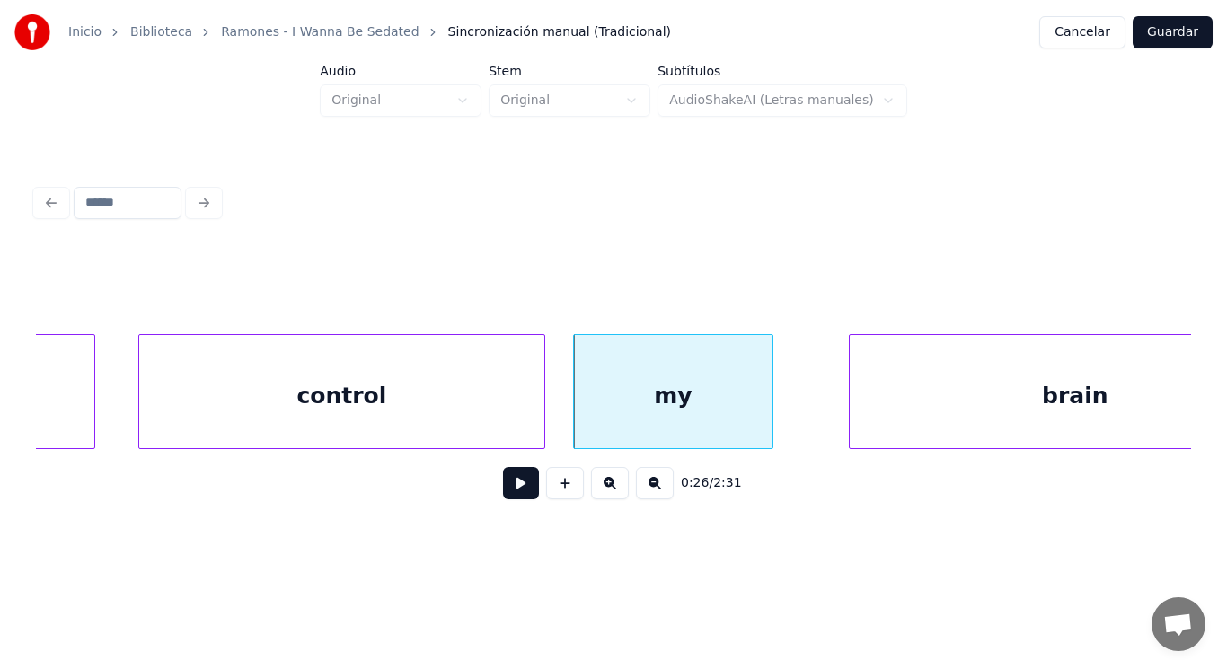
click at [515, 481] on button at bounding box center [521, 483] width 36 height 32
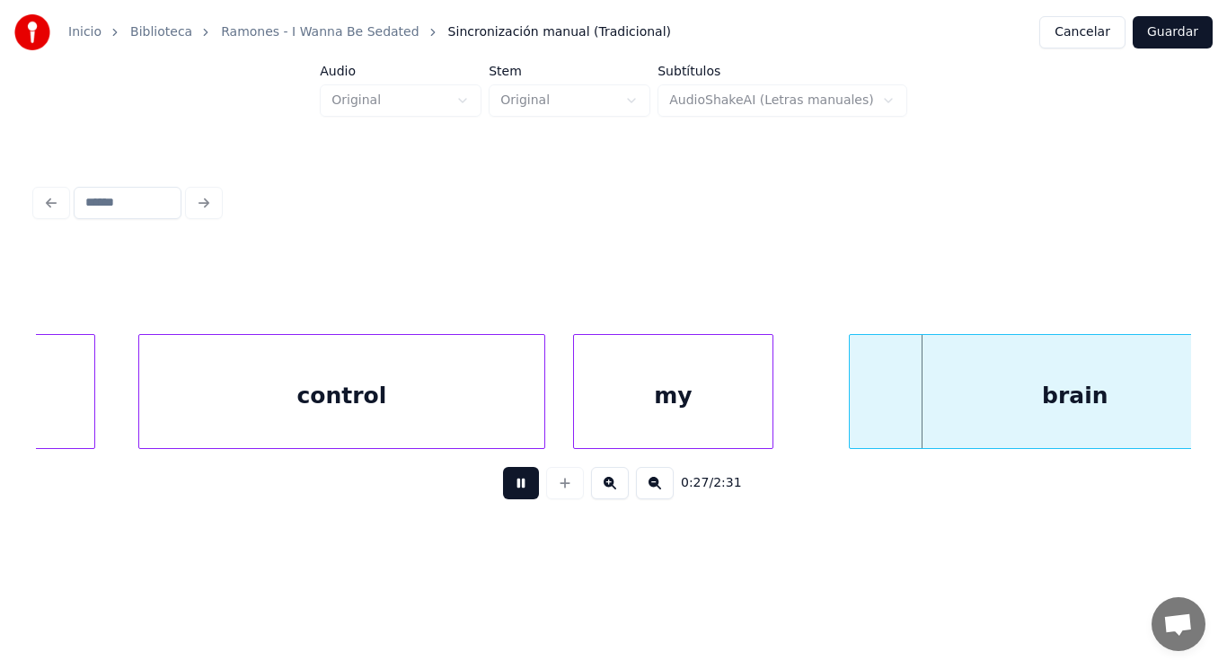
click at [515, 481] on button at bounding box center [521, 483] width 36 height 32
click at [826, 415] on div at bounding box center [825, 391] width 5 height 113
click at [515, 482] on button at bounding box center [521, 483] width 36 height 32
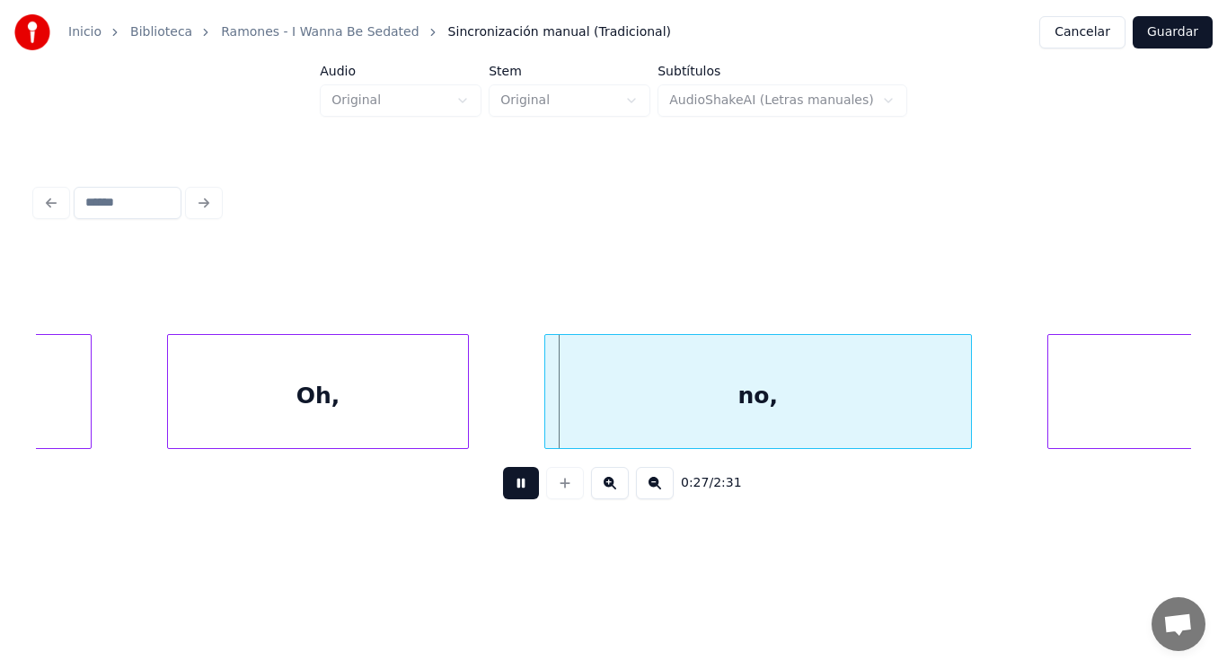
click at [515, 482] on button at bounding box center [521, 483] width 36 height 32
click at [428, 419] on div "Oh," at bounding box center [318, 396] width 300 height 122
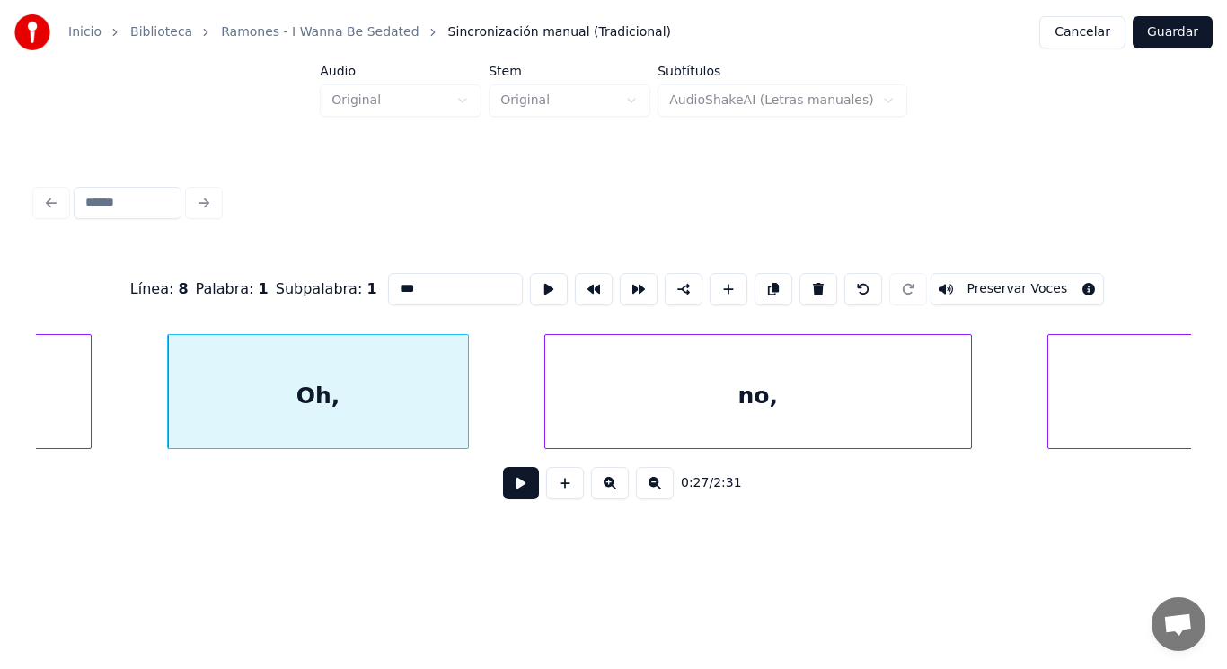
click at [514, 492] on button at bounding box center [521, 483] width 36 height 32
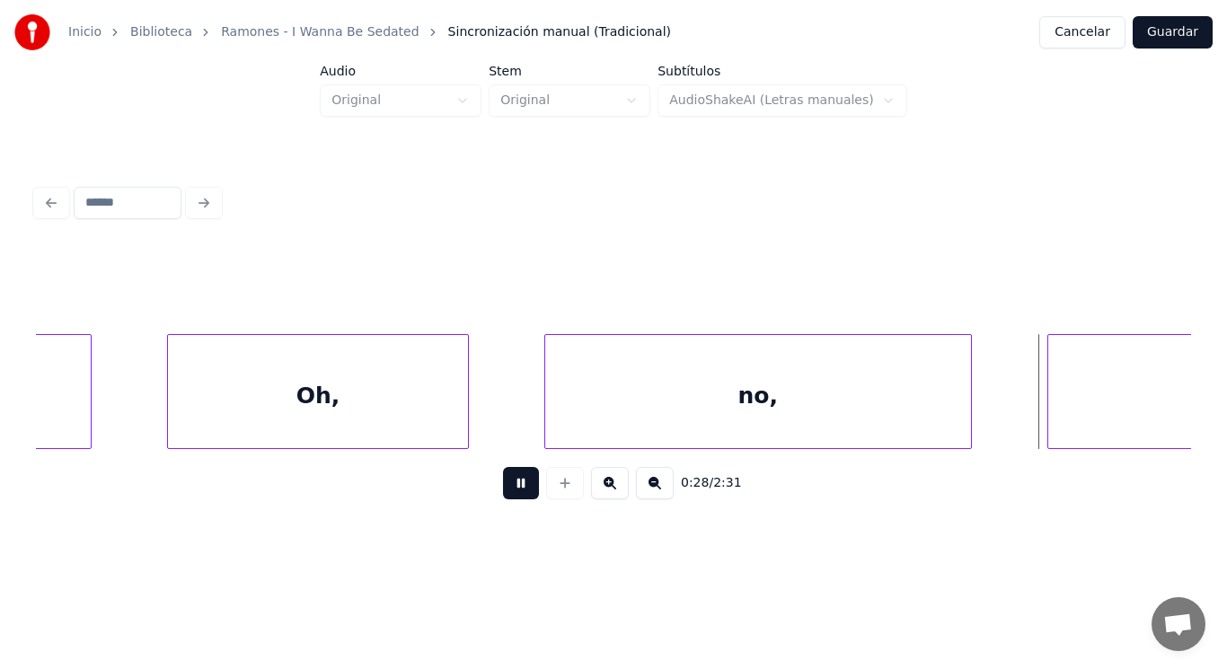
scroll to position [0, 35527]
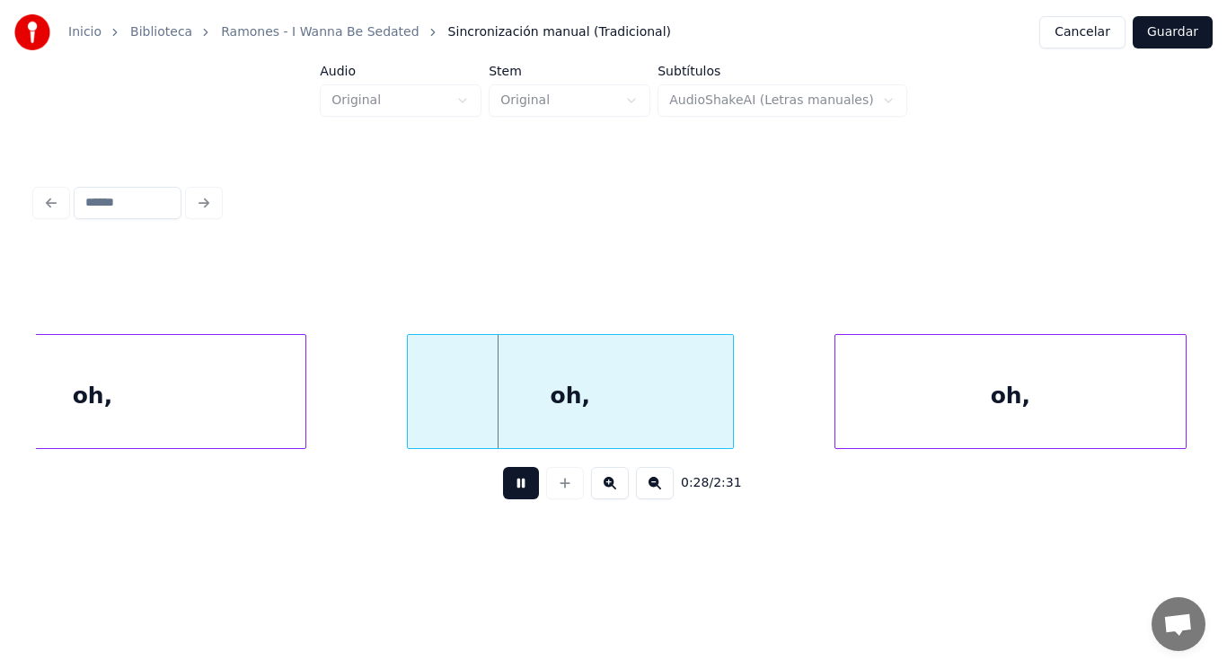
click at [514, 492] on button at bounding box center [521, 483] width 36 height 32
click at [273, 395] on div "oh," at bounding box center [93, 396] width 426 height 122
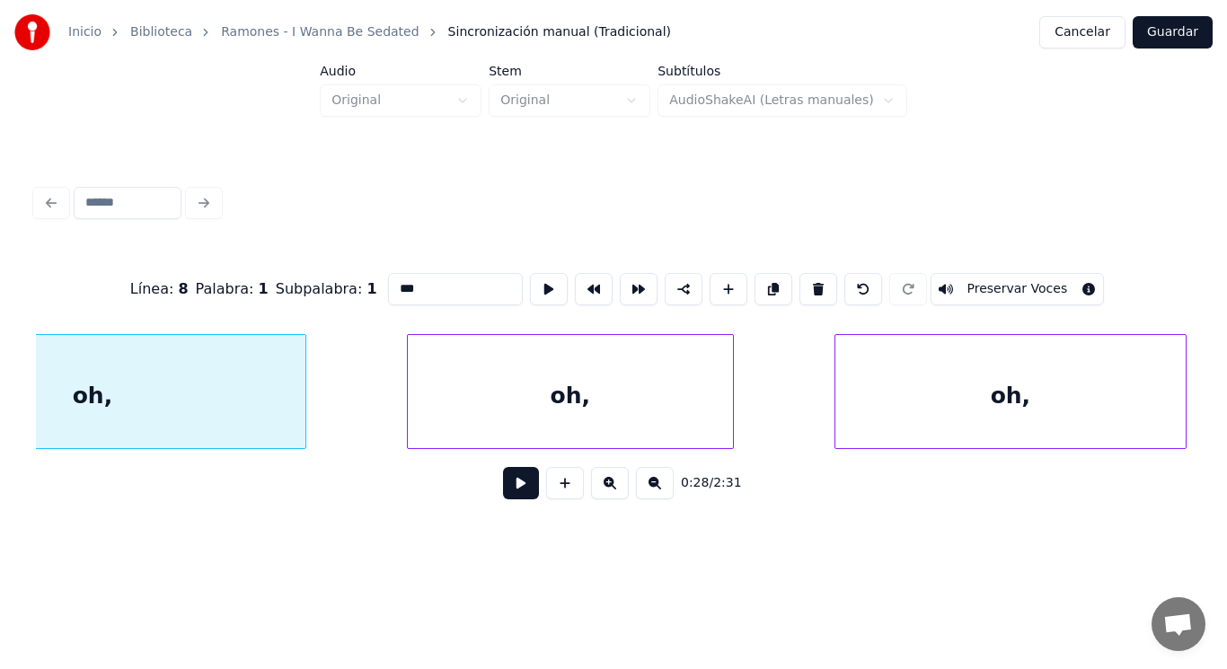
type input "***"
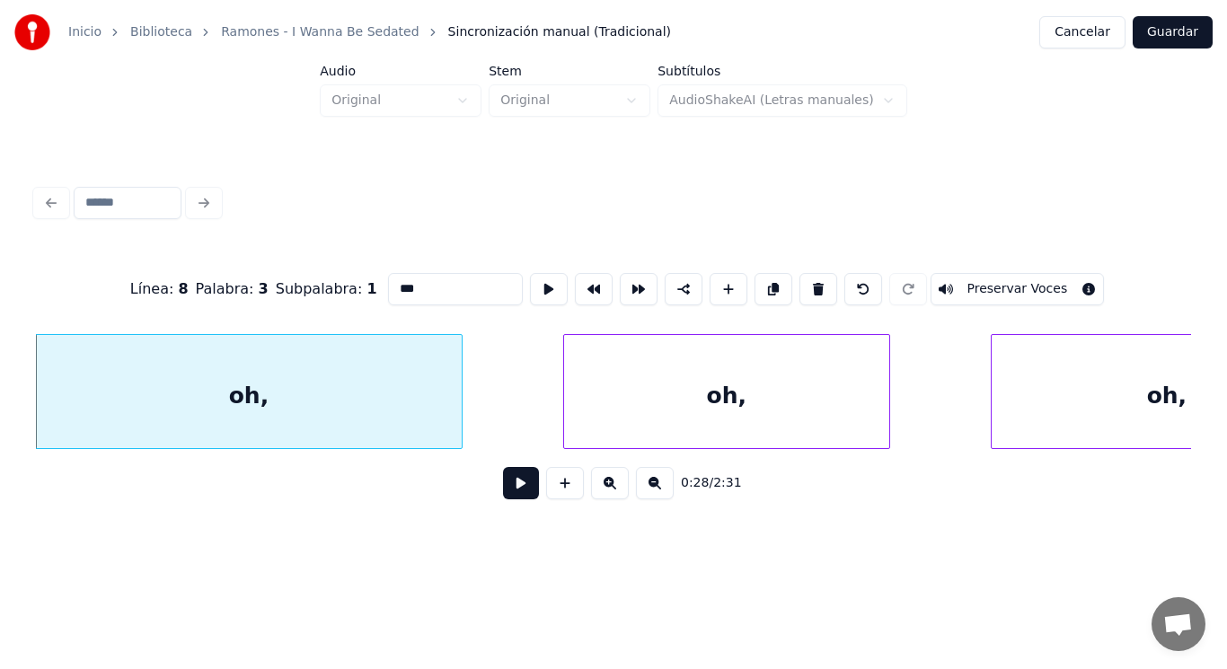
click at [510, 489] on button at bounding box center [521, 483] width 36 height 32
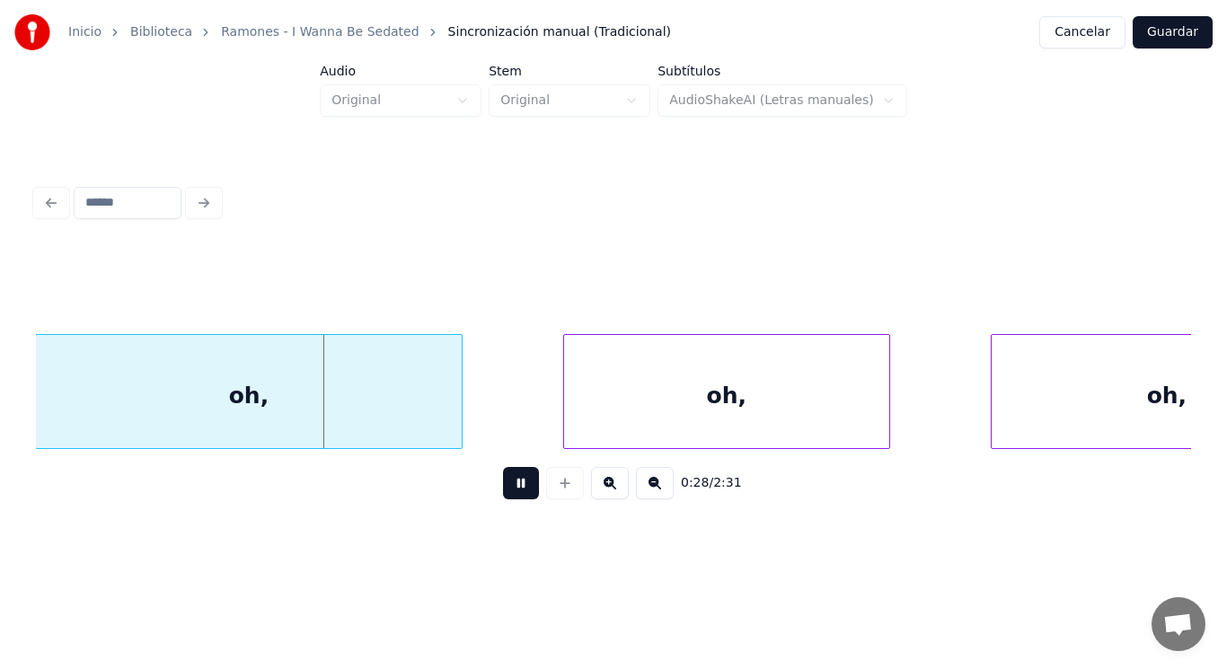
click at [510, 489] on button at bounding box center [521, 483] width 36 height 32
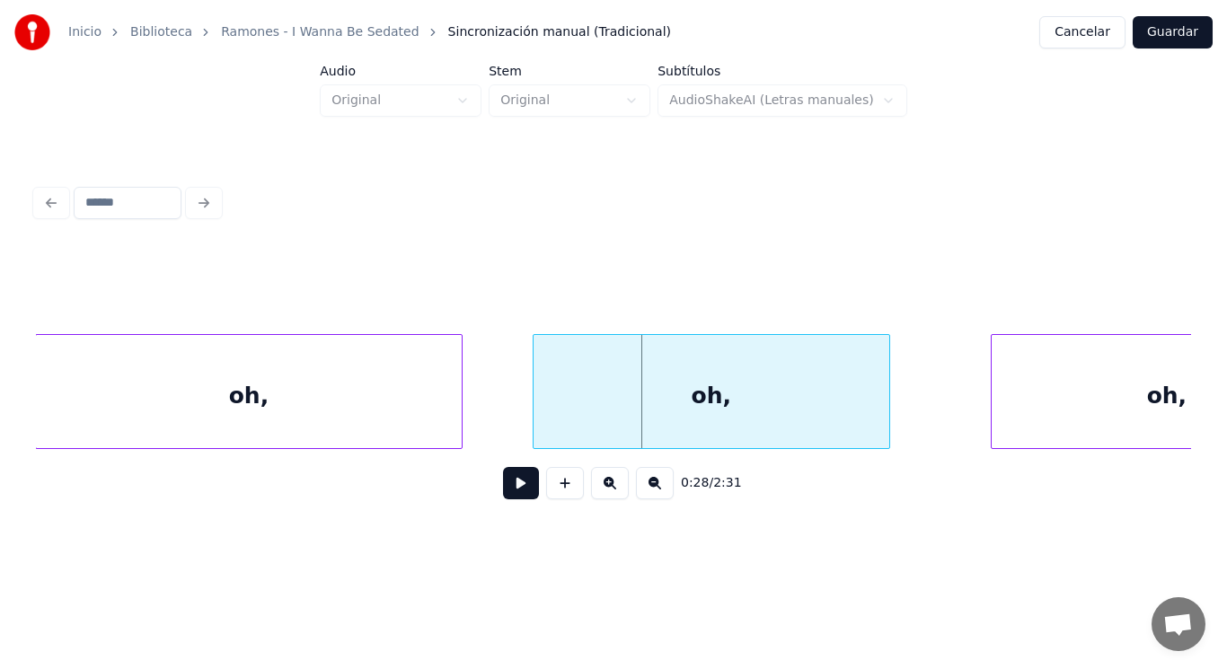
click at [538, 412] on div at bounding box center [536, 391] width 5 height 113
click at [515, 473] on div "0:28 / 2:31" at bounding box center [613, 484] width 1127 height 40
click at [506, 496] on button at bounding box center [521, 483] width 36 height 32
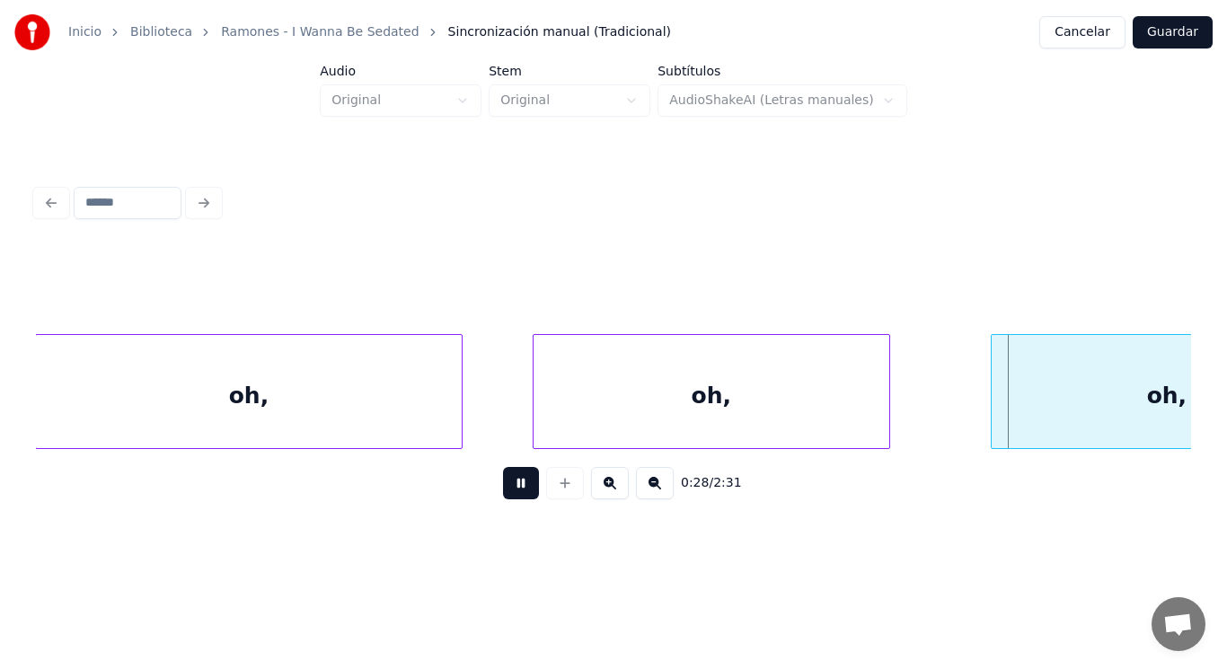
click at [506, 496] on button at bounding box center [521, 483] width 36 height 32
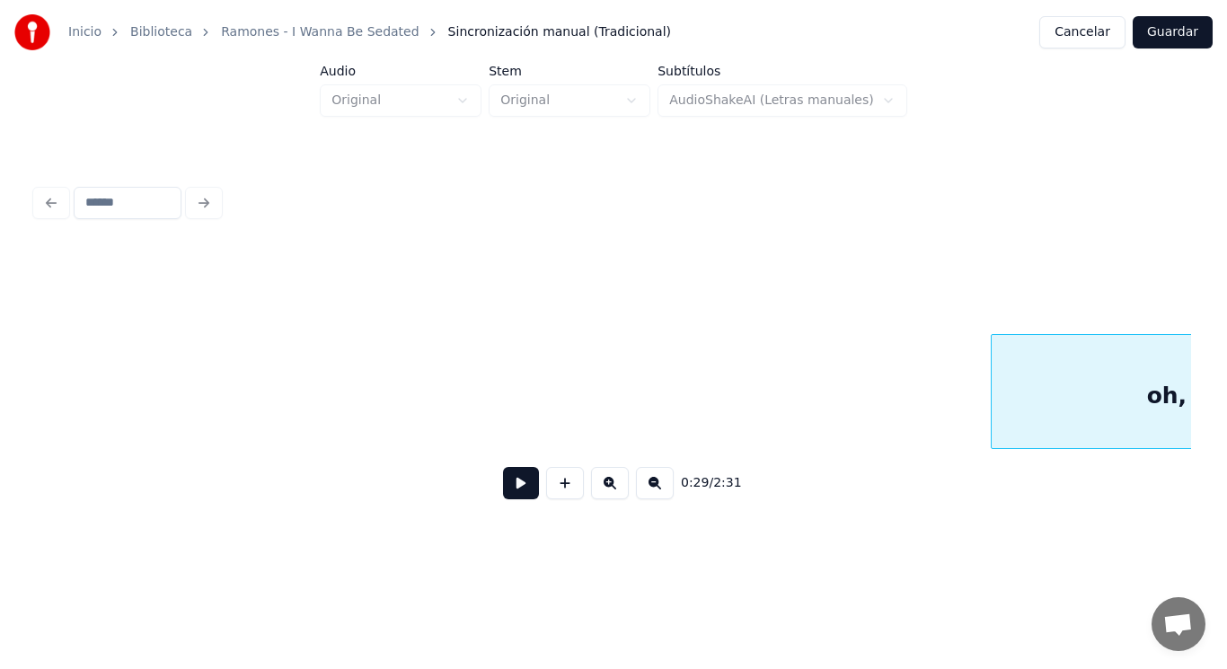
scroll to position [0, 36531]
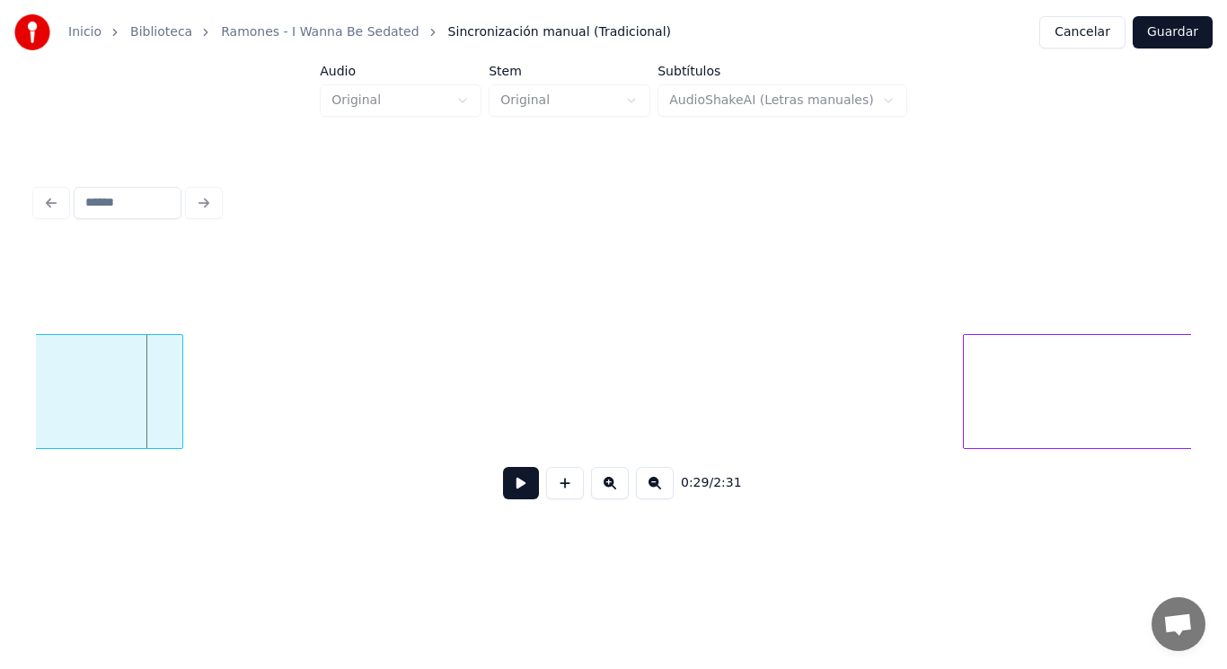
click at [148, 385] on div "oh," at bounding box center [7, 396] width 350 height 122
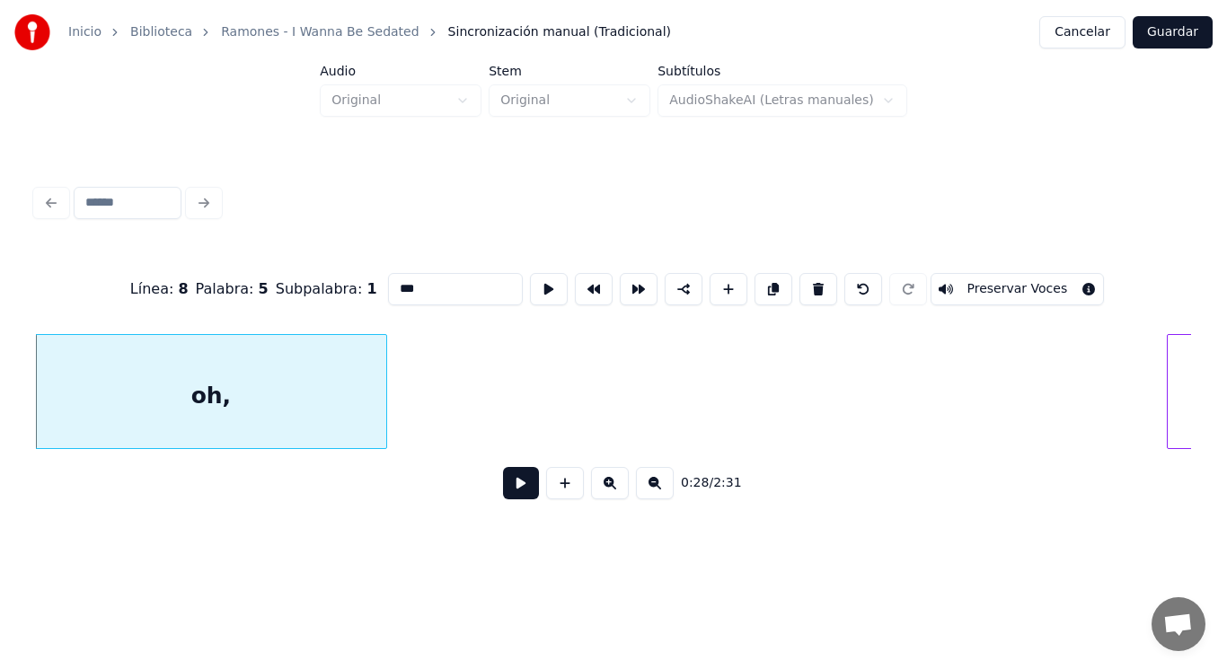
click at [520, 493] on button at bounding box center [521, 483] width 36 height 32
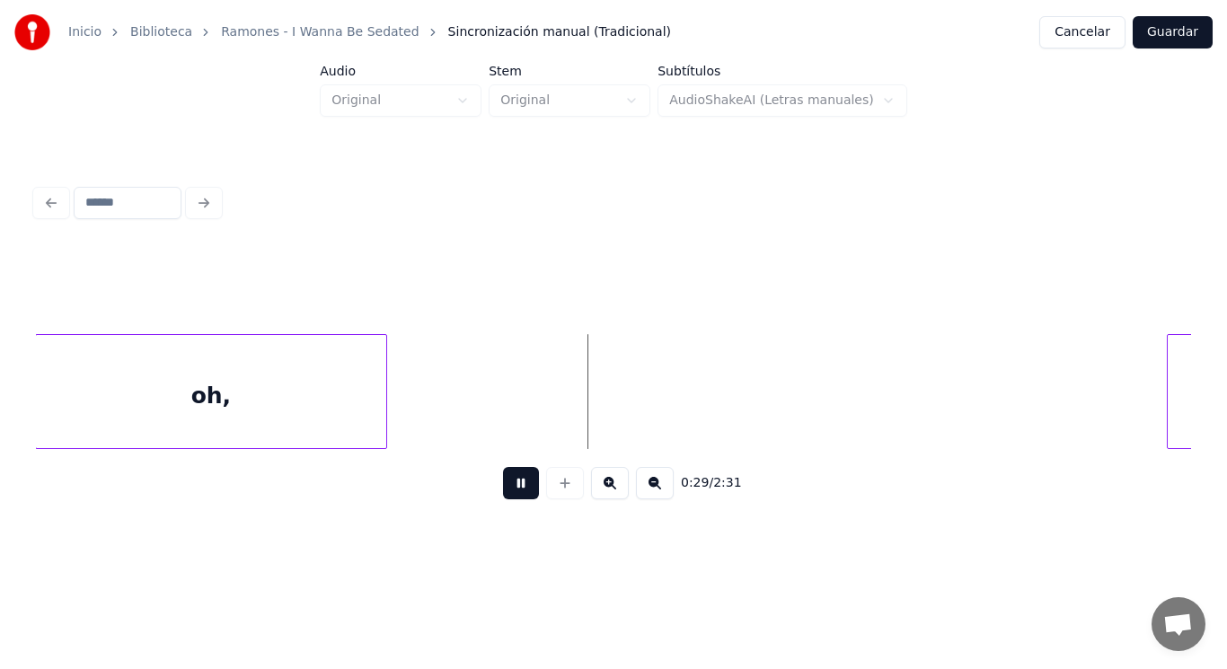
click at [520, 493] on button at bounding box center [521, 483] width 36 height 32
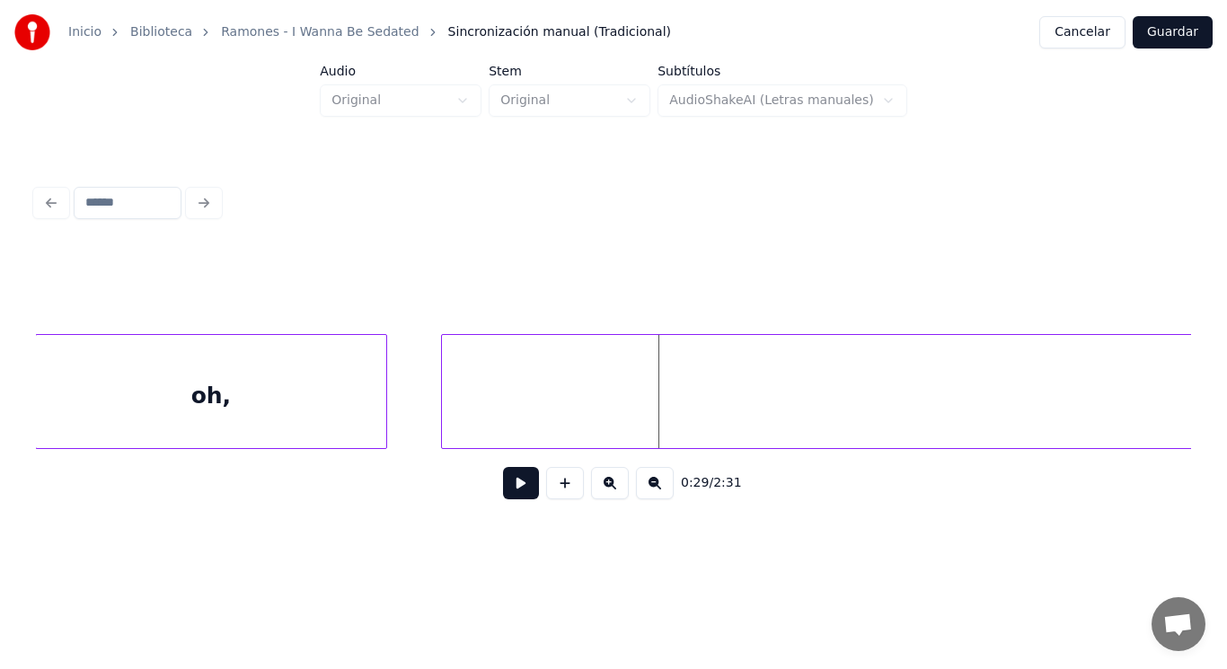
click at [442, 382] on div at bounding box center [444, 391] width 5 height 113
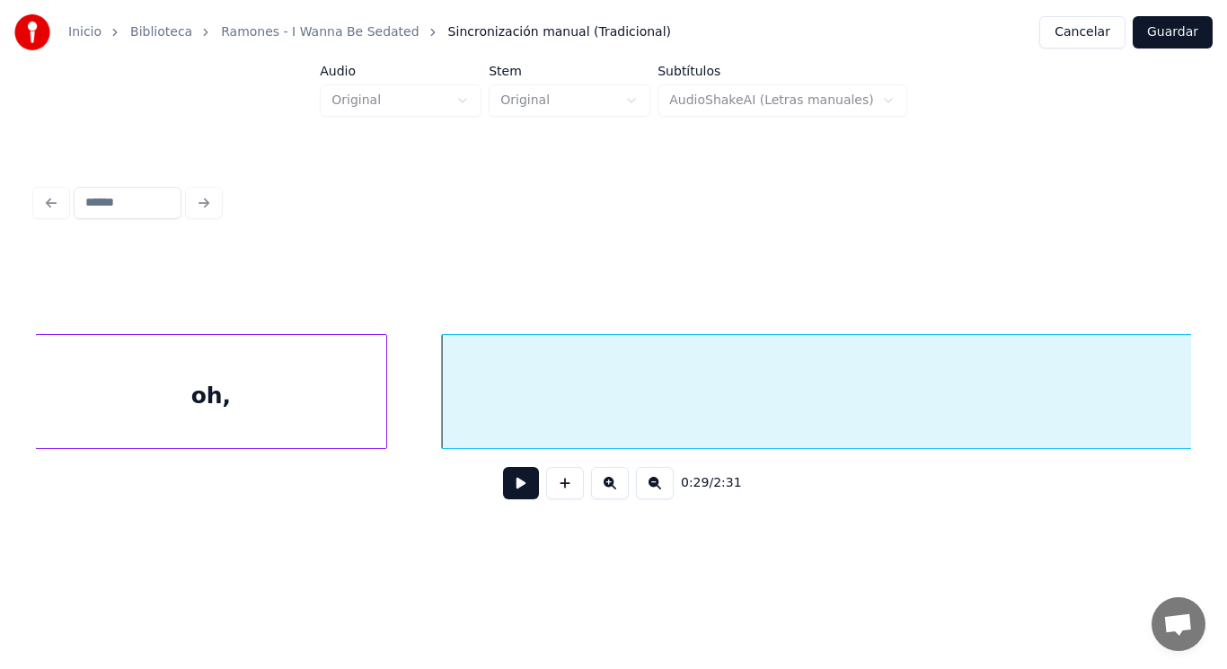
click at [512, 487] on button at bounding box center [521, 483] width 36 height 32
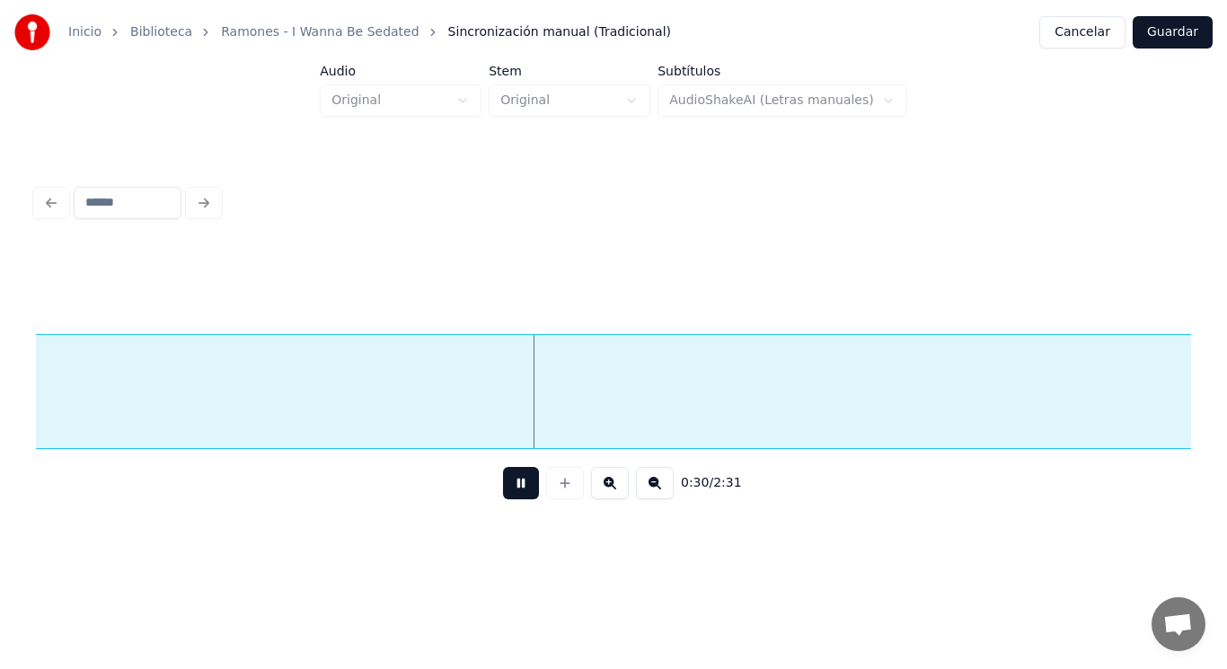
click at [512, 487] on button at bounding box center [521, 483] width 36 height 32
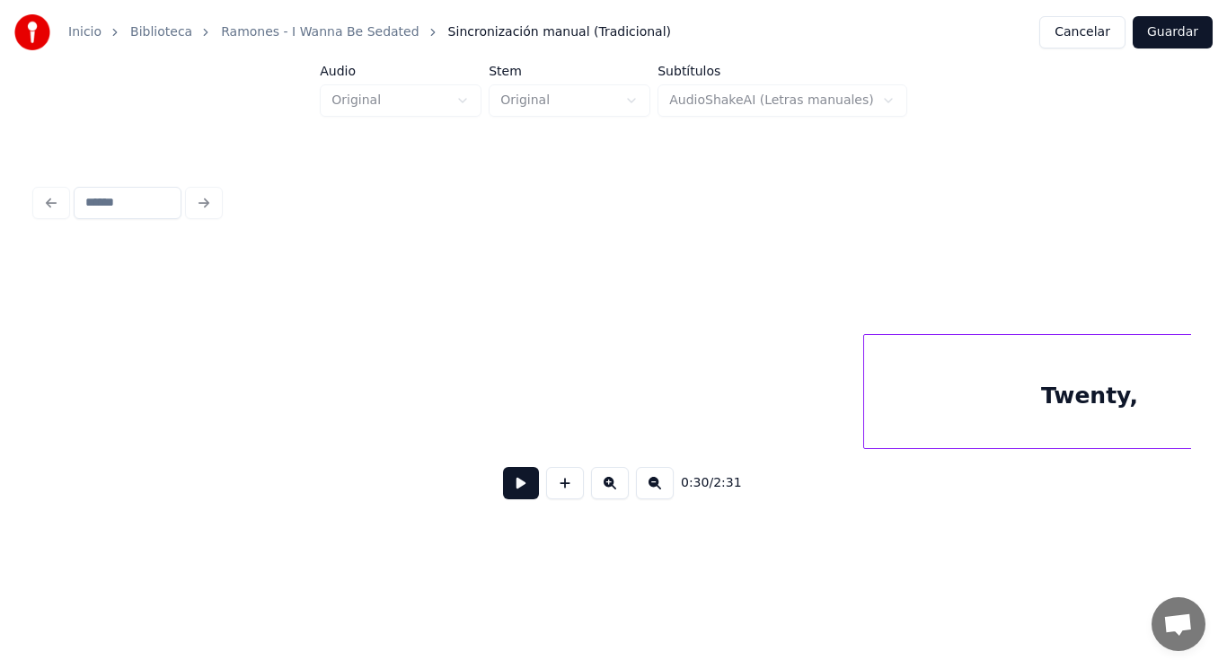
click at [0, 386] on div "Inicio Biblioteca Ramones - I Wanna Be Sedated Sincronización manual (Tradicion…" at bounding box center [613, 273] width 1227 height 547
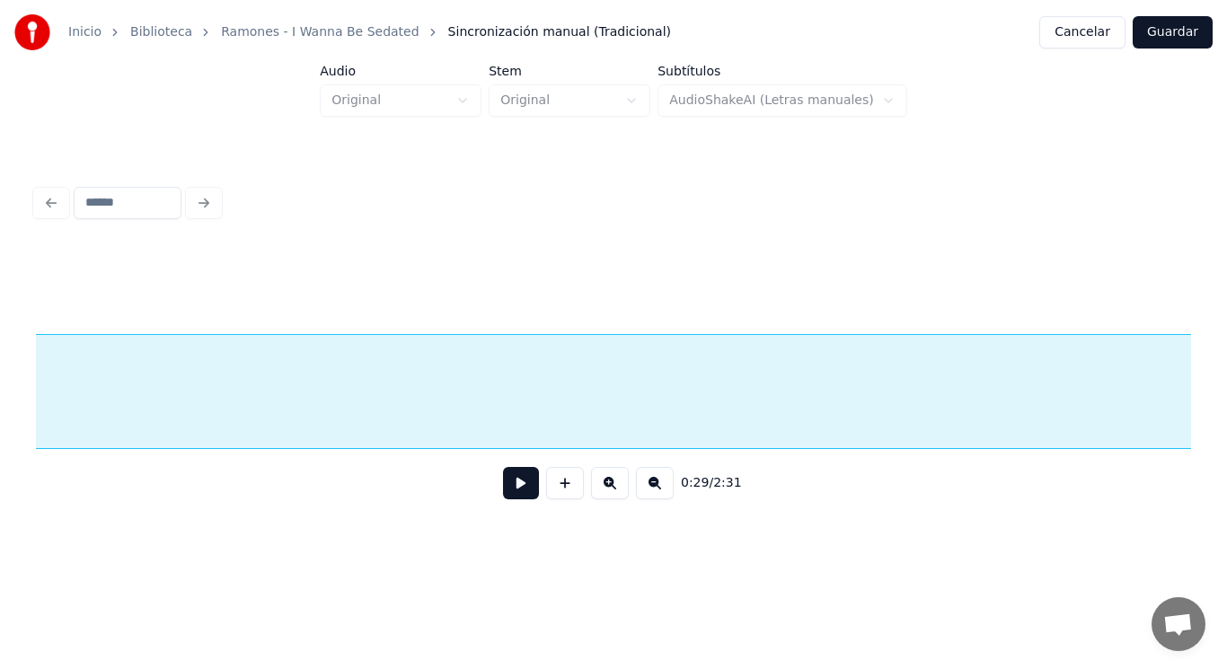
scroll to position [0, 40668]
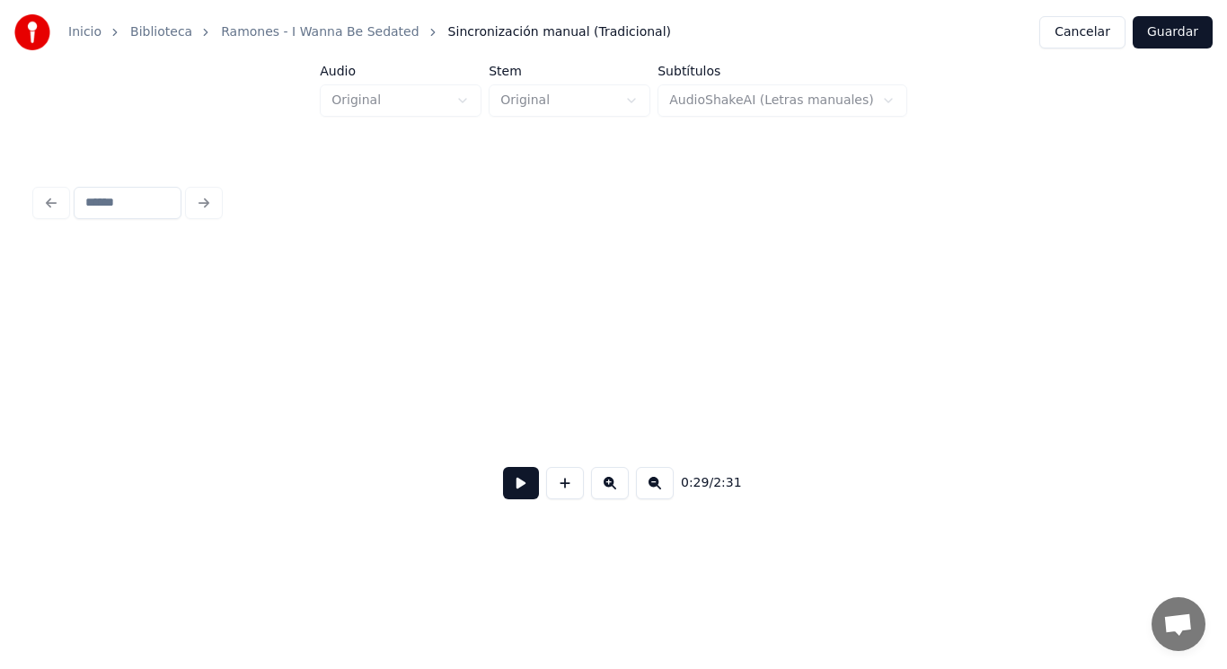
click at [0, 382] on div "Inicio Biblioteca Ramones - I Wanna Be Sedated Sincronización manual (Tradicion…" at bounding box center [613, 273] width 1227 height 547
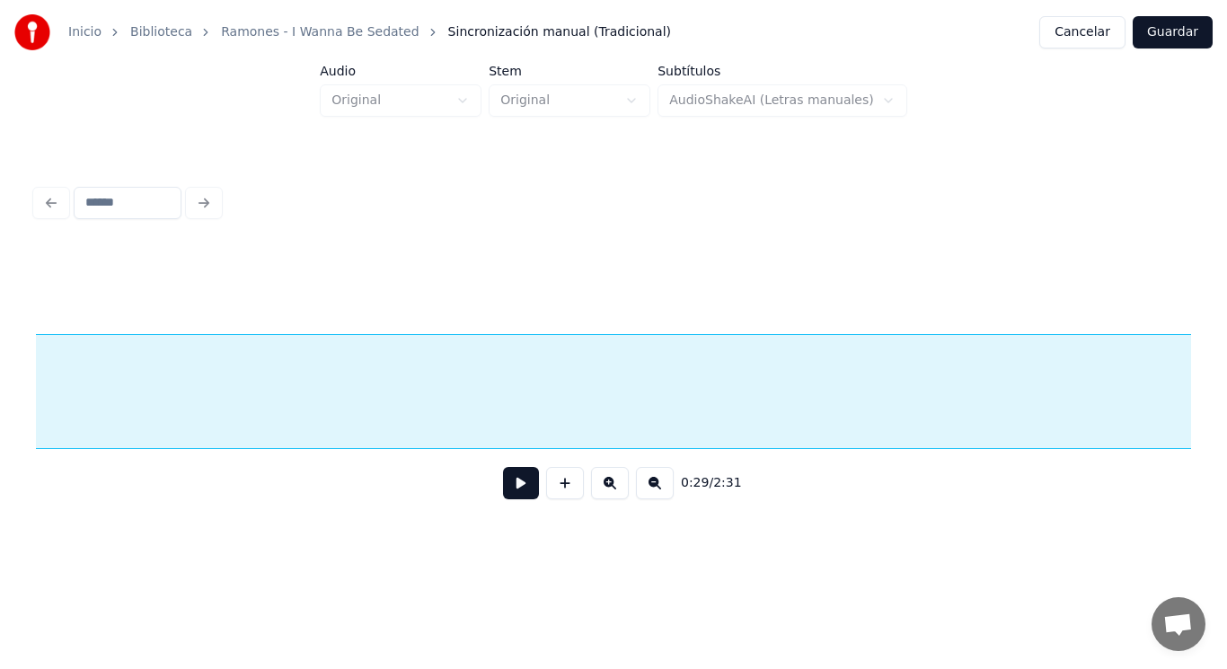
scroll to position [0, 39594]
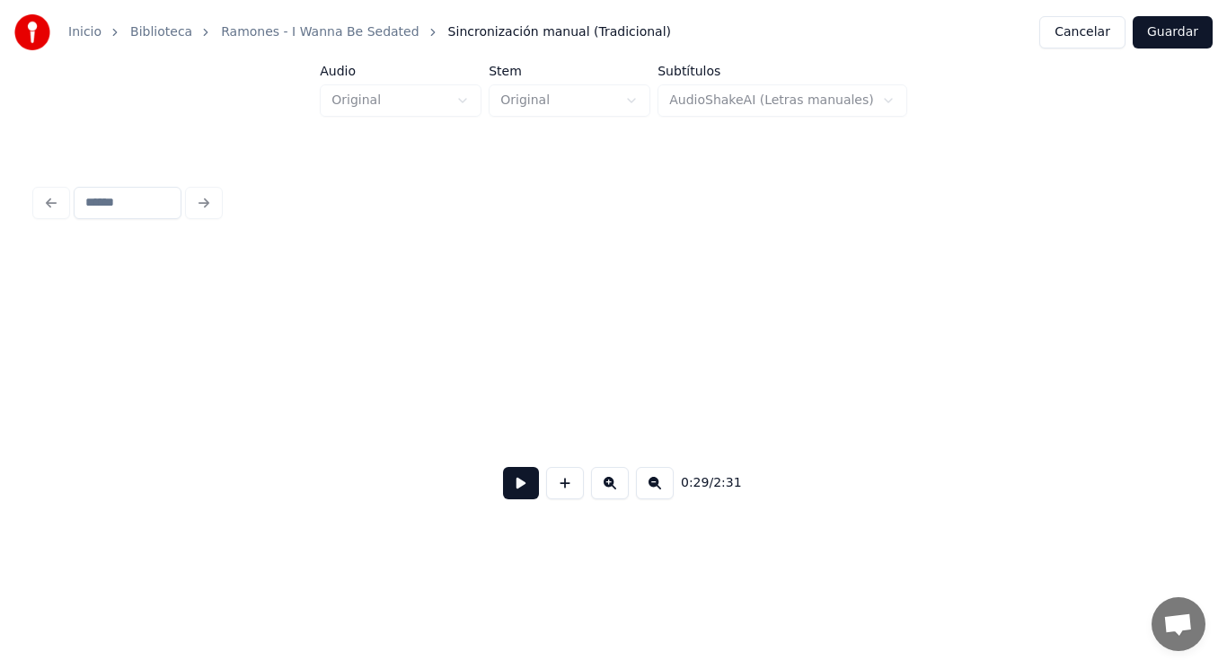
click at [0, 392] on div "Inicio Biblioteca Ramones - I Wanna Be Sedated Sincronización manual (Tradicion…" at bounding box center [613, 273] width 1227 height 547
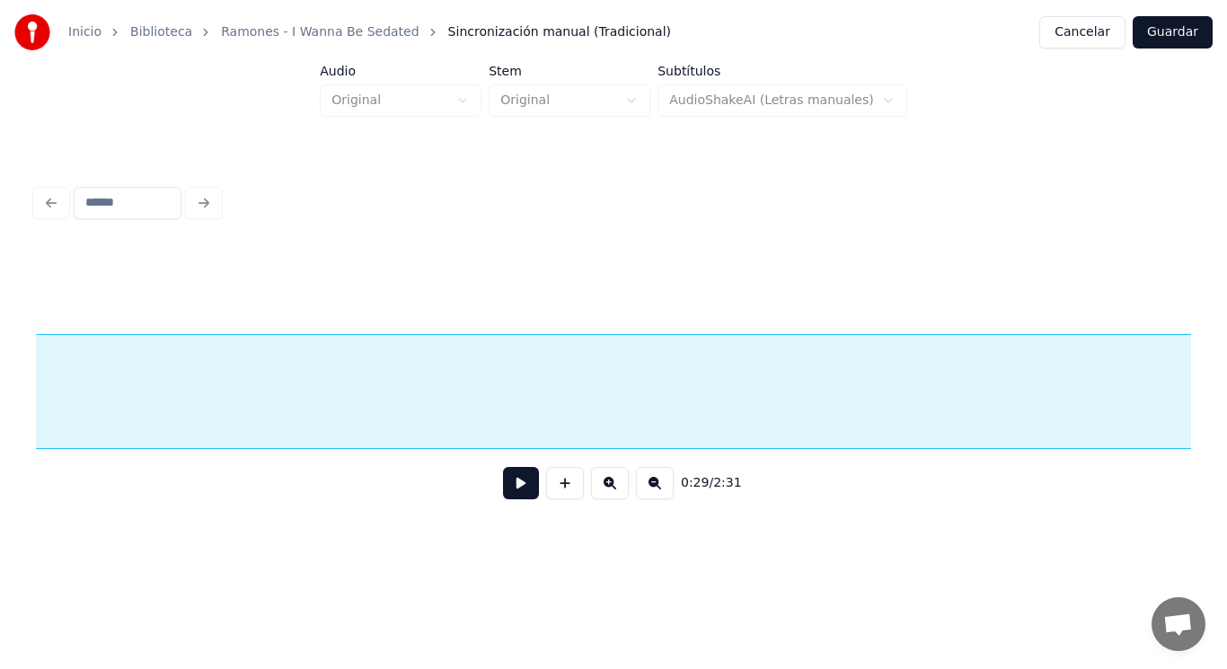
scroll to position [0, 38520]
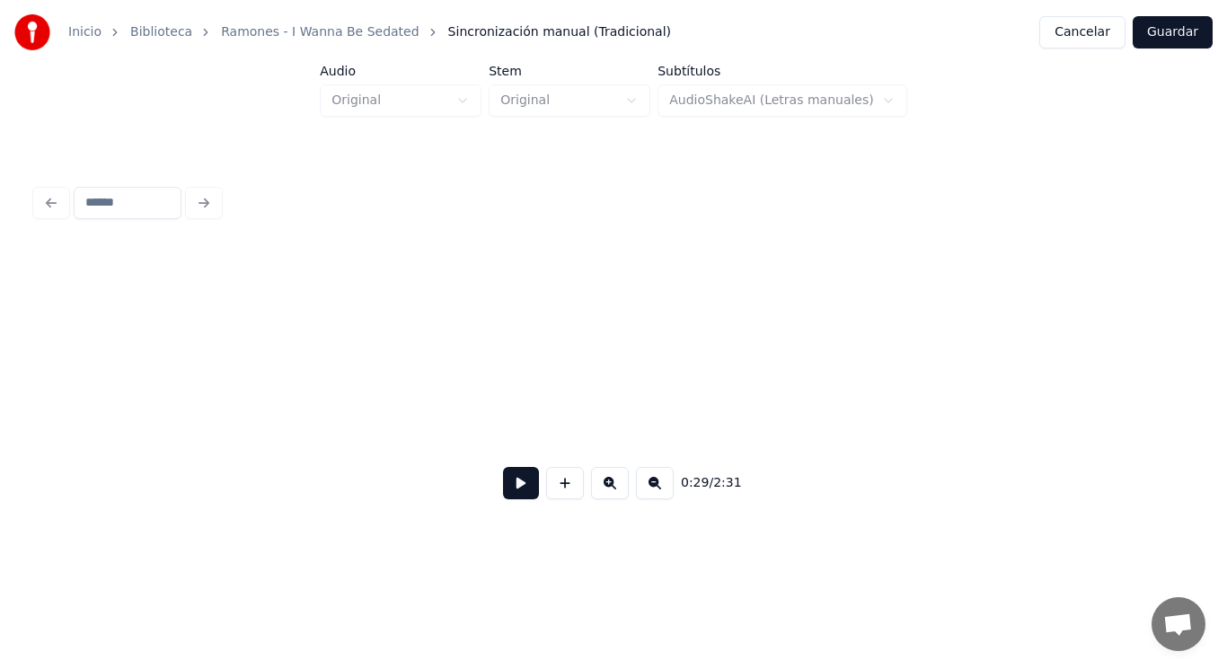
click at [0, 394] on div "Inicio Biblioteca Ramones - I Wanna Be Sedated Sincronización manual (Tradicion…" at bounding box center [613, 273] width 1227 height 547
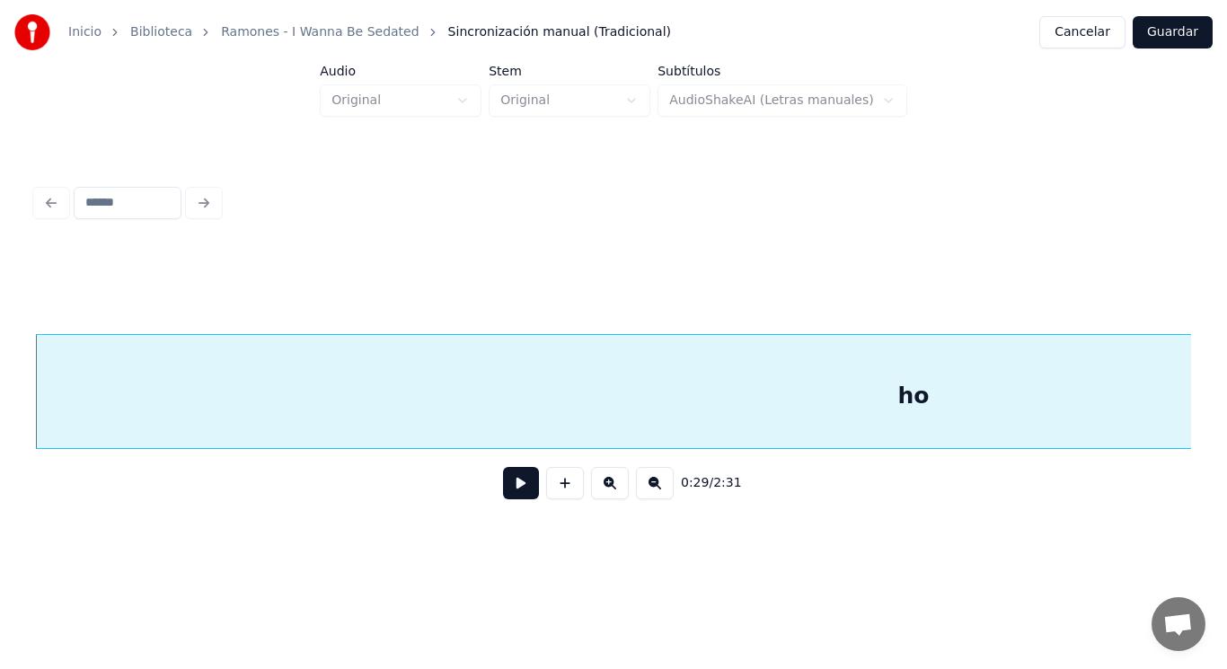
click at [507, 489] on button at bounding box center [521, 483] width 36 height 32
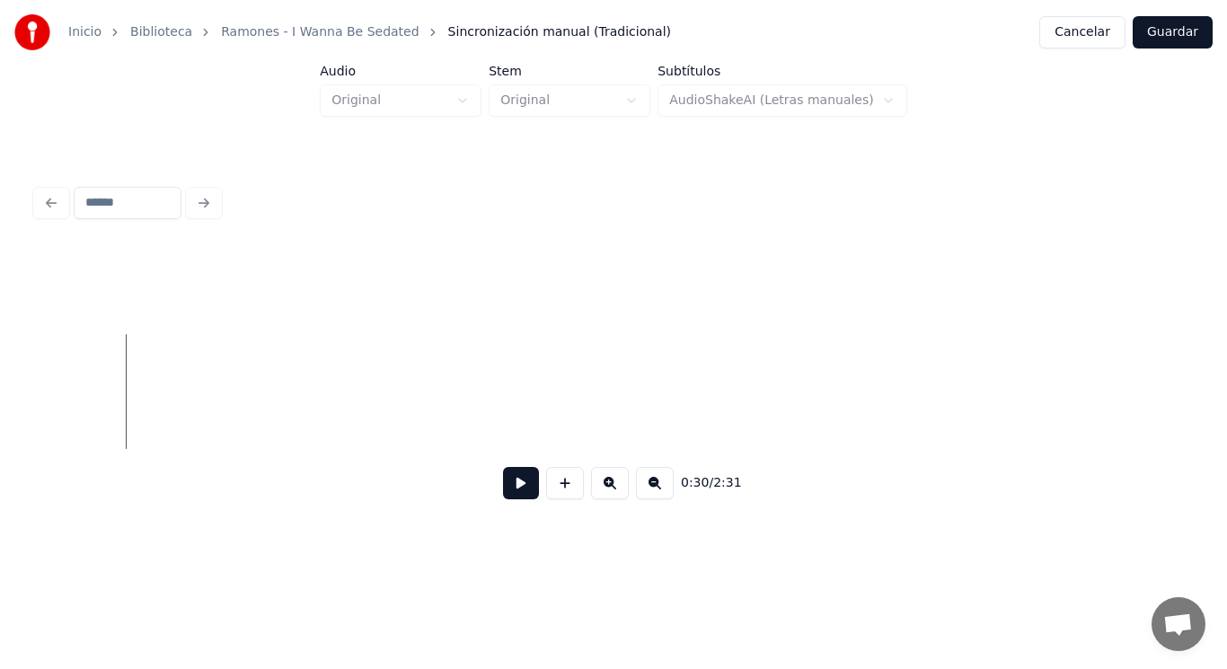
click at [0, 372] on div "Inicio Biblioteca Ramones - I Wanna Be Sedated Sincronización manual (Tradicion…" at bounding box center [613, 273] width 1227 height 547
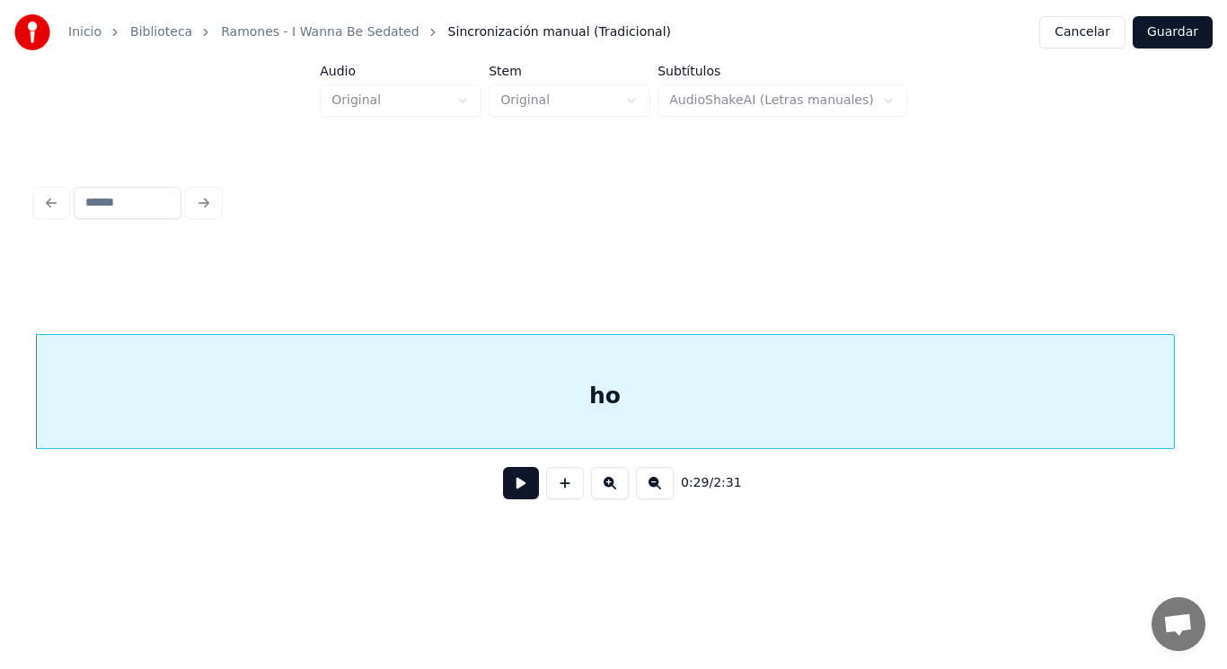
click at [504, 489] on button at bounding box center [521, 483] width 36 height 32
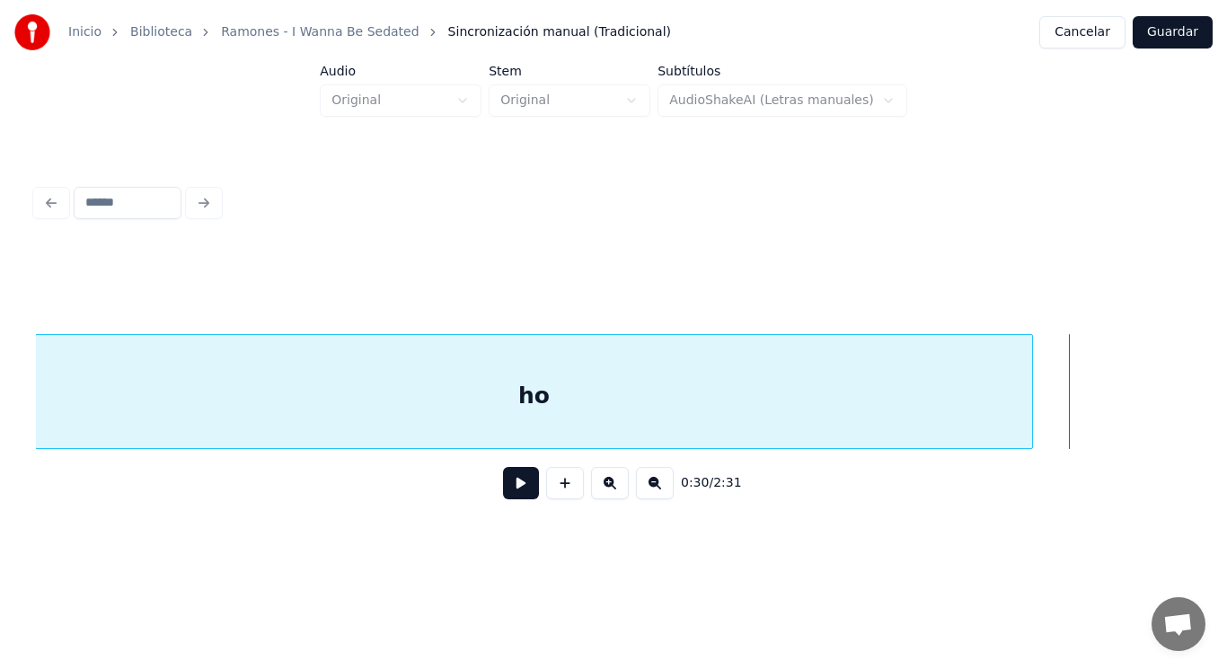
click at [1030, 415] on div at bounding box center [1029, 391] width 5 height 113
click at [518, 420] on div "ho" at bounding box center [534, 396] width 996 height 122
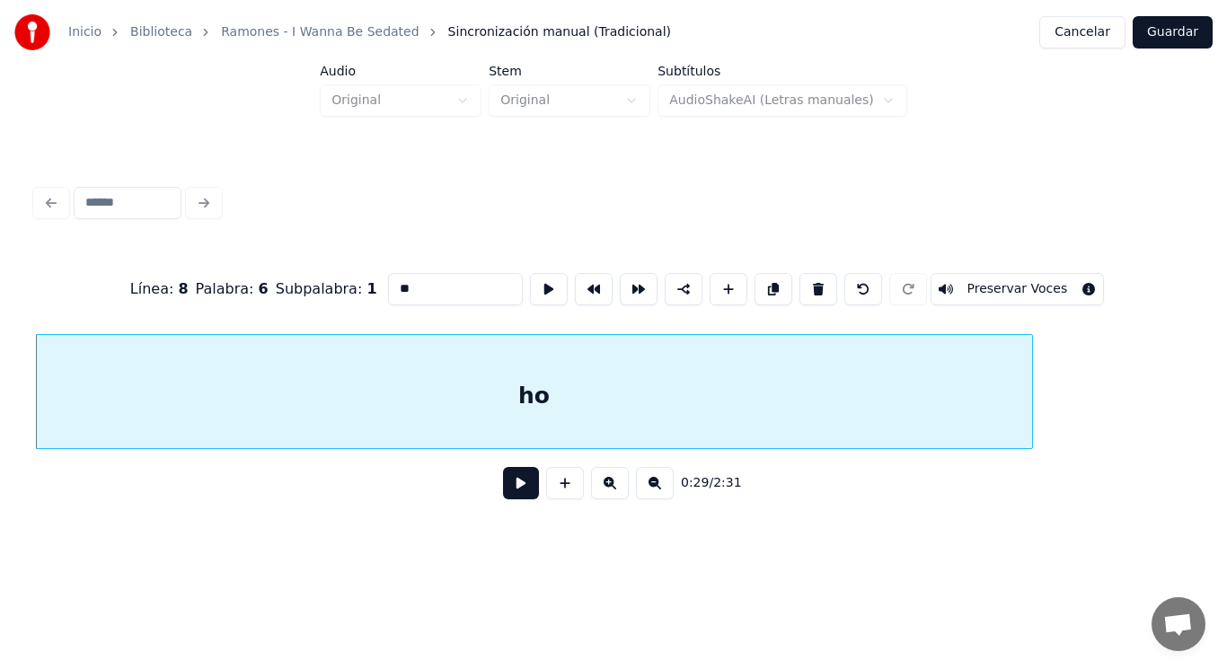
click at [393, 278] on input "**" at bounding box center [455, 289] width 135 height 32
type input "**"
click at [507, 500] on button at bounding box center [521, 483] width 36 height 32
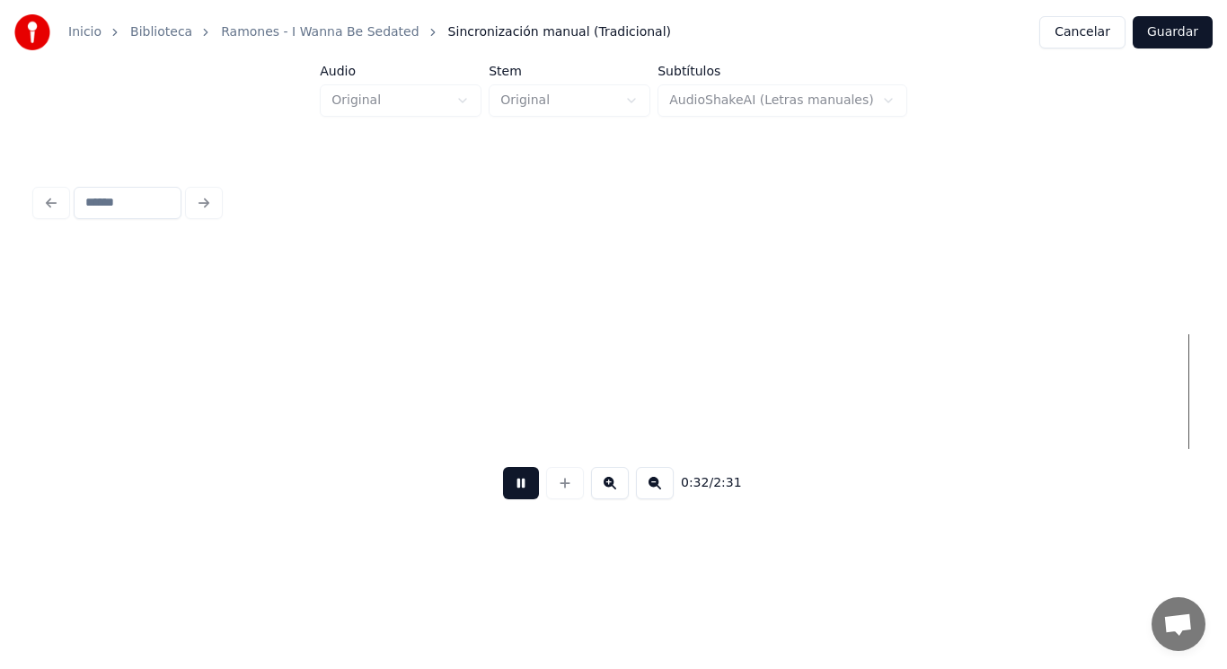
scroll to position [0, 41393]
click at [507, 500] on button at bounding box center [521, 483] width 36 height 32
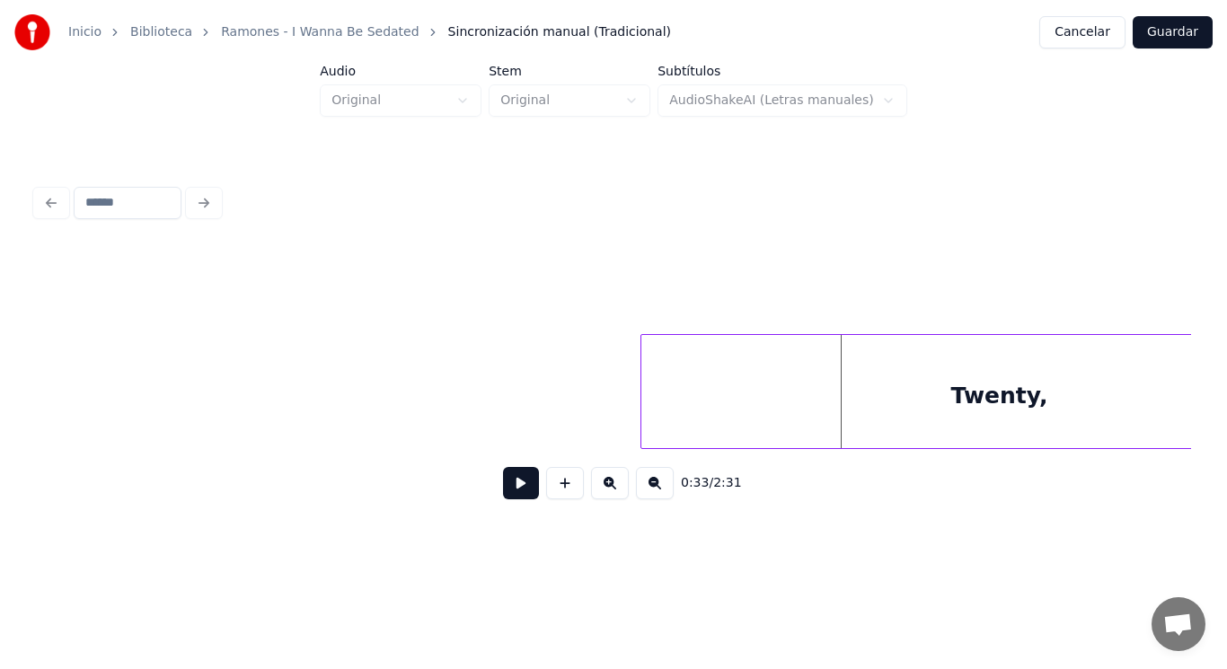
click at [646, 420] on div at bounding box center [643, 391] width 5 height 113
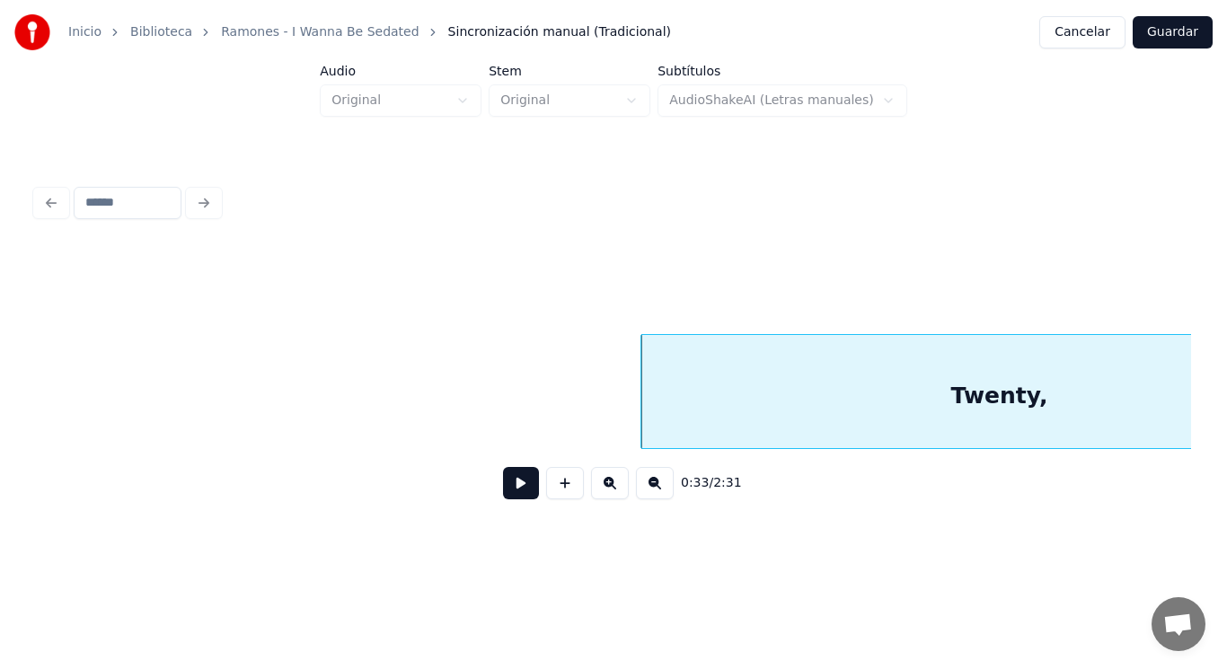
click at [516, 490] on button at bounding box center [521, 483] width 36 height 32
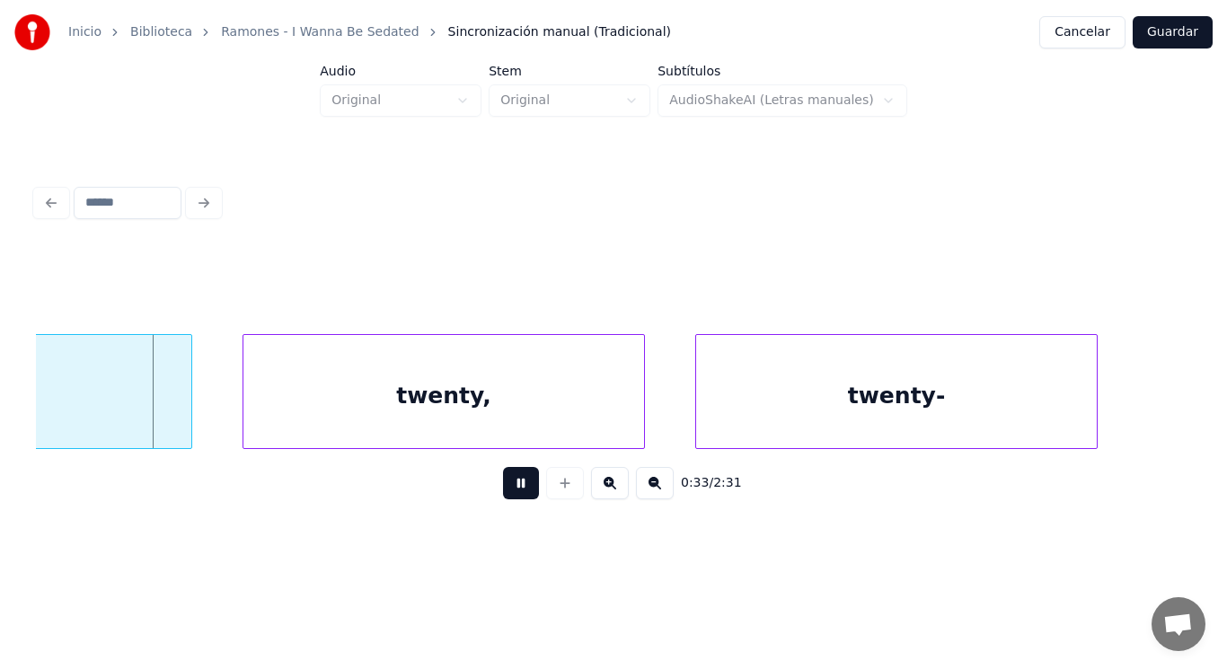
click at [516, 490] on button at bounding box center [521, 483] width 36 height 32
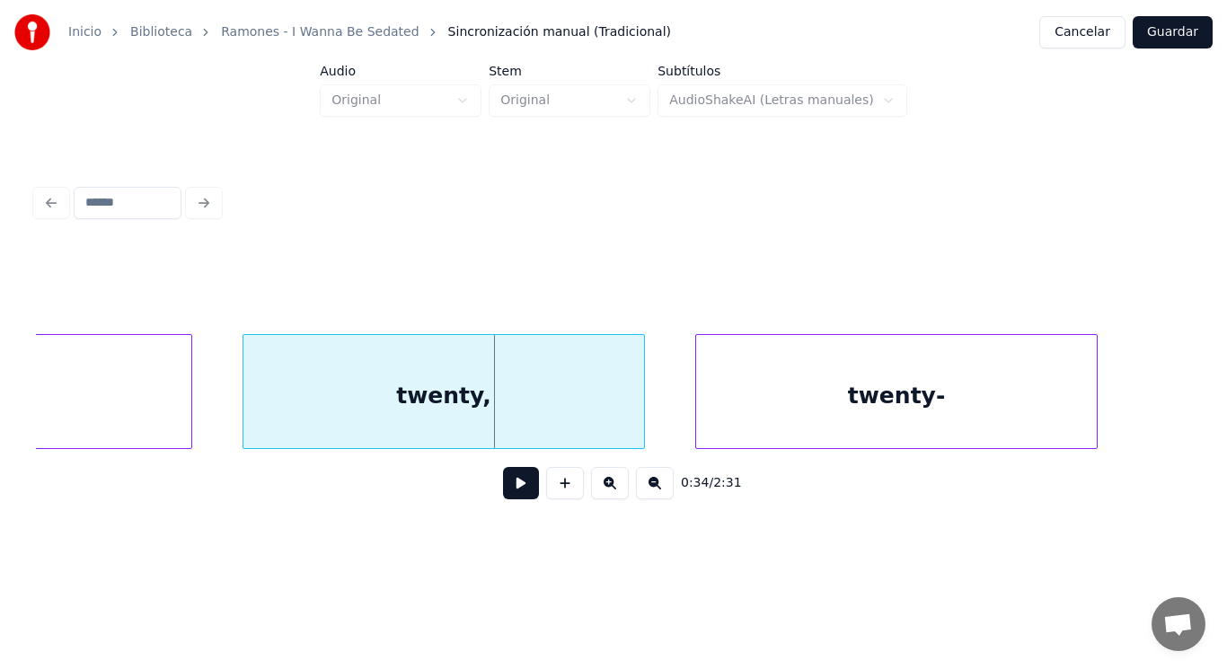
click at [345, 411] on div "twenty," at bounding box center [443, 396] width 401 height 122
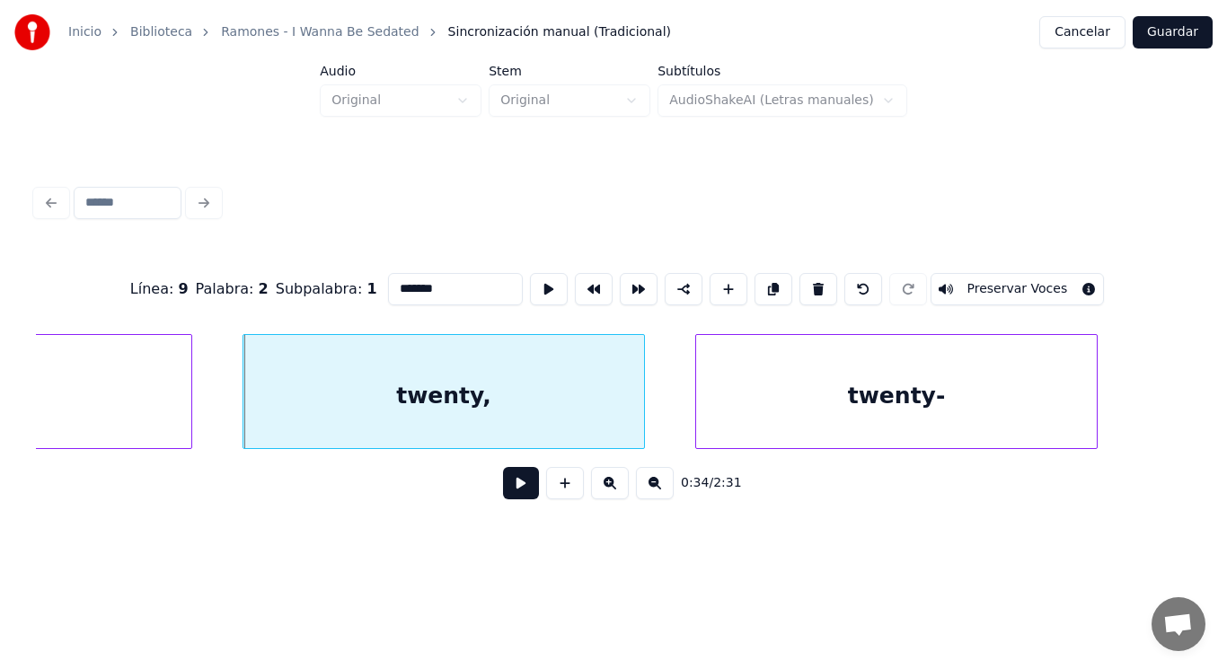
click at [511, 495] on button at bounding box center [521, 483] width 36 height 32
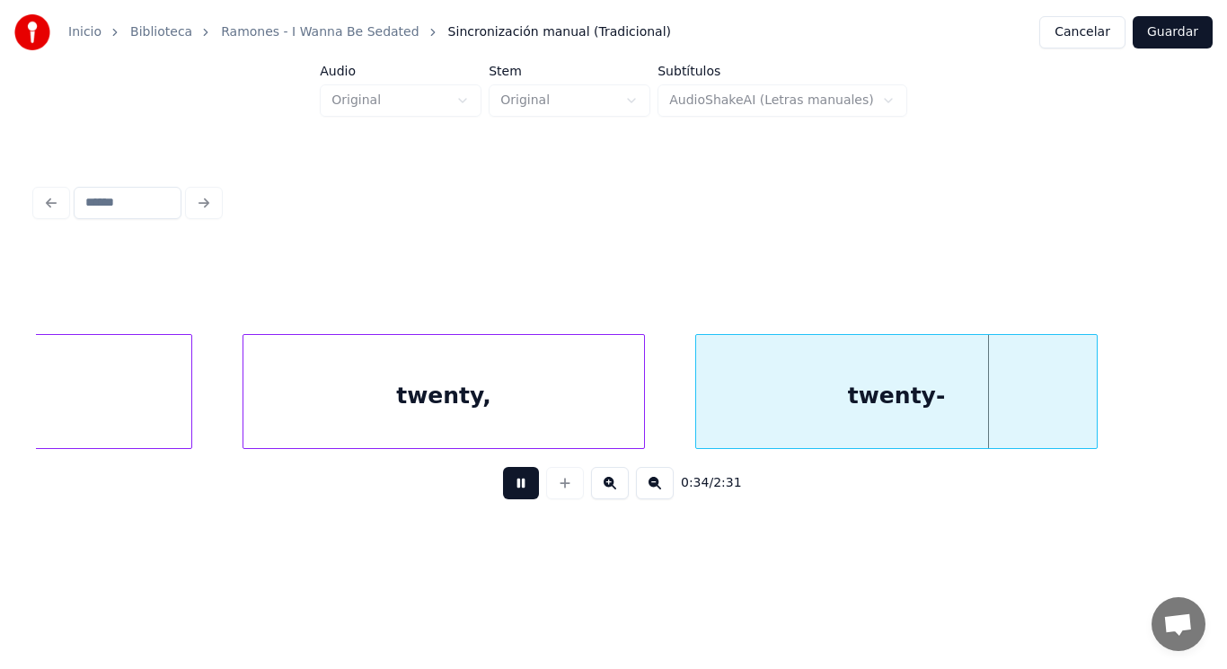
click at [511, 495] on button at bounding box center [521, 483] width 36 height 32
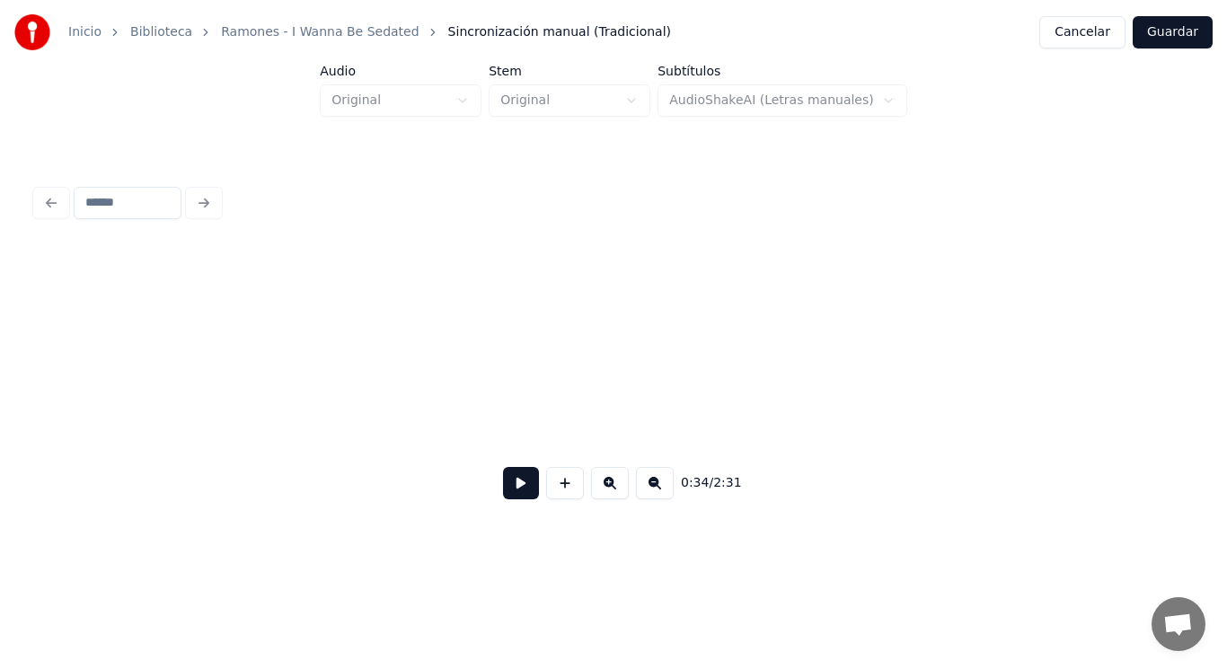
scroll to position [0, 43738]
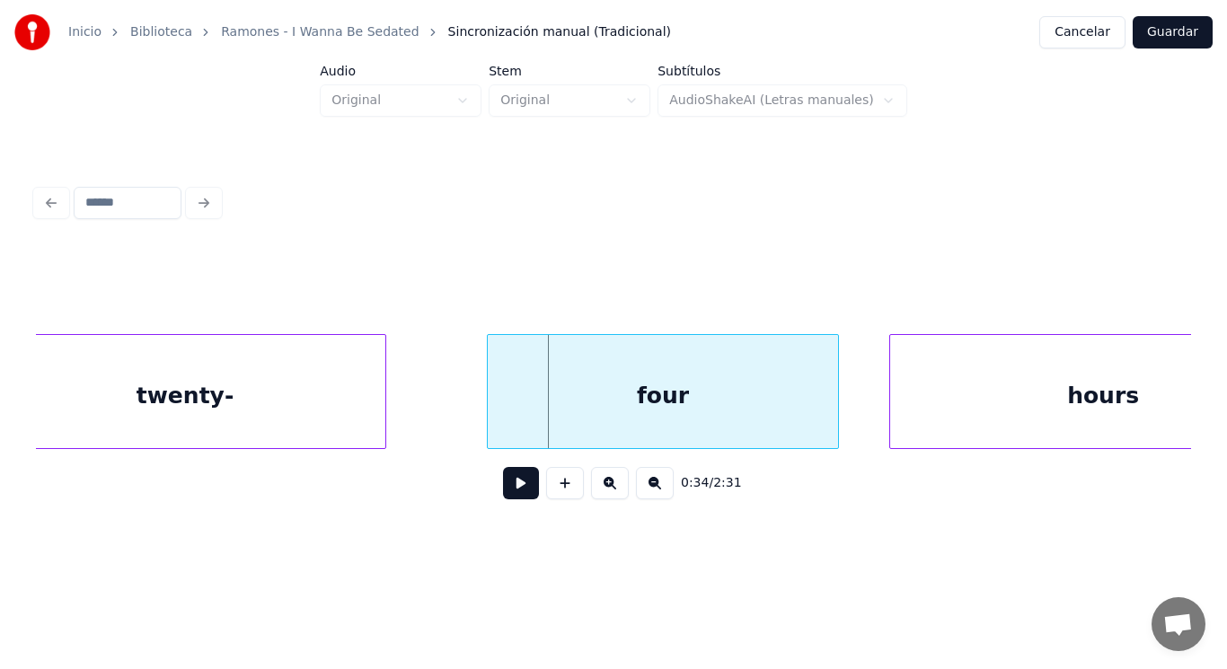
click at [197, 419] on div "twenty-" at bounding box center [185, 396] width 401 height 122
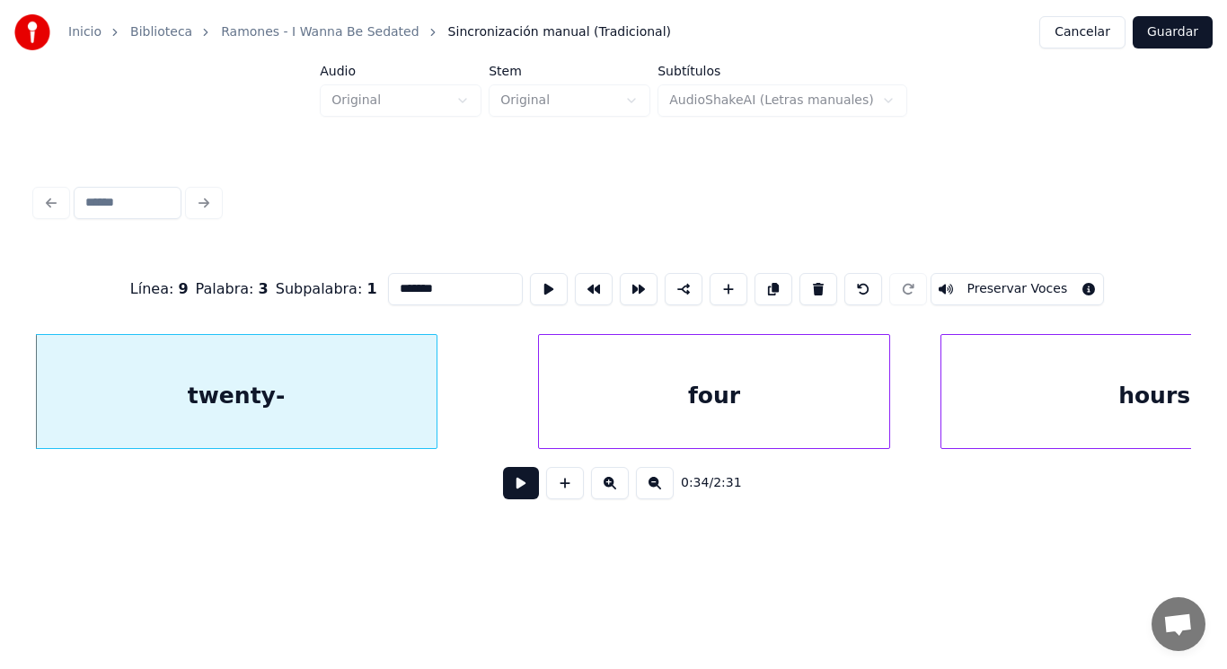
click at [514, 492] on button at bounding box center [521, 483] width 36 height 32
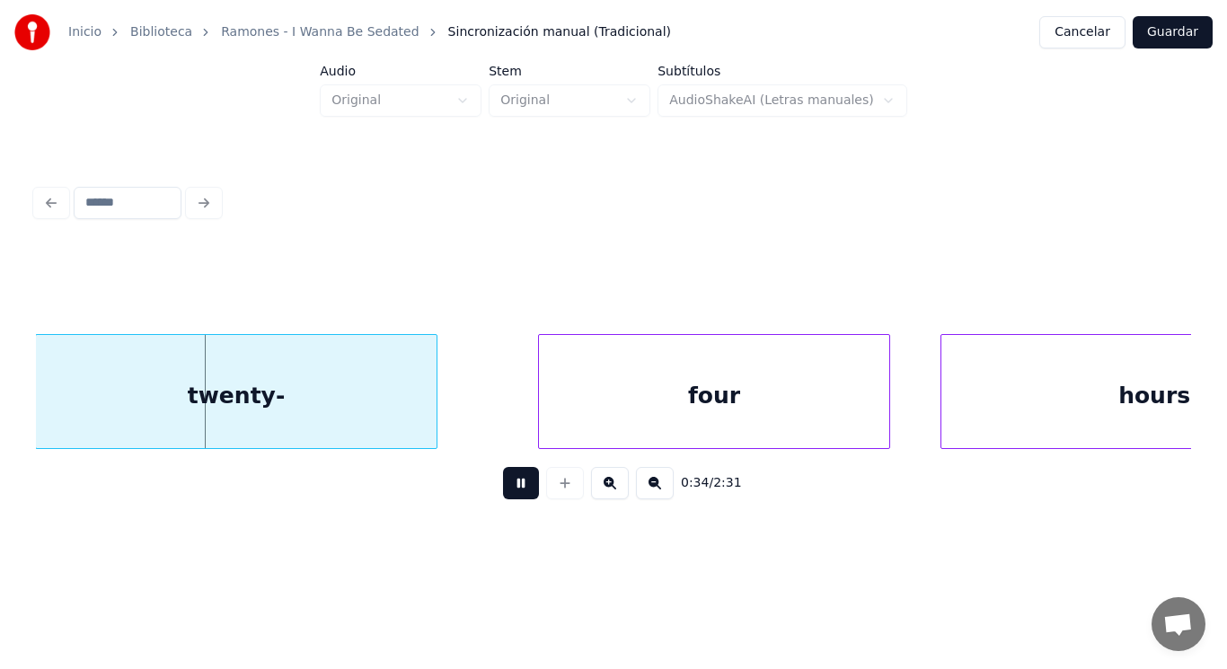
click at [514, 492] on button at bounding box center [521, 483] width 36 height 32
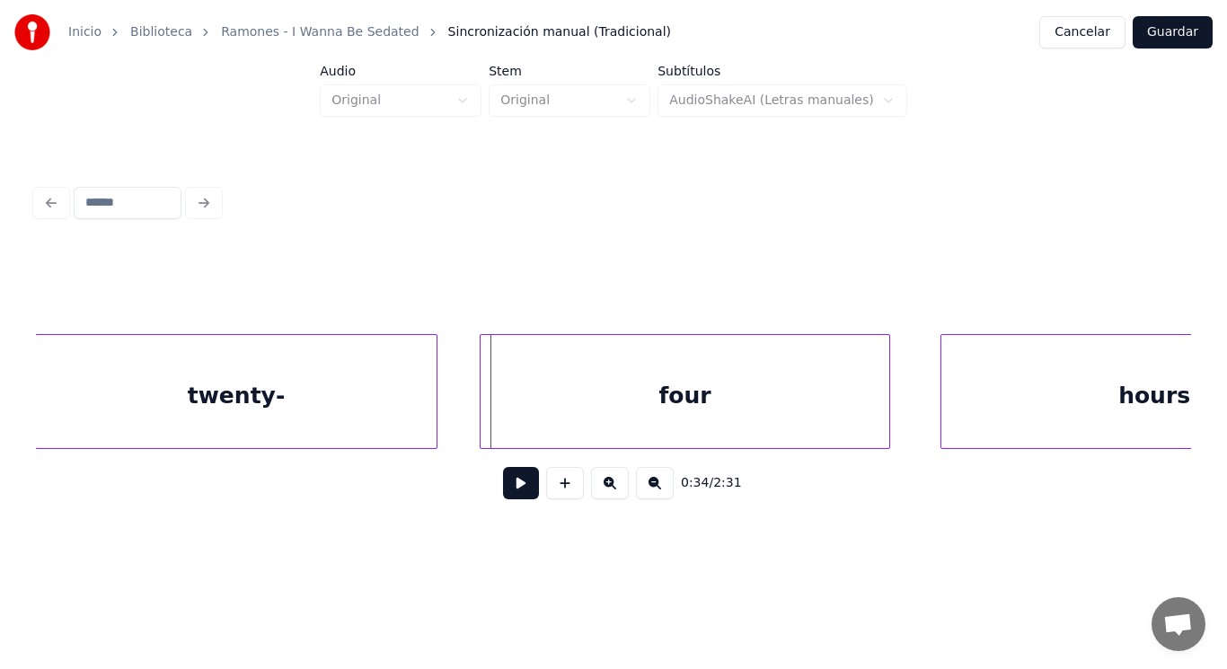
click at [484, 406] on div at bounding box center [483, 391] width 5 height 113
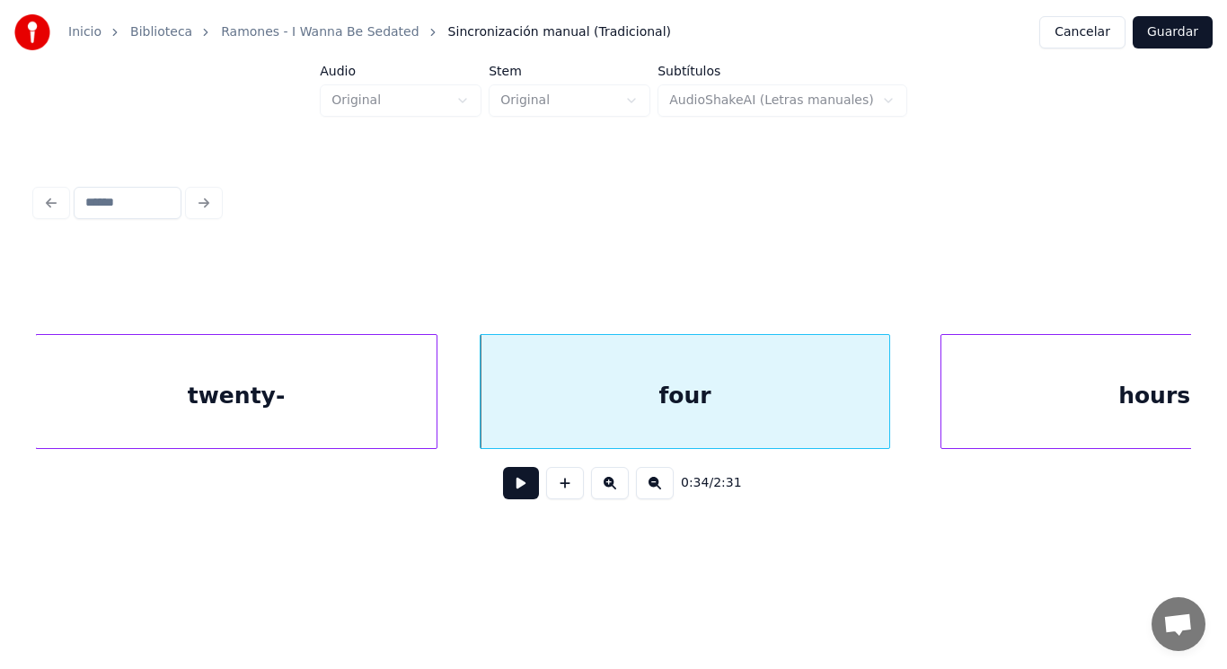
click at [505, 482] on button at bounding box center [521, 483] width 36 height 32
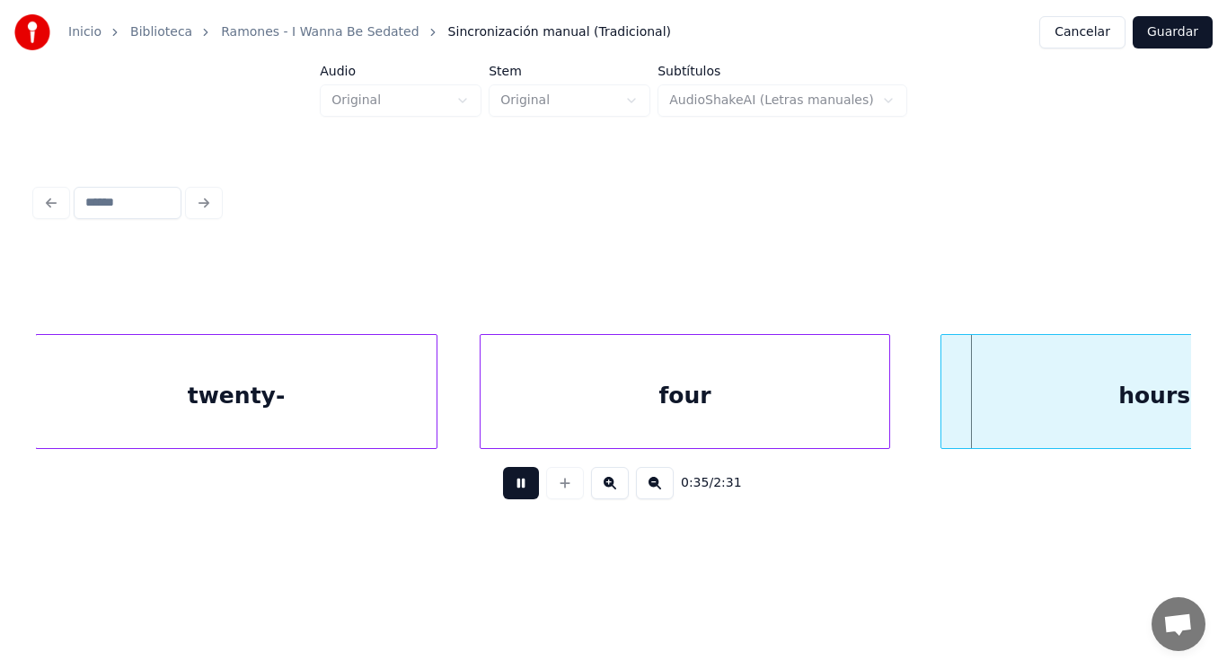
click at [505, 482] on button at bounding box center [521, 483] width 36 height 32
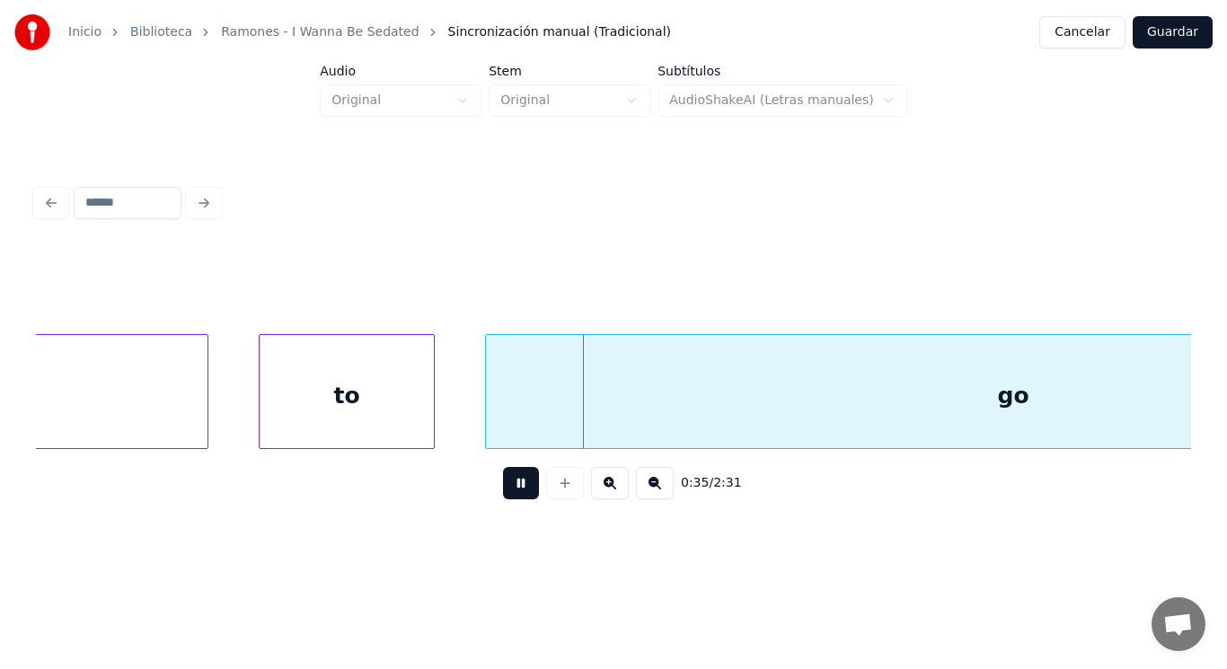
click at [505, 482] on button at bounding box center [521, 483] width 36 height 32
click at [391, 402] on div "to" at bounding box center [347, 396] width 174 height 122
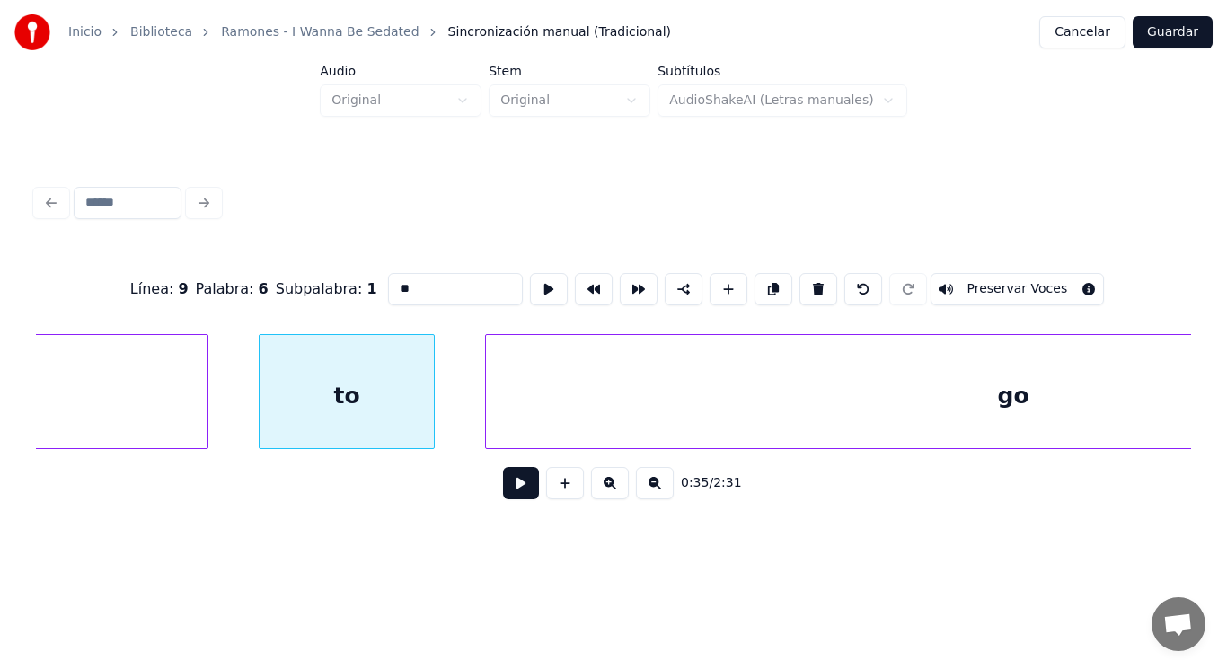
click at [503, 482] on button at bounding box center [521, 483] width 36 height 32
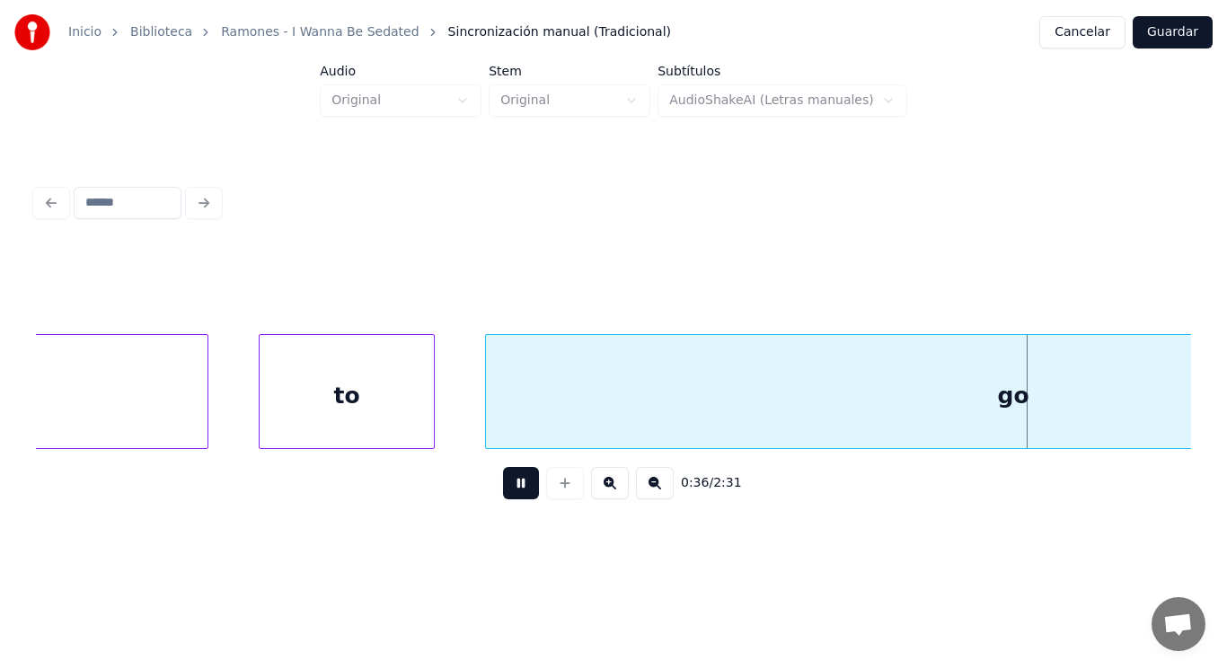
scroll to position [0, 45548]
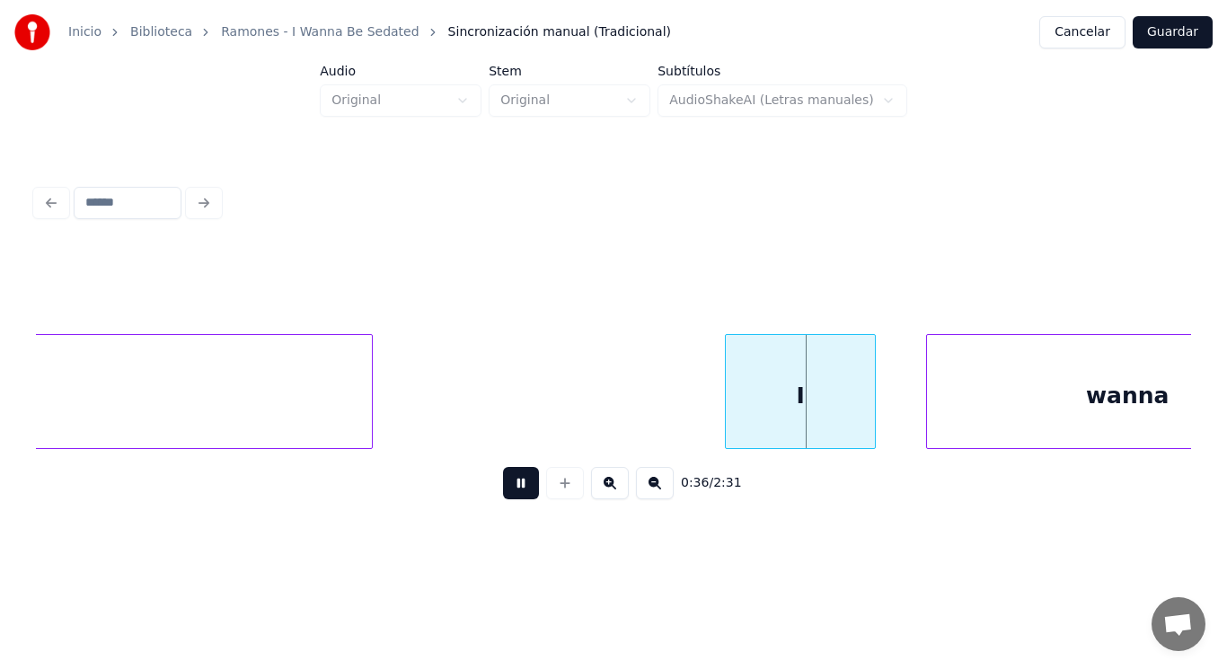
click at [503, 482] on button at bounding box center [521, 483] width 36 height 32
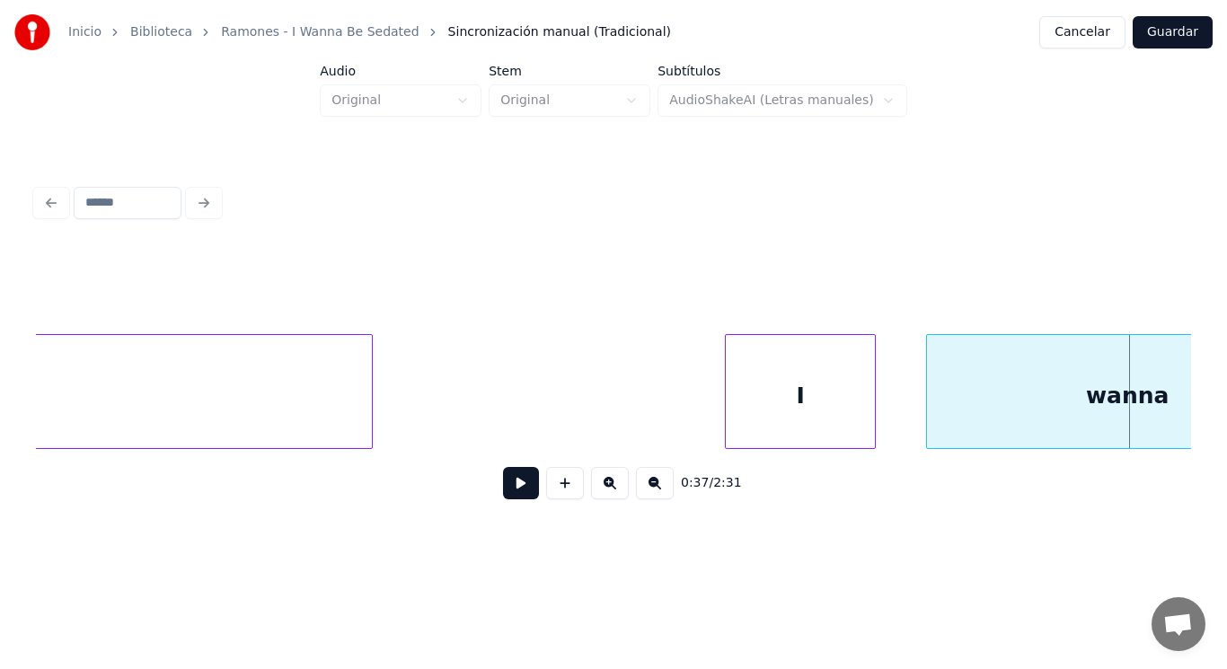
click at [503, 482] on button at bounding box center [521, 483] width 36 height 32
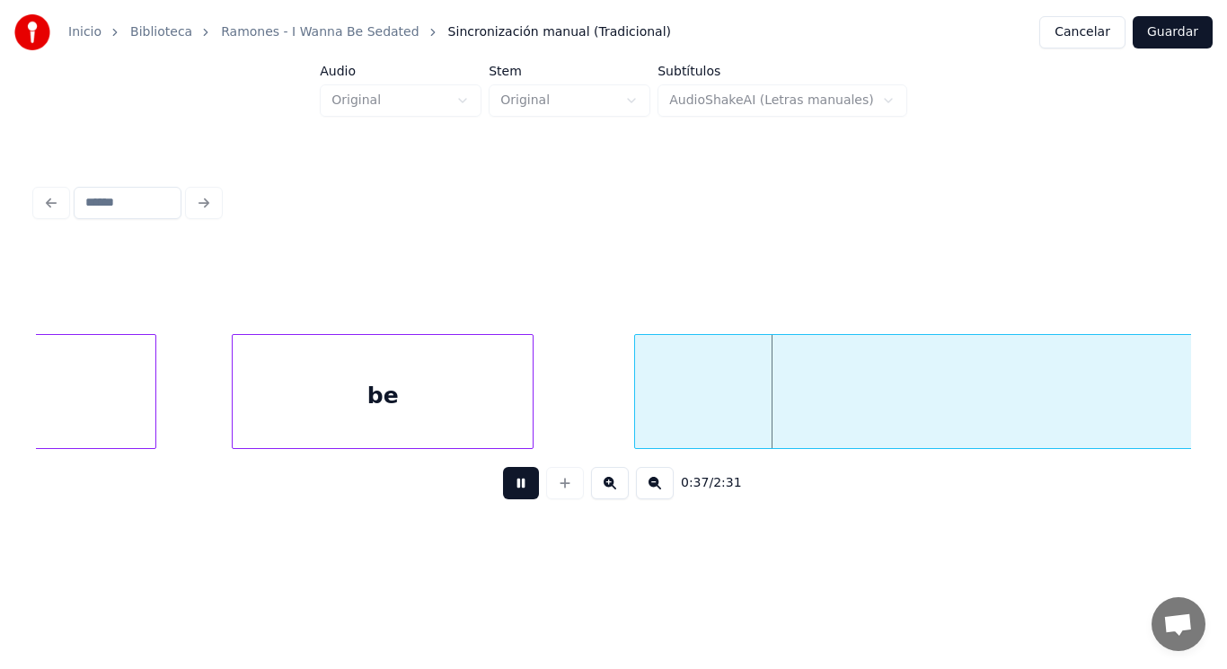
click at [503, 482] on button at bounding box center [521, 483] width 36 height 32
click at [494, 402] on div "be" at bounding box center [383, 396] width 300 height 122
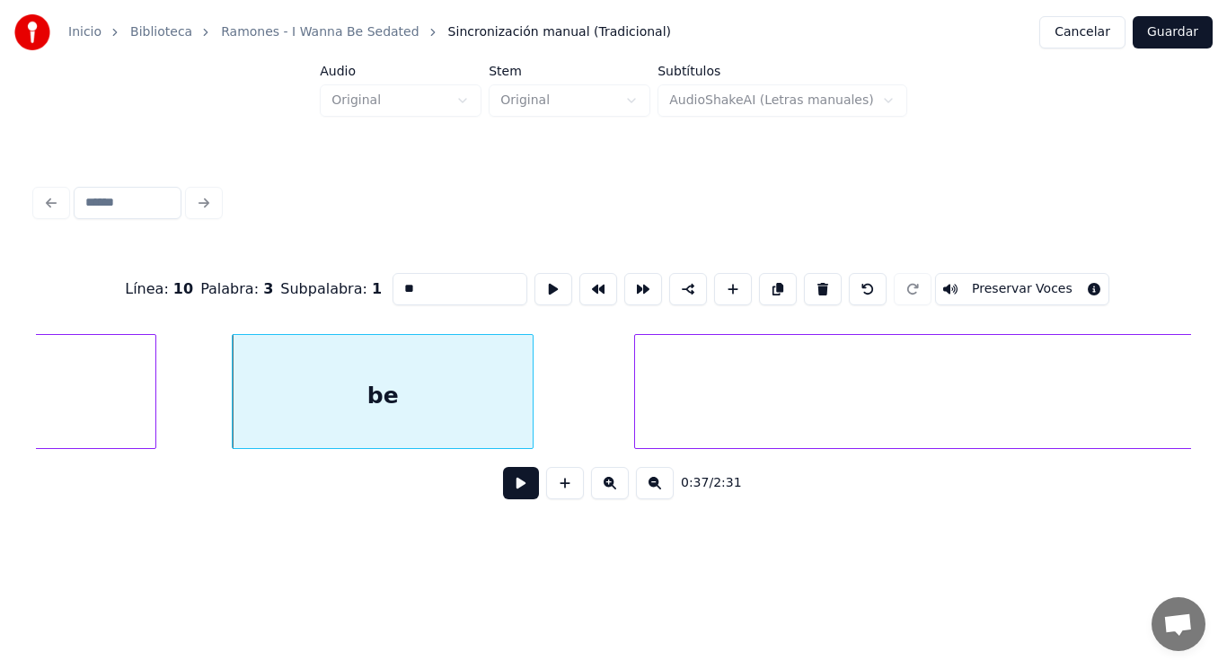
click at [508, 486] on button at bounding box center [521, 483] width 36 height 32
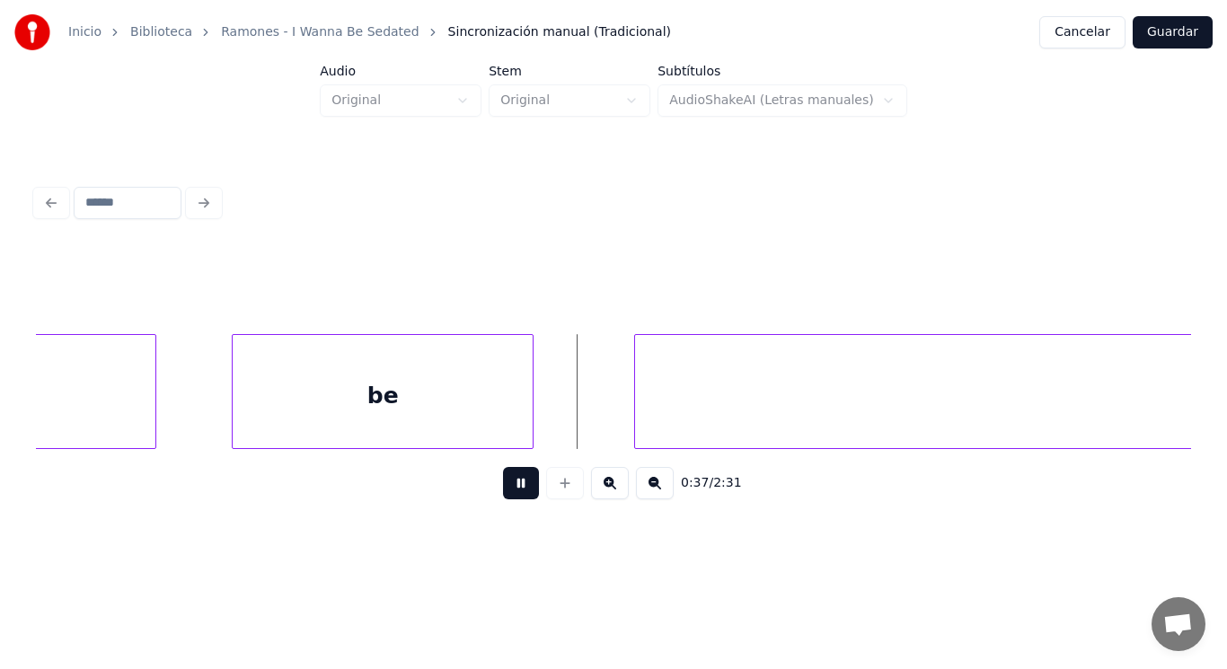
click at [508, 486] on button at bounding box center [521, 483] width 36 height 32
click at [588, 411] on div at bounding box center [585, 391] width 5 height 113
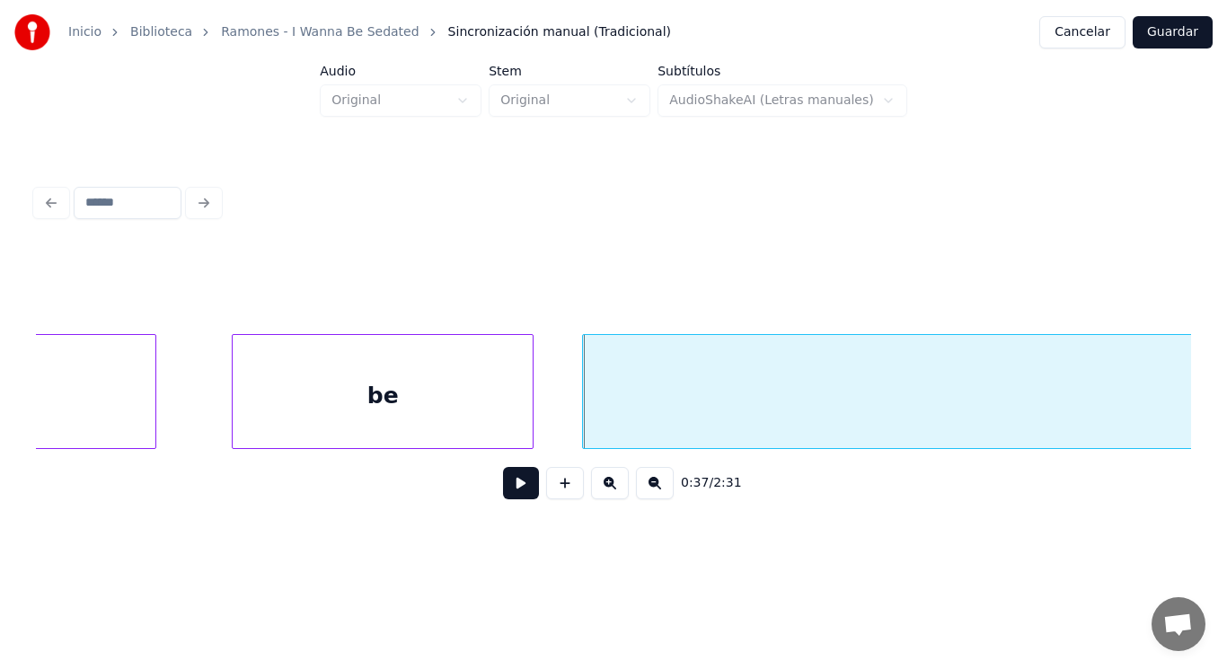
click at [509, 489] on button at bounding box center [521, 483] width 36 height 32
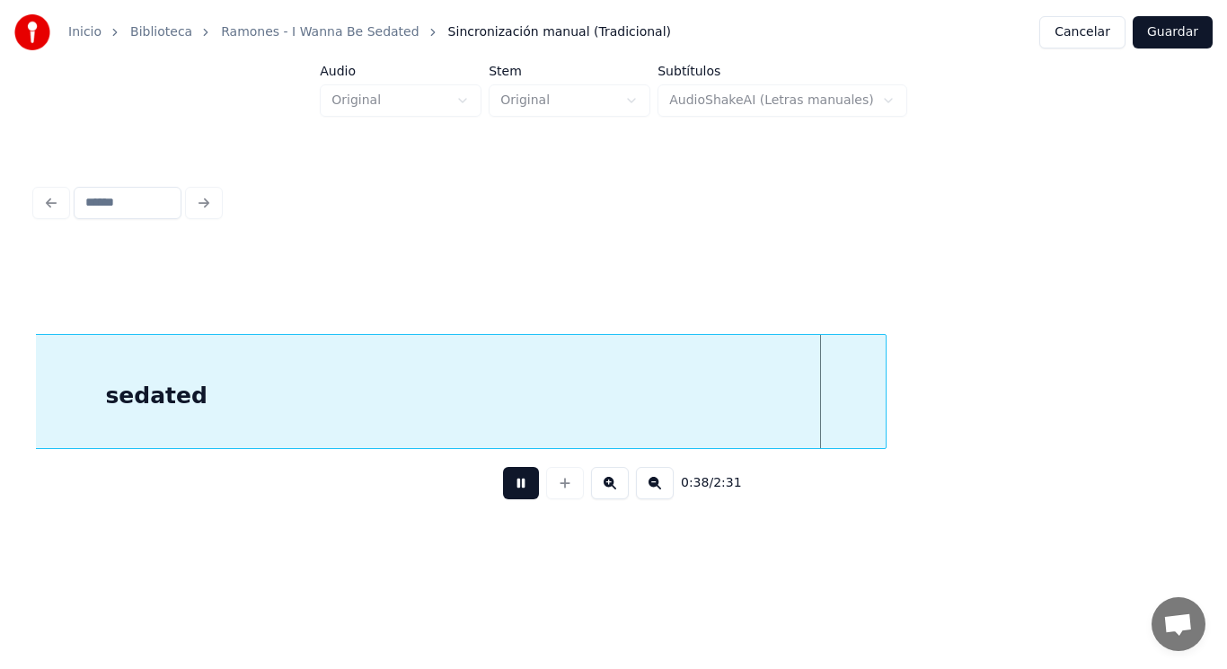
click at [509, 489] on button at bounding box center [521, 483] width 36 height 32
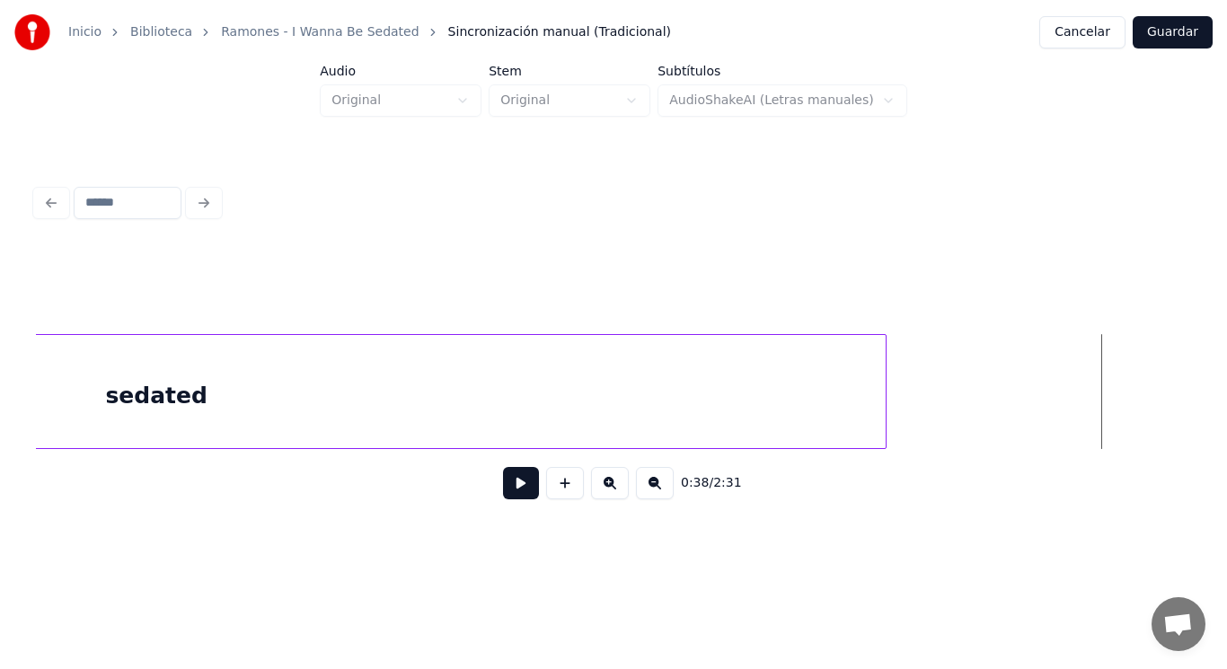
click at [509, 489] on button at bounding box center [521, 483] width 36 height 32
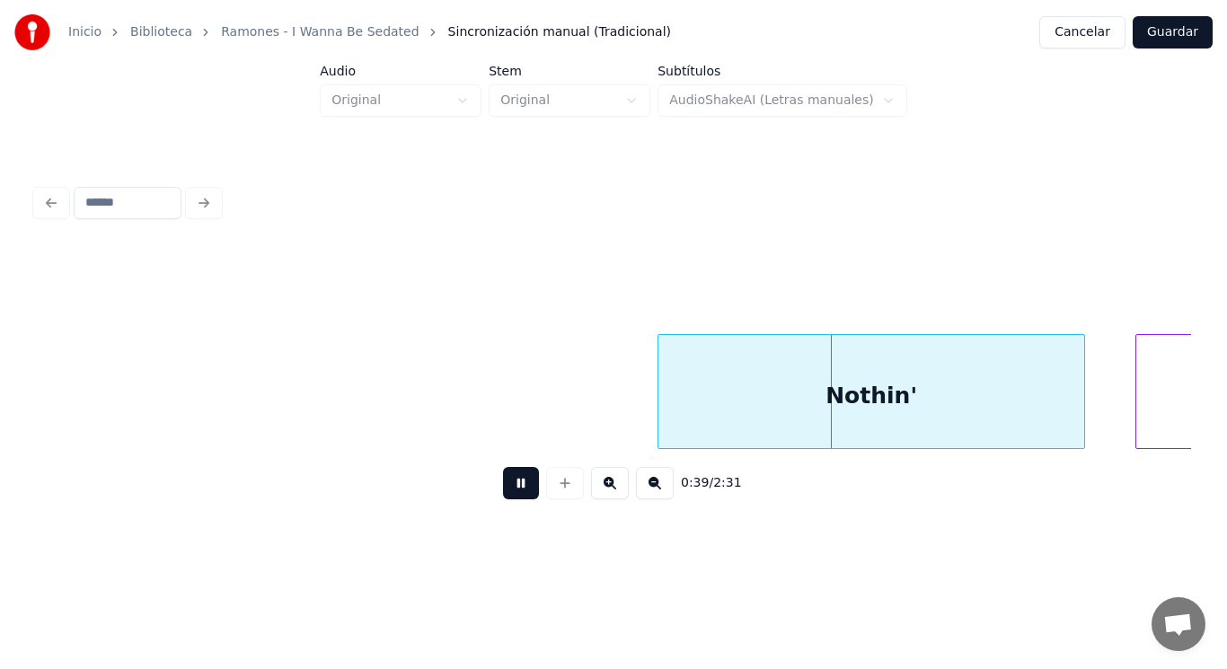
click at [509, 489] on button at bounding box center [521, 483] width 36 height 32
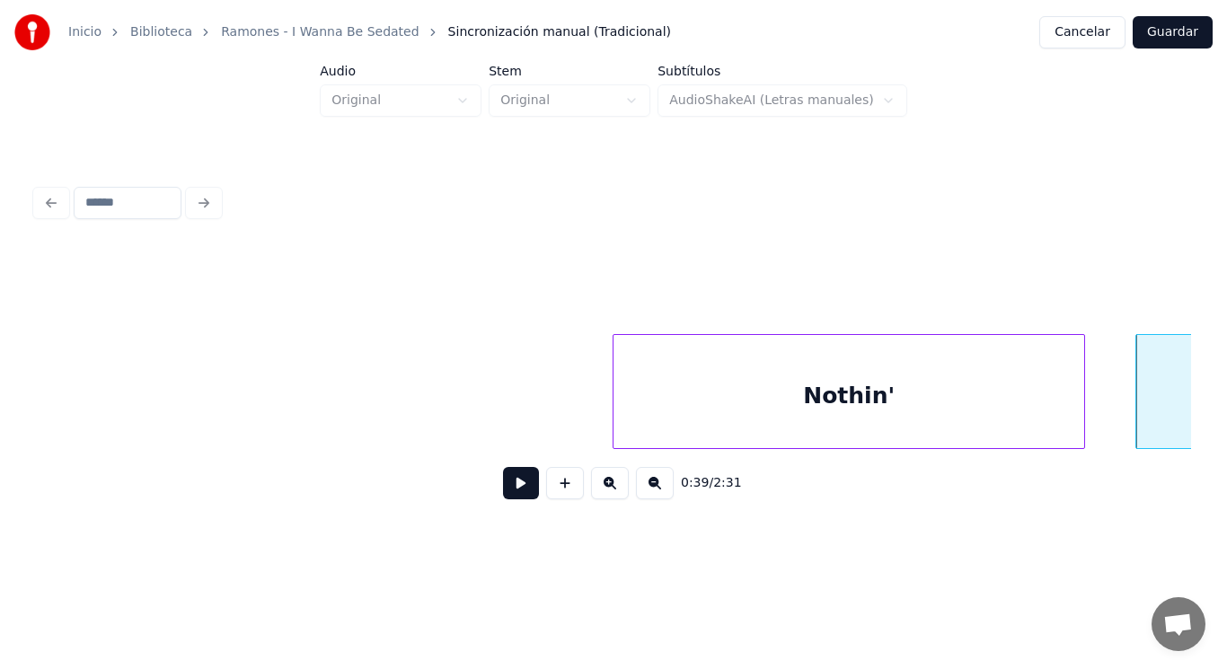
click at [618, 411] on div at bounding box center [616, 391] width 5 height 113
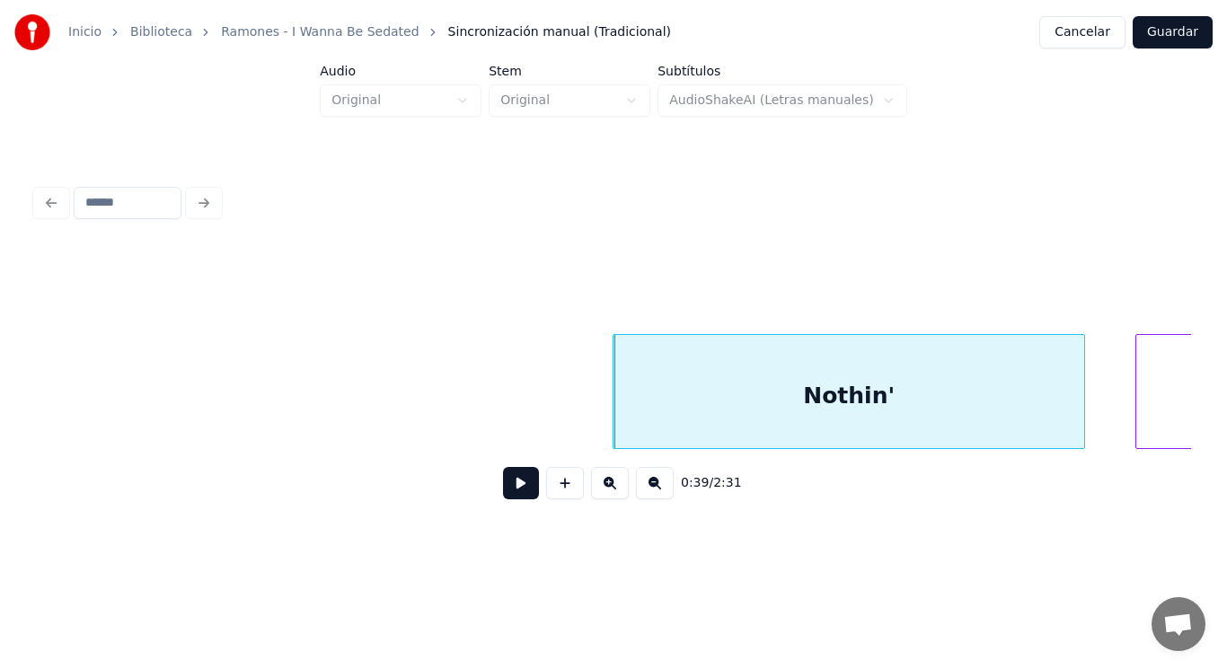
click at [516, 481] on button at bounding box center [521, 483] width 36 height 32
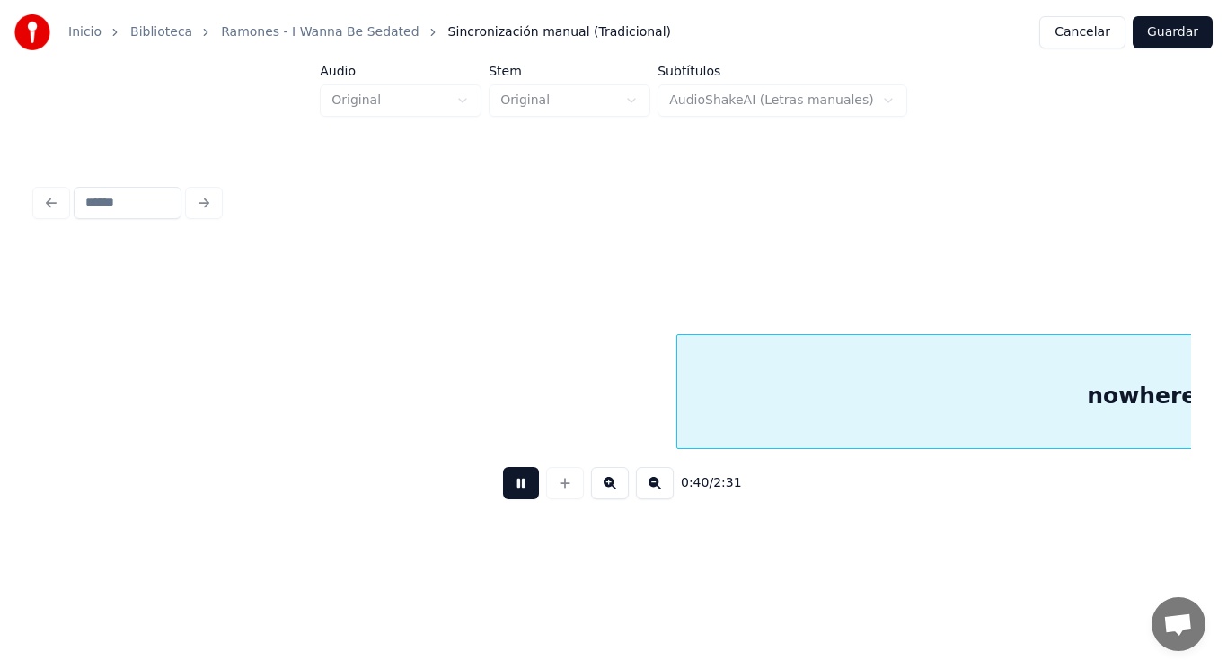
scroll to position [0, 51375]
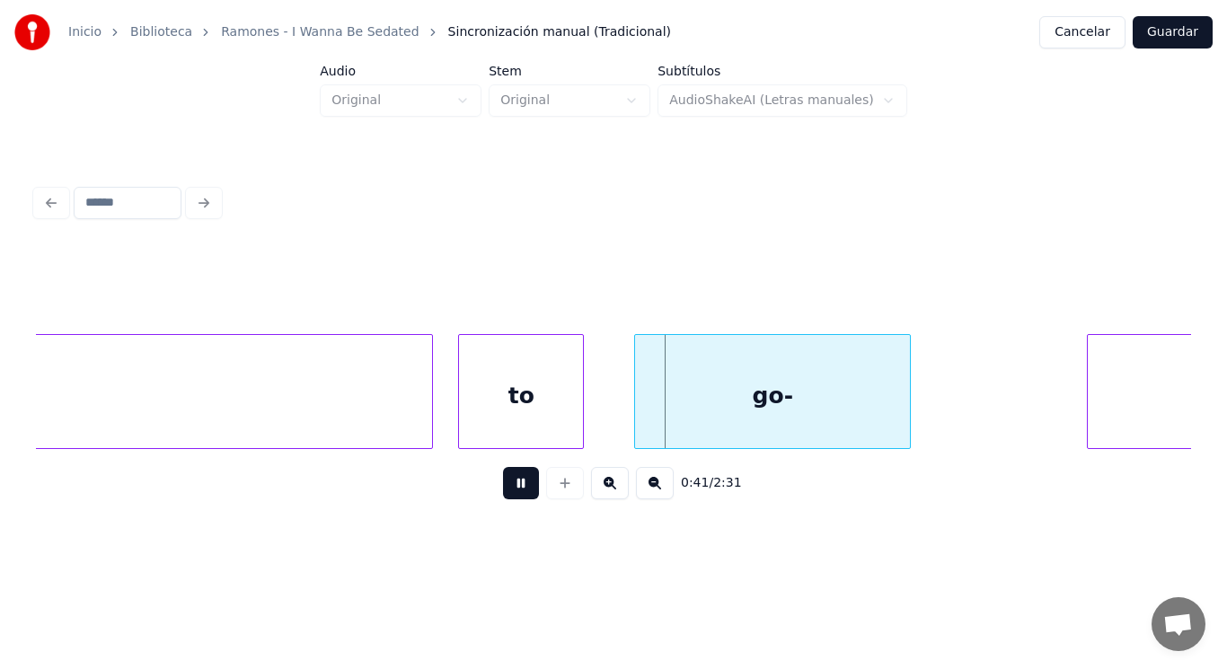
click at [516, 481] on button at bounding box center [521, 483] width 36 height 32
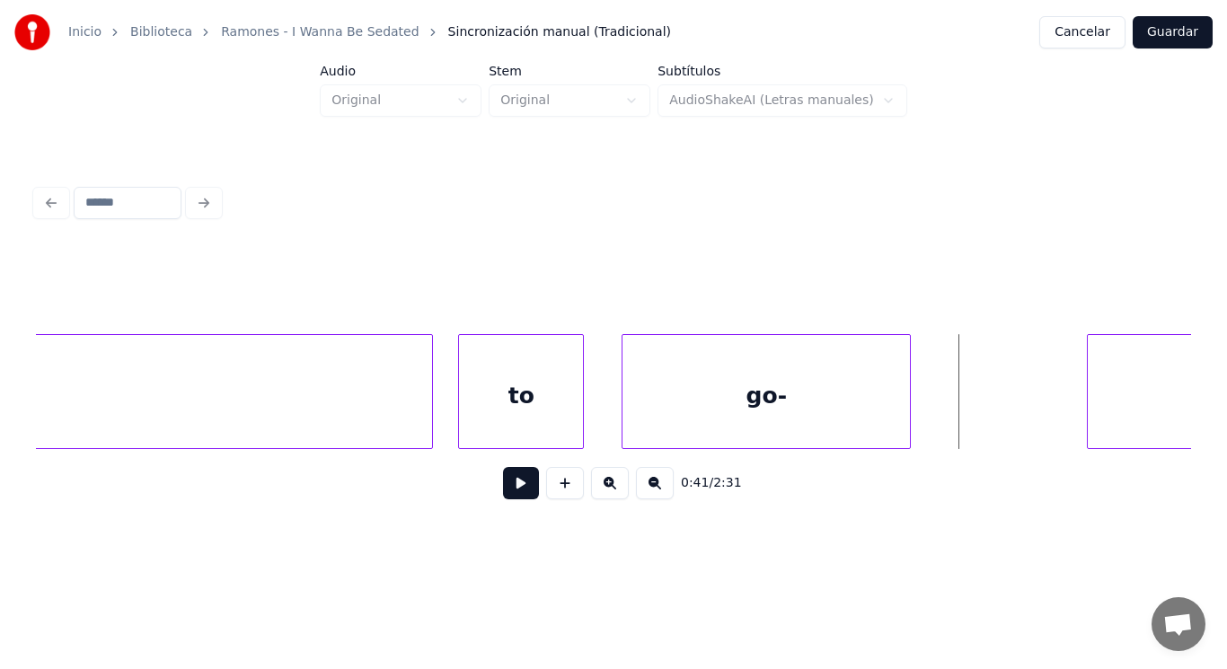
click at [627, 405] on div at bounding box center [625, 391] width 5 height 113
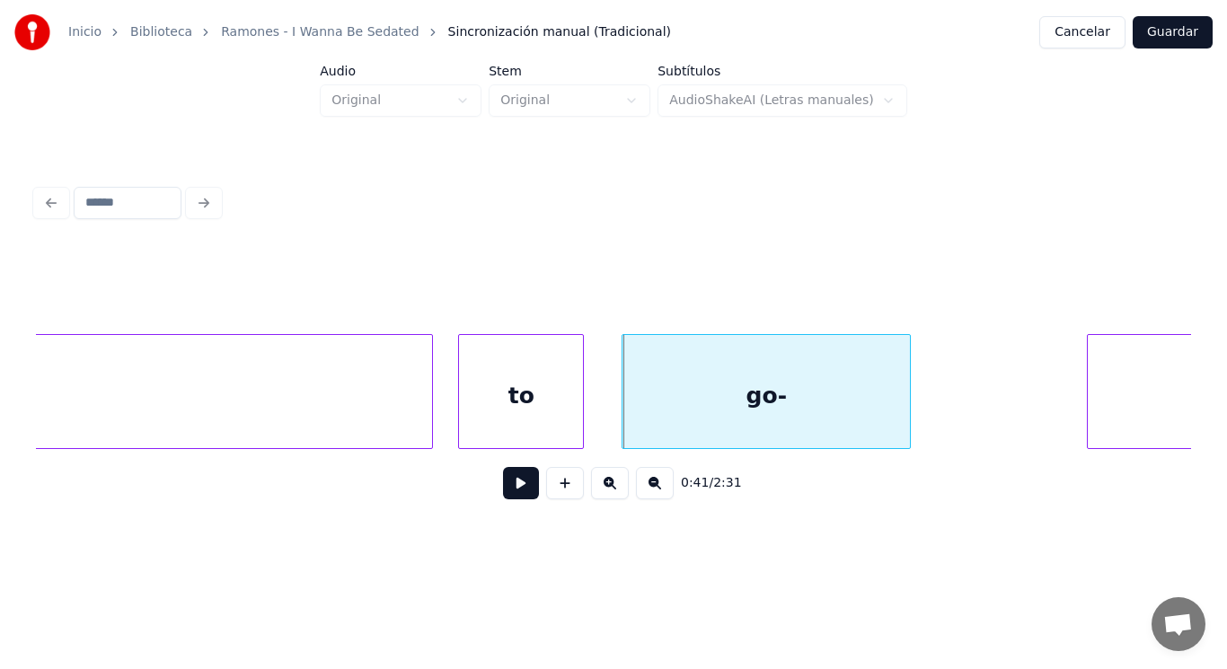
click at [516, 482] on button at bounding box center [521, 483] width 36 height 32
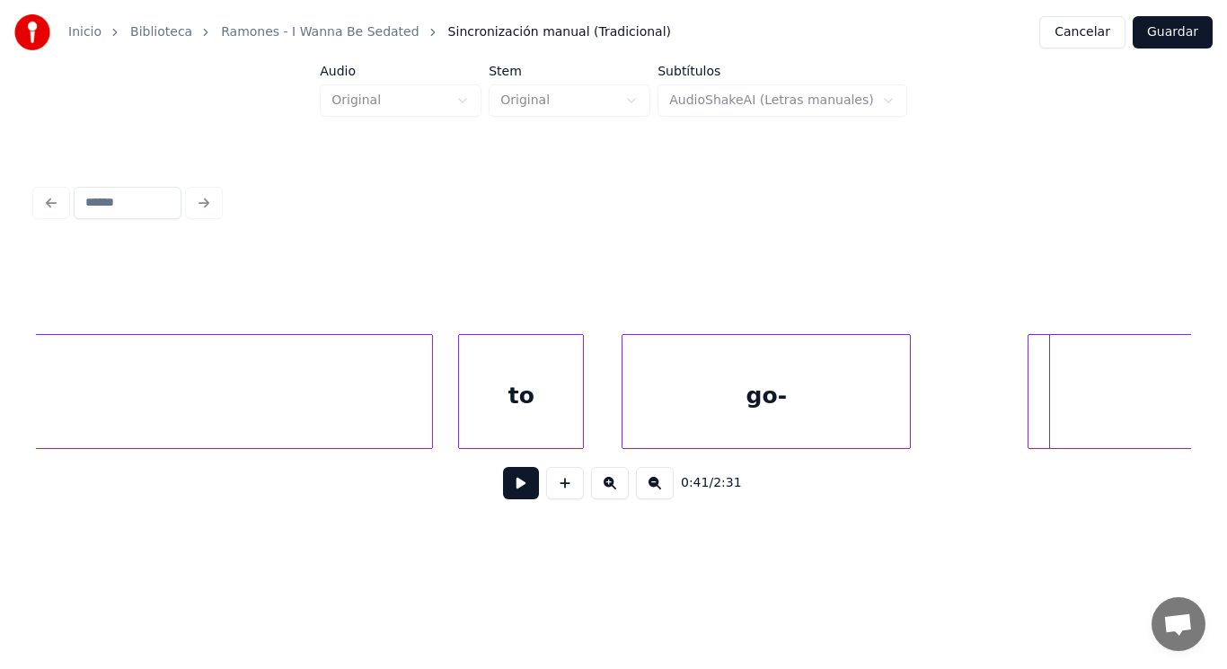
click at [1032, 404] on div at bounding box center [1031, 391] width 5 height 113
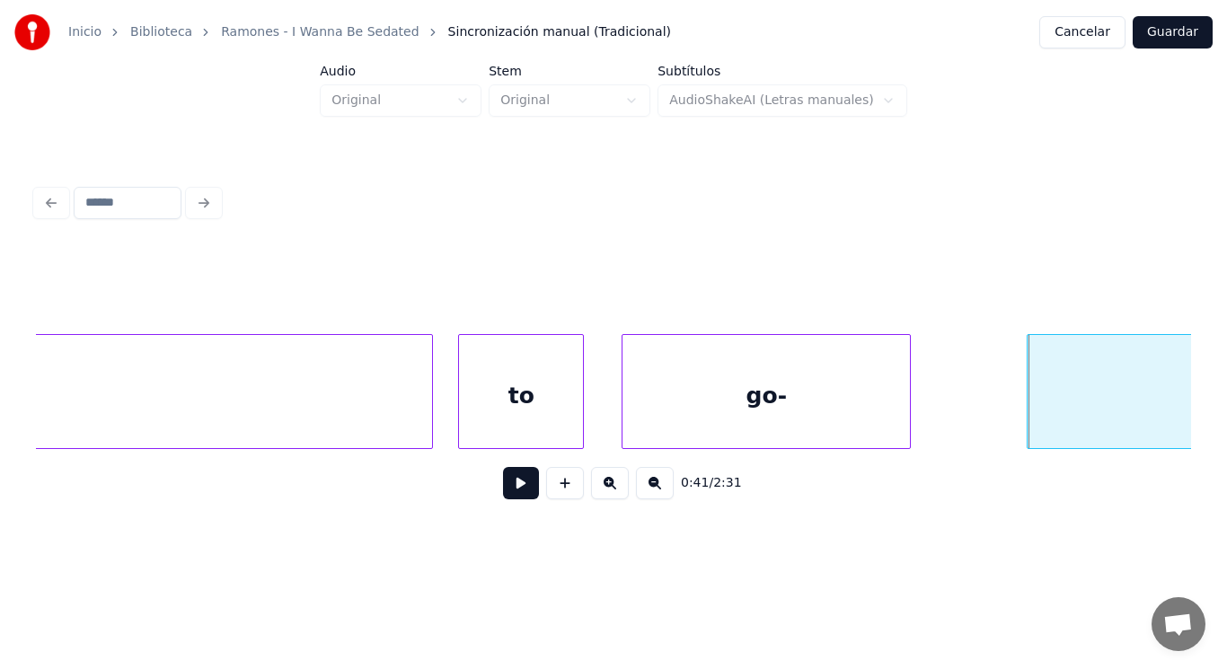
click at [503, 496] on button at bounding box center [521, 483] width 36 height 32
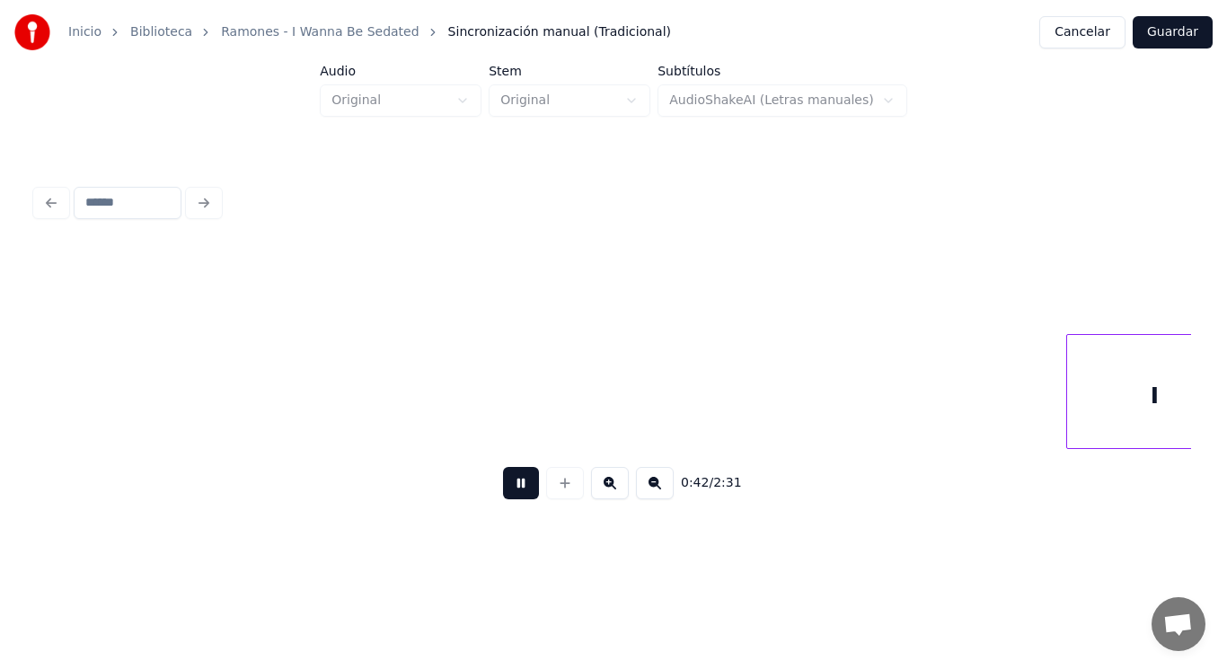
scroll to position [0, 53727]
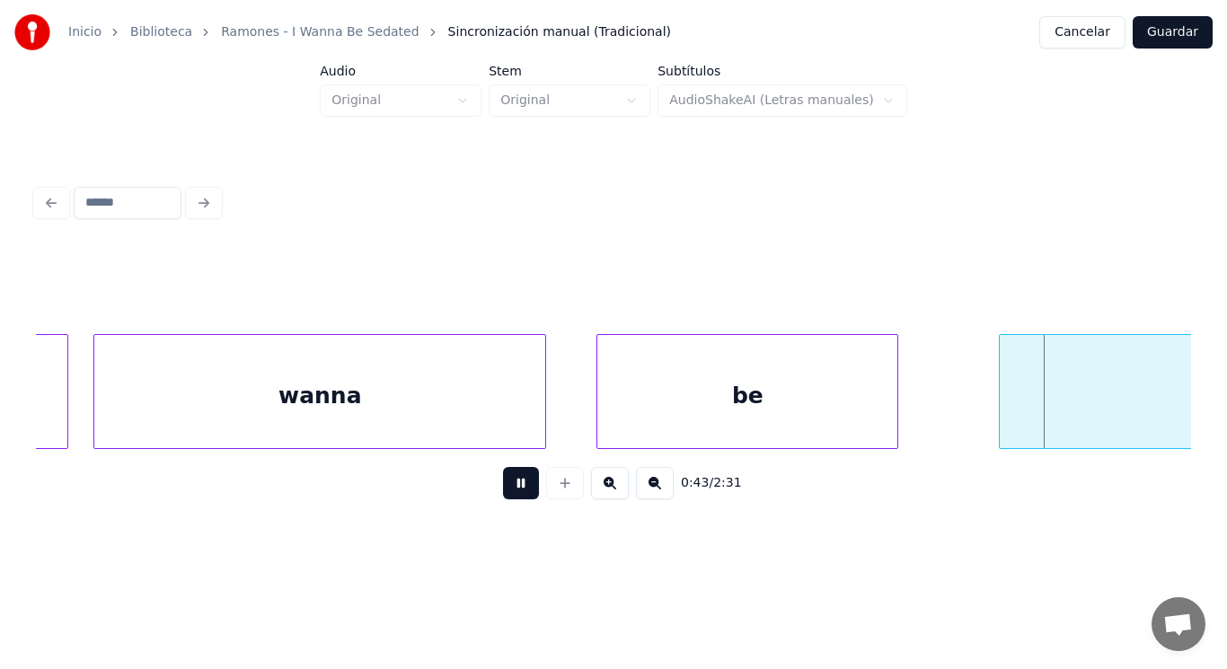
click at [503, 496] on button at bounding box center [521, 483] width 36 height 32
click at [955, 407] on div at bounding box center [954, 391] width 5 height 113
click at [513, 478] on button at bounding box center [521, 483] width 36 height 32
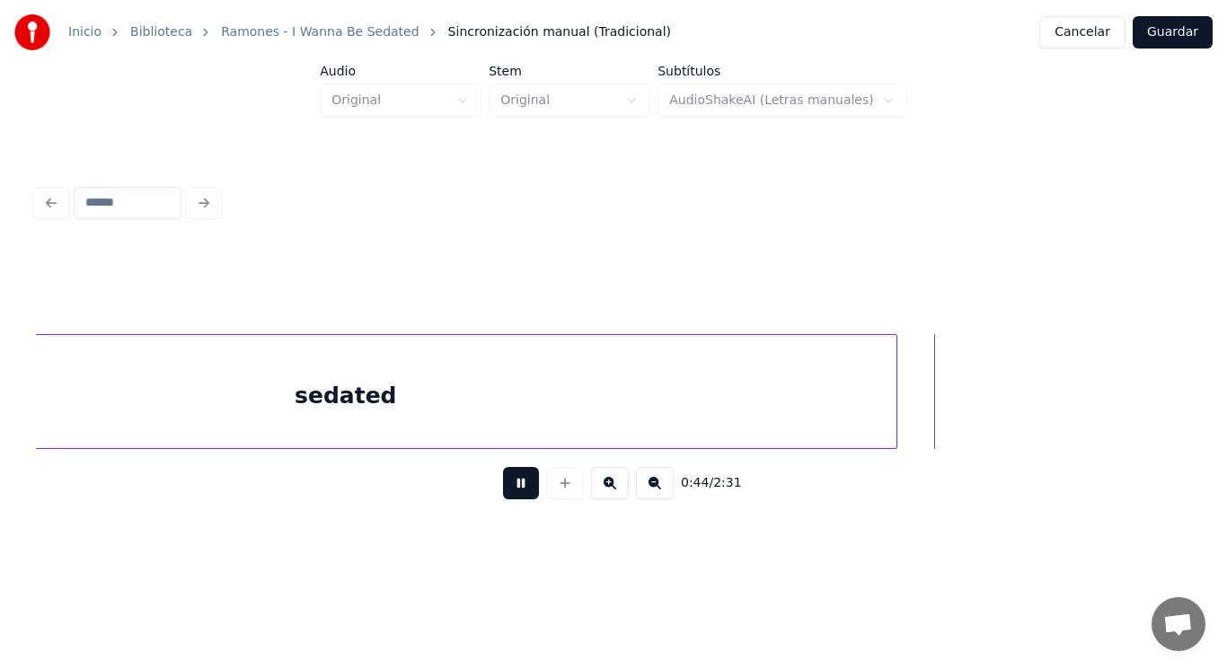
click at [513, 478] on button at bounding box center [521, 483] width 36 height 32
click at [1004, 381] on div at bounding box center [1006, 391] width 5 height 113
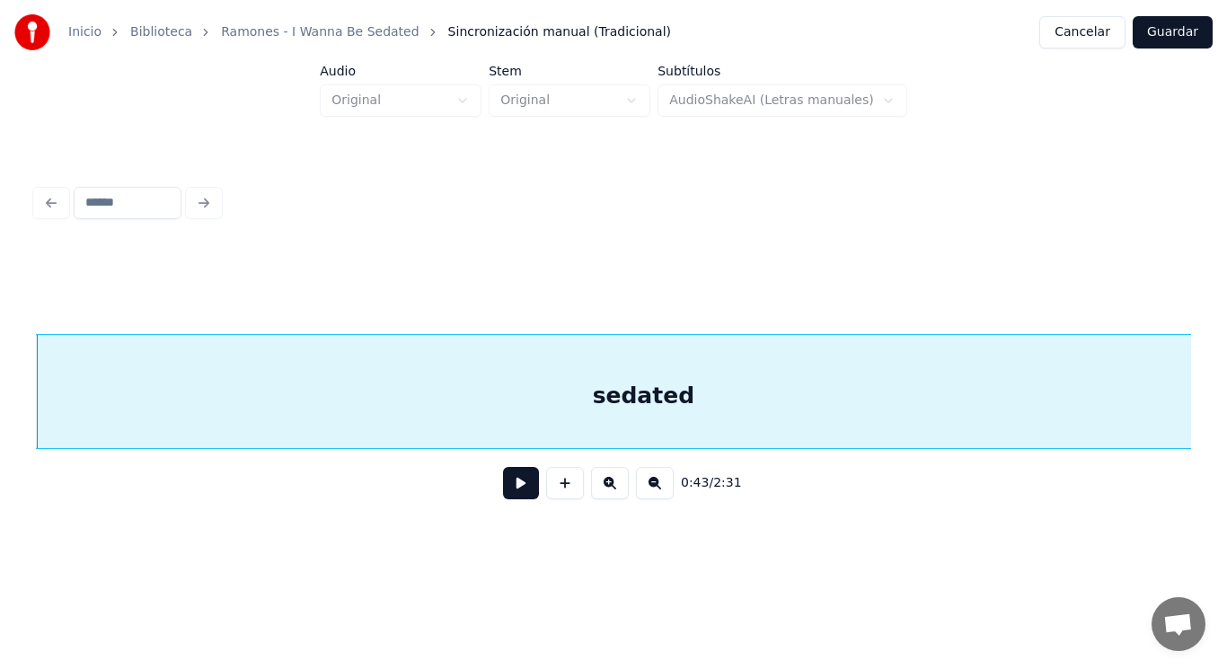
click at [504, 491] on button at bounding box center [521, 483] width 36 height 32
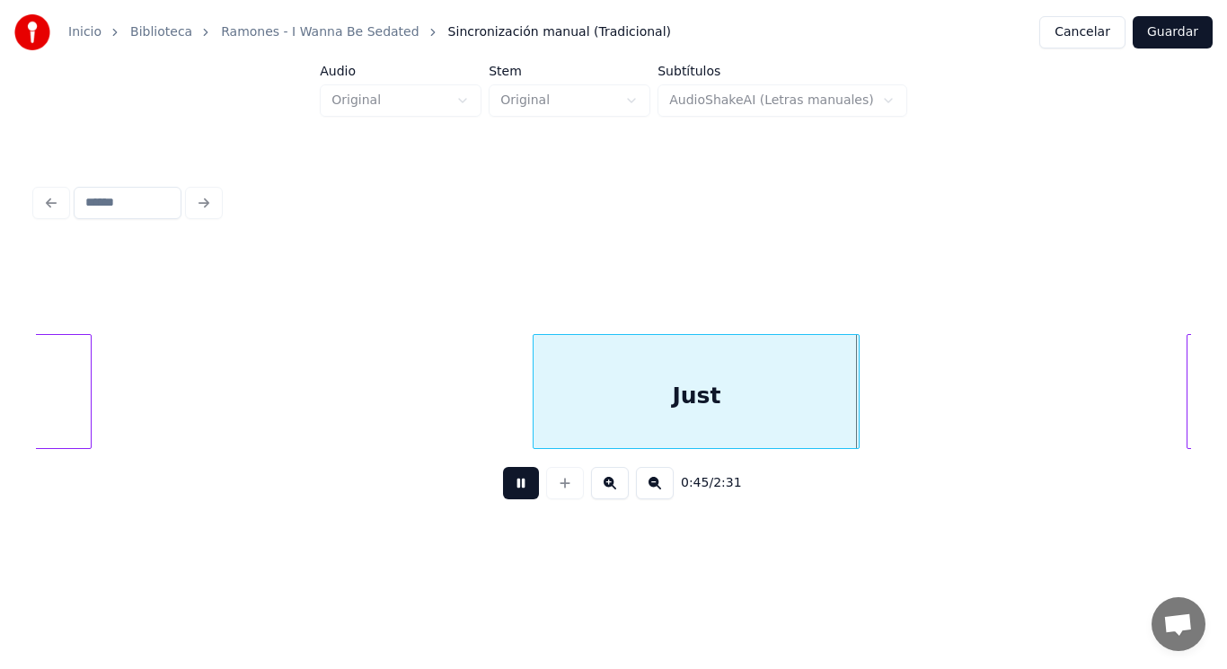
click at [504, 491] on button at bounding box center [521, 483] width 36 height 32
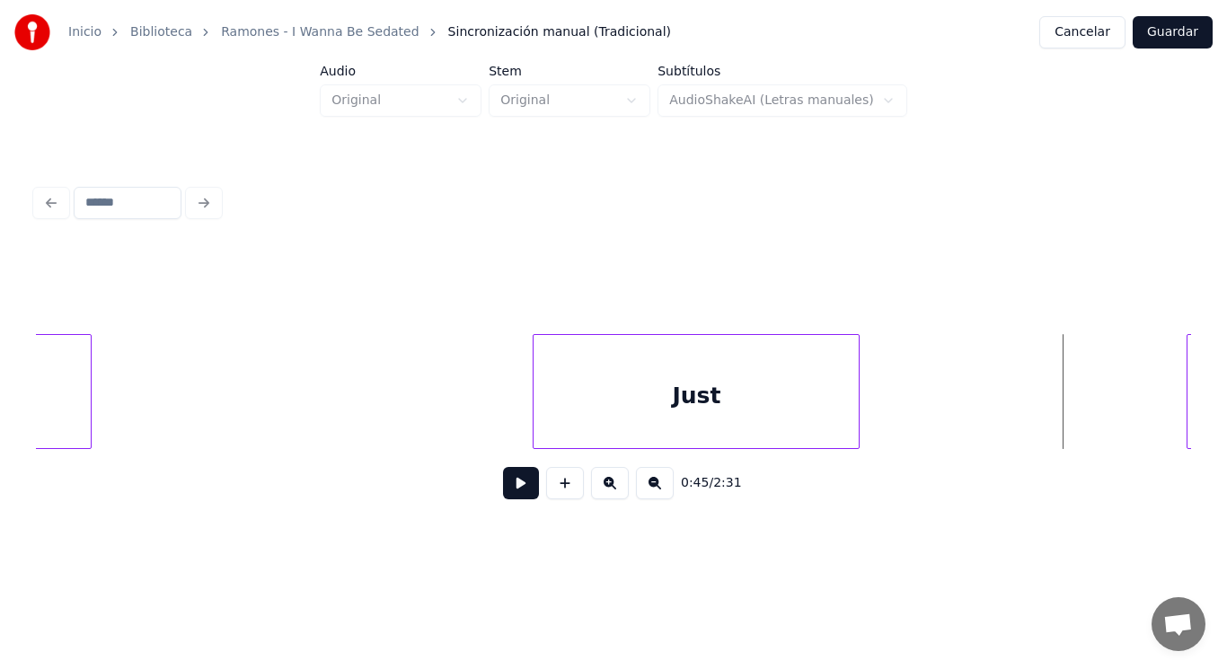
click at [504, 491] on button at bounding box center [521, 483] width 36 height 32
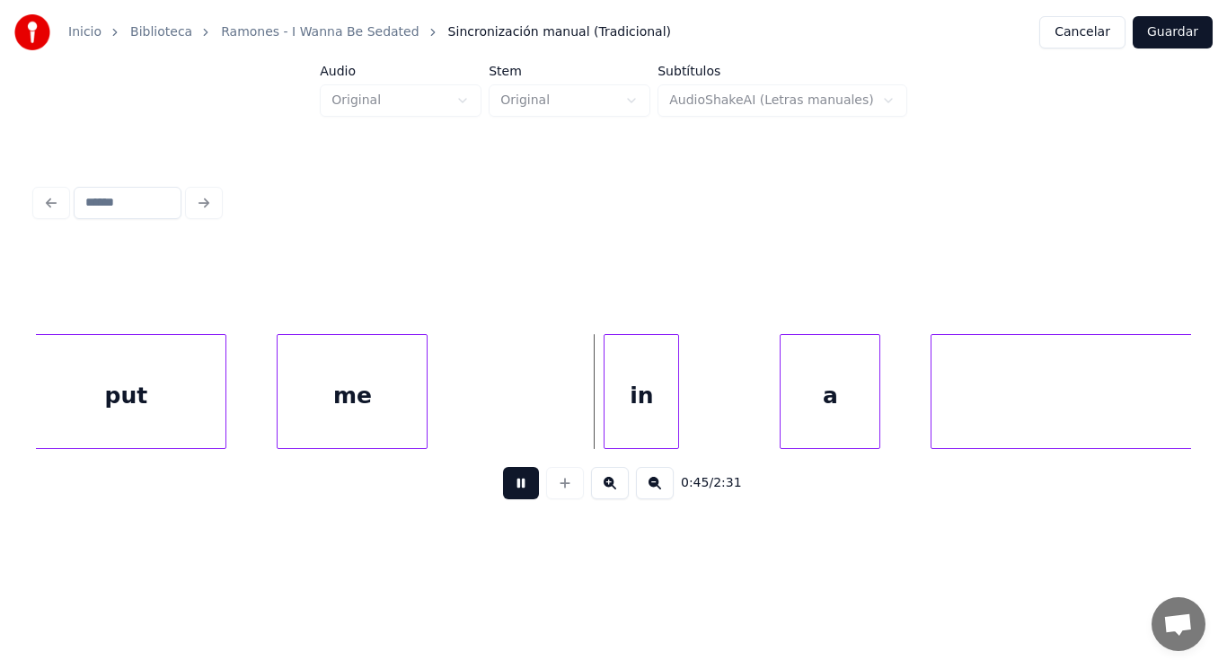
click at [504, 491] on button at bounding box center [521, 483] width 36 height 32
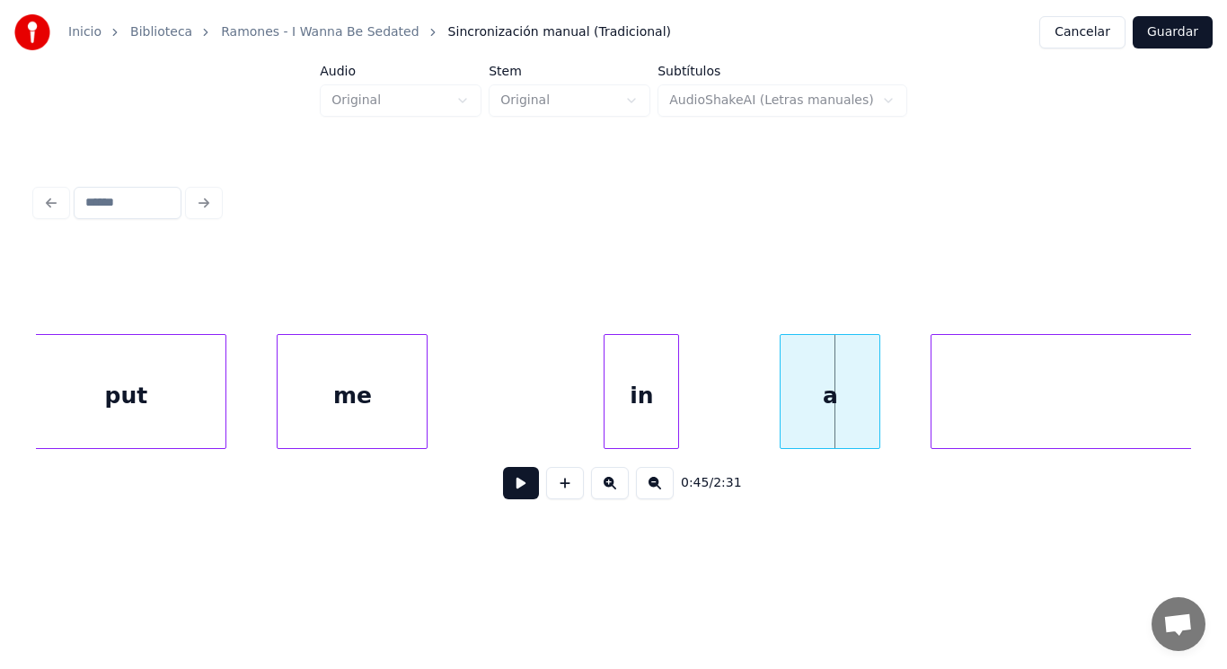
click at [194, 418] on div "put" at bounding box center [125, 396] width 199 height 122
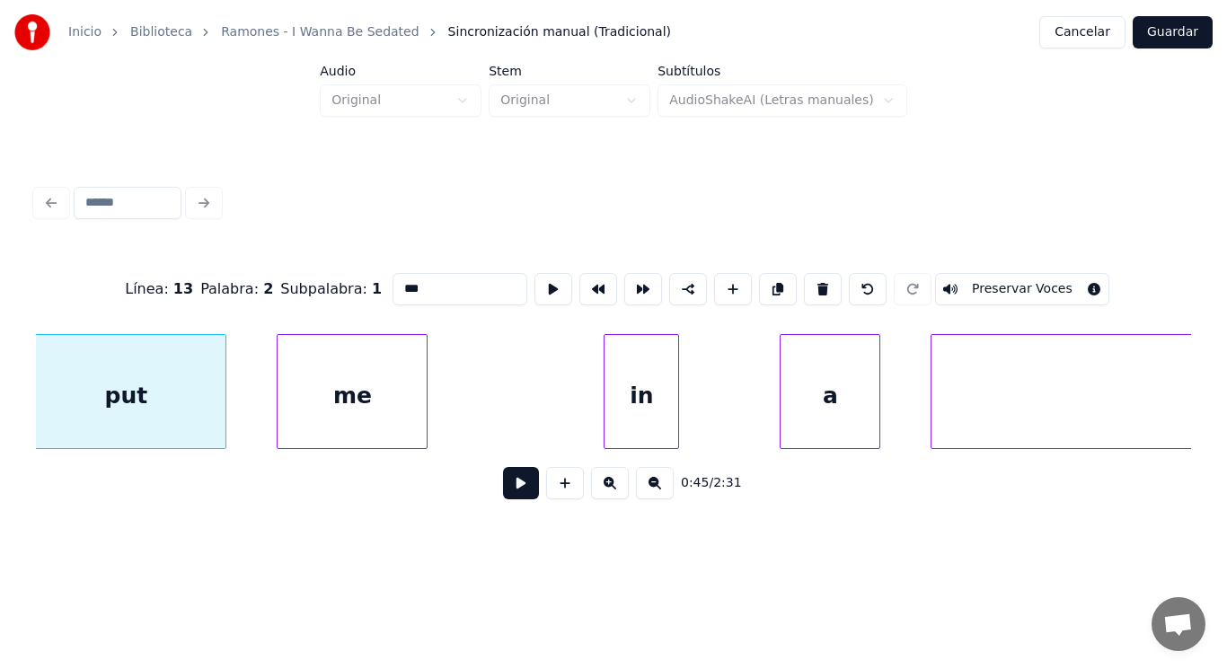
scroll to position [0, 56955]
click at [520, 496] on button at bounding box center [521, 483] width 36 height 32
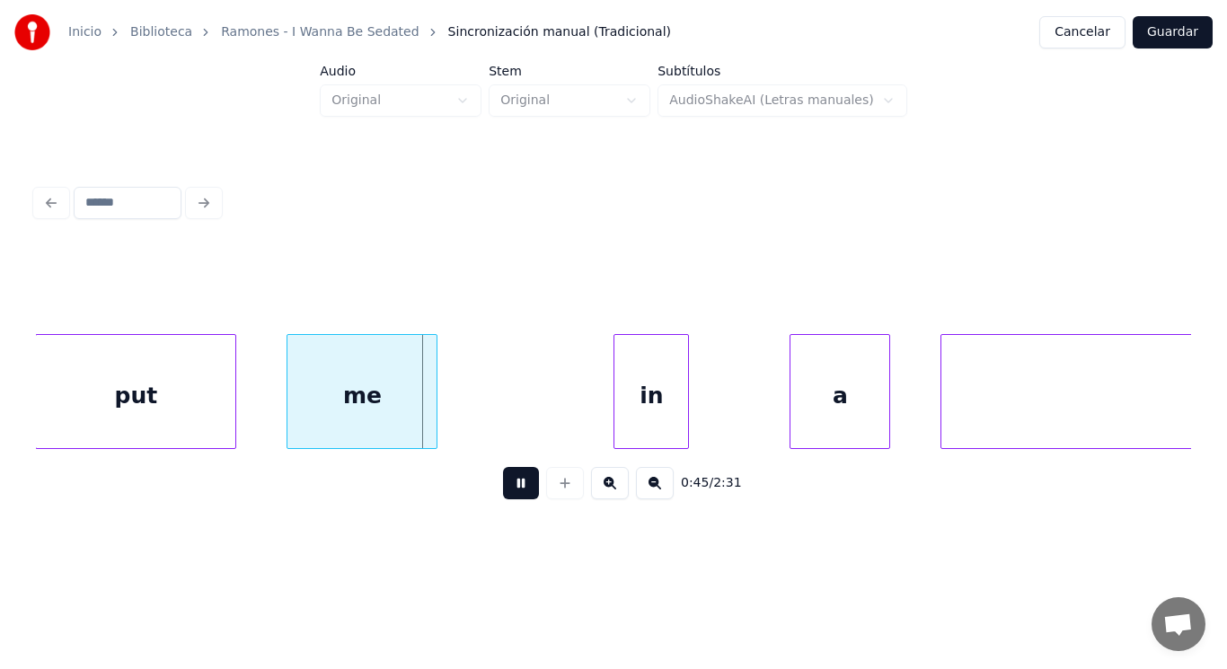
click at [520, 496] on button at bounding box center [521, 483] width 36 height 32
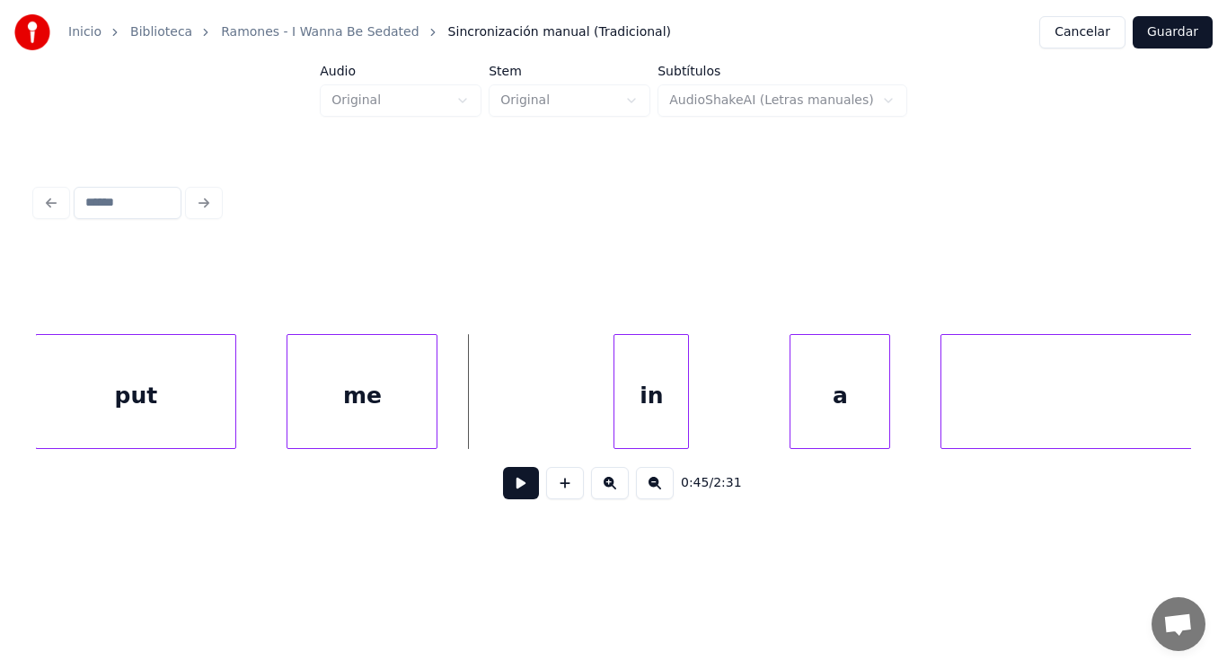
click at [414, 425] on div "me" at bounding box center [361, 396] width 149 height 122
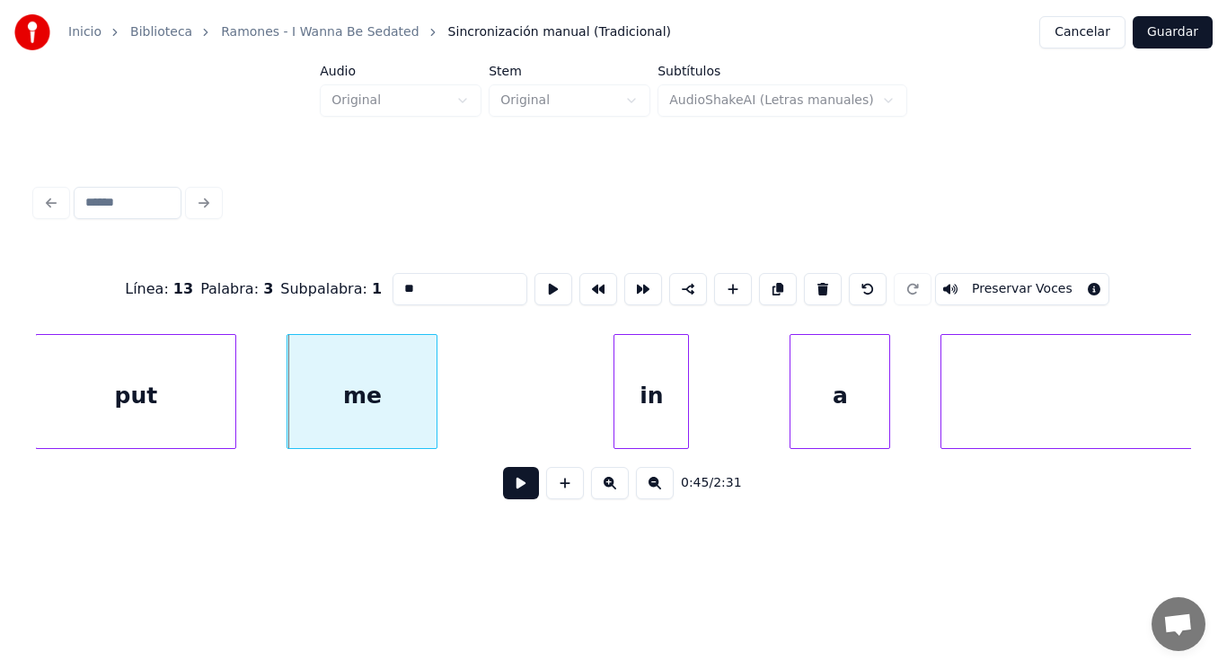
click at [508, 485] on button at bounding box center [521, 483] width 36 height 32
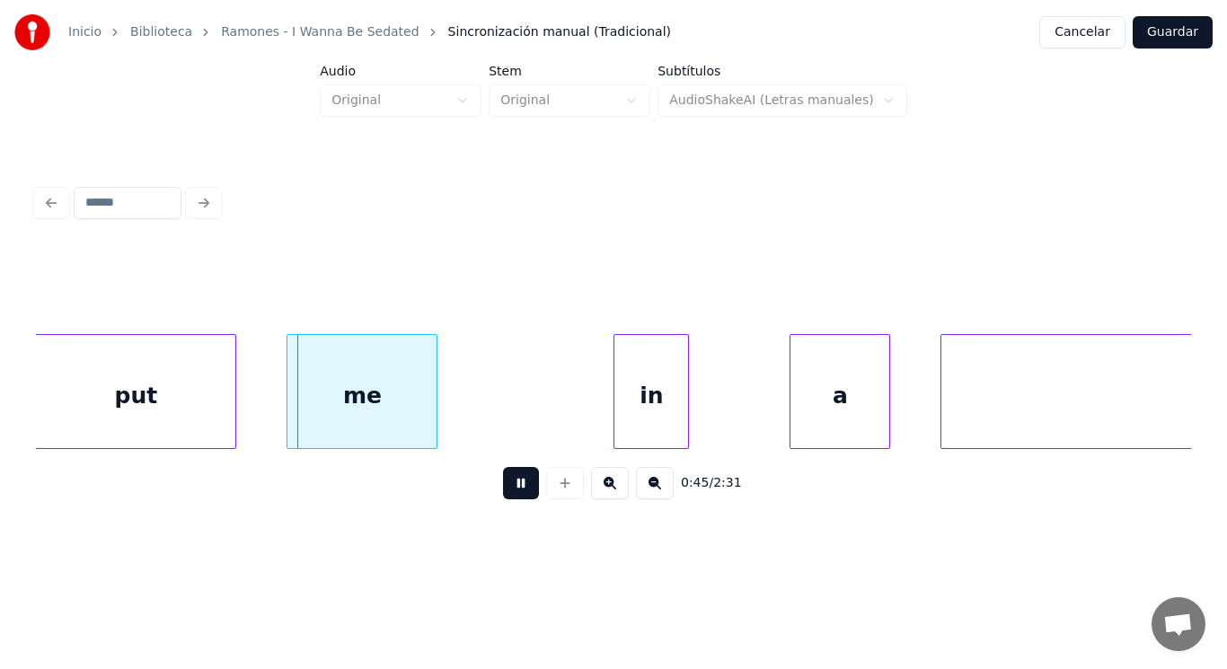
click at [508, 485] on button at bounding box center [521, 483] width 36 height 32
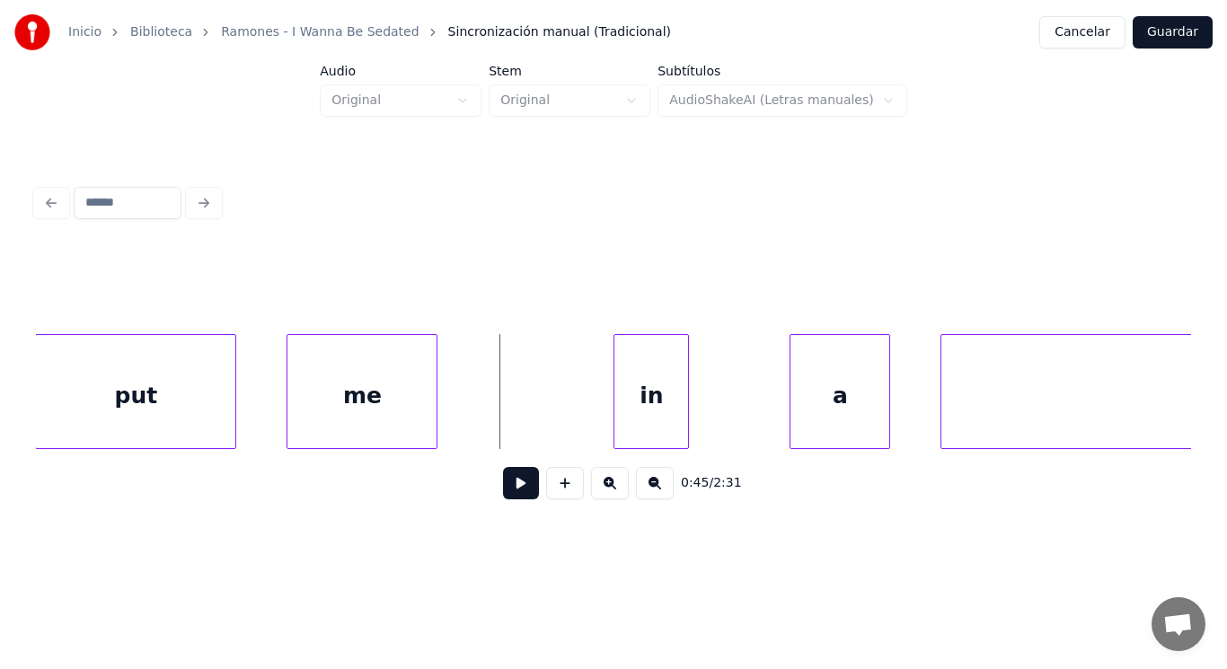
click at [132, 394] on div "put" at bounding box center [135, 396] width 199 height 122
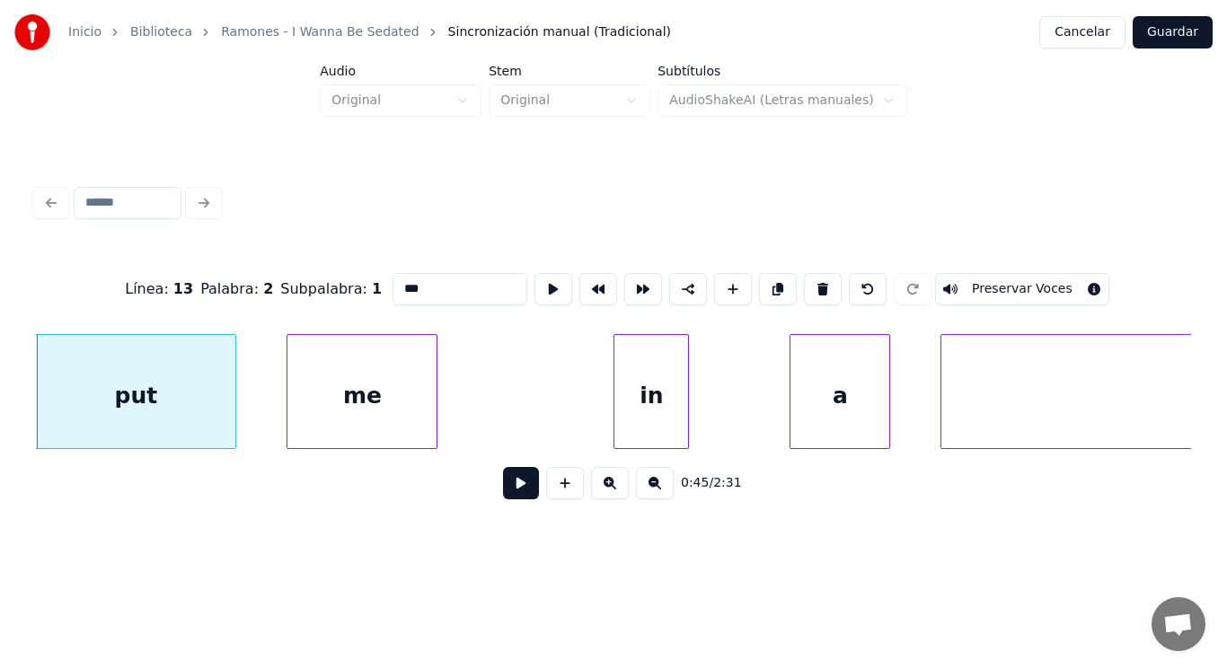
click at [511, 494] on button at bounding box center [521, 483] width 36 height 32
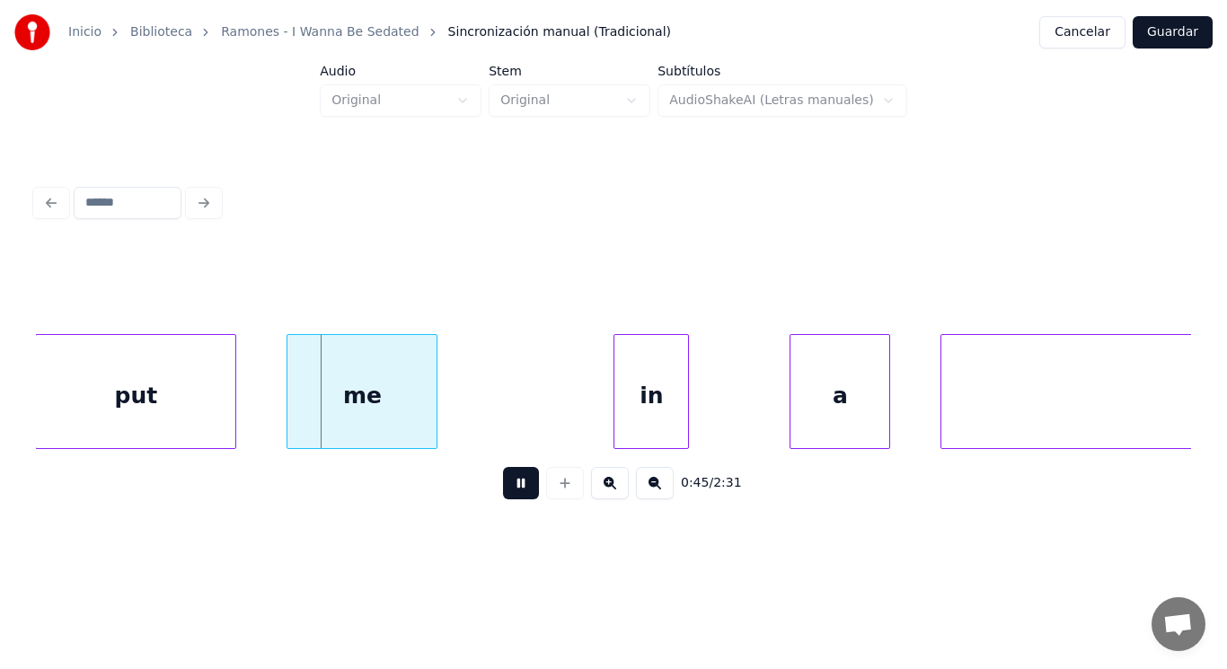
click at [511, 494] on button at bounding box center [521, 483] width 36 height 32
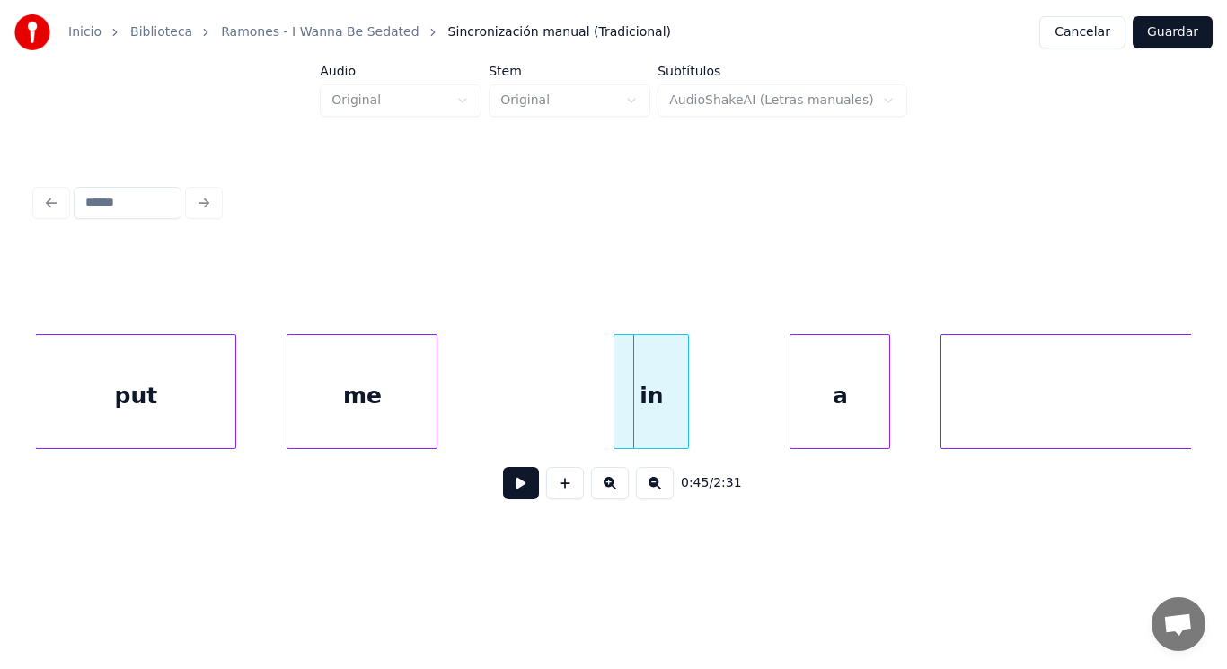
drag, startPoint x: 548, startPoint y: 411, endPoint x: 516, endPoint y: 463, distance: 60.6
click at [508, 492] on button at bounding box center [521, 483] width 36 height 32
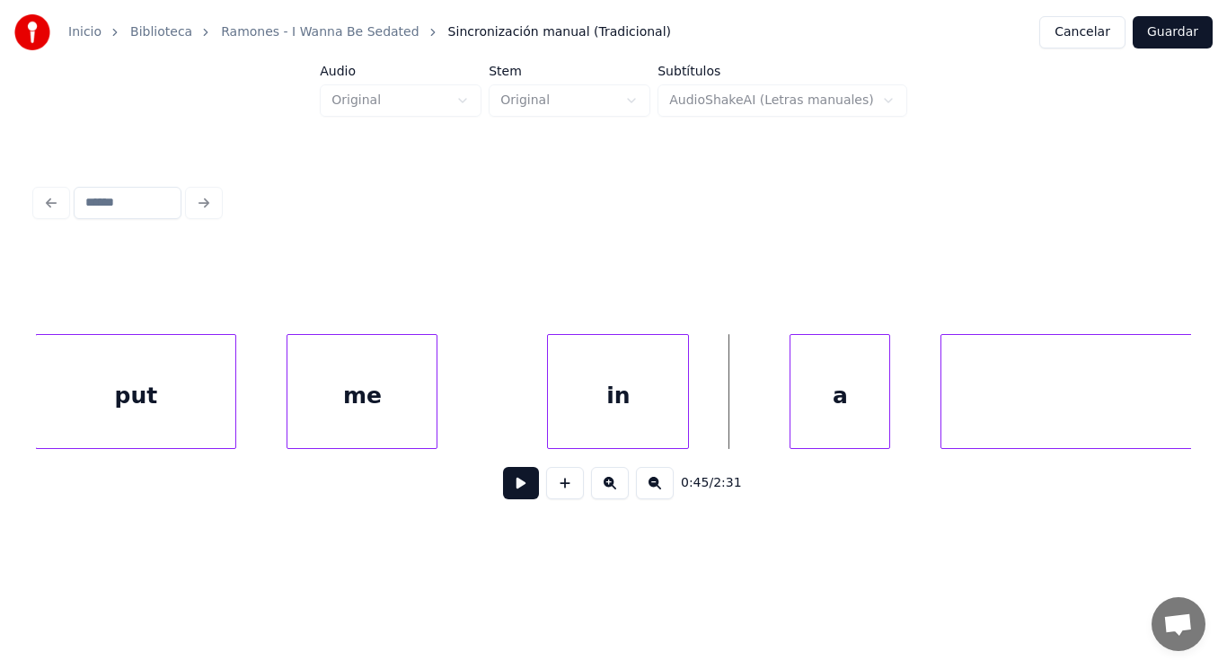
click at [550, 421] on div at bounding box center [550, 391] width 5 height 113
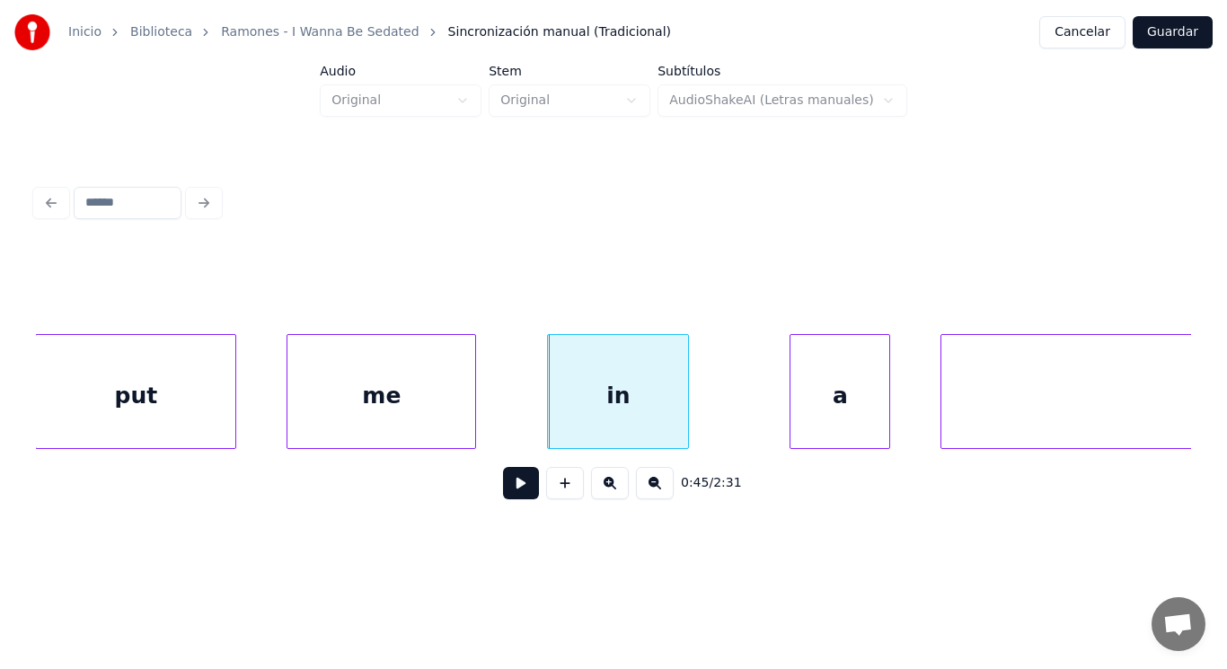
click at [472, 418] on div at bounding box center [472, 391] width 5 height 113
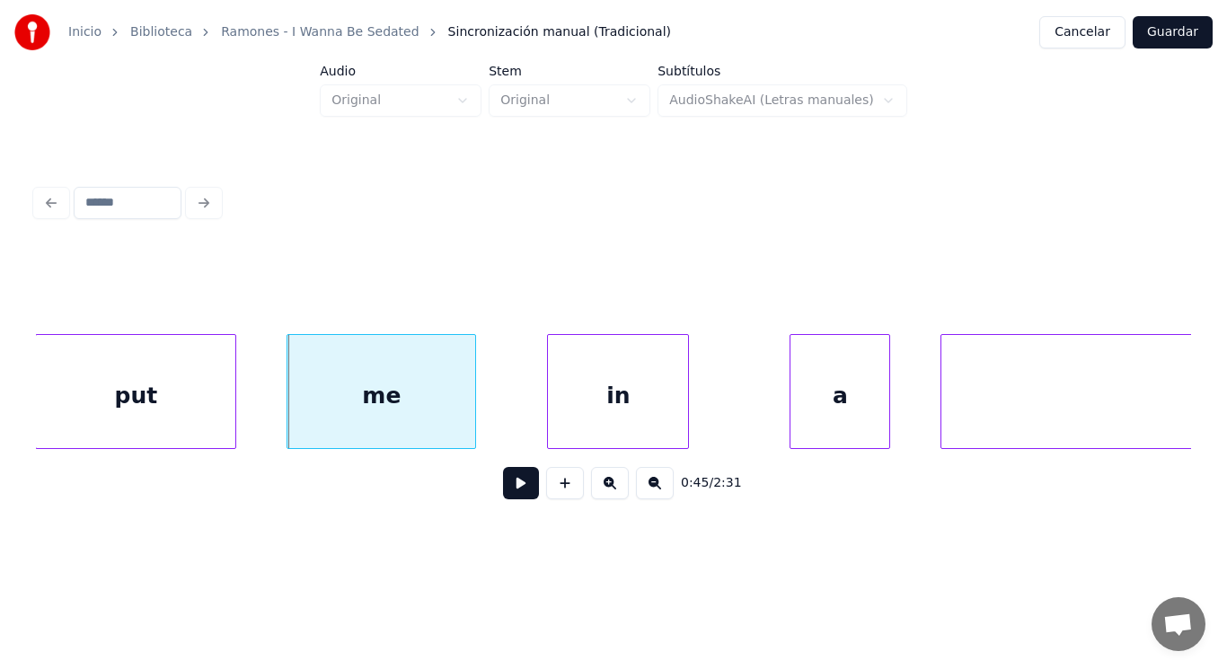
click at [504, 477] on button at bounding box center [521, 483] width 36 height 32
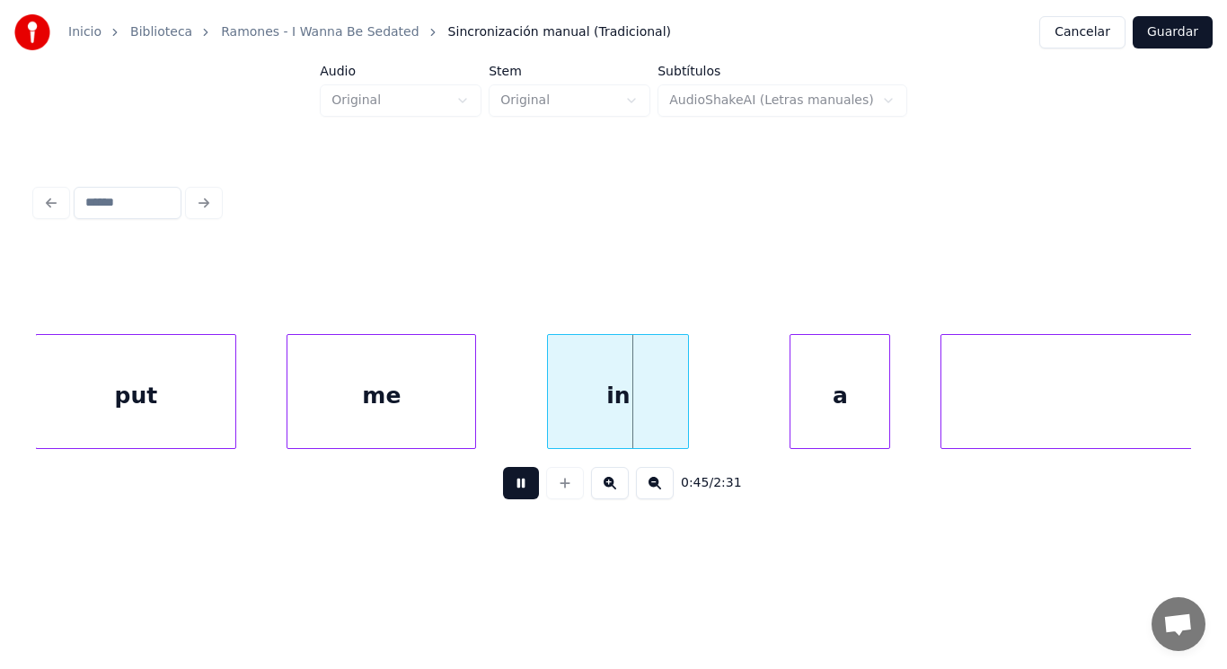
click at [504, 477] on button at bounding box center [521, 483] width 36 height 32
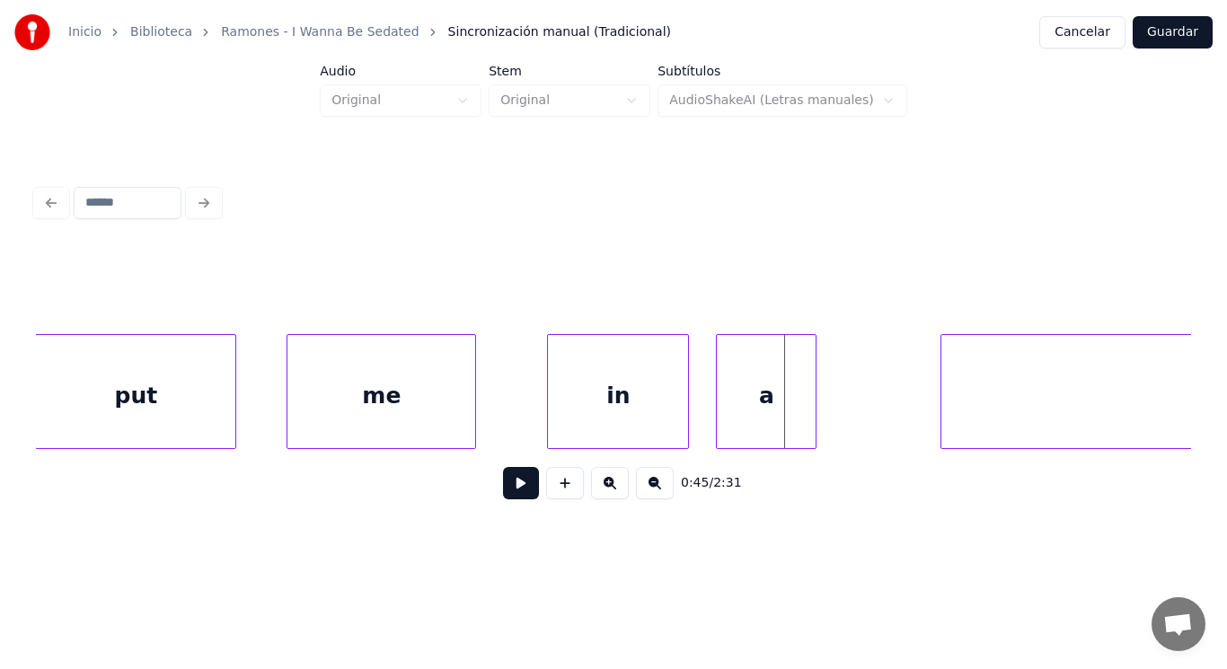
click at [735, 397] on div "a" at bounding box center [766, 396] width 99 height 122
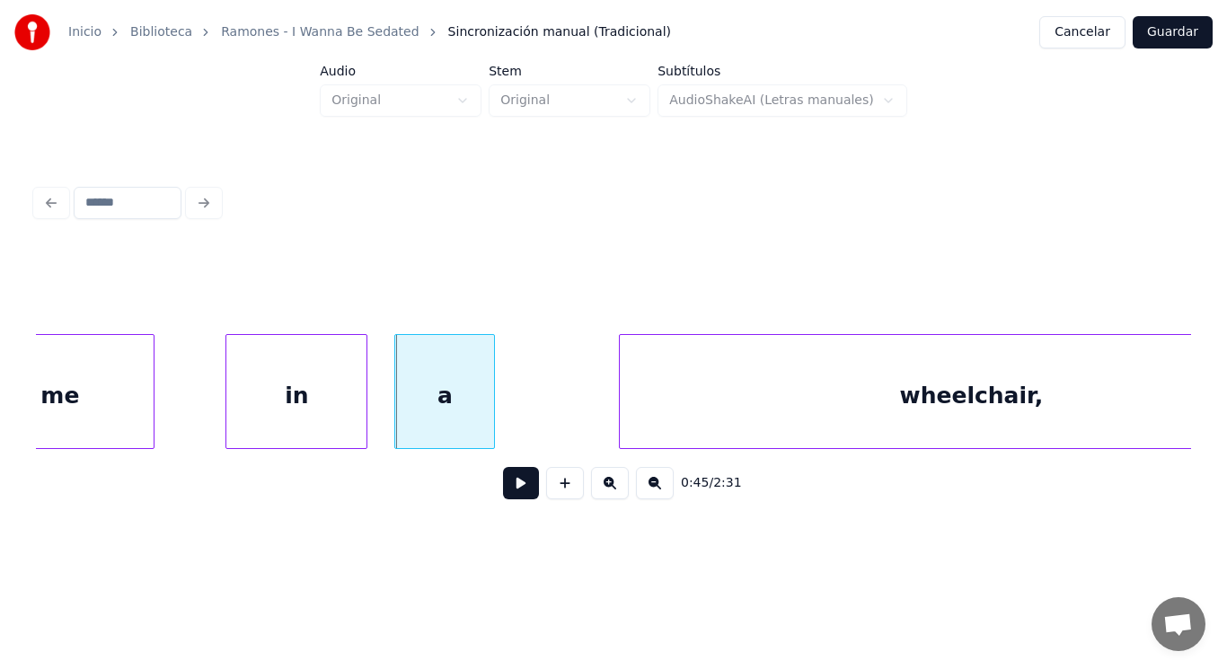
scroll to position [0, 57278]
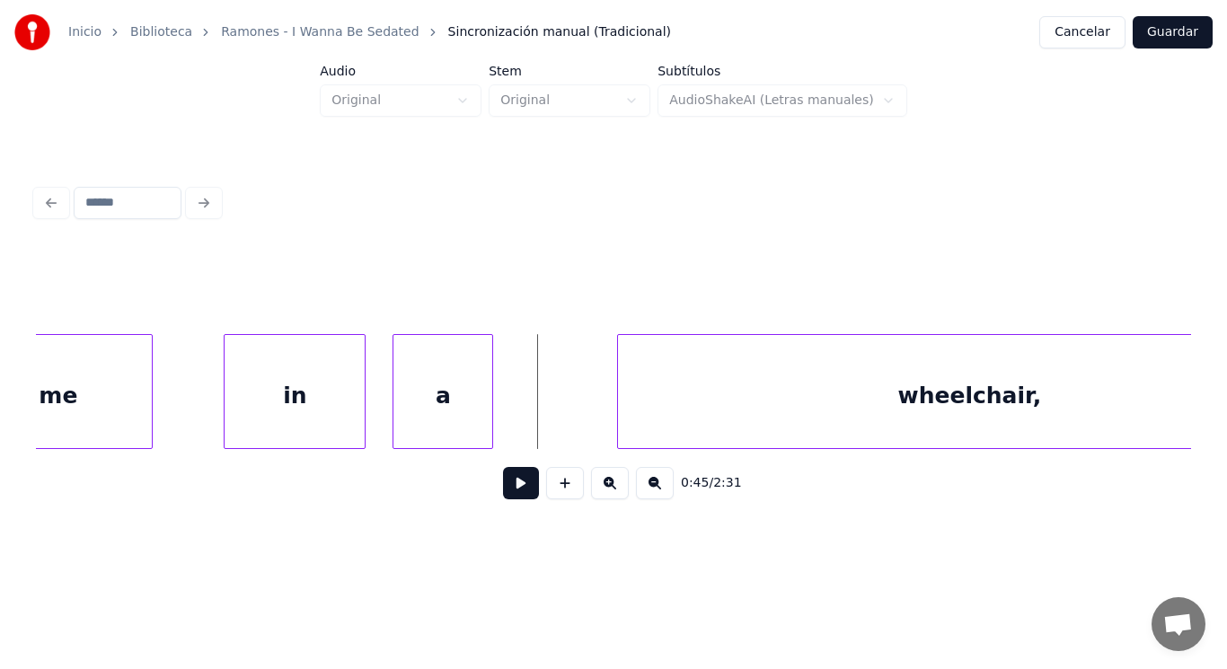
click at [503, 486] on button at bounding box center [521, 483] width 36 height 32
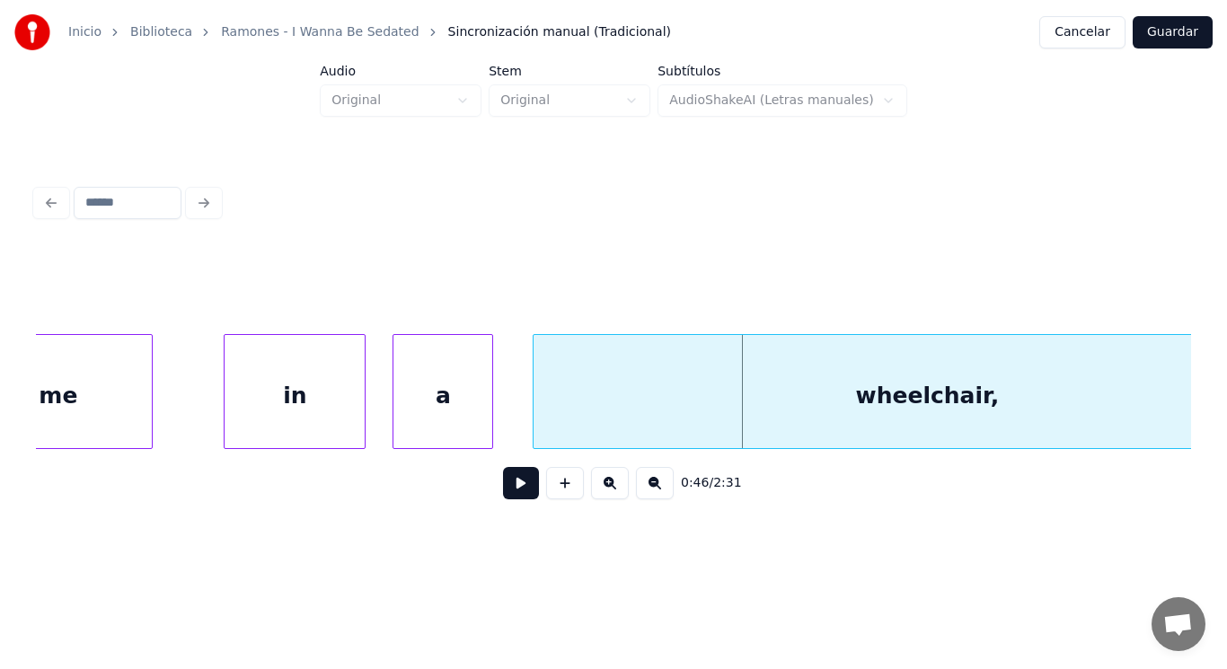
click at [534, 417] on div at bounding box center [536, 391] width 5 height 113
click at [518, 487] on button at bounding box center [521, 483] width 36 height 32
click at [567, 429] on div "wheelchair," at bounding box center [927, 396] width 787 height 122
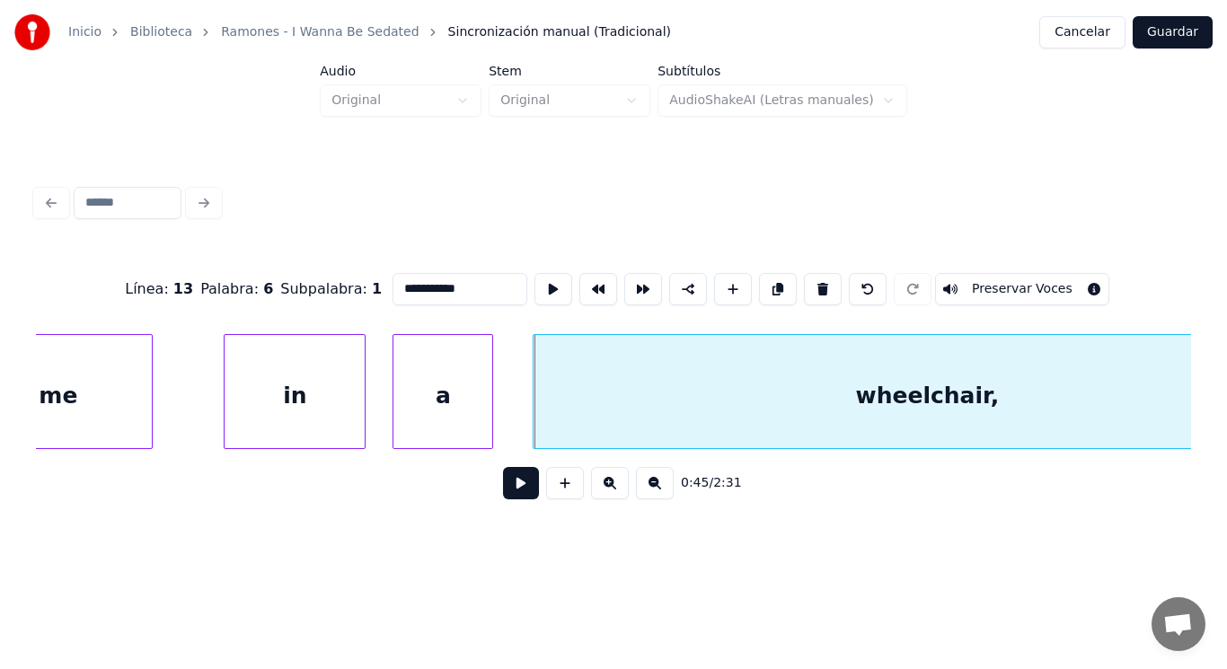
click at [503, 498] on button at bounding box center [521, 483] width 36 height 32
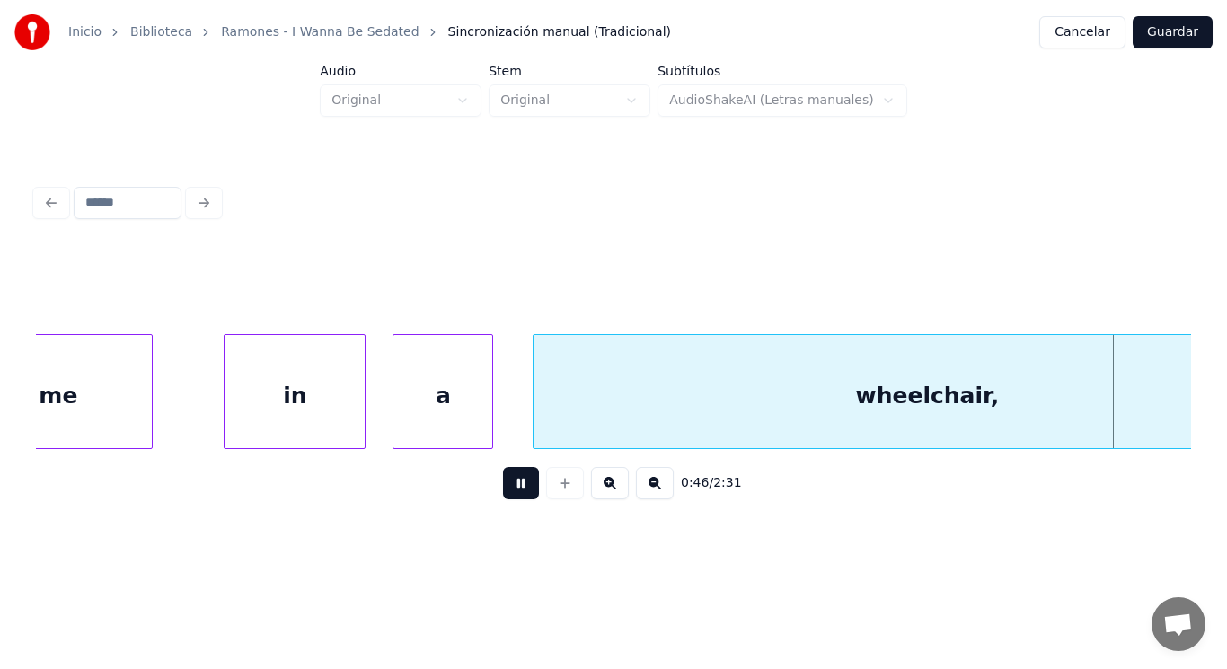
scroll to position [0, 58444]
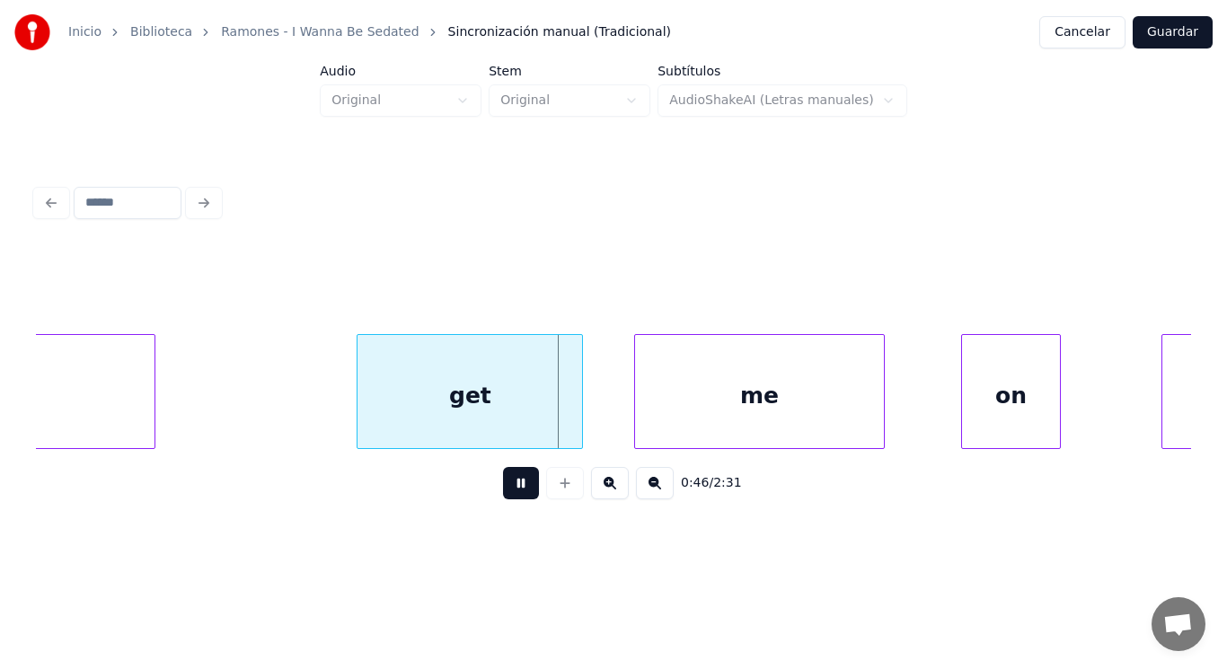
click at [503, 498] on button at bounding box center [521, 483] width 36 height 32
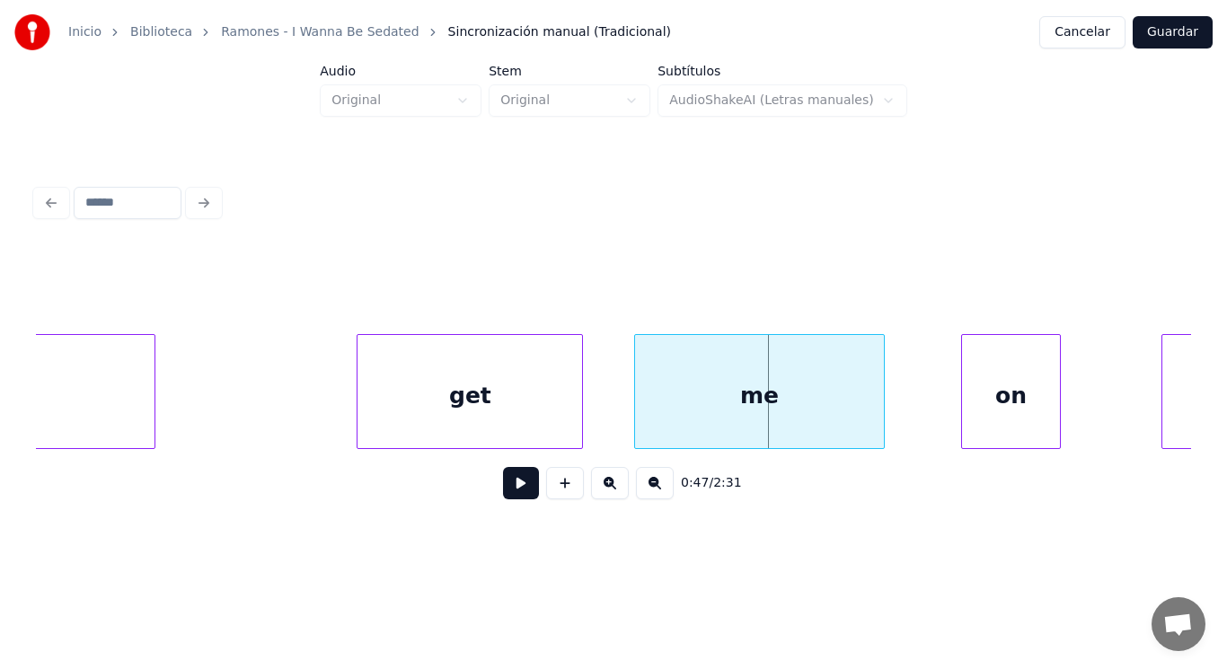
click at [503, 498] on button at bounding box center [521, 483] width 36 height 32
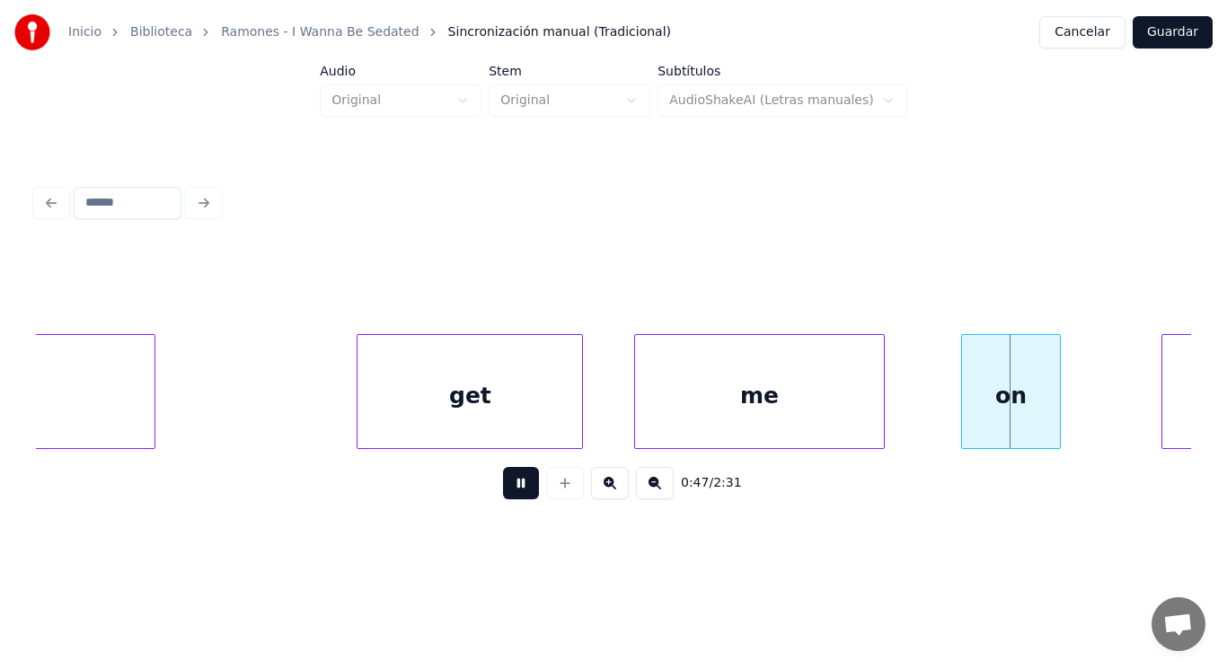
click at [503, 498] on button at bounding box center [521, 483] width 36 height 32
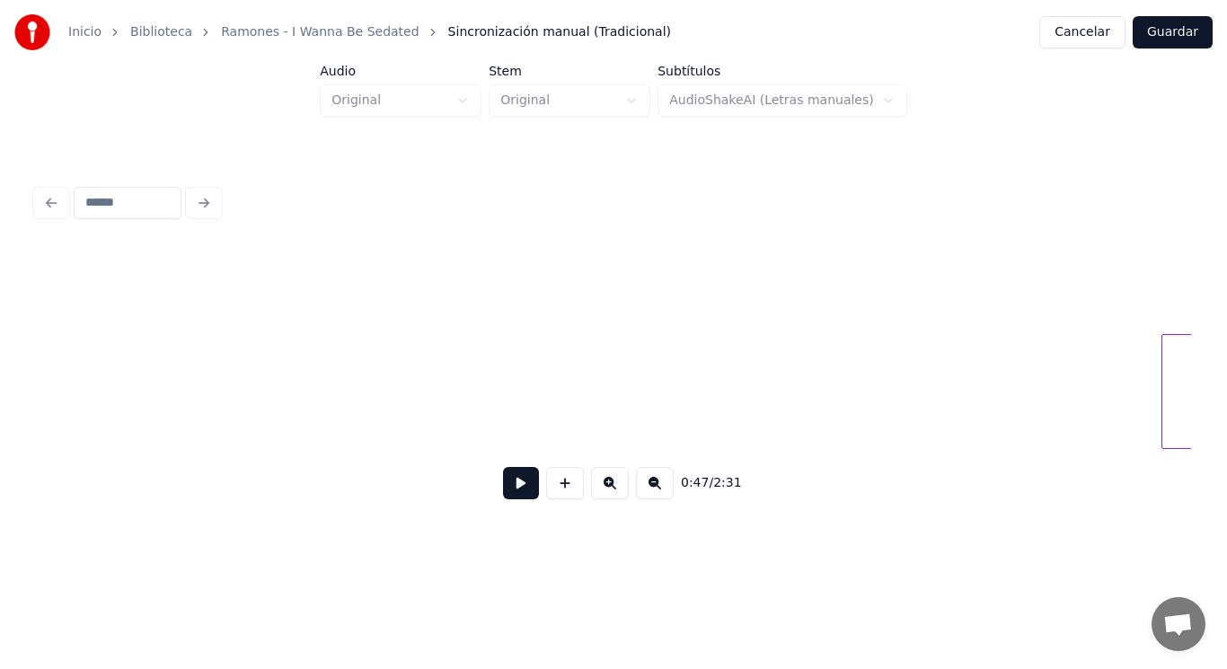
scroll to position [0, 59610]
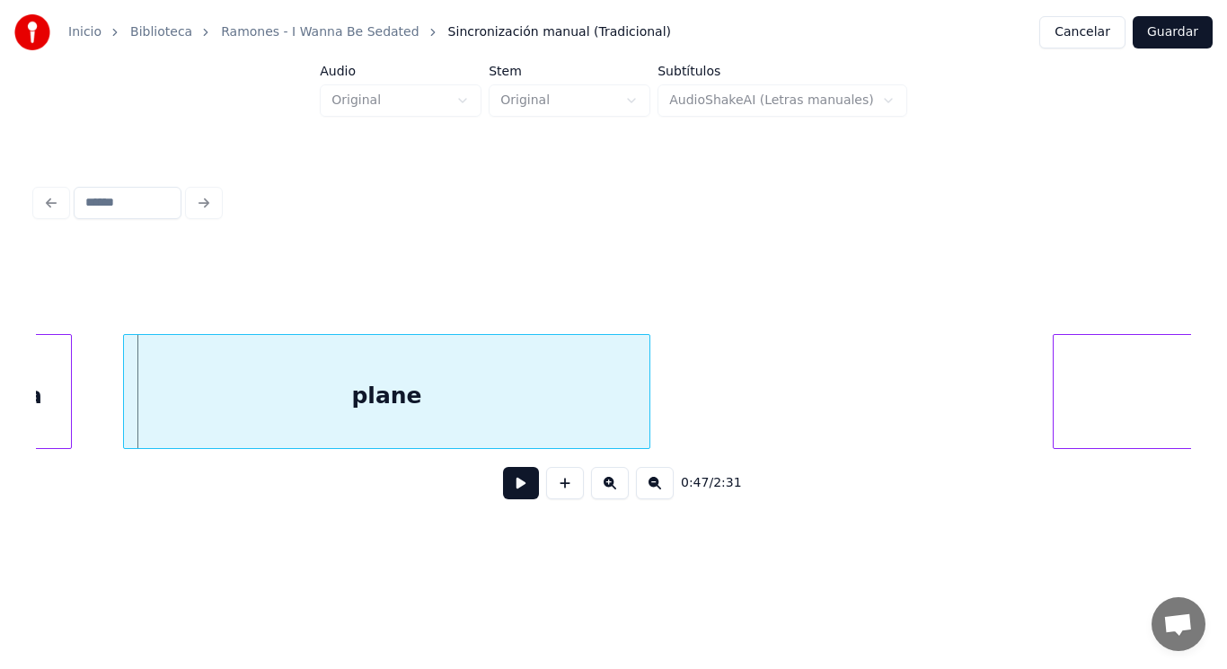
click at [342, 410] on div "plane" at bounding box center [387, 396] width 526 height 122
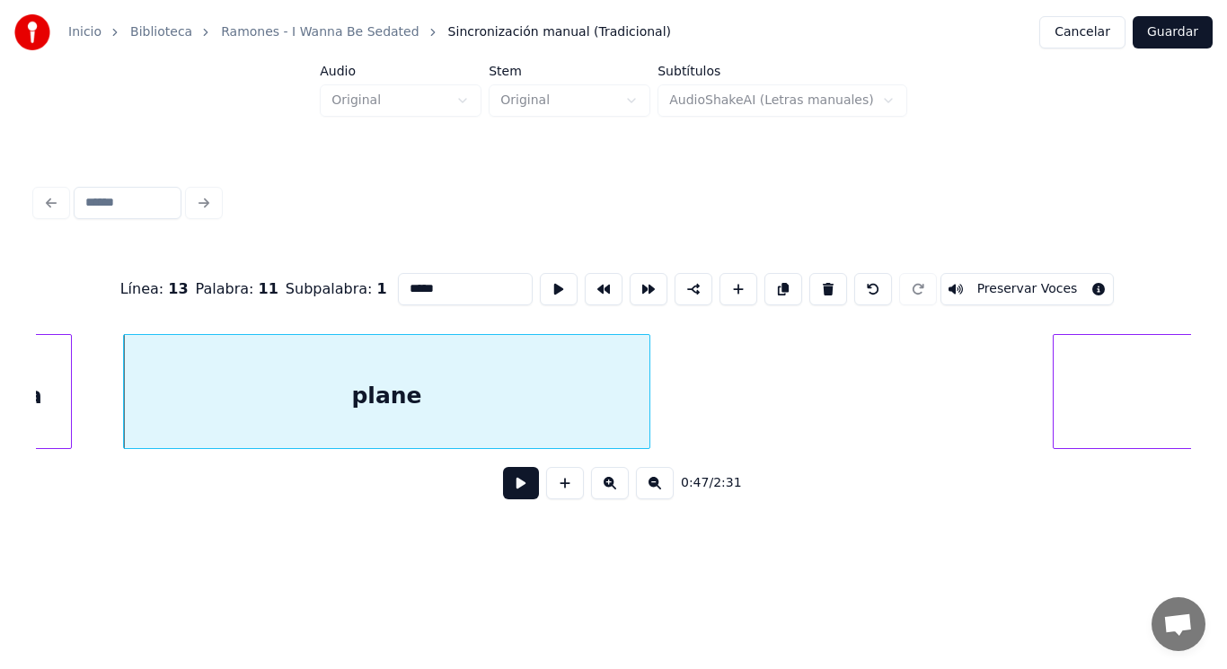
click at [511, 488] on button at bounding box center [521, 483] width 36 height 32
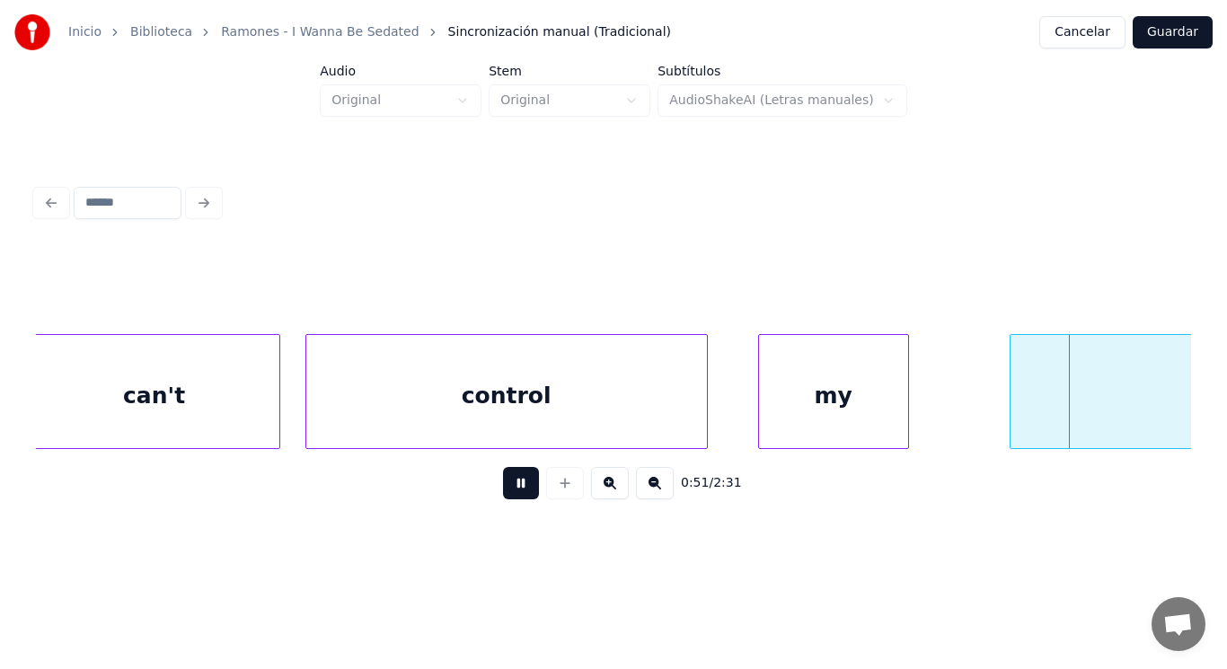
click at [511, 488] on button at bounding box center [521, 483] width 36 height 32
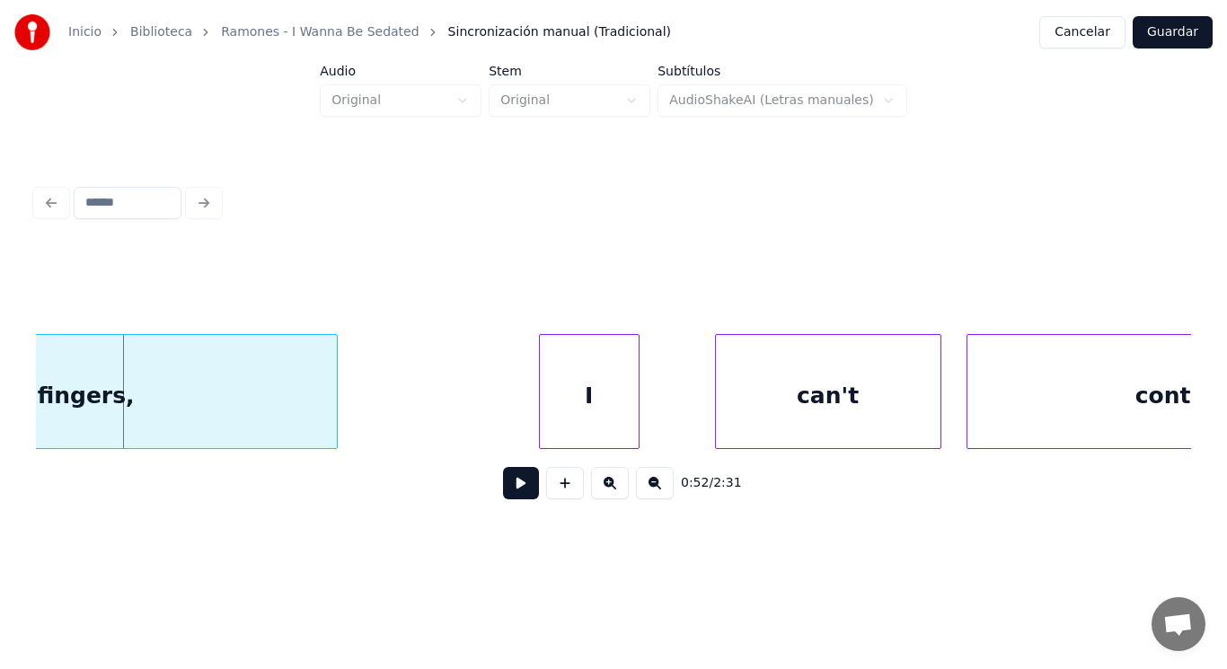
click at [511, 488] on button at bounding box center [521, 483] width 36 height 32
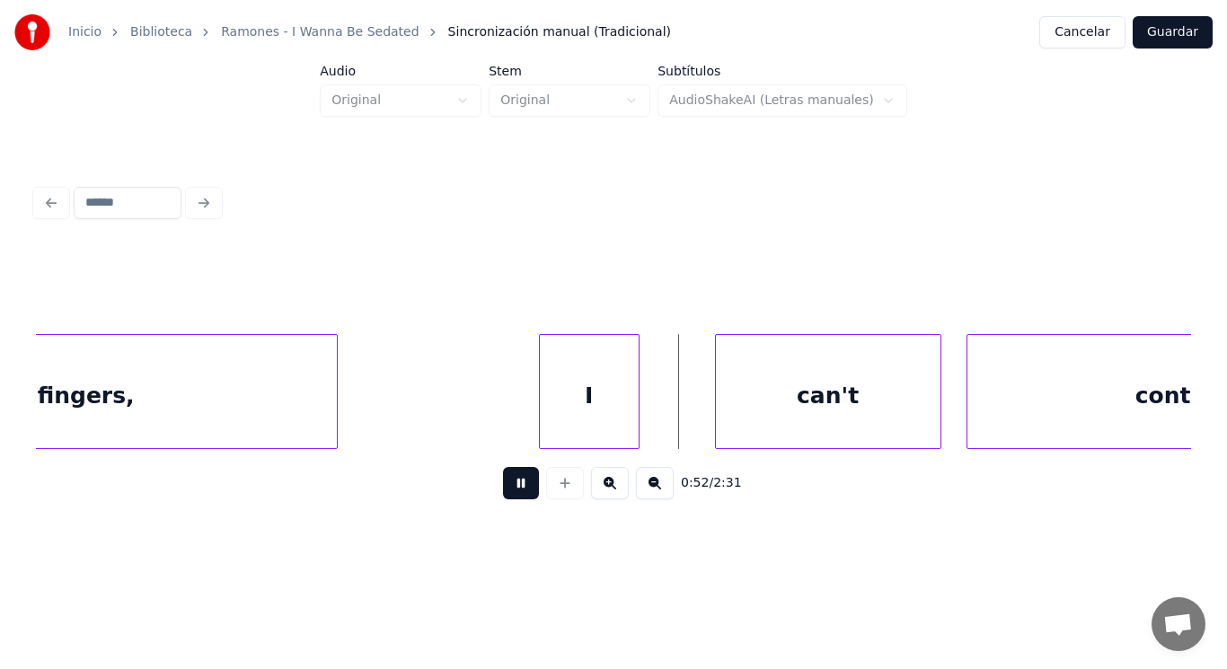
click at [511, 488] on button at bounding box center [521, 483] width 36 height 32
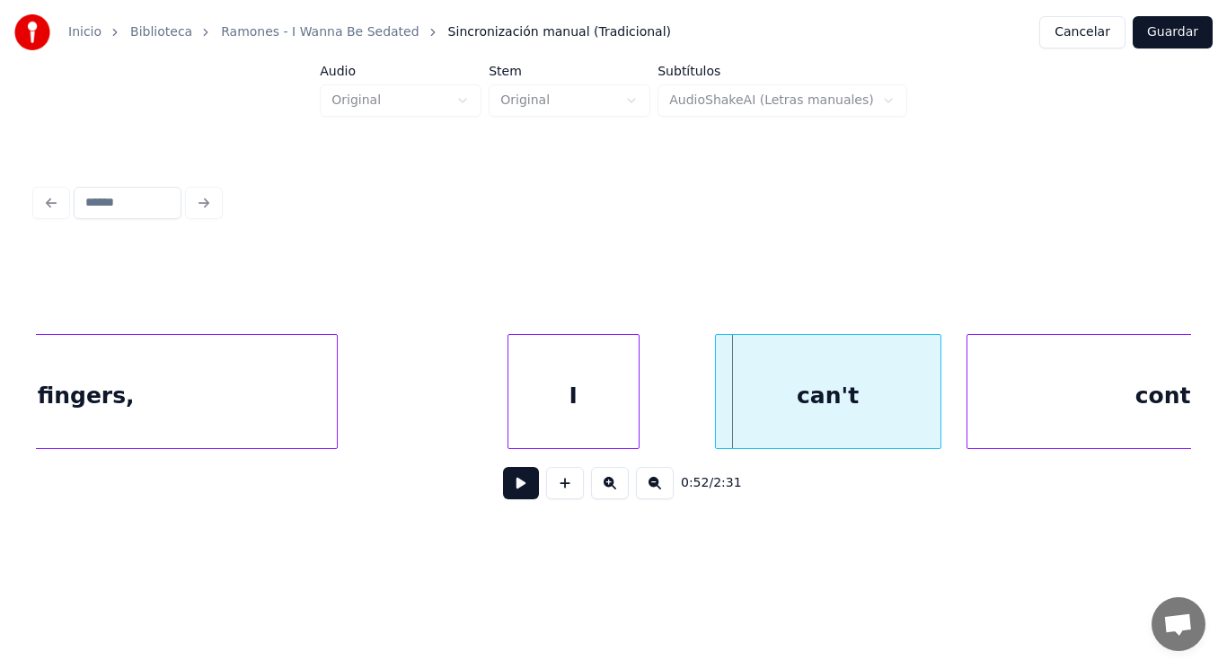
click at [509, 424] on div at bounding box center [511, 391] width 5 height 113
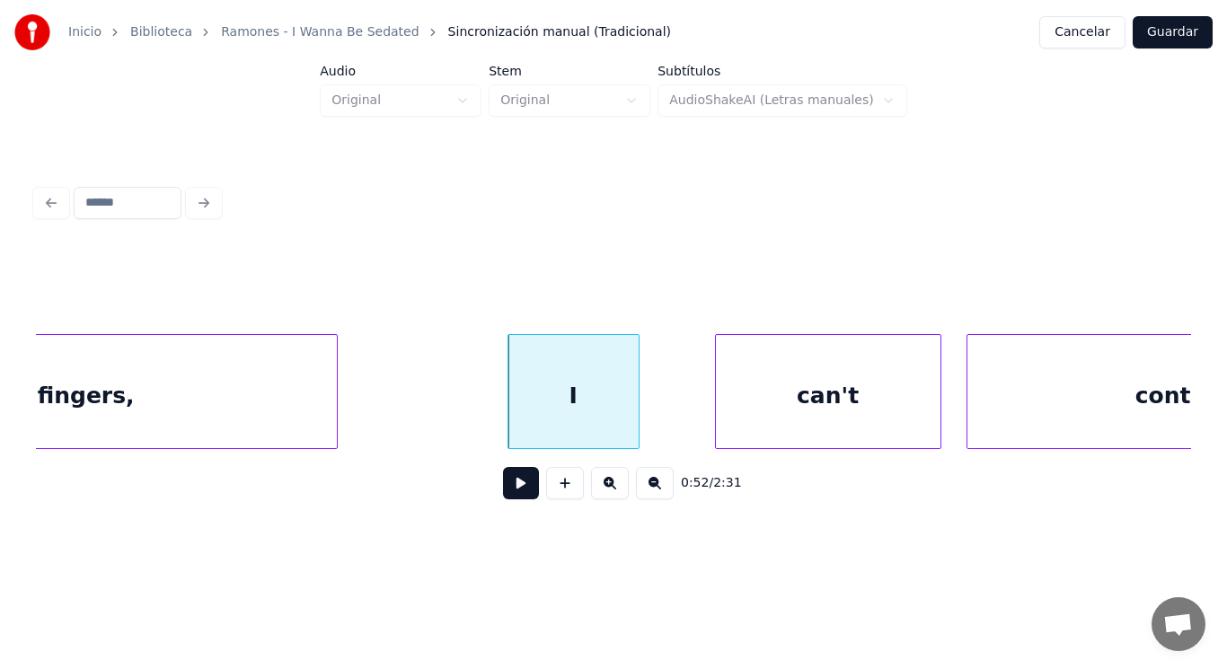
click at [503, 496] on button at bounding box center [521, 483] width 36 height 32
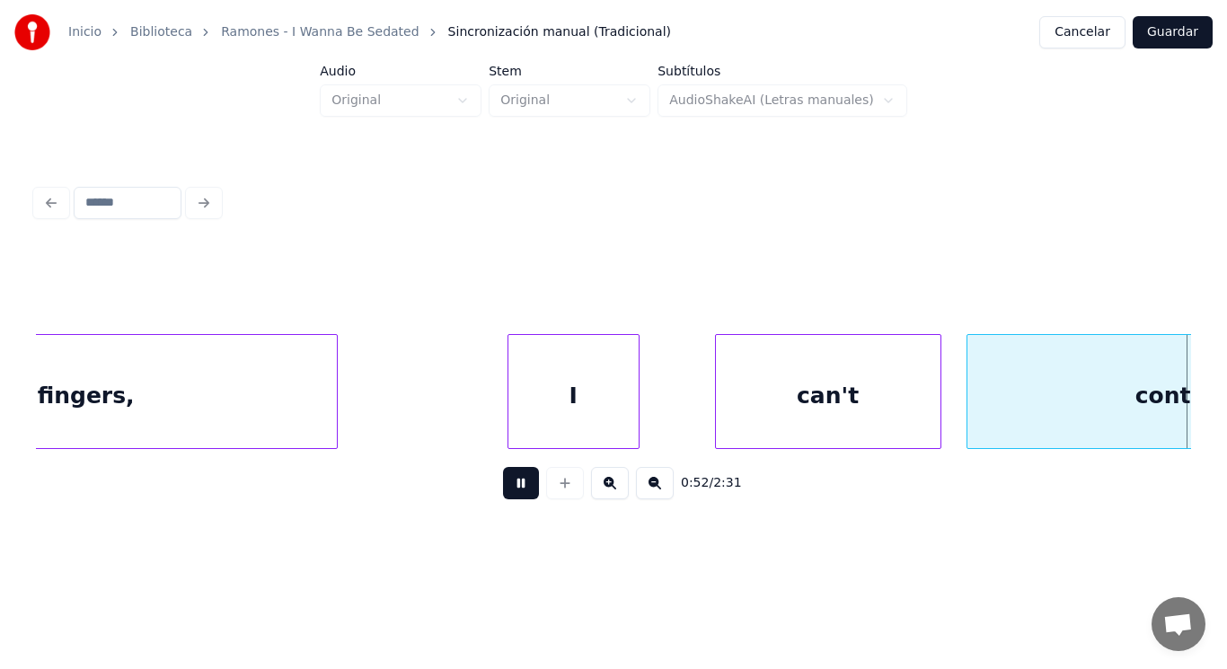
scroll to position [0, 66658]
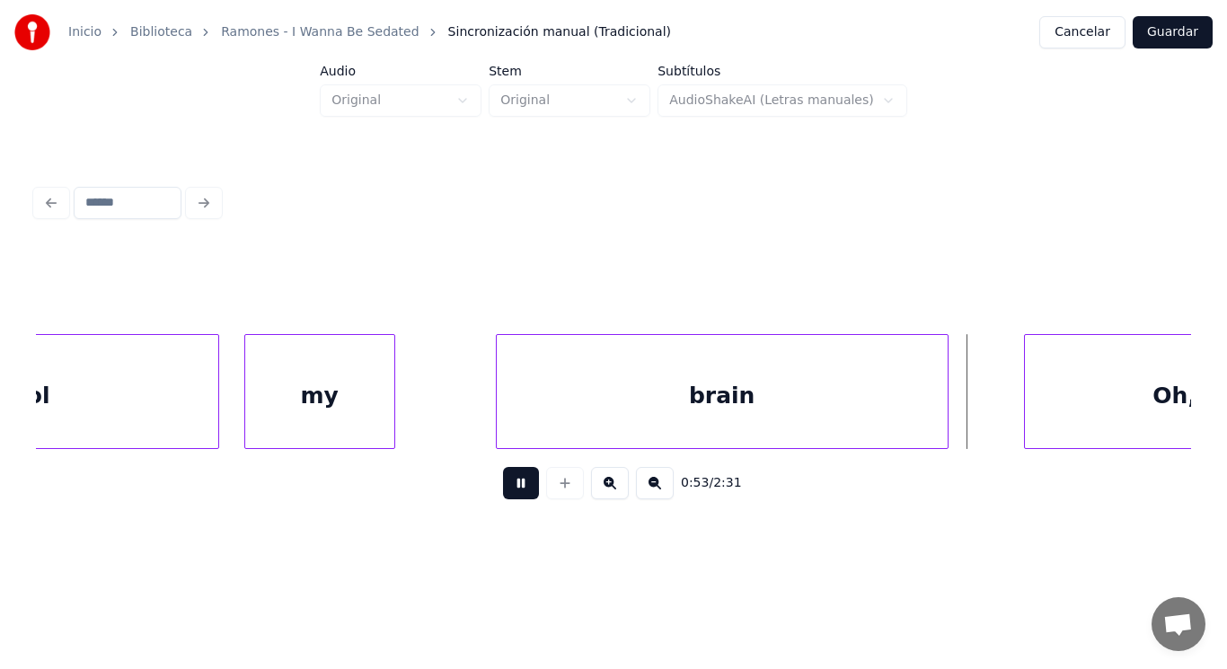
click at [503, 496] on button at bounding box center [521, 483] width 36 height 32
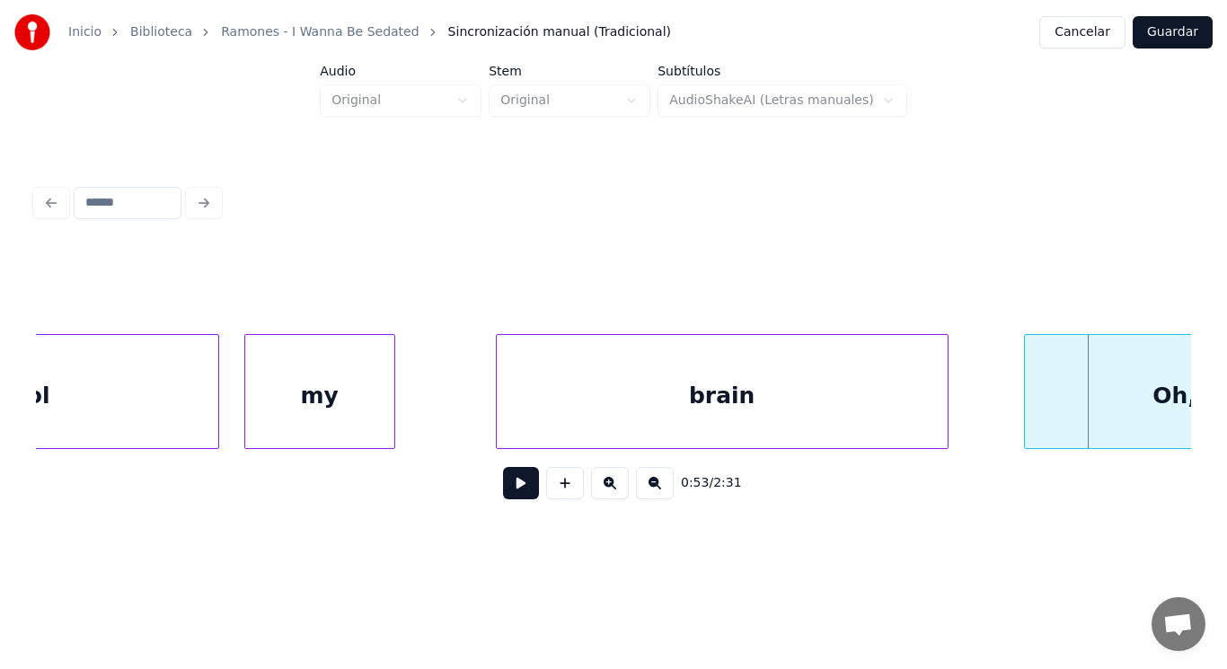
click at [503, 496] on button at bounding box center [521, 483] width 36 height 32
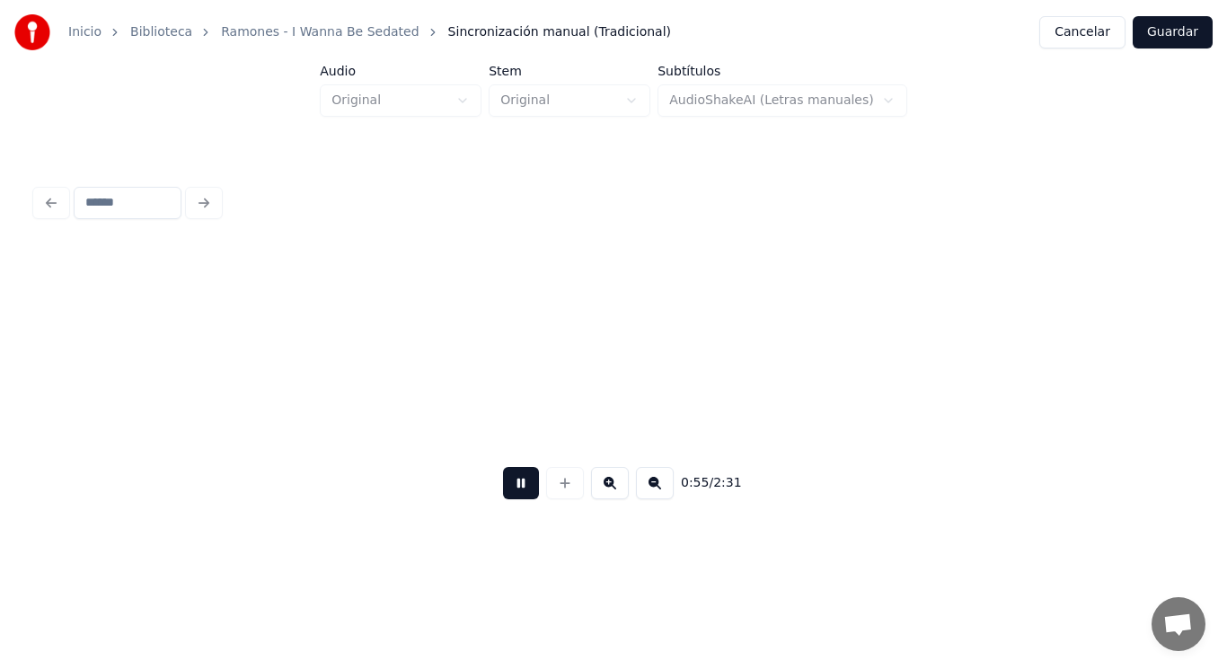
scroll to position [0, 70173]
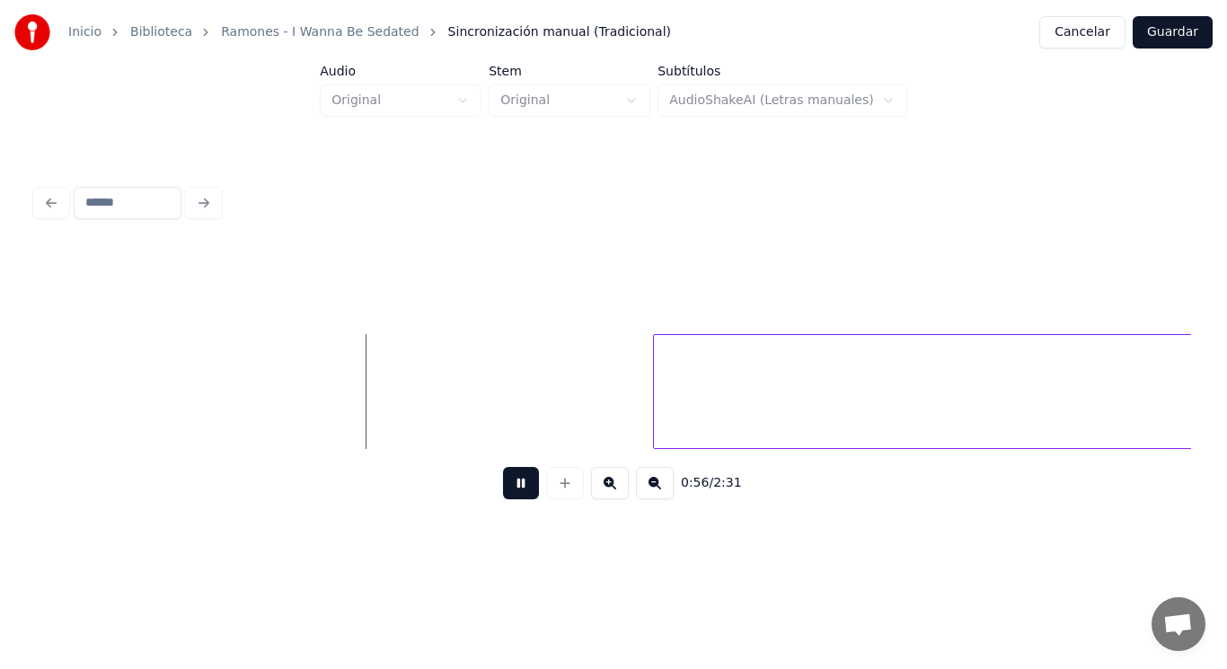
click at [503, 496] on button at bounding box center [521, 483] width 36 height 32
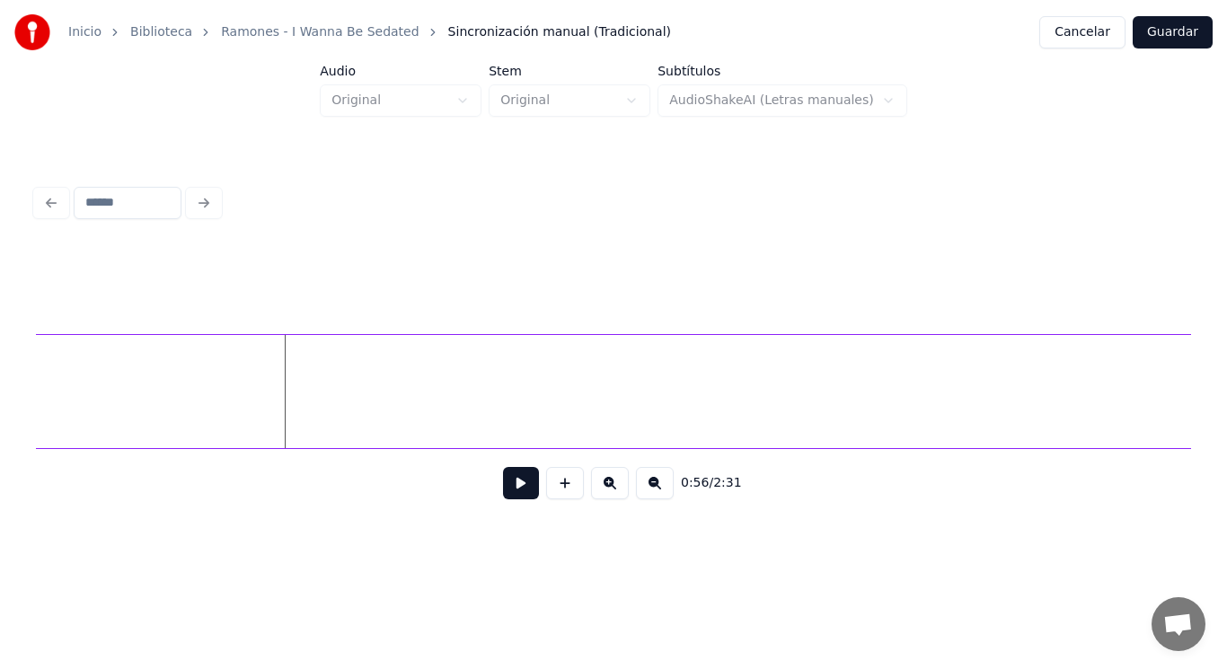
scroll to position [0, 70256]
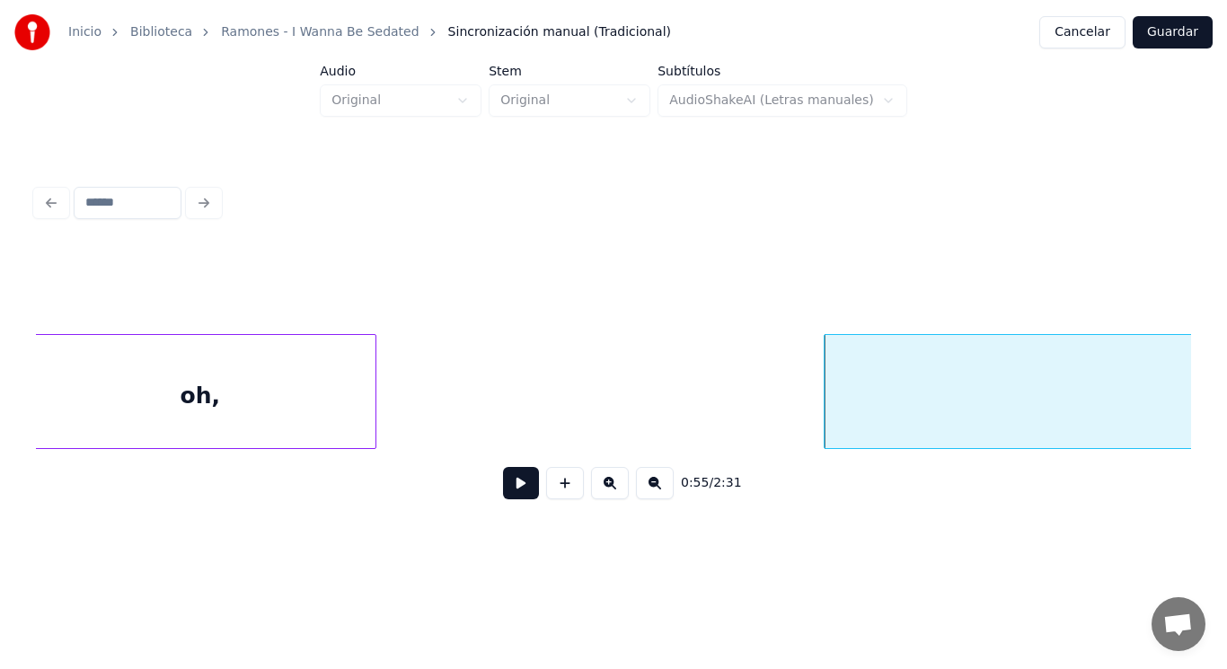
scroll to position [0, 69465]
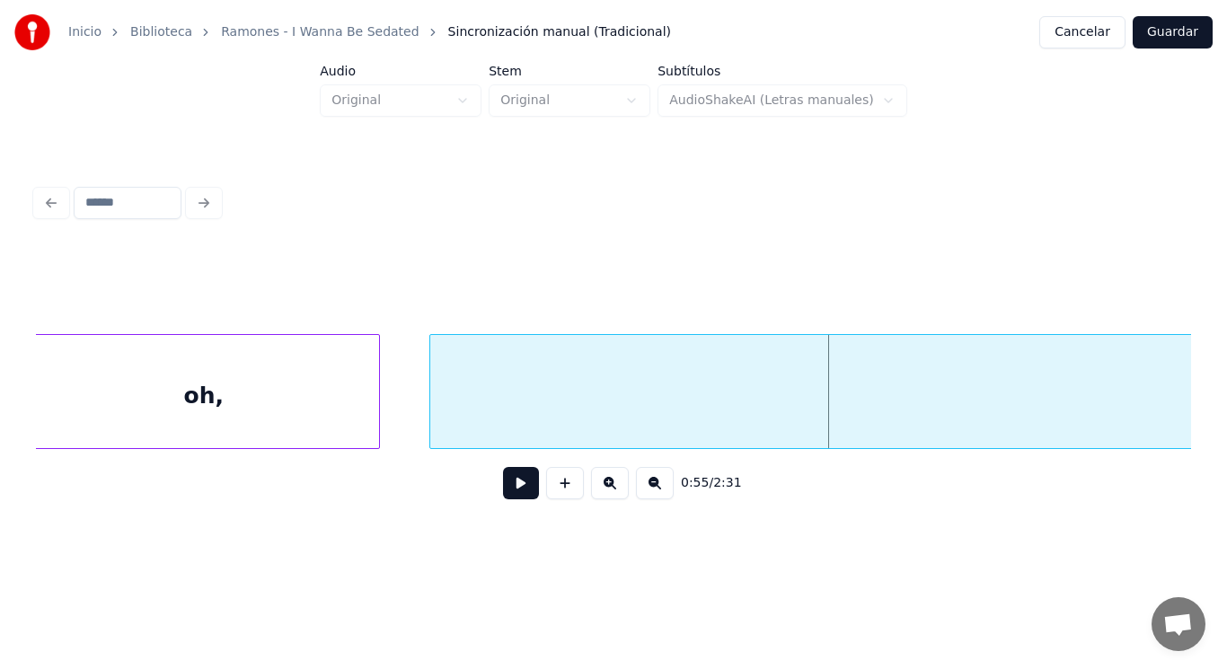
click at [432, 399] on div at bounding box center [432, 391] width 5 height 113
click at [509, 488] on button at bounding box center [521, 483] width 36 height 32
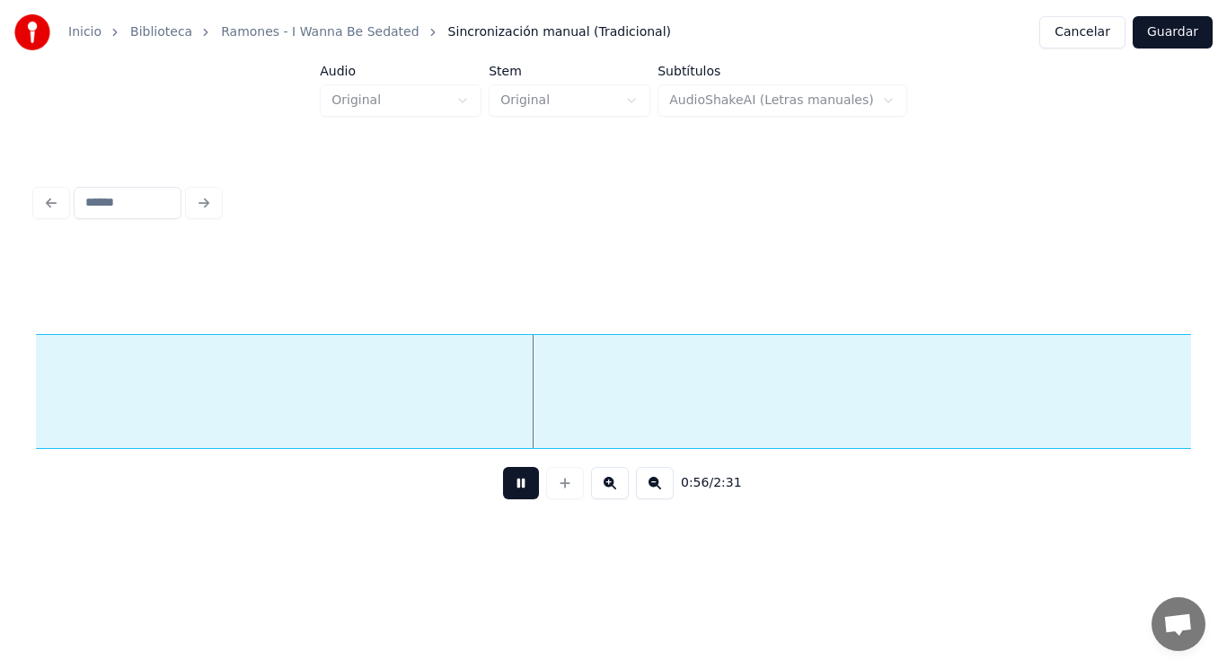
click at [509, 488] on button at bounding box center [521, 483] width 36 height 32
click at [519, 385] on div "ho" at bounding box center [195, 396] width 19590 height 122
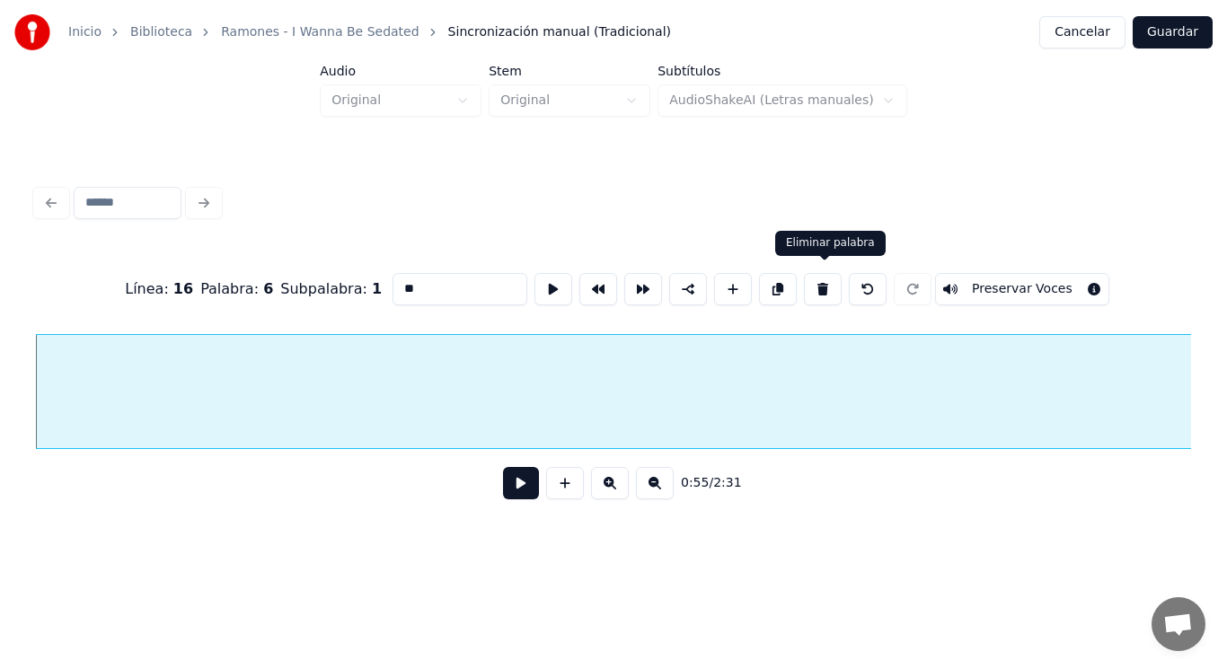
click at [827, 289] on button at bounding box center [823, 289] width 38 height 32
type input "***"
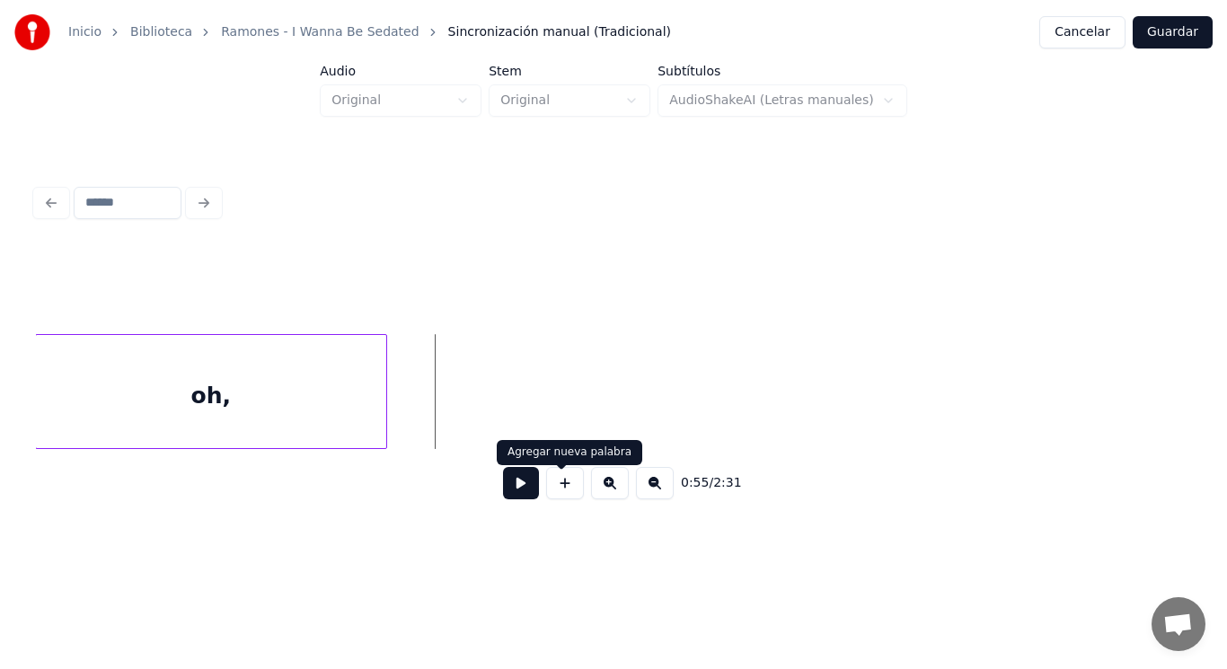
click at [574, 492] on button at bounding box center [565, 483] width 38 height 32
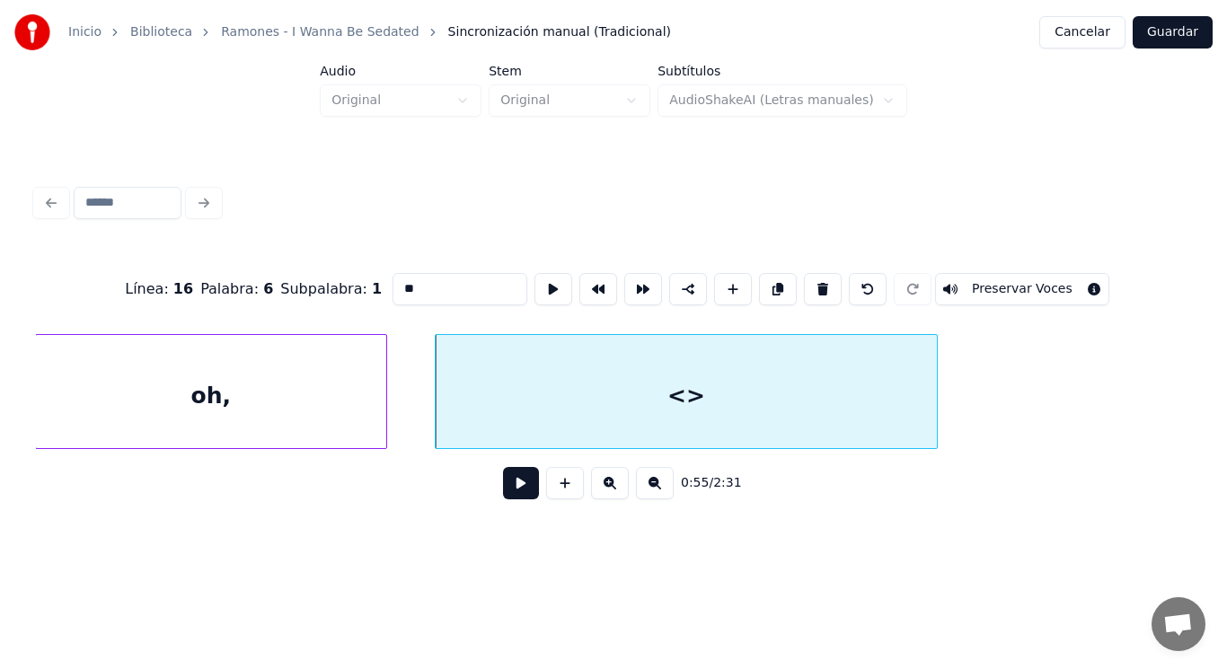
drag, startPoint x: 383, startPoint y: 282, endPoint x: 305, endPoint y: 277, distance: 78.3
click at [305, 277] on div "Línea : 16 Palabra : 6 Subpalabra : 1 ** Preservar Voces" at bounding box center [613, 289] width 1155 height 90
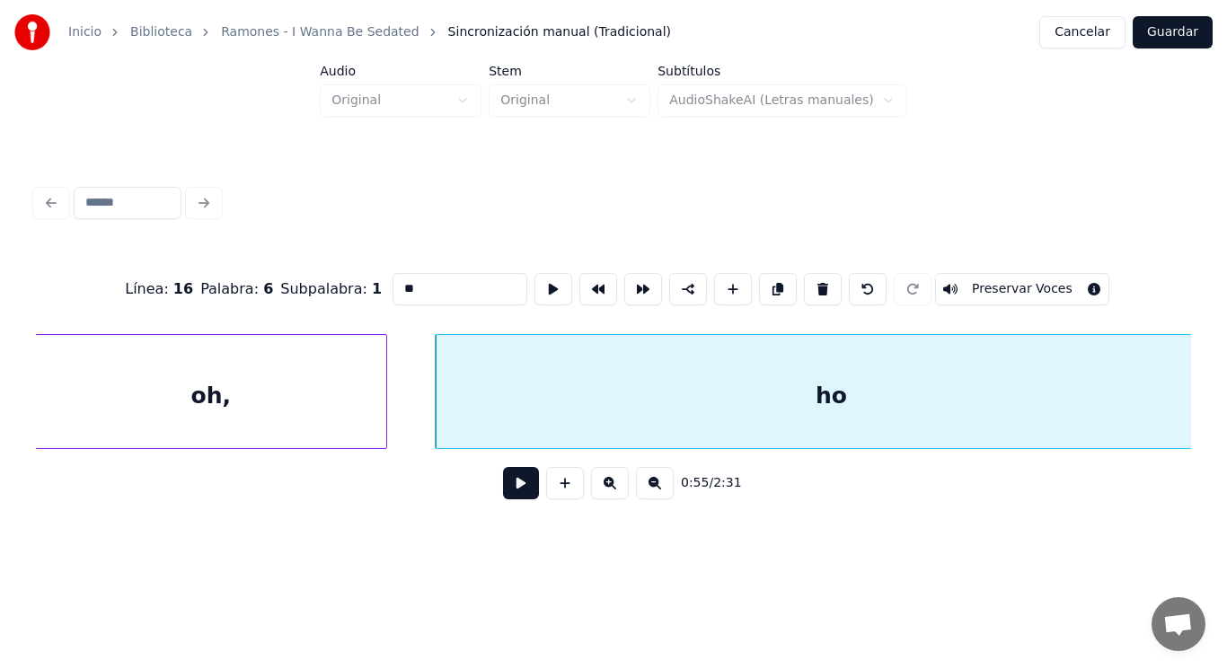
click at [1226, 400] on div "Inicio Biblioteca Ramones - I Wanna Be Sedated Sincronización manual (Tradicion…" at bounding box center [613, 273] width 1227 height 547
type input "**"
click at [504, 491] on button at bounding box center [521, 483] width 36 height 32
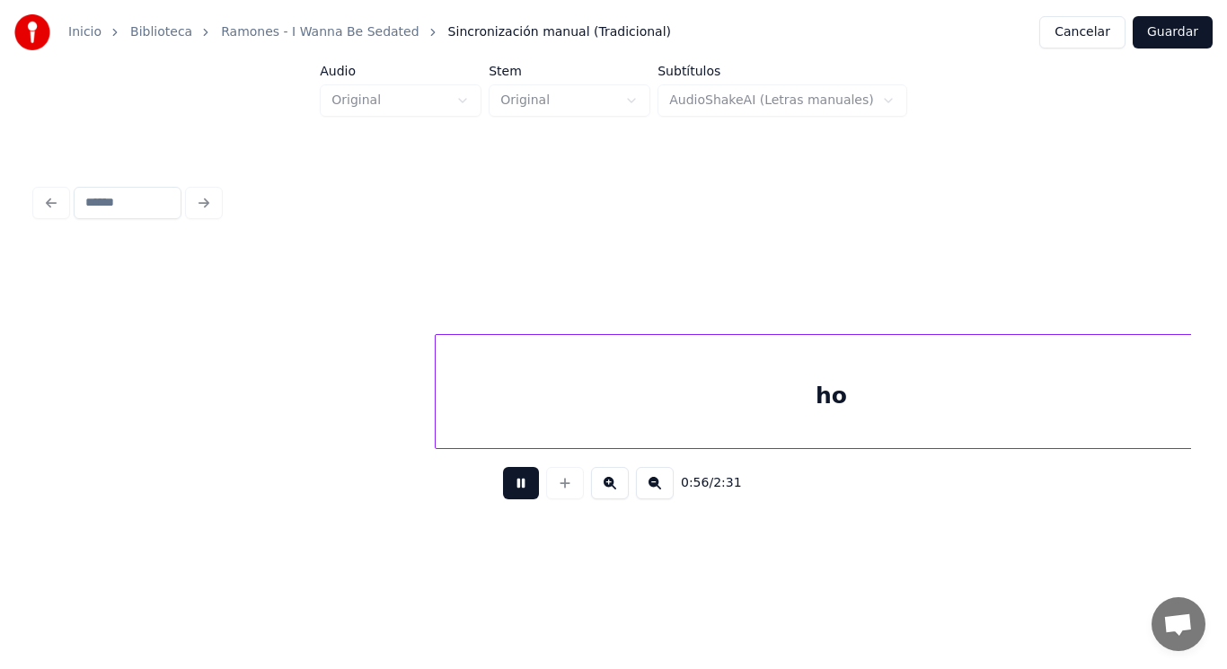
scroll to position [0, 70624]
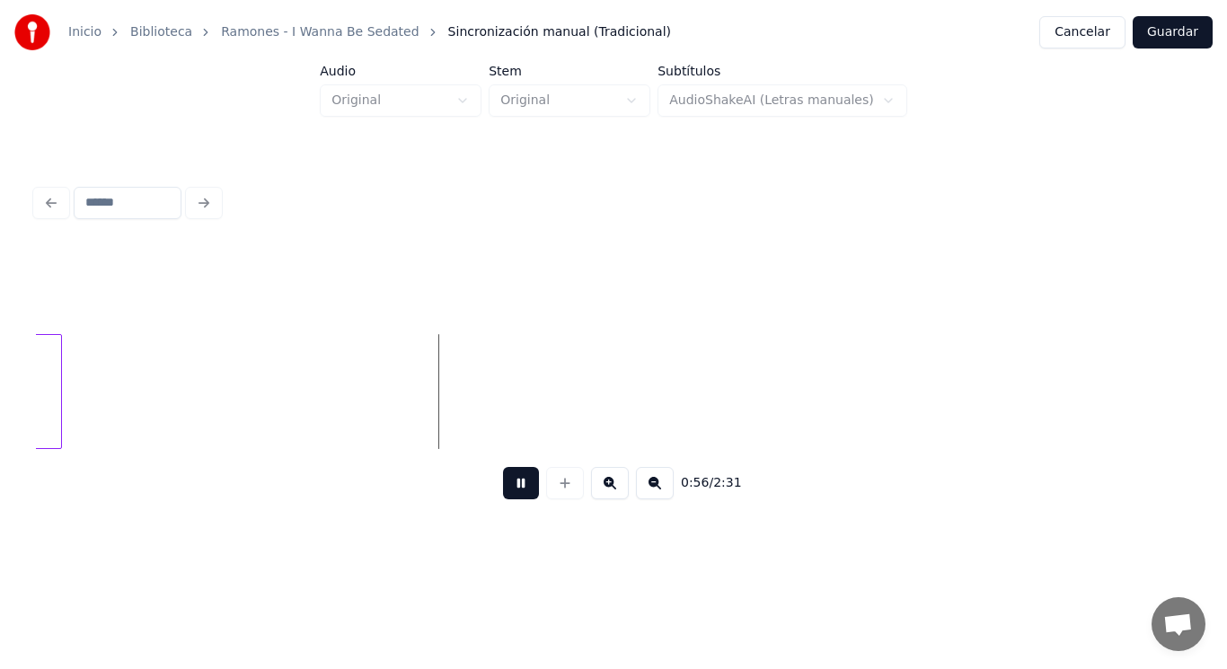
click at [504, 491] on button at bounding box center [521, 483] width 36 height 32
click at [394, 384] on div at bounding box center [392, 391] width 5 height 113
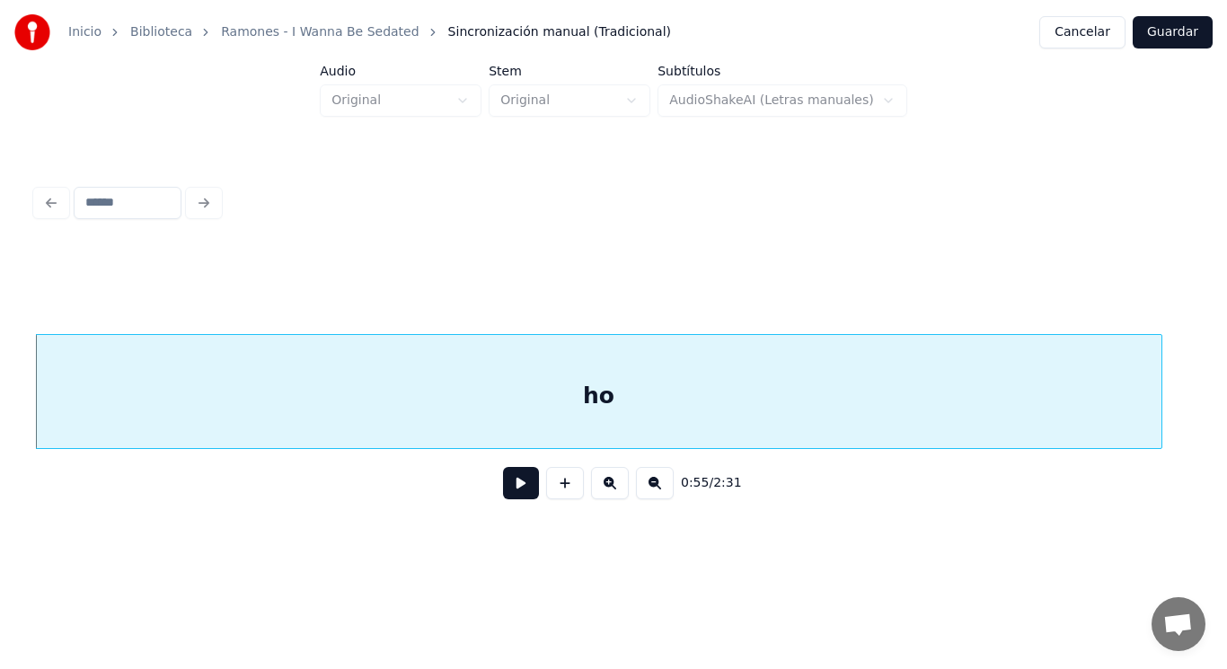
click at [506, 495] on button at bounding box center [521, 483] width 36 height 32
click at [1133, 420] on div at bounding box center [1131, 391] width 5 height 113
click at [513, 481] on button at bounding box center [521, 483] width 36 height 32
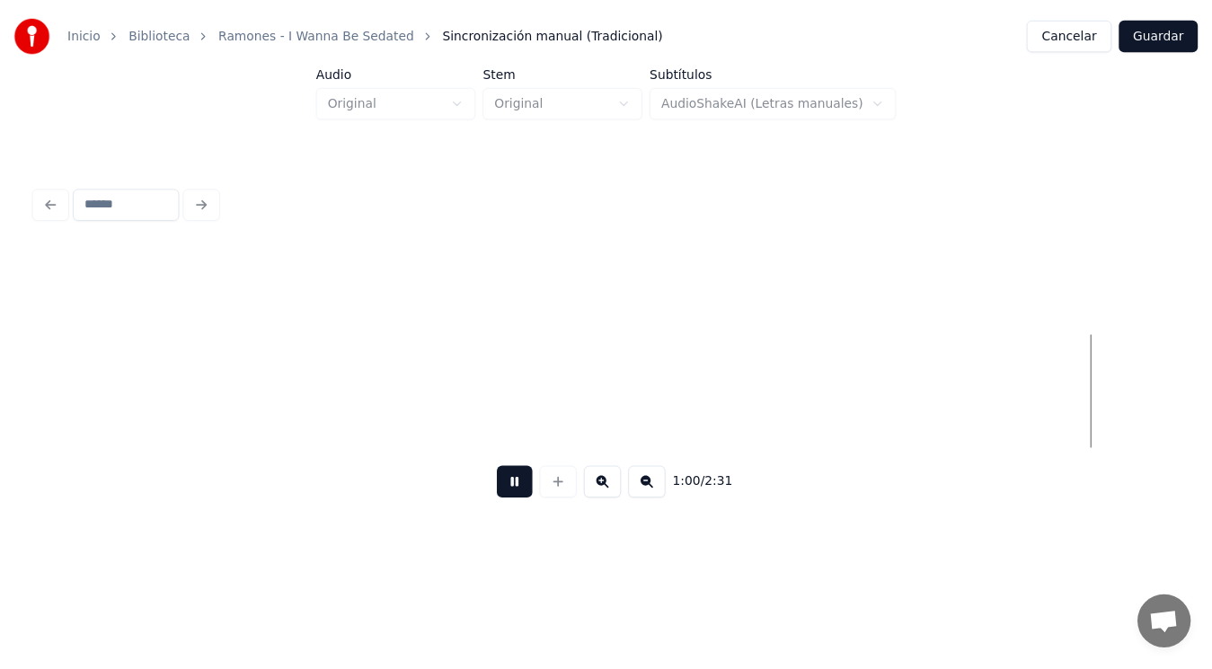
scroll to position [0, 75711]
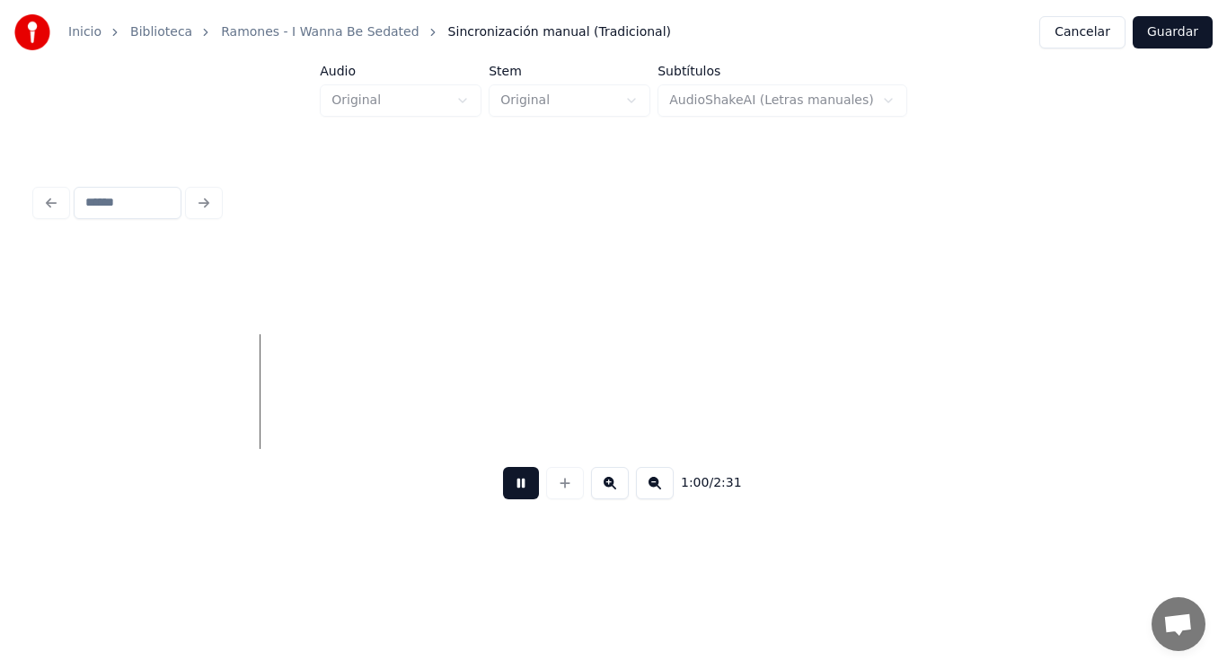
click at [515, 481] on button at bounding box center [521, 483] width 36 height 32
click at [1180, 40] on button "Guardar" at bounding box center [1173, 32] width 80 height 32
